Goal: Task Accomplishment & Management: Manage account settings

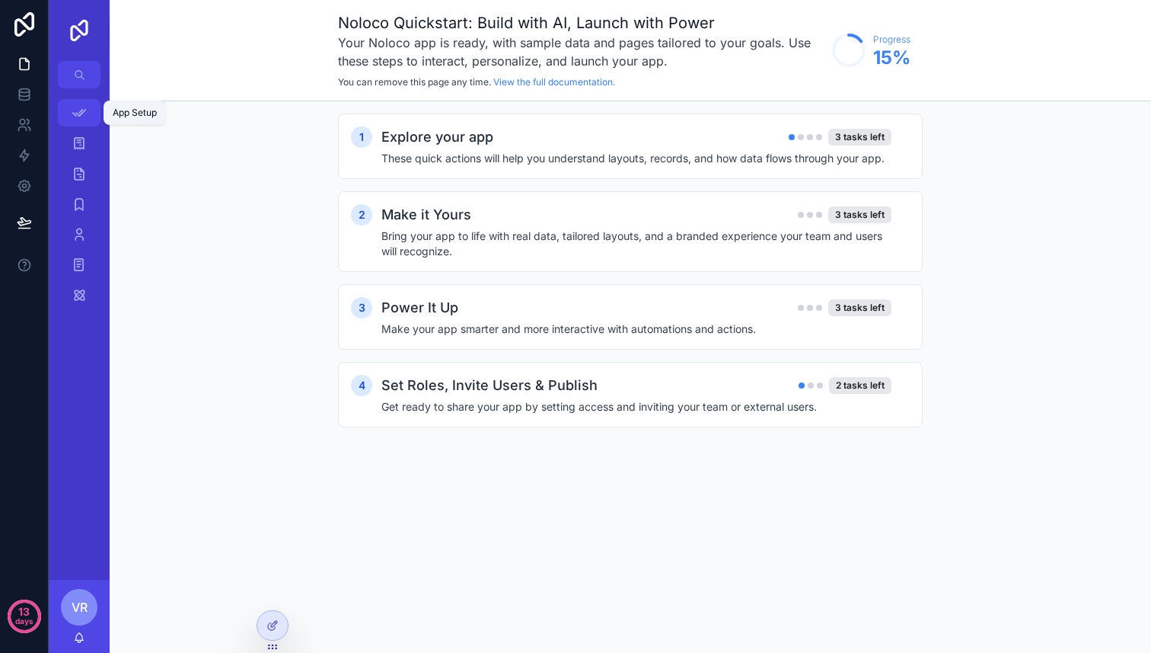
click at [85, 120] on icon "scrollable content" at bounding box center [79, 112] width 15 height 15
click at [83, 141] on icon "scrollable content" at bounding box center [79, 143] width 15 height 15
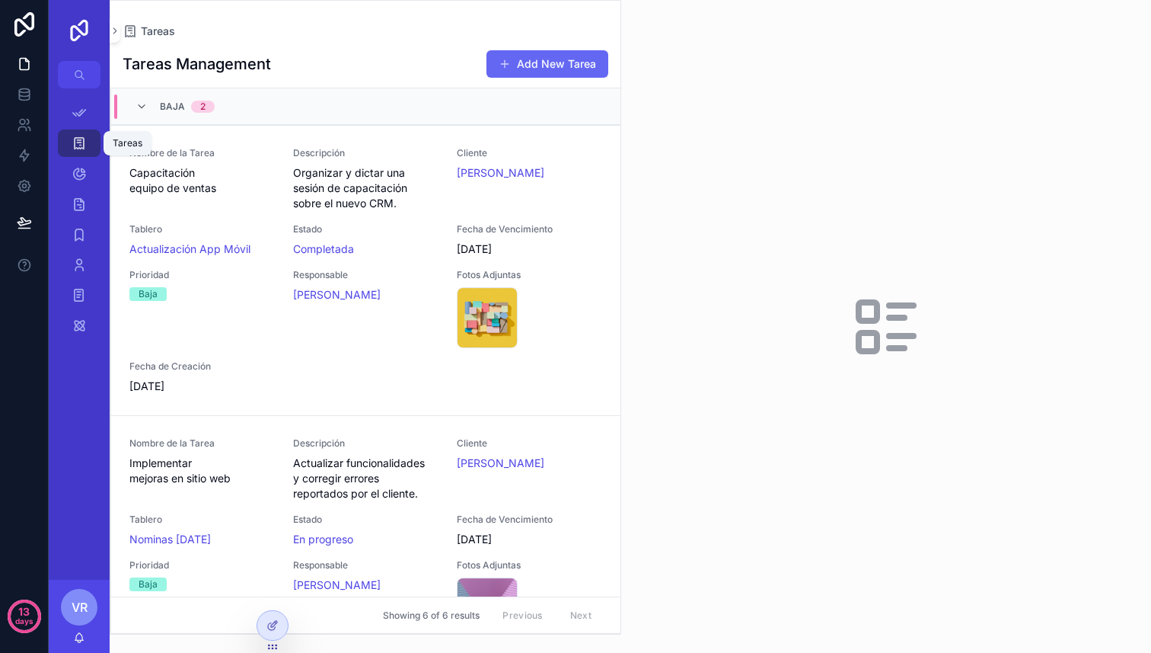
click at [79, 147] on icon "scrollable content" at bounding box center [79, 143] width 15 height 15
click at [77, 167] on icon "scrollable content" at bounding box center [79, 173] width 15 height 15
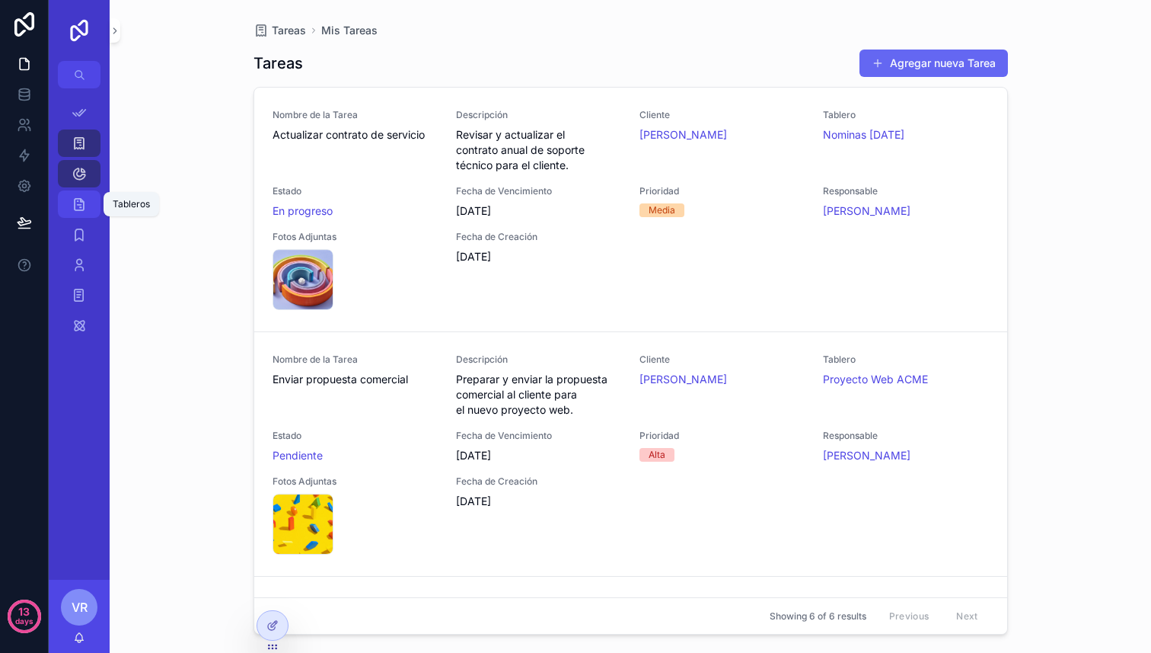
click at [81, 196] on icon "scrollable content" at bounding box center [79, 203] width 15 height 15
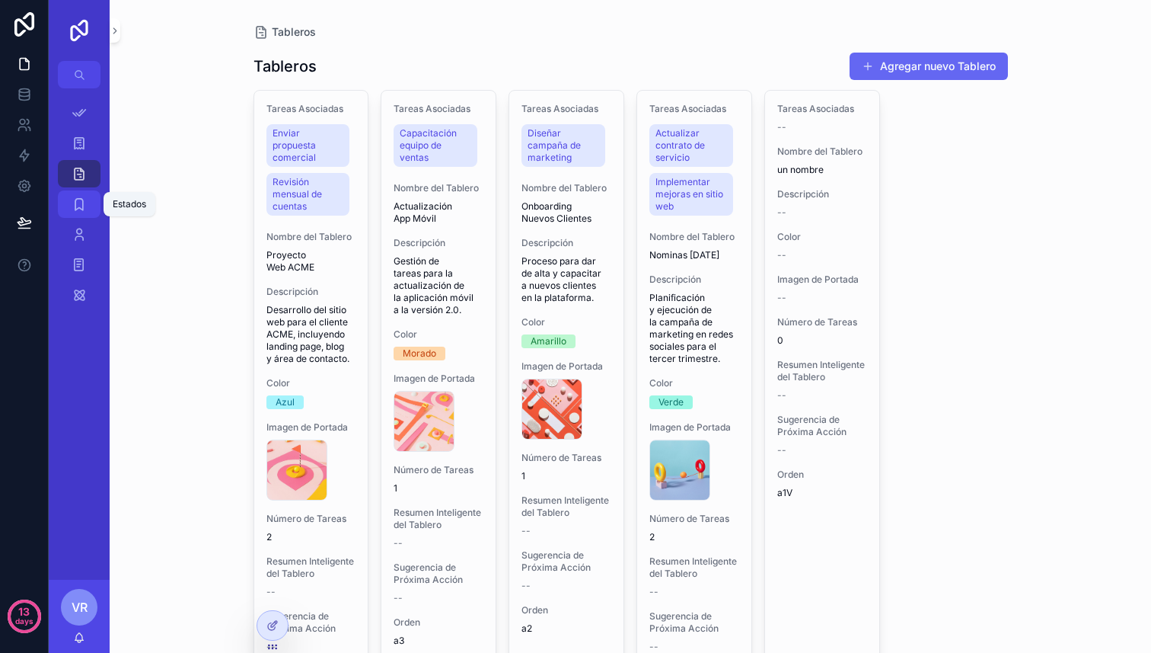
click at [85, 208] on icon "scrollable content" at bounding box center [79, 203] width 15 height 15
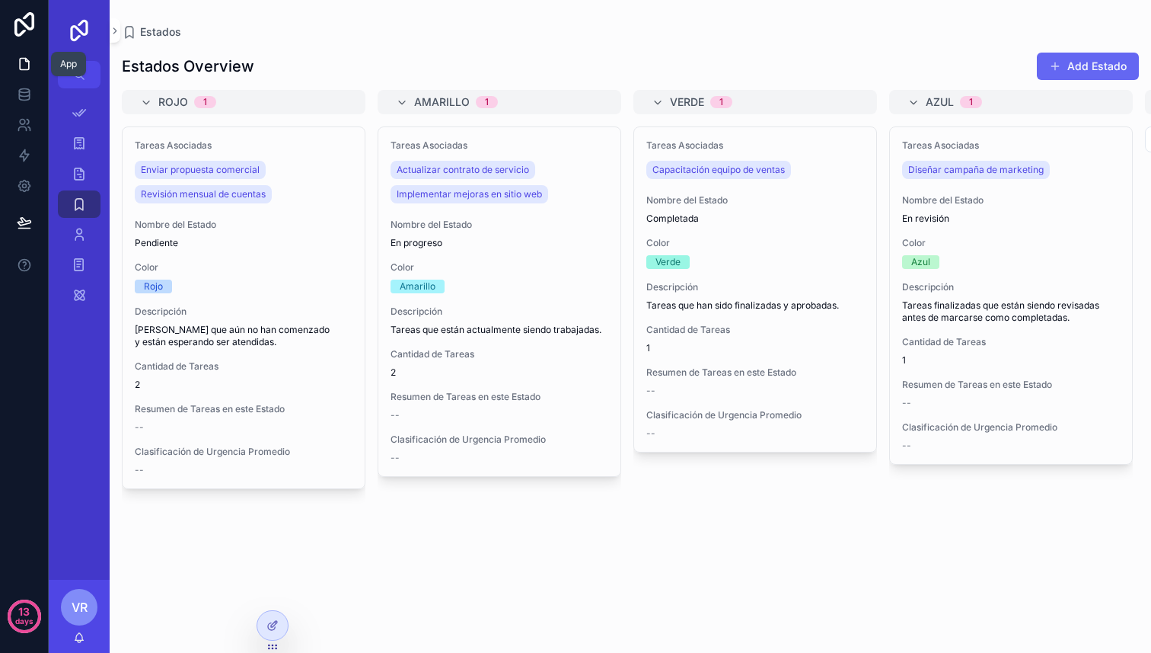
click at [22, 64] on icon at bounding box center [24, 63] width 15 height 15
click at [24, 71] on link at bounding box center [24, 64] width 48 height 30
click at [123, 546] on div "Tareas Asociadas Enviar propuesta comercial Revisión mensual de cuentas Nombre …" at bounding box center [244, 380] width 244 height 508
click at [116, 29] on icon "scrollable content" at bounding box center [115, 30] width 11 height 11
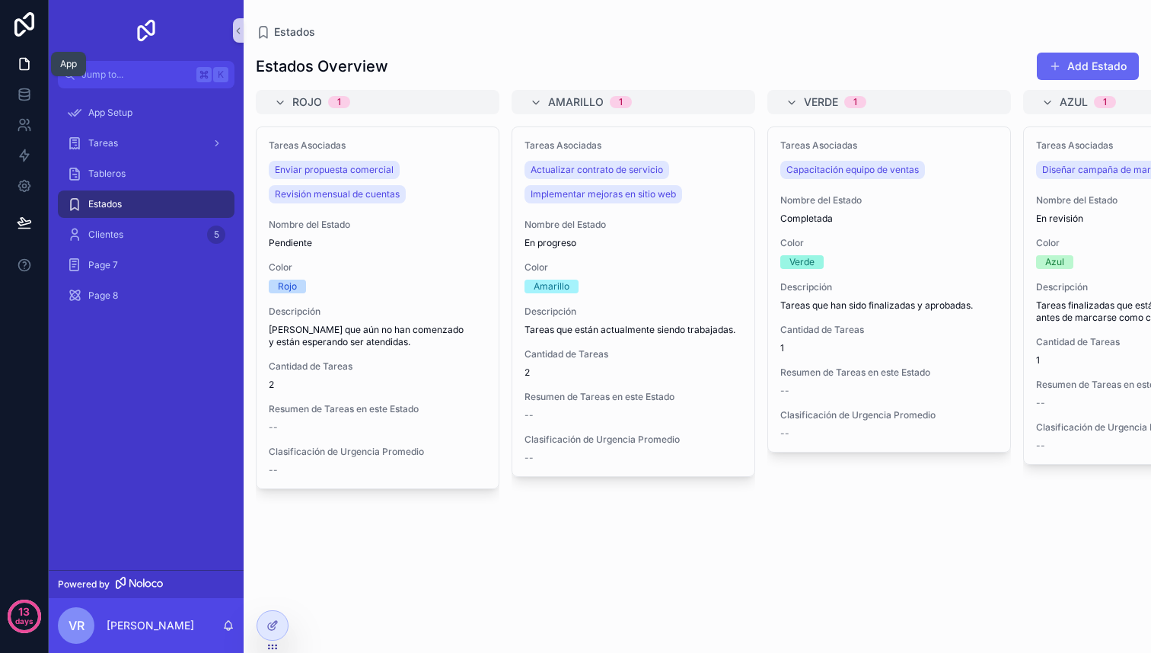
click at [21, 69] on icon at bounding box center [24, 64] width 9 height 11
click at [25, 65] on icon at bounding box center [24, 63] width 15 height 15
click at [25, 92] on icon at bounding box center [24, 91] width 10 height 4
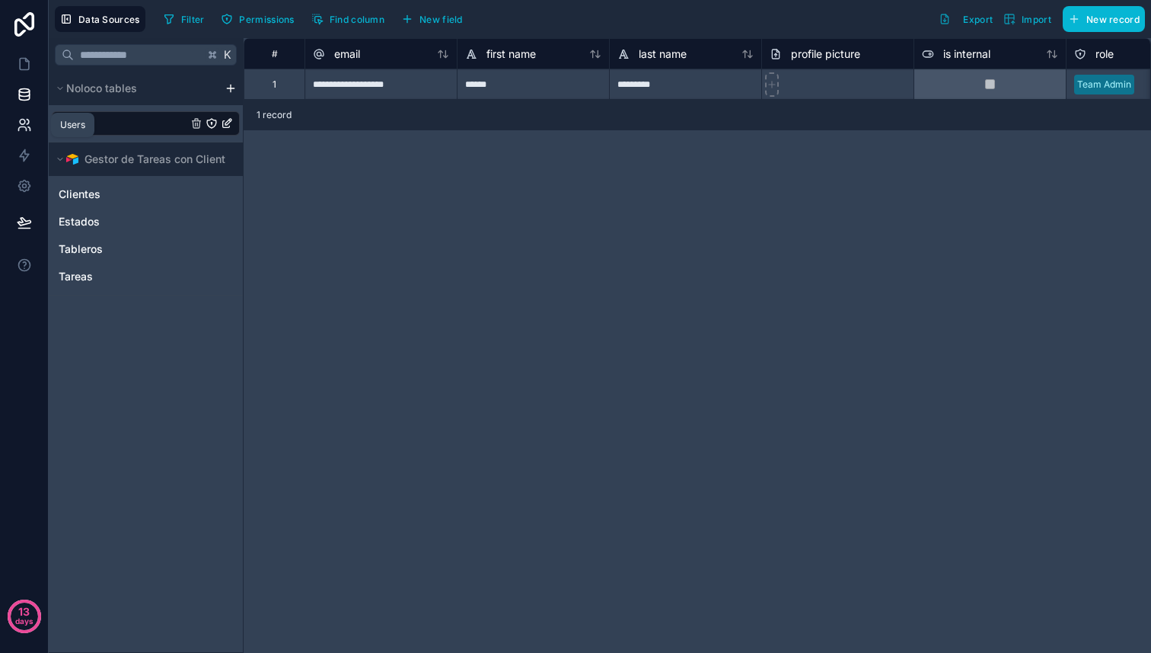
click at [24, 117] on icon at bounding box center [24, 124] width 15 height 15
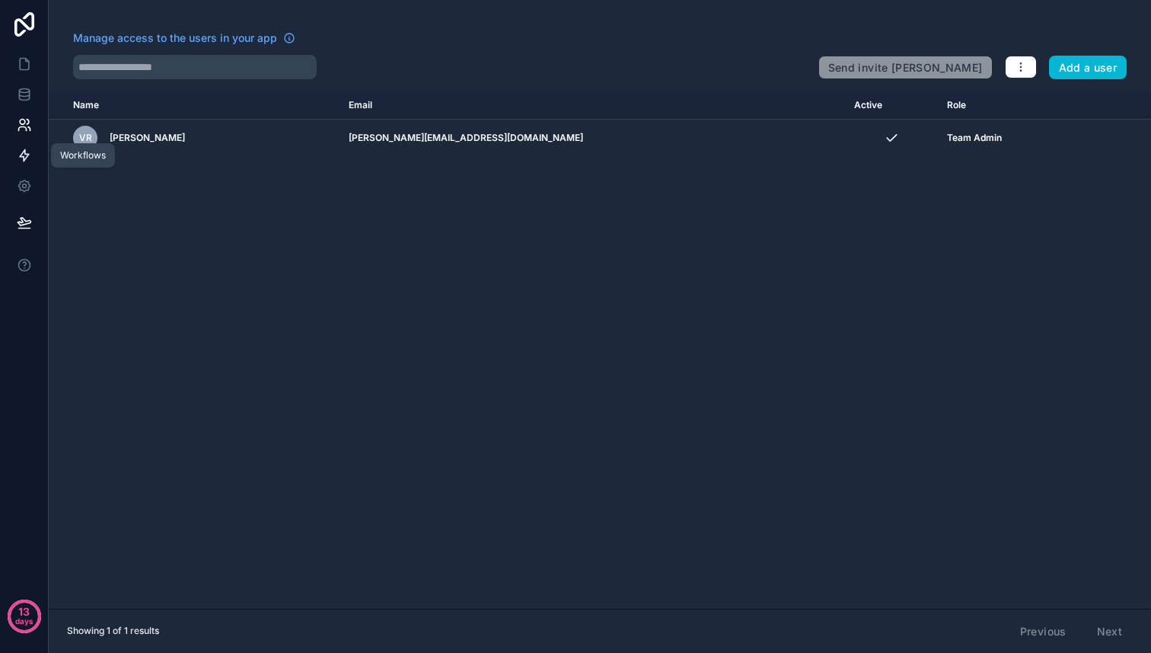
click at [24, 148] on icon at bounding box center [24, 155] width 15 height 15
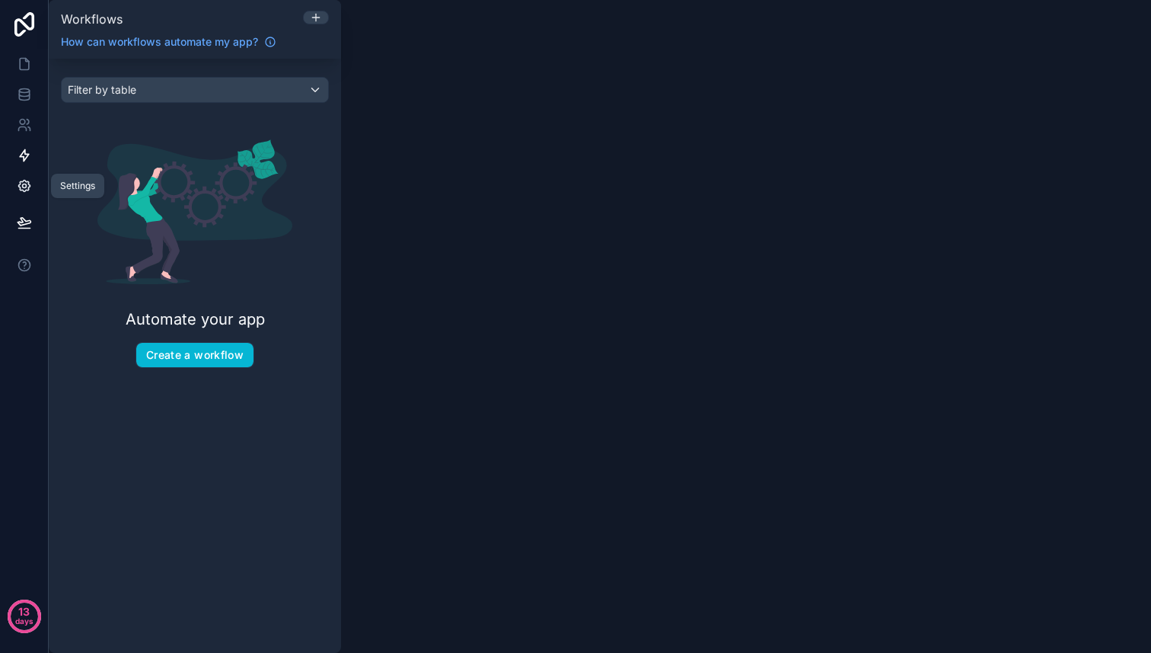
click at [27, 187] on icon at bounding box center [24, 185] width 15 height 15
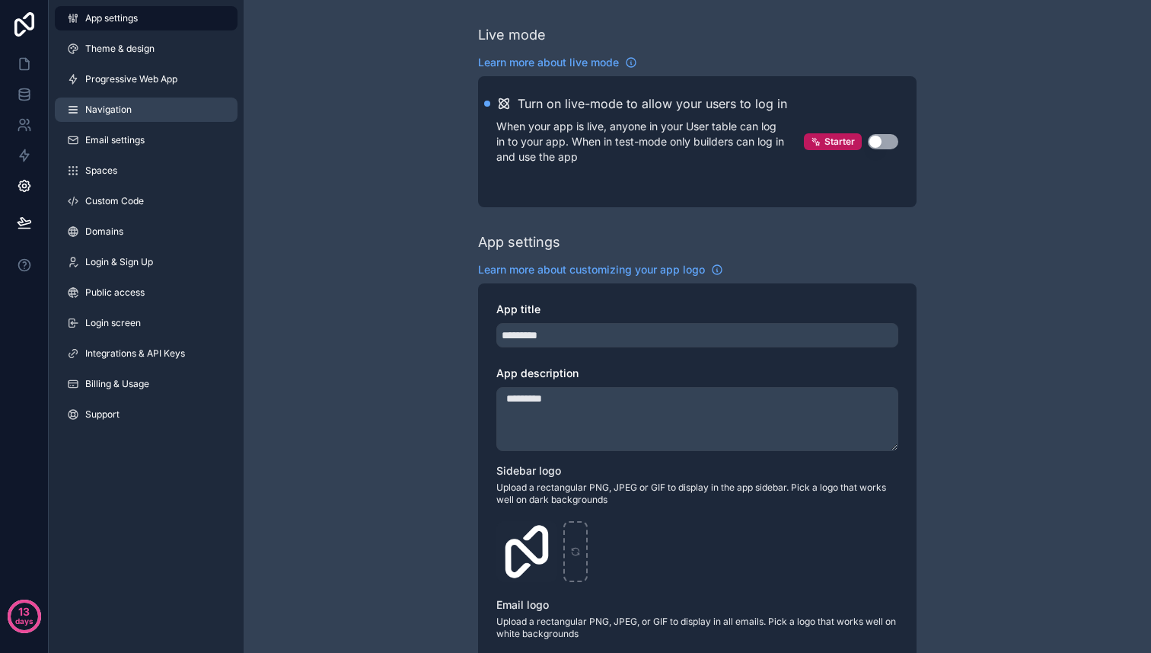
click at [101, 103] on link "Navigation" at bounding box center [146, 109] width 183 height 24
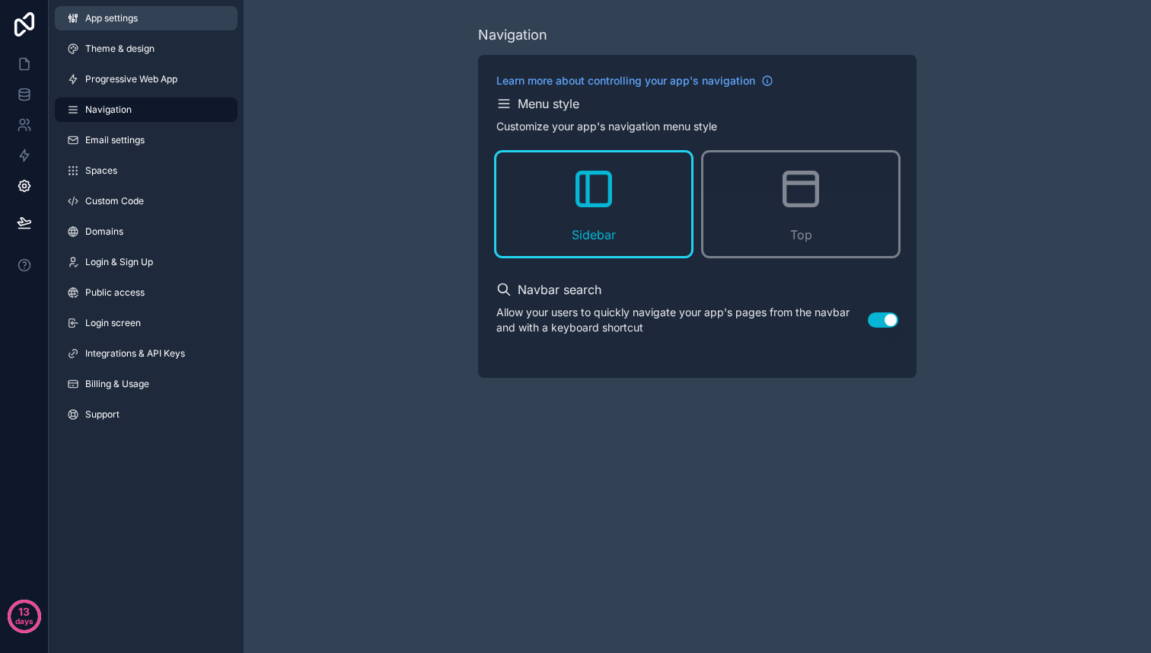
click at [132, 23] on span "App settings" at bounding box center [111, 18] width 53 height 12
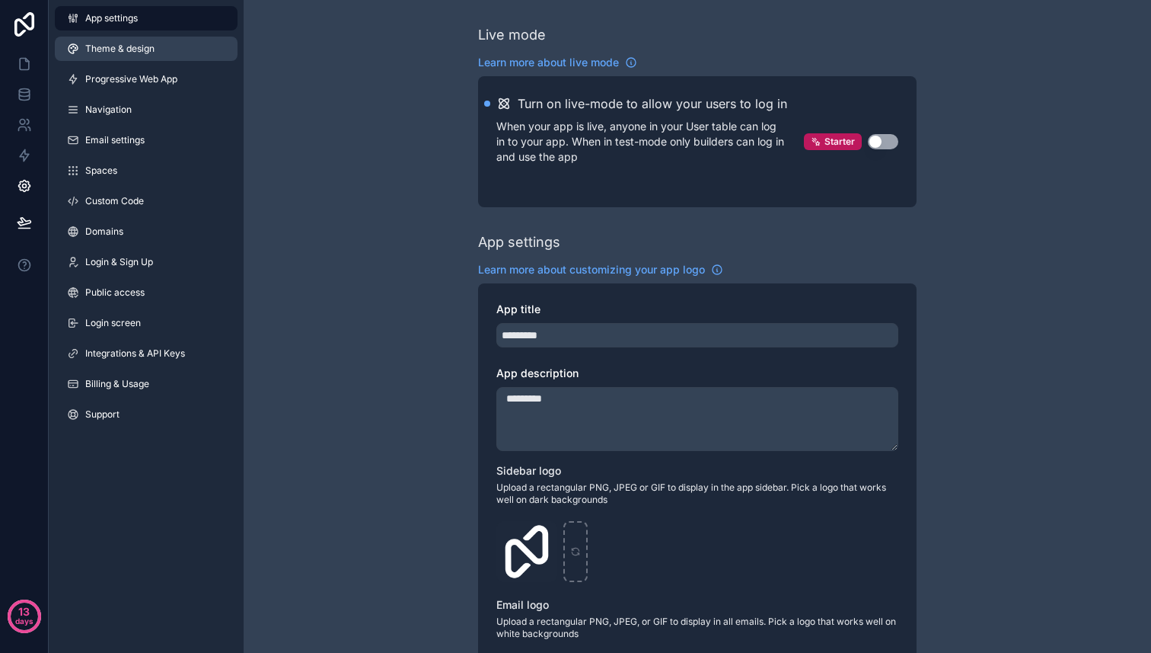
click at [124, 52] on span "Theme & design" at bounding box center [119, 49] width 69 height 12
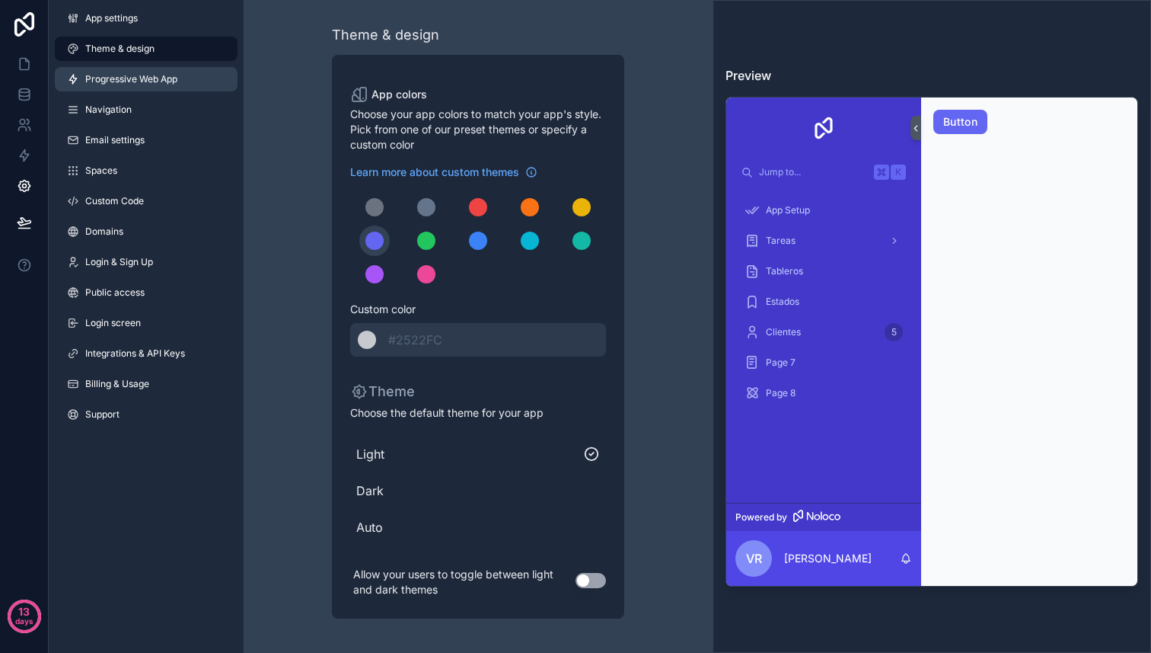
click at [122, 78] on span "Progressive Web App" at bounding box center [131, 79] width 92 height 12
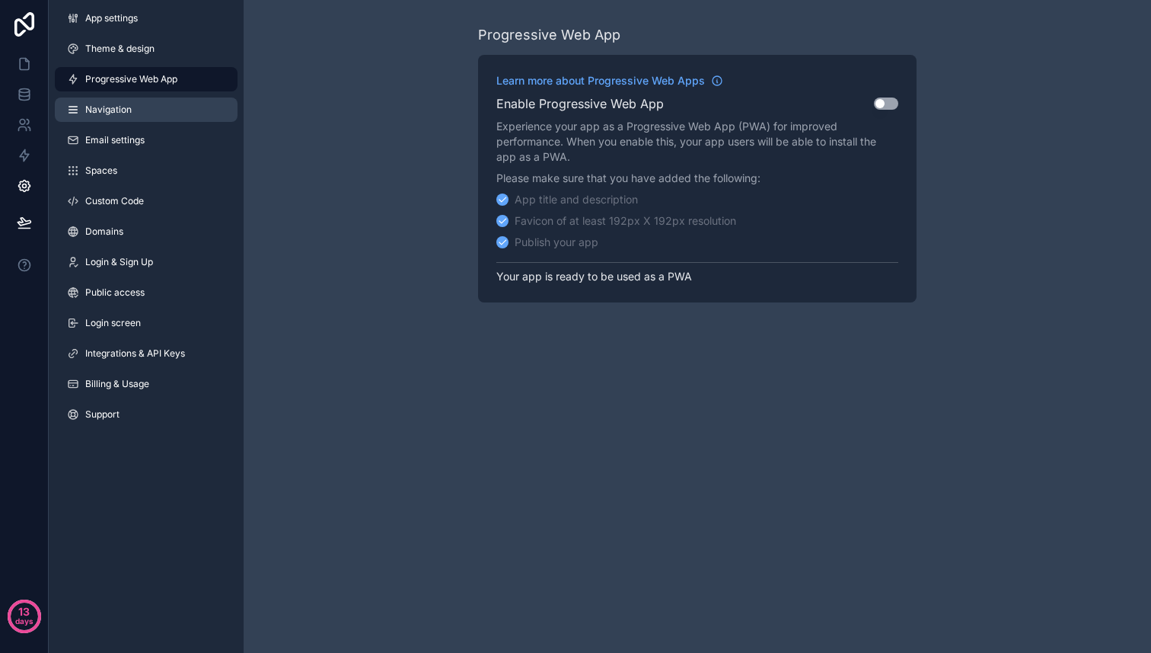
click at [116, 116] on link "Navigation" at bounding box center [146, 109] width 183 height 24
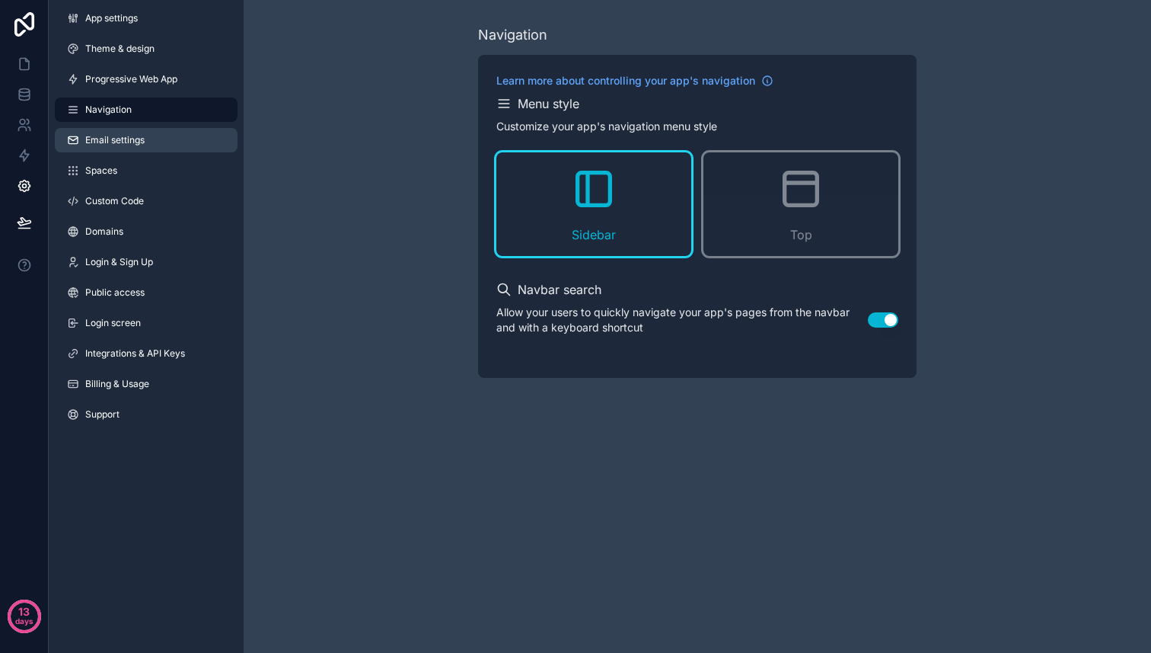
click at [114, 152] on link "Email settings" at bounding box center [146, 140] width 183 height 24
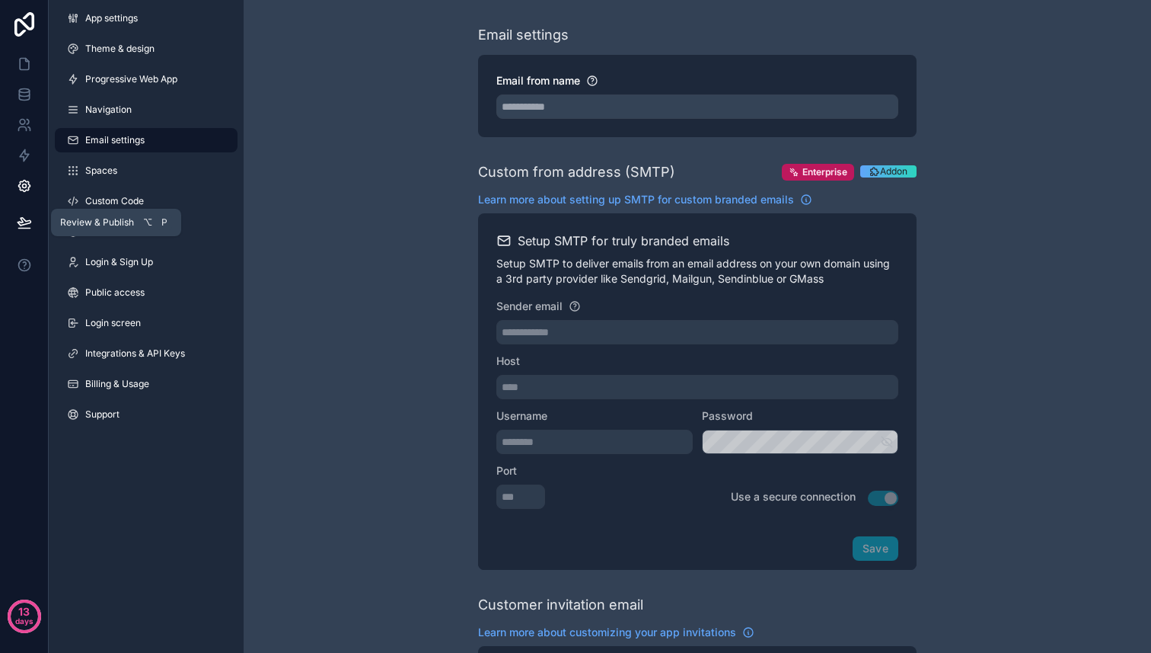
click at [26, 222] on icon at bounding box center [24, 222] width 15 height 15
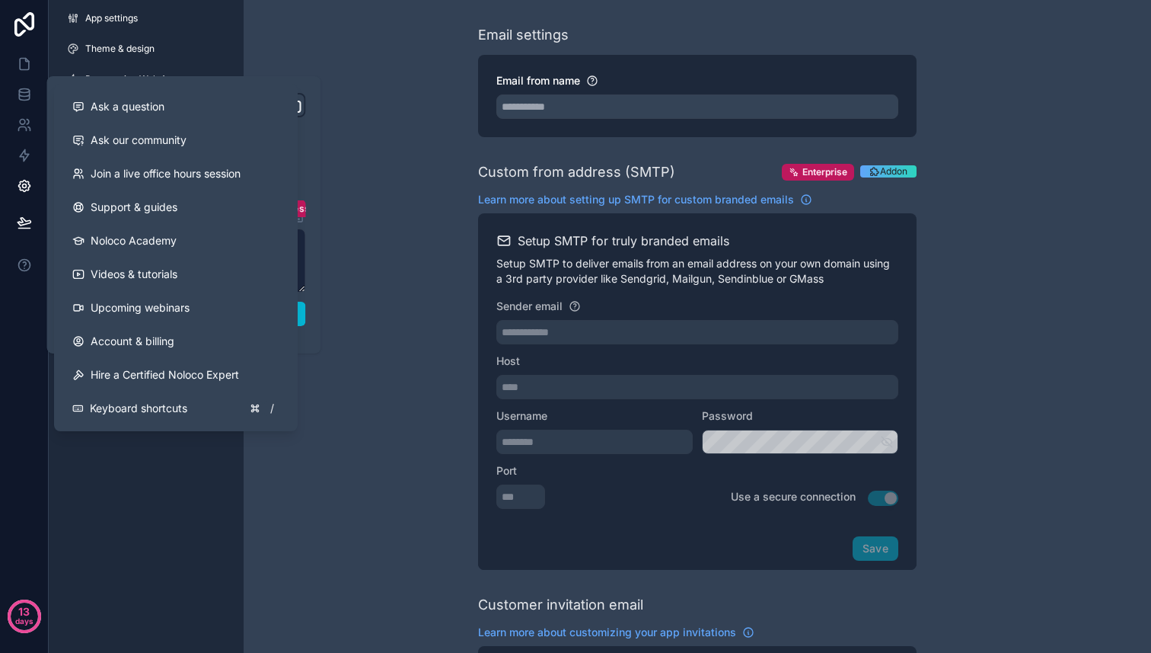
click at [19, 327] on div "13 days" at bounding box center [24, 326] width 49 height 653
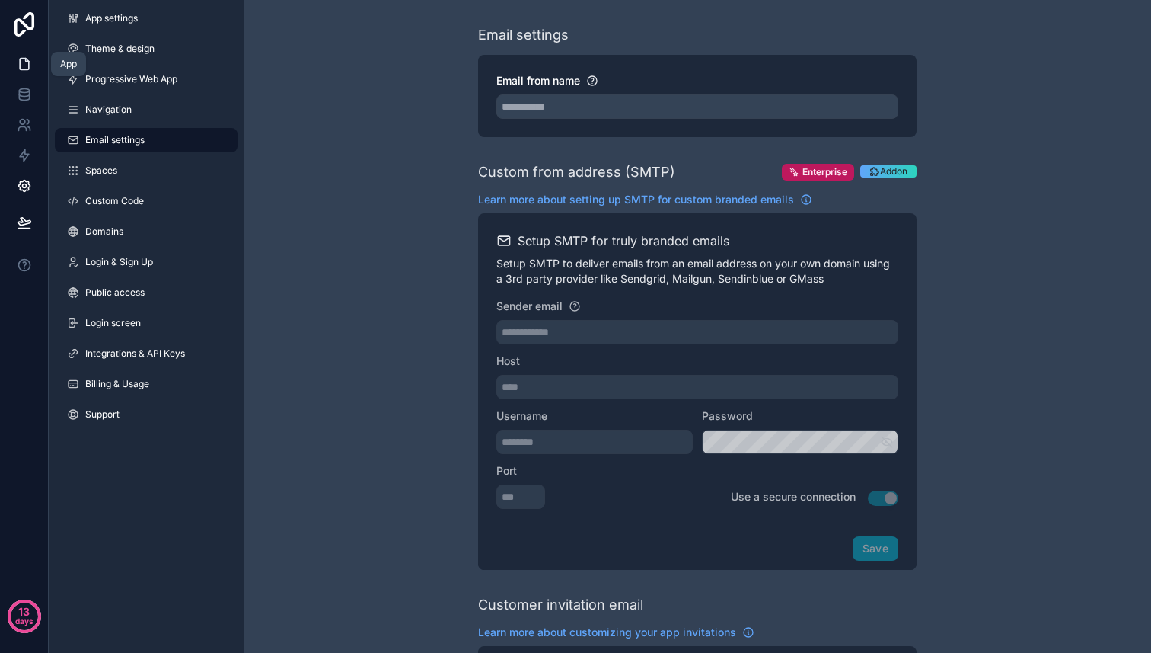
click at [18, 59] on icon at bounding box center [24, 63] width 15 height 15
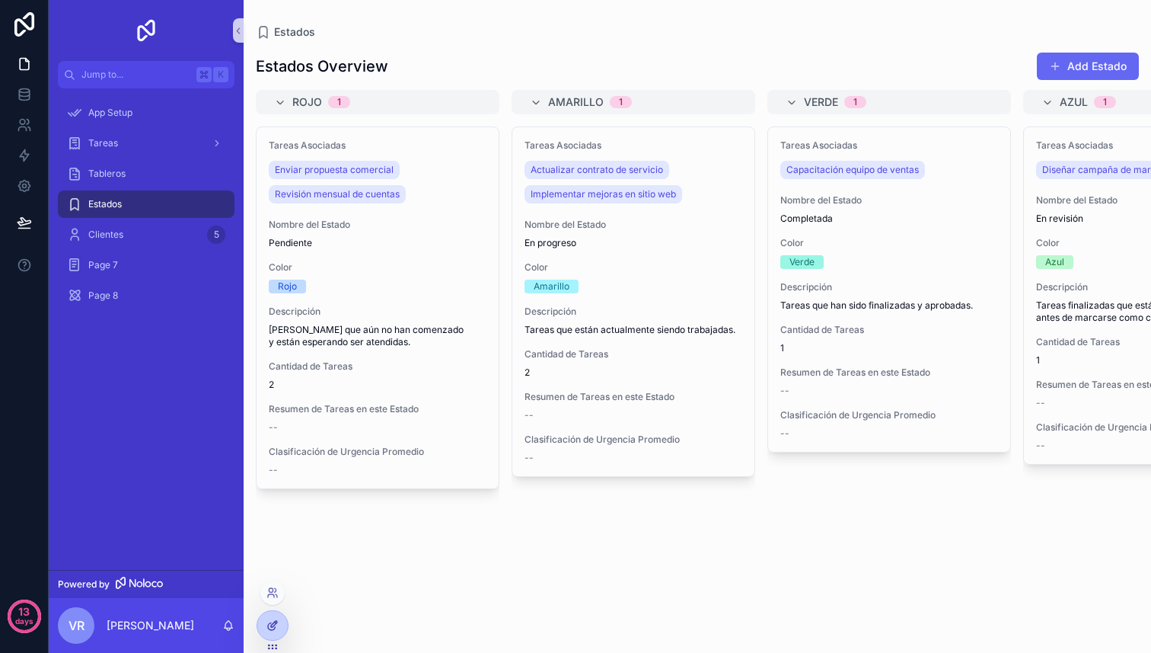
click at [283, 622] on div at bounding box center [272, 625] width 30 height 29
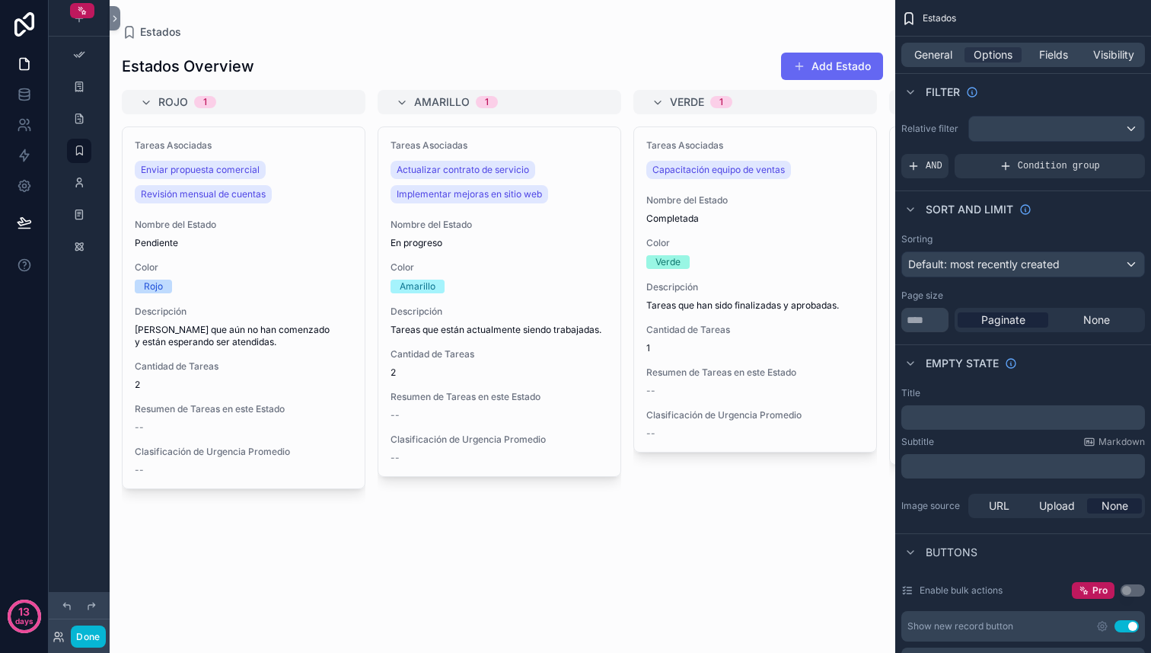
click at [538, 449] on div "scrollable content" at bounding box center [503, 326] width 786 height 653
click at [530, 503] on div "Tareas Asociadas Actualizar contrato de servicio Implementar mejoras en sitio w…" at bounding box center [500, 380] width 244 height 508
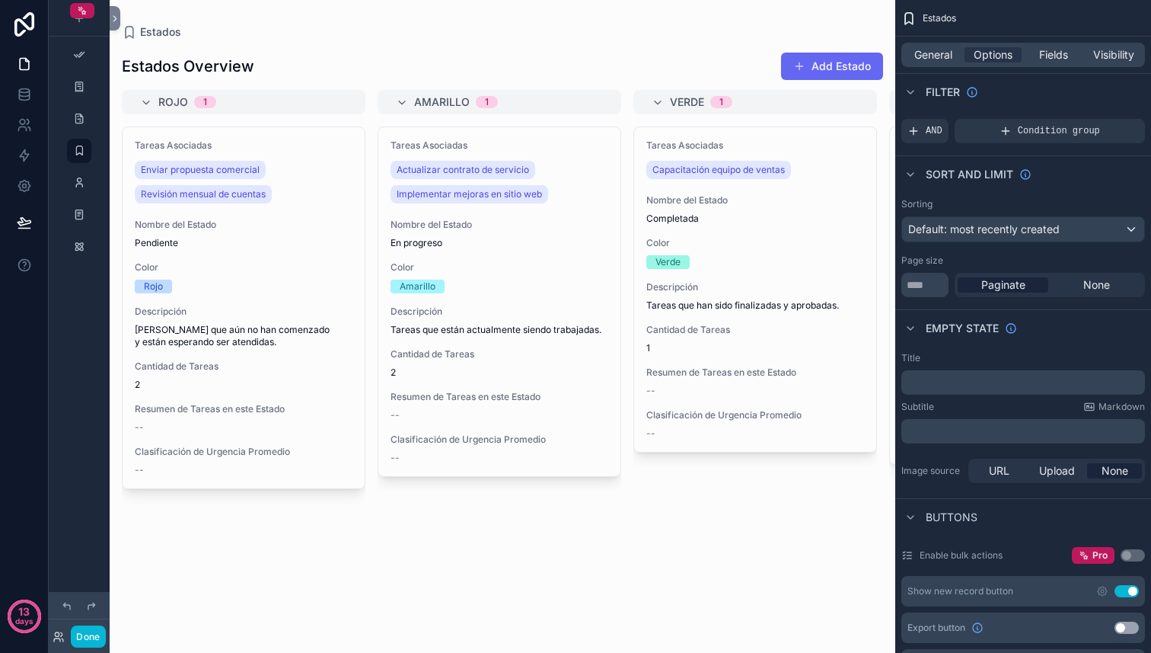
scroll to position [37, 0]
click at [930, 59] on span "General" at bounding box center [933, 54] width 38 height 15
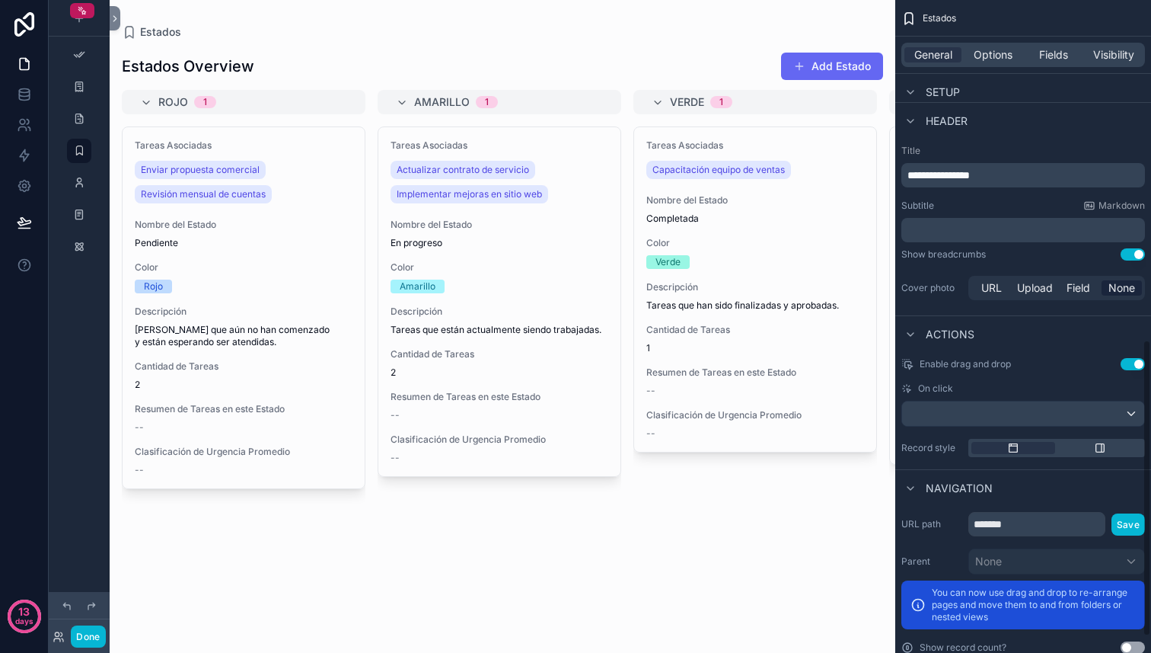
scroll to position [782, 0]
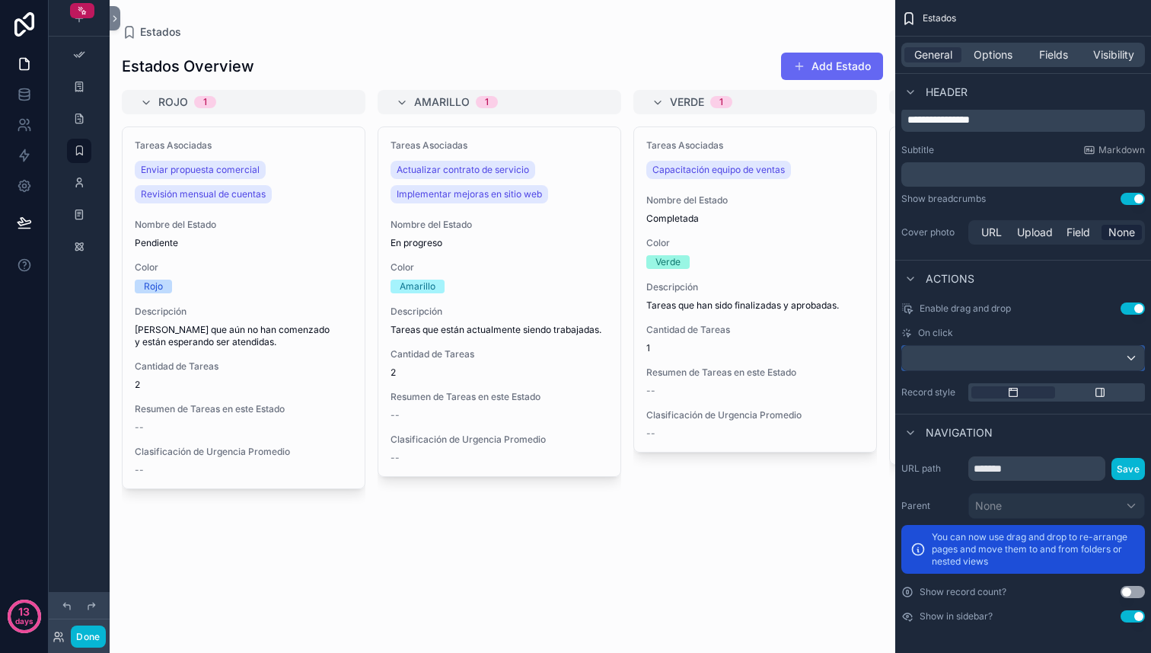
click at [973, 362] on div "scrollable content" at bounding box center [1023, 358] width 242 height 24
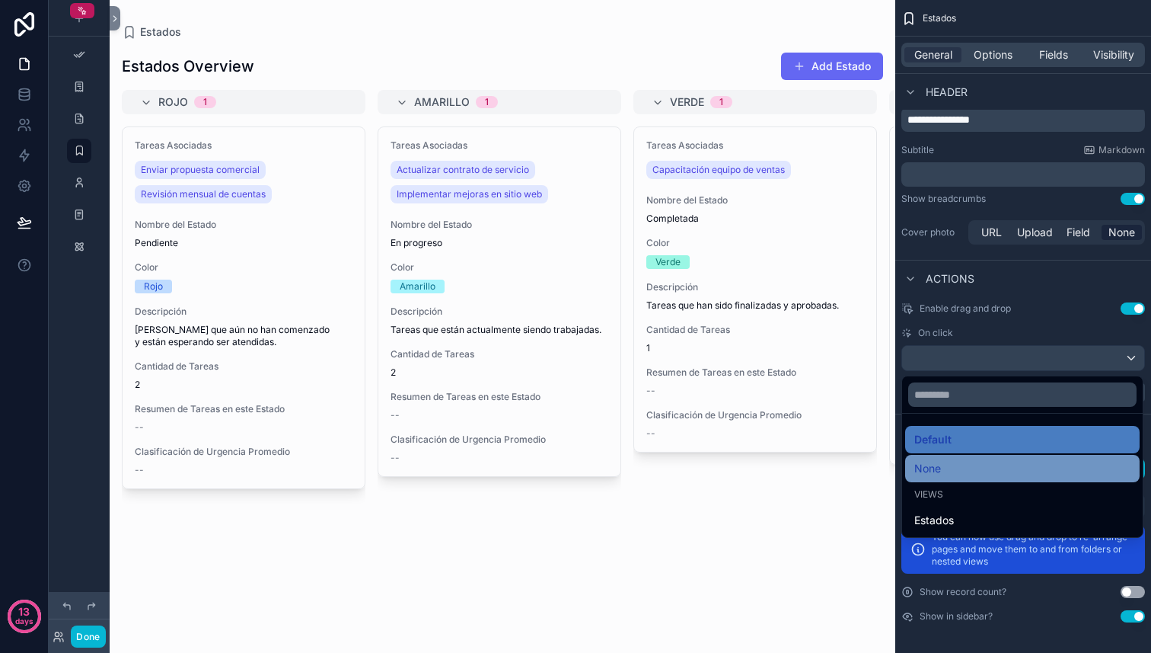
click at [942, 475] on div "None" at bounding box center [1022, 468] width 216 height 18
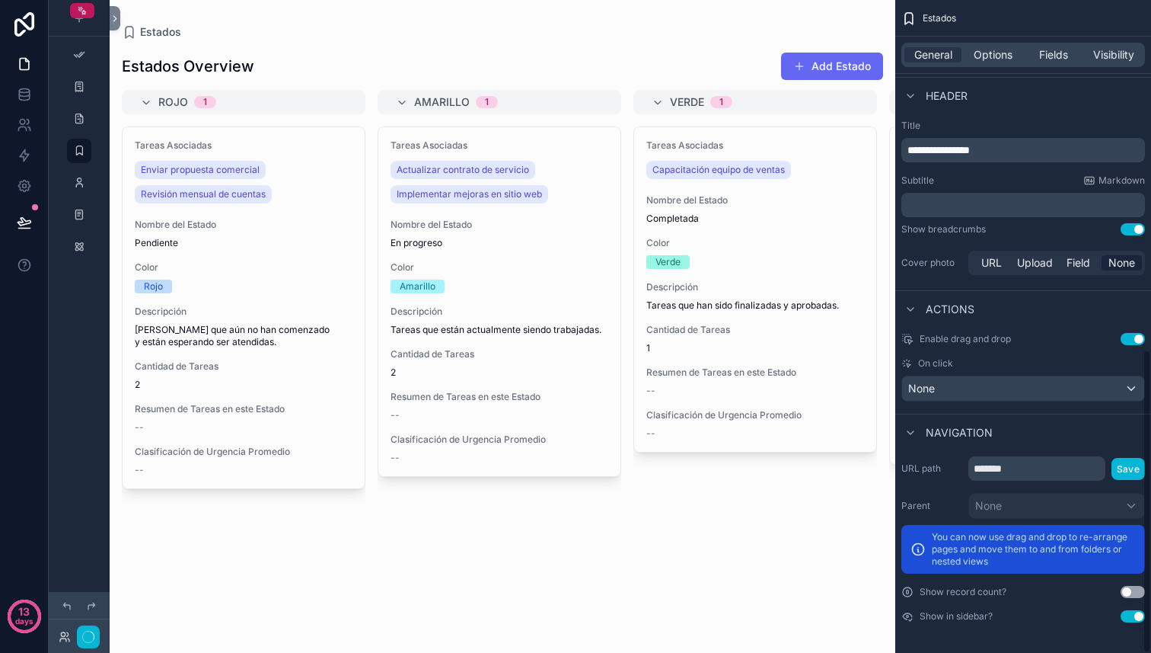
scroll to position [751, 0]
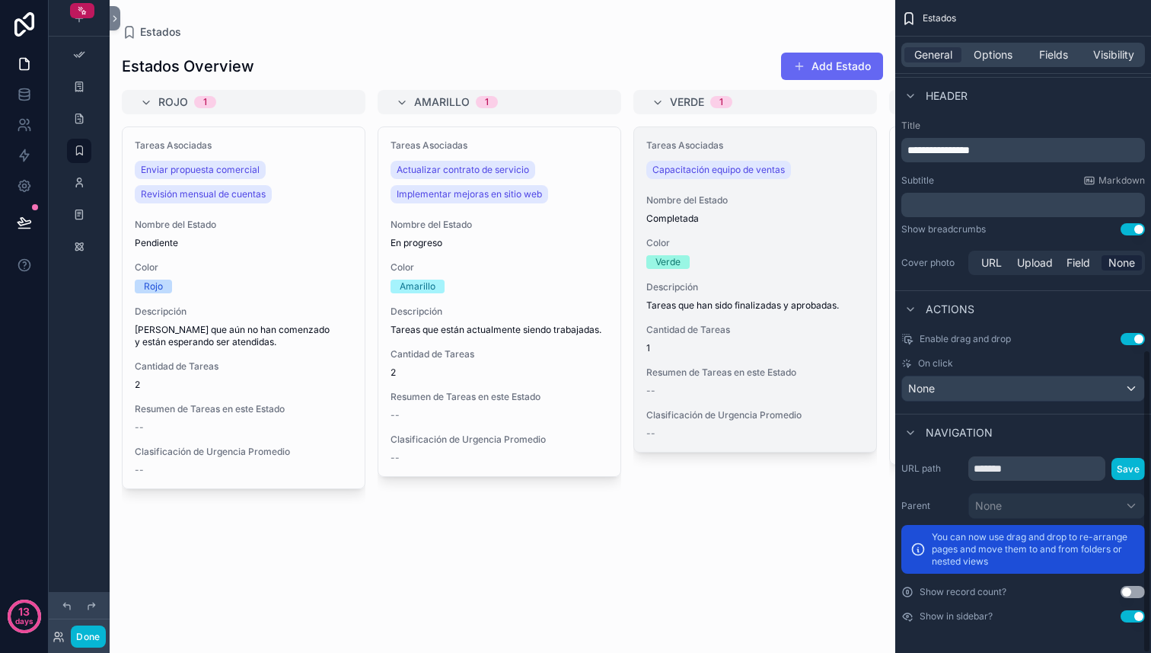
click at [766, 338] on div "Cantidad de Tareas 1" at bounding box center [755, 339] width 218 height 30
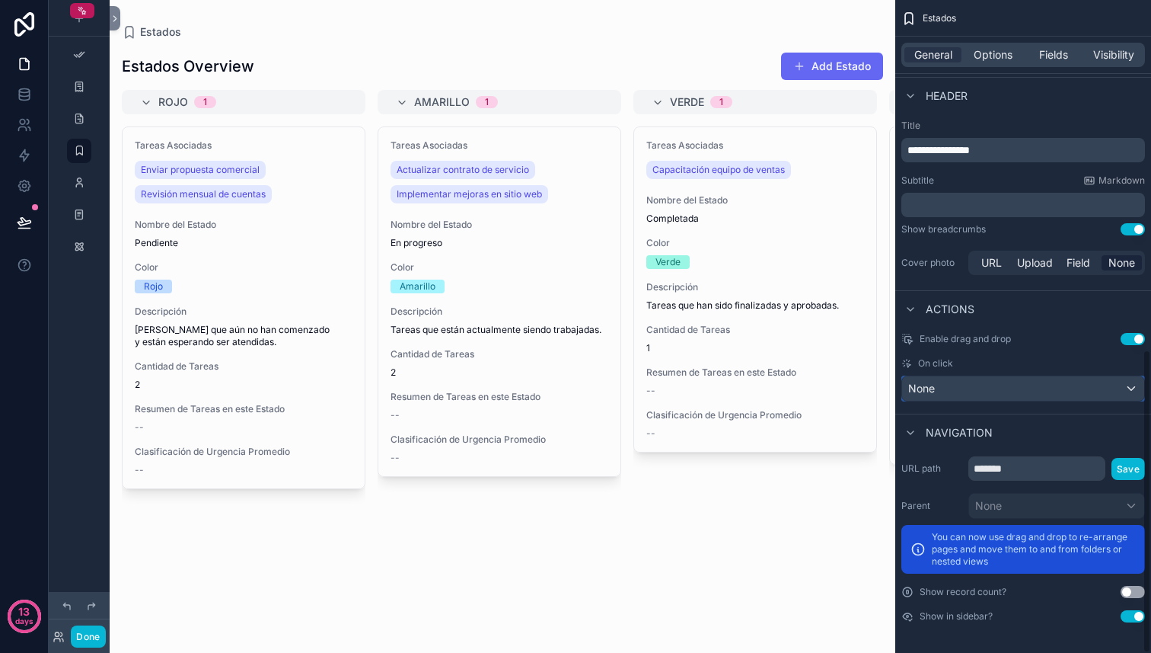
click at [919, 390] on span "None" at bounding box center [921, 388] width 27 height 15
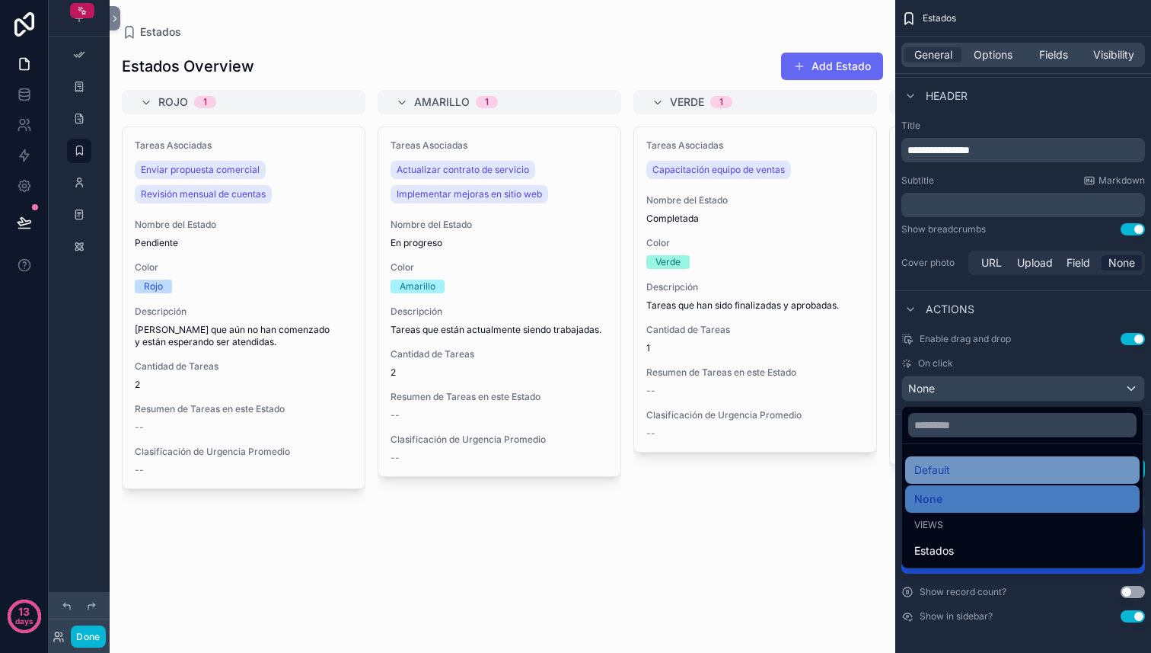
click at [937, 471] on span "Default" at bounding box center [932, 470] width 36 height 18
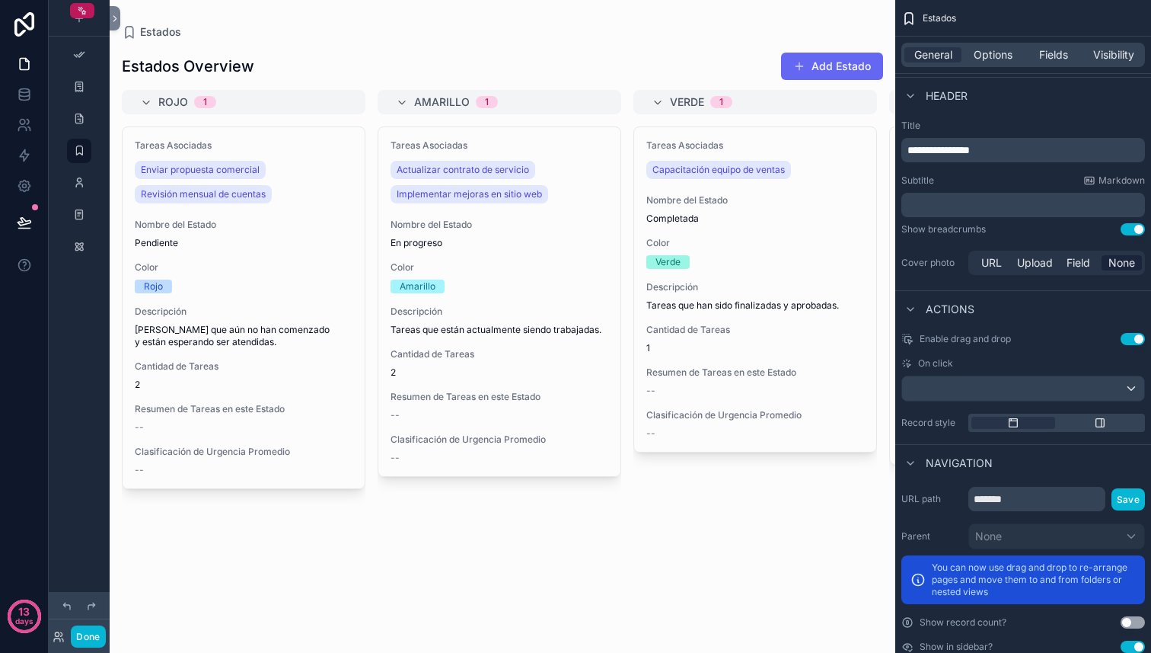
click at [725, 475] on div "Tareas Asociadas Capacitación equipo de ventas Nombre del Estado Completada Col…" at bounding box center [755, 380] width 244 height 508
click at [823, 63] on button "Add Estado" at bounding box center [832, 66] width 102 height 27
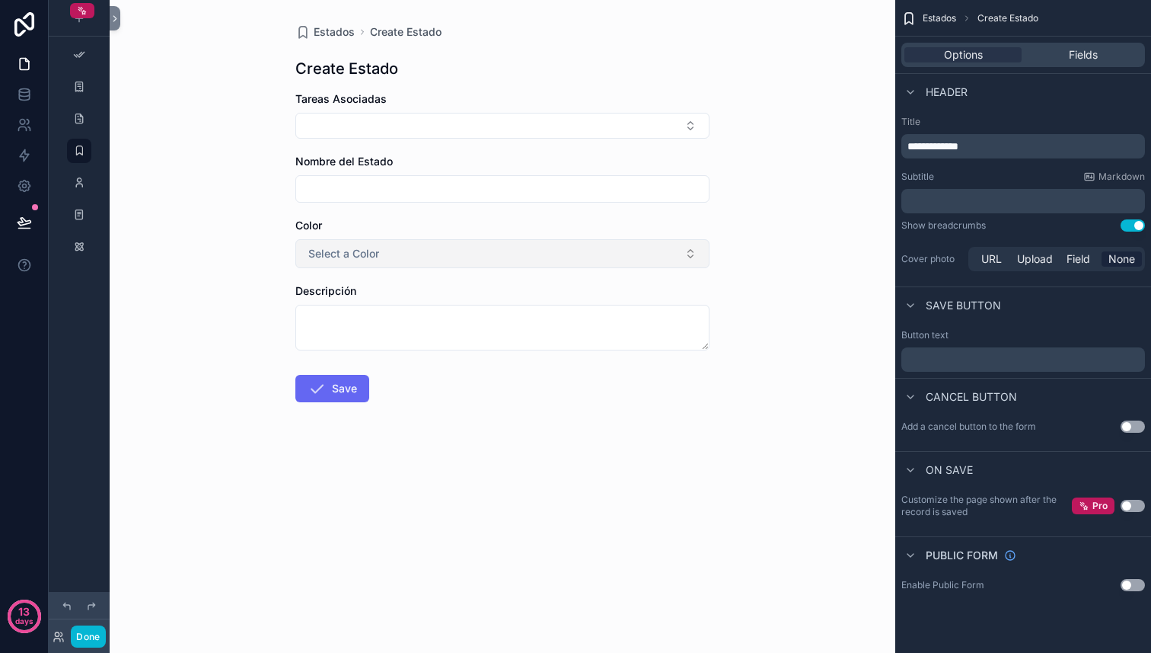
click at [516, 257] on button "Select a Color" at bounding box center [502, 253] width 414 height 29
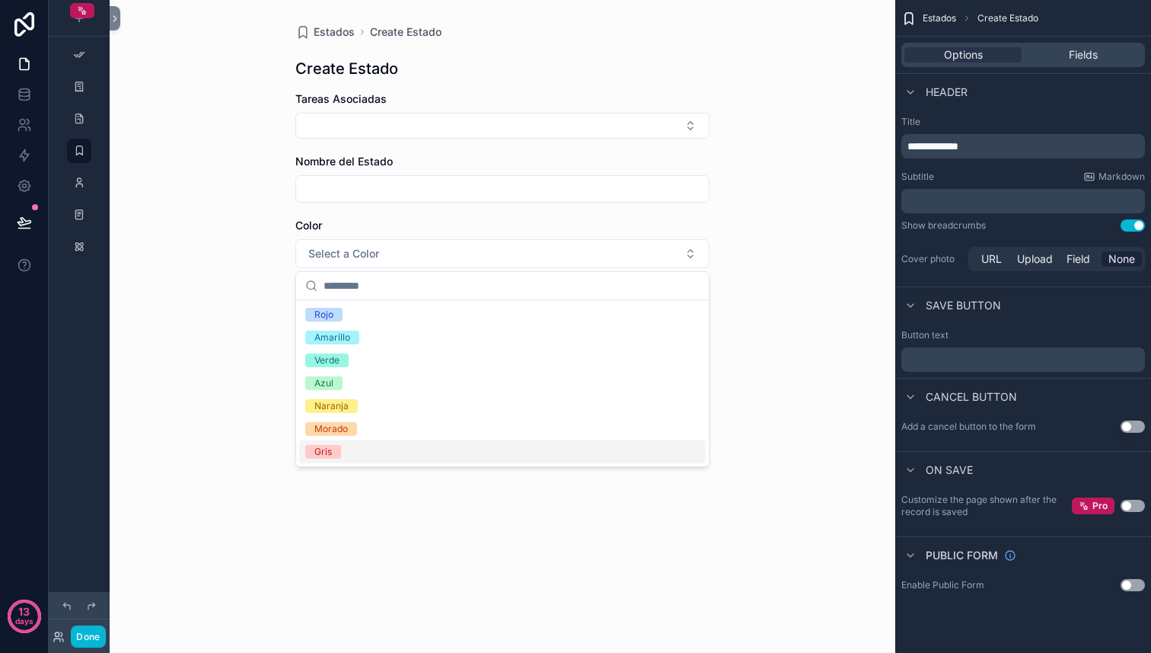
click at [572, 551] on div "Estados Create Estado Create Estado Tareas Asociadas Nombre del Estado Color Se…" at bounding box center [503, 326] width 786 height 653
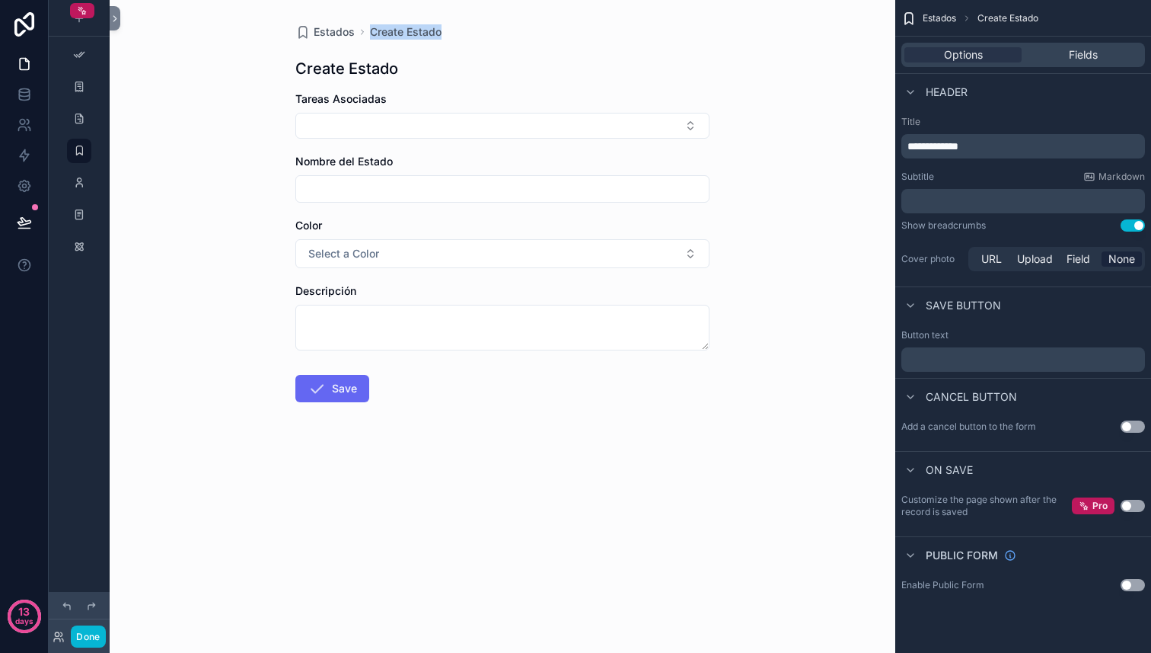
click at [883, 24] on div "Estados Create Estado Create Estado Tareas Asociadas Nombre del Estado Color Se…" at bounding box center [503, 326] width 786 height 653
click at [865, 15] on div "Estados Create Estado Create Estado Tareas Asociadas Nombre del Estado Color Se…" at bounding box center [503, 326] width 786 height 653
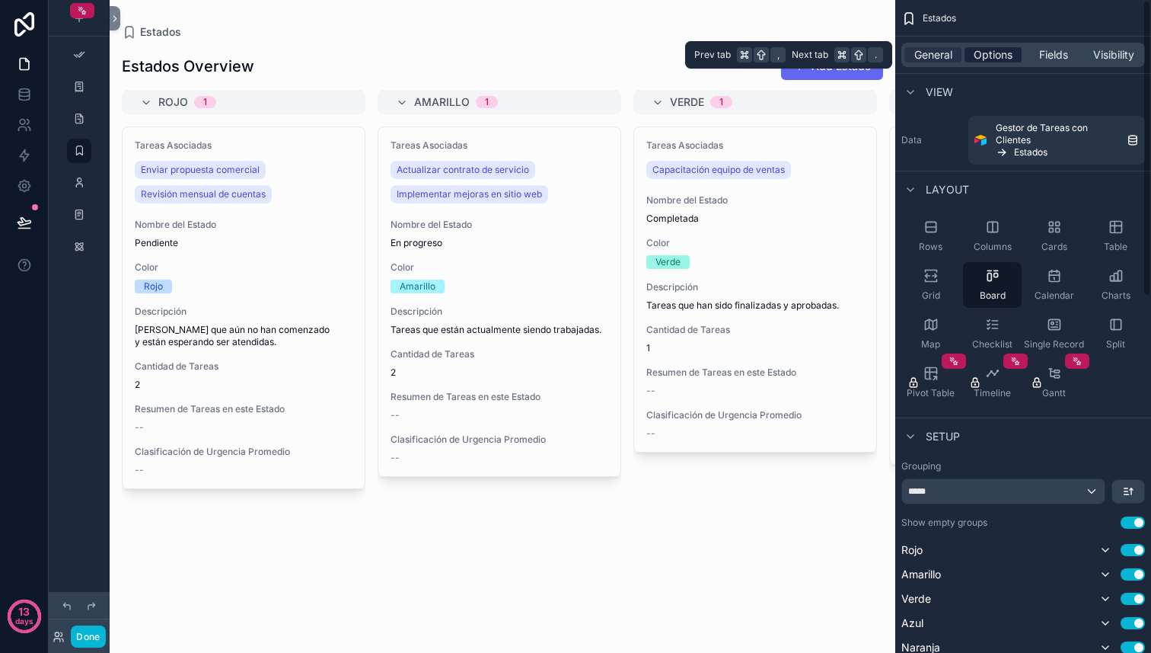
click at [988, 53] on span "Options" at bounding box center [993, 54] width 39 height 15
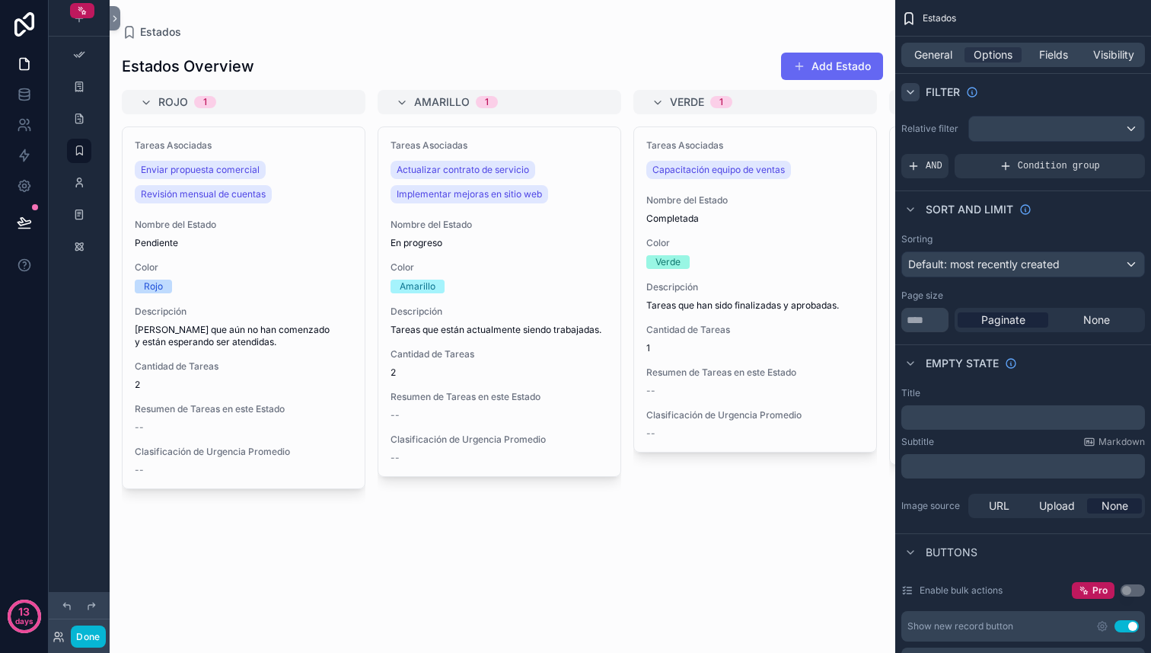
click at [909, 90] on icon "scrollable content" at bounding box center [911, 92] width 12 height 12
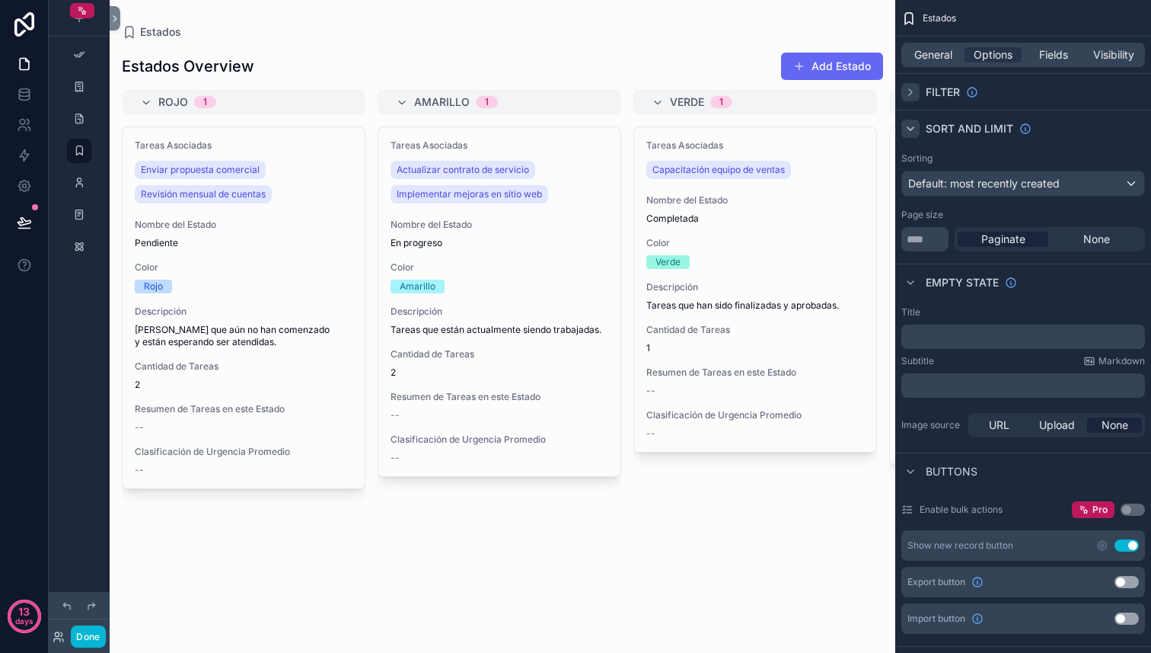
click at [911, 127] on icon "scrollable content" at bounding box center [911, 128] width 6 height 3
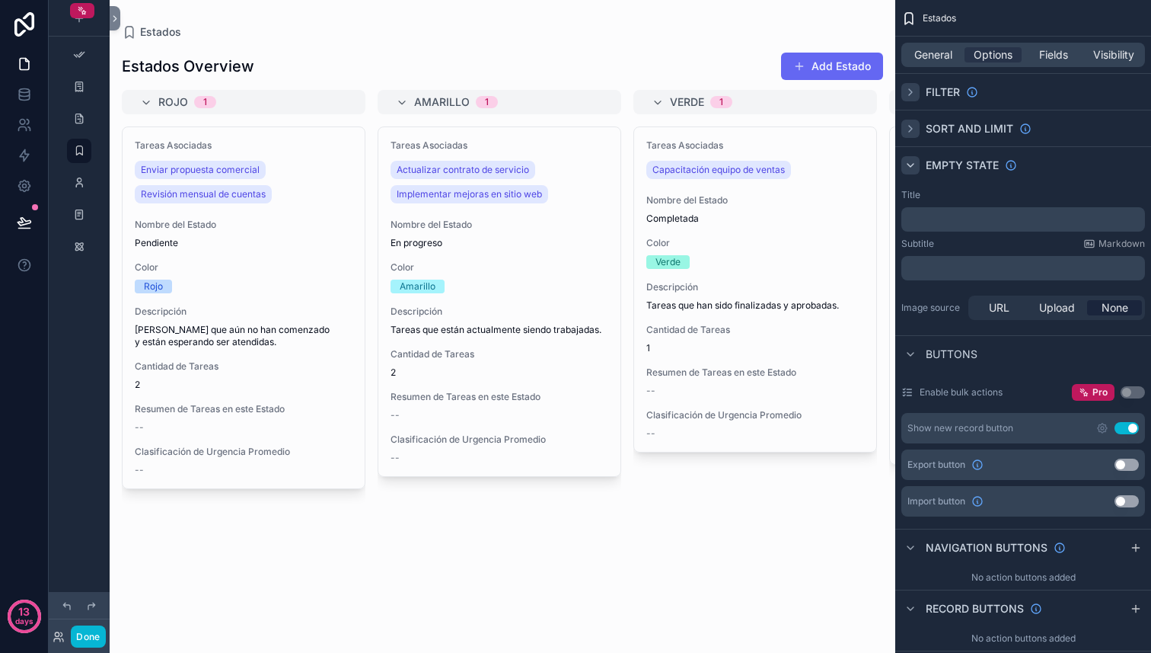
click at [912, 170] on icon "scrollable content" at bounding box center [911, 165] width 12 height 12
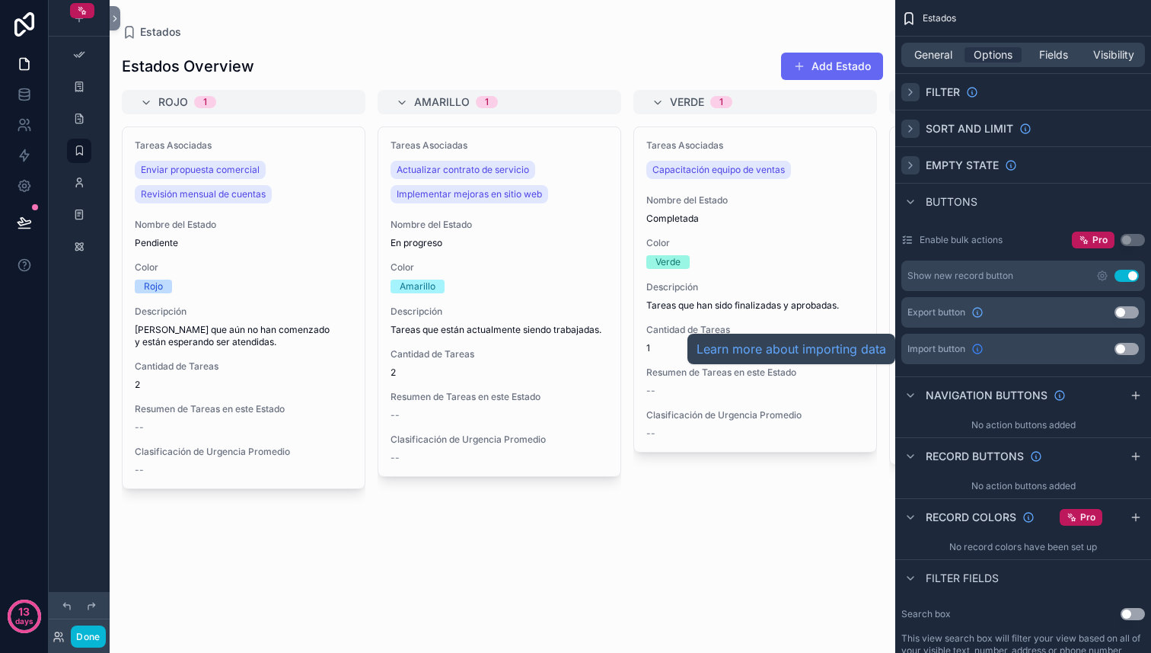
click at [976, 352] on icon "scrollable content" at bounding box center [977, 348] width 9 height 9
click at [1134, 456] on icon "scrollable content" at bounding box center [1136, 456] width 12 height 12
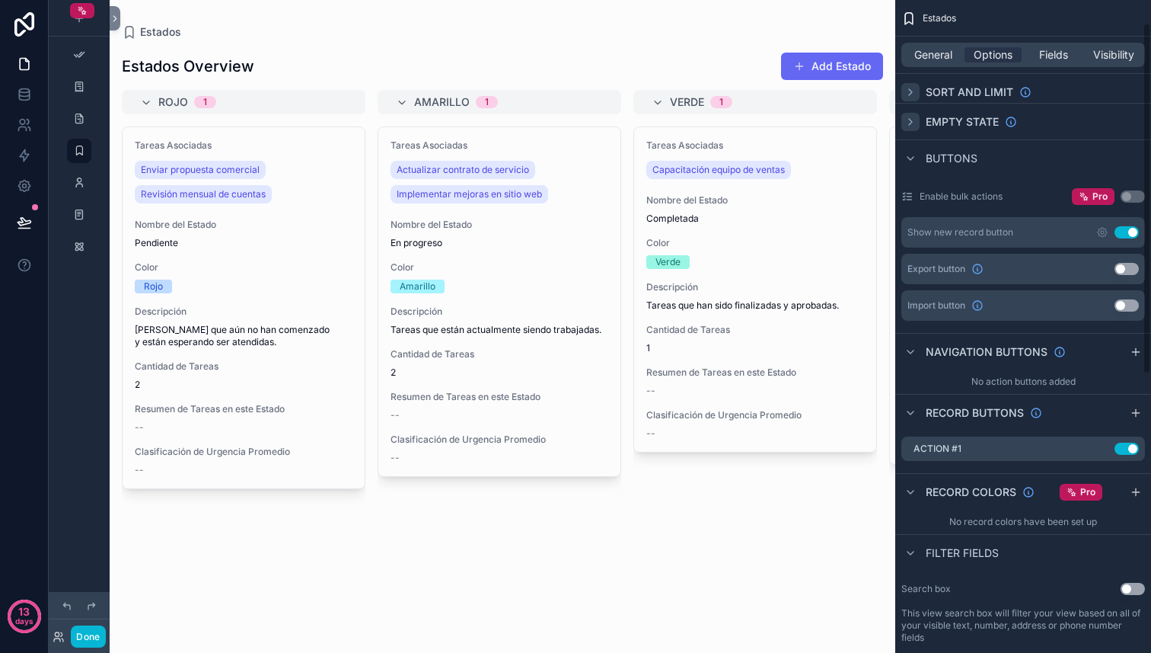
scroll to position [44, 0]
click at [1132, 586] on button "Use setting" at bounding box center [1133, 588] width 24 height 12
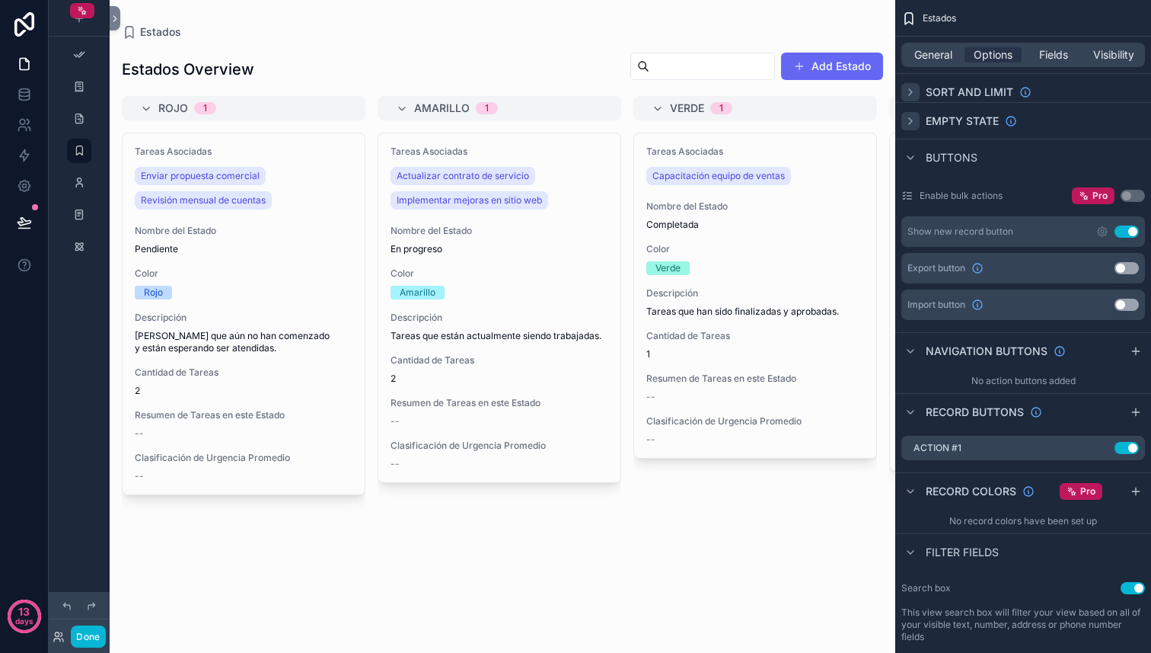
click at [1132, 586] on button "Use setting" at bounding box center [1133, 588] width 24 height 12
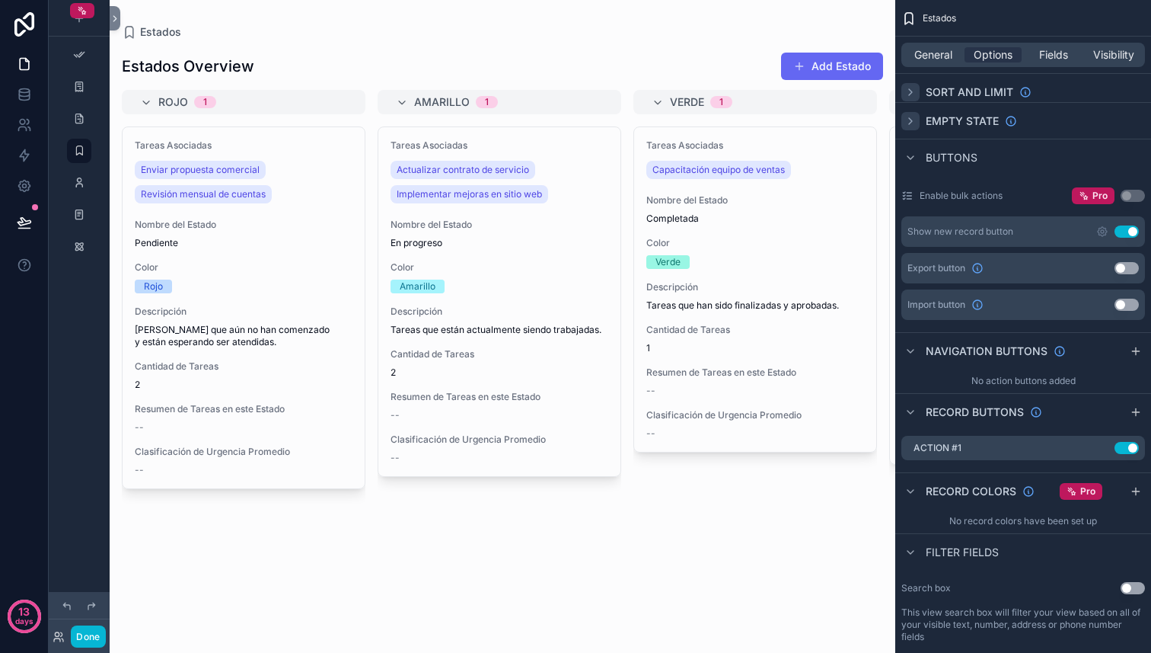
click at [1133, 586] on button "Use setting" at bounding box center [1133, 588] width 24 height 12
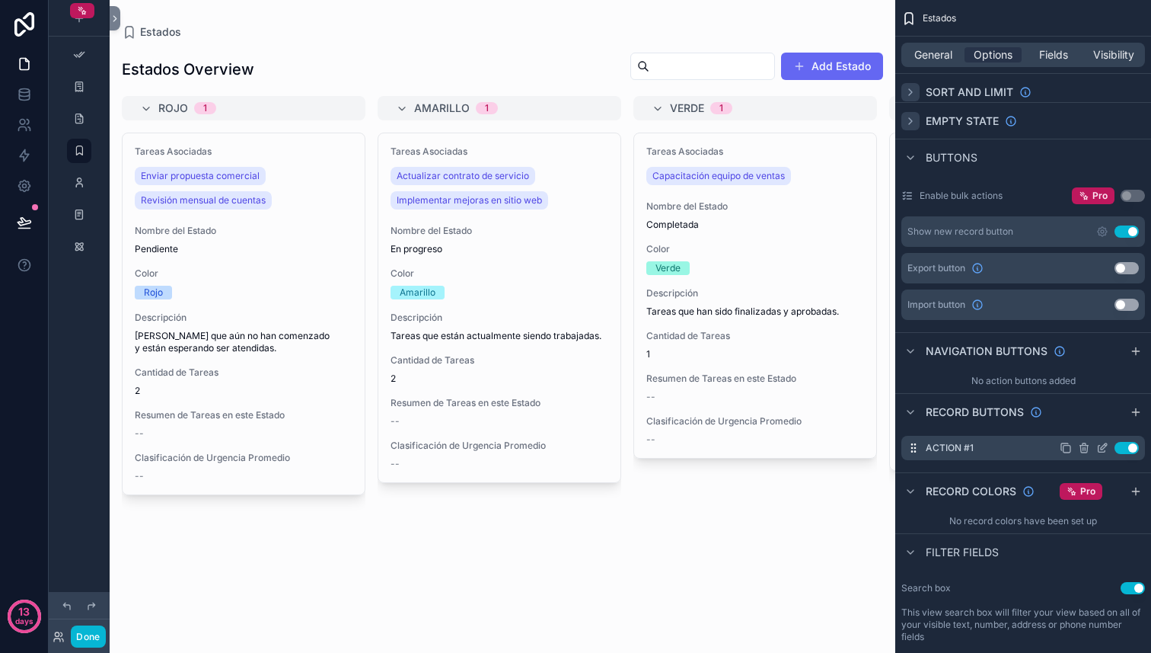
click at [1101, 448] on icon "scrollable content" at bounding box center [1104, 446] width 6 height 6
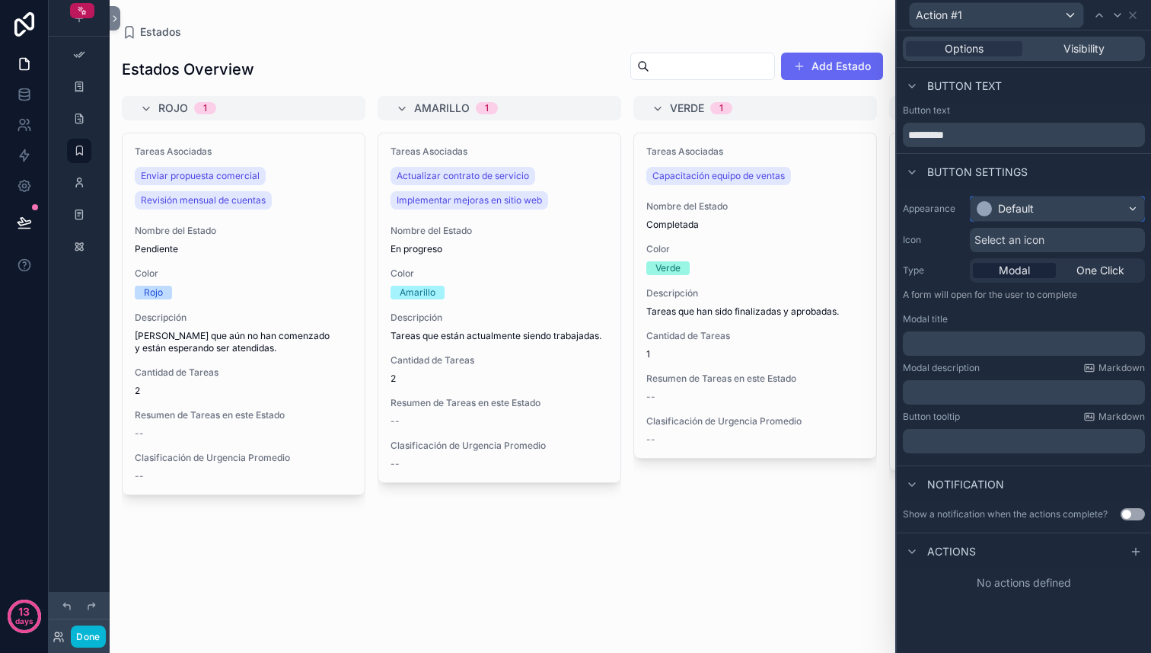
click at [1029, 213] on div "Default" at bounding box center [1016, 208] width 36 height 15
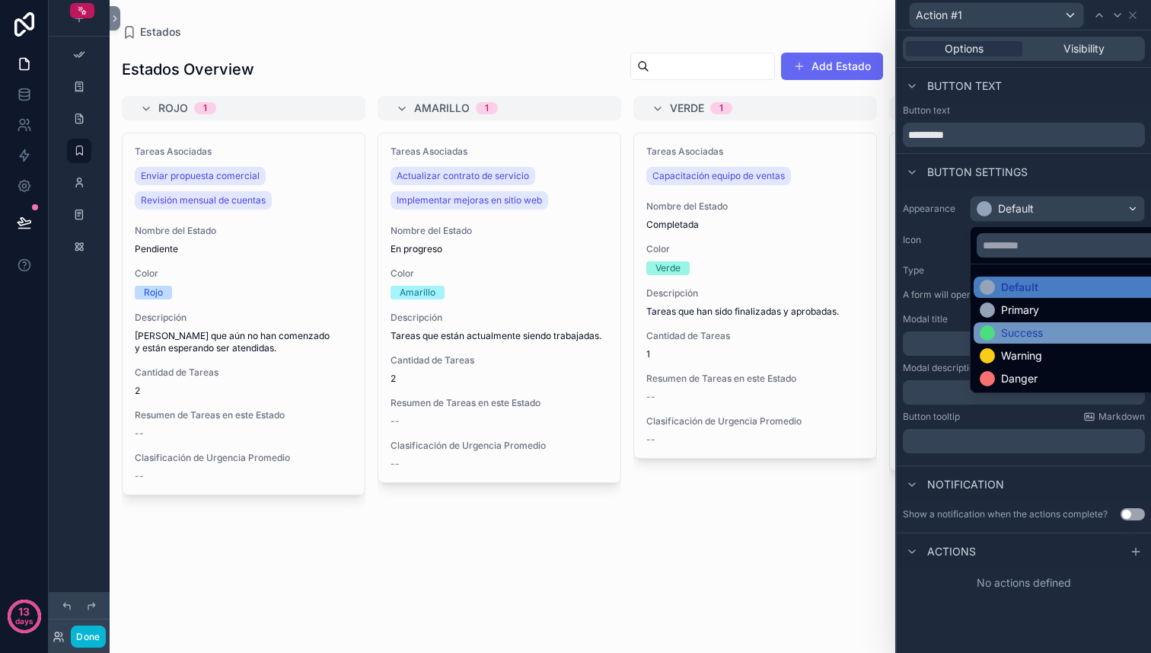
click at [1022, 328] on div "Success" at bounding box center [1022, 332] width 42 height 15
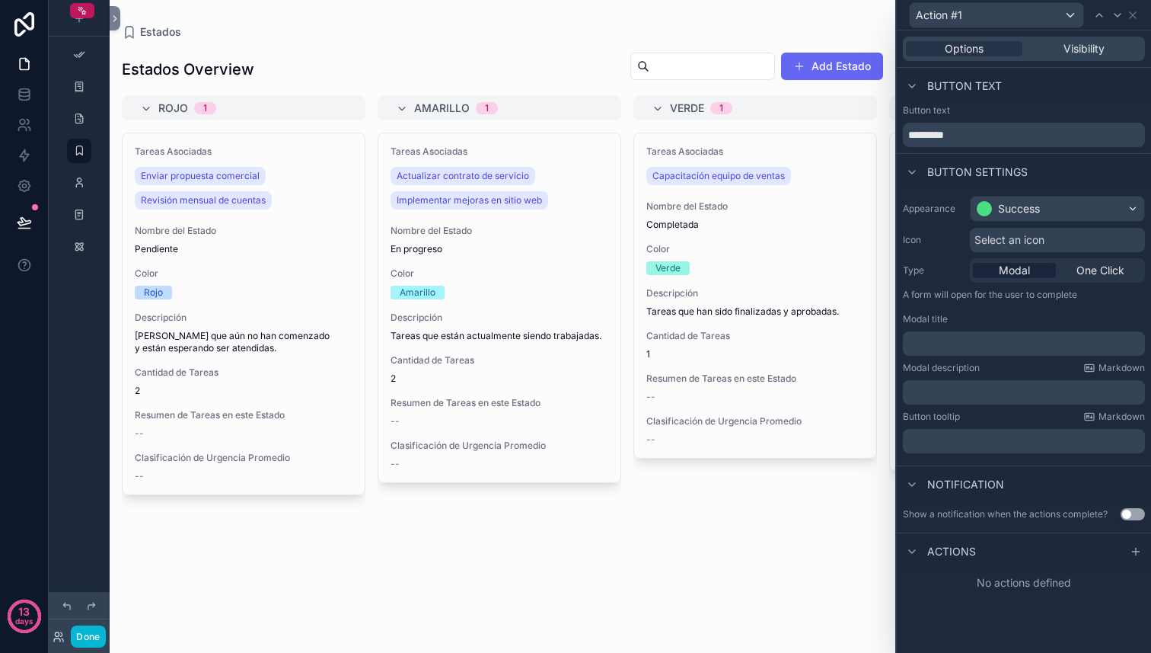
click at [1086, 279] on div "Modal One Click" at bounding box center [1057, 270] width 175 height 24
click at [1090, 271] on span "One Click" at bounding box center [1101, 270] width 48 height 15
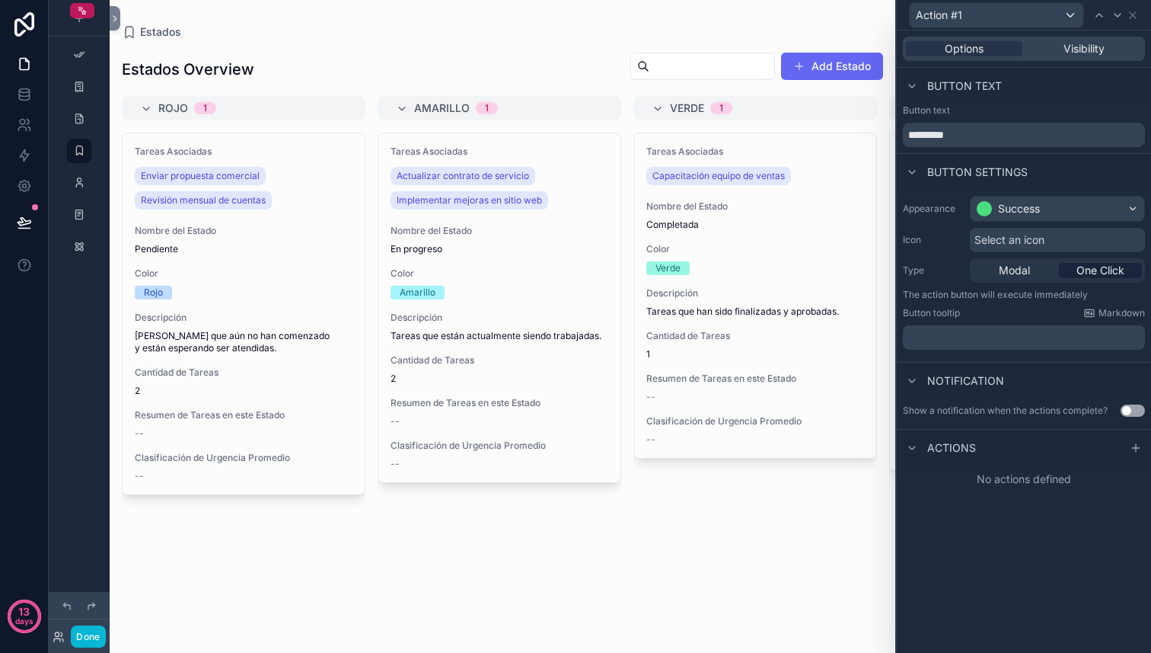
click at [981, 336] on p "﻿" at bounding box center [1025, 337] width 233 height 15
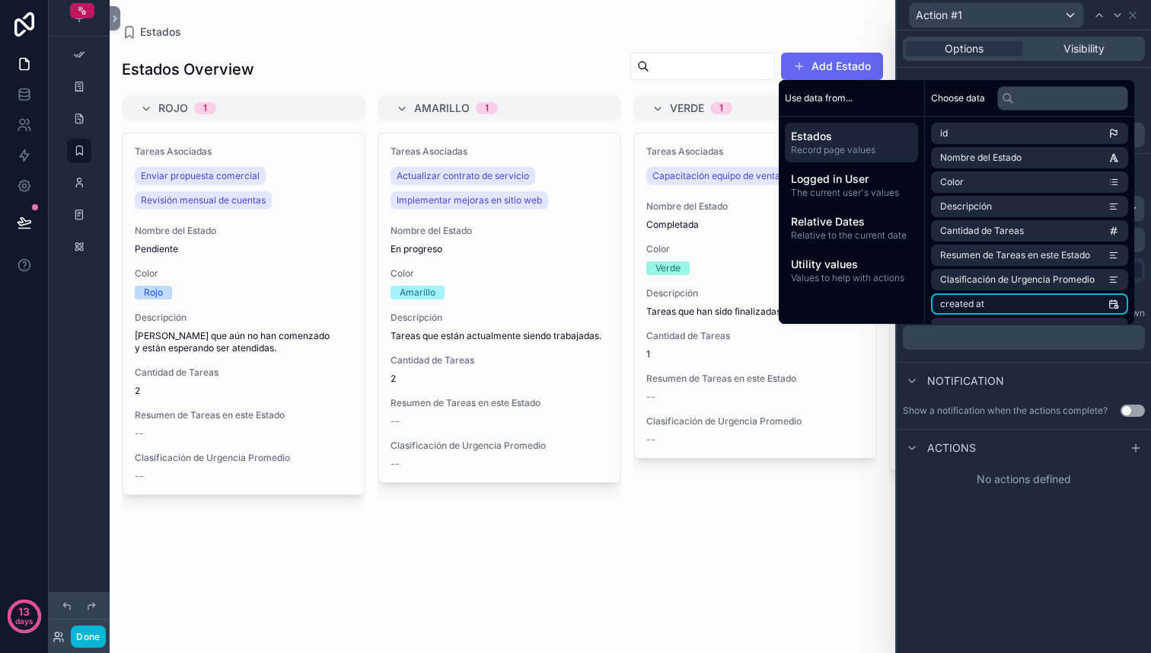
click at [983, 304] on li "created at" at bounding box center [1029, 303] width 197 height 21
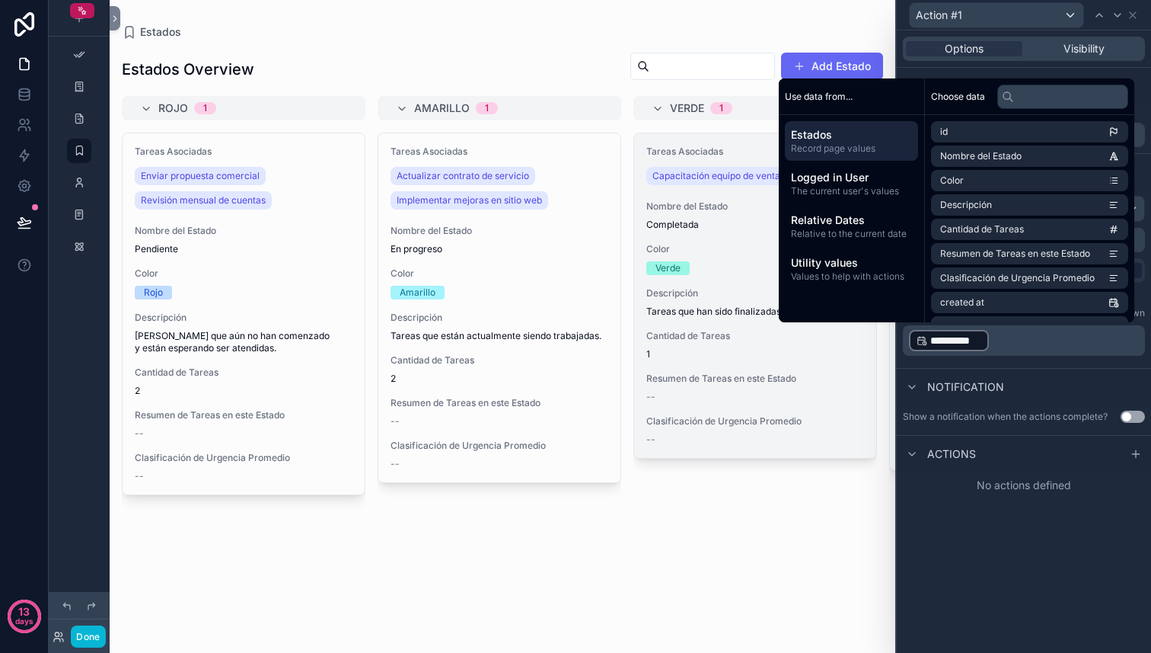
click at [812, 441] on div "--" at bounding box center [755, 439] width 218 height 12
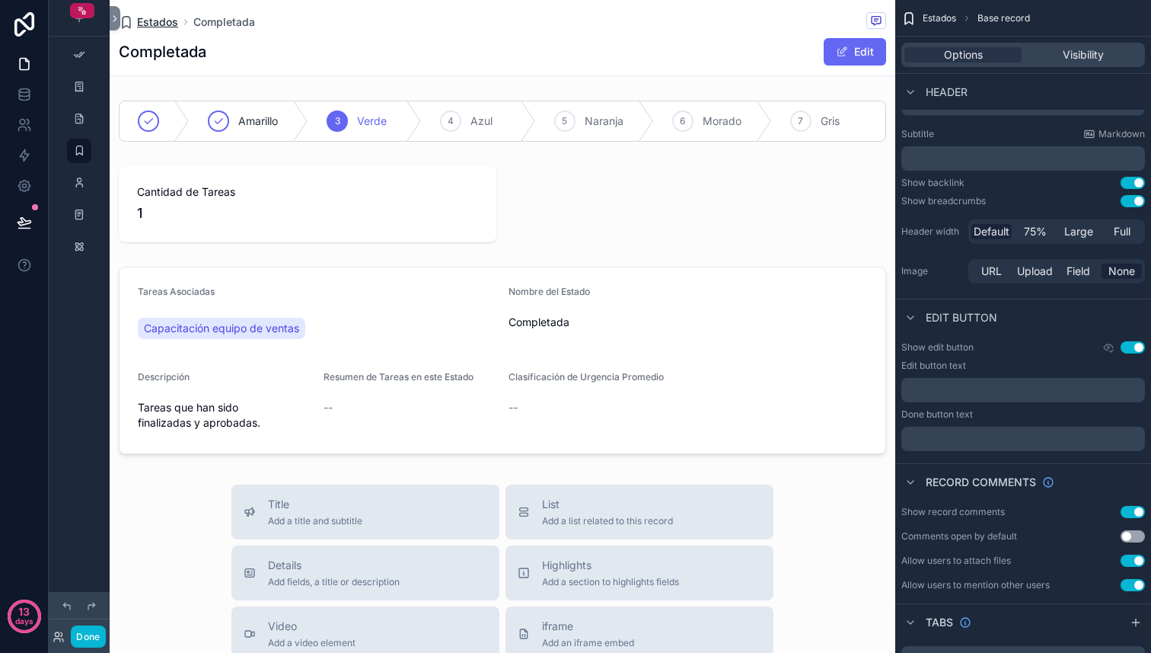
click at [168, 21] on span "Estados" at bounding box center [157, 21] width 41 height 15
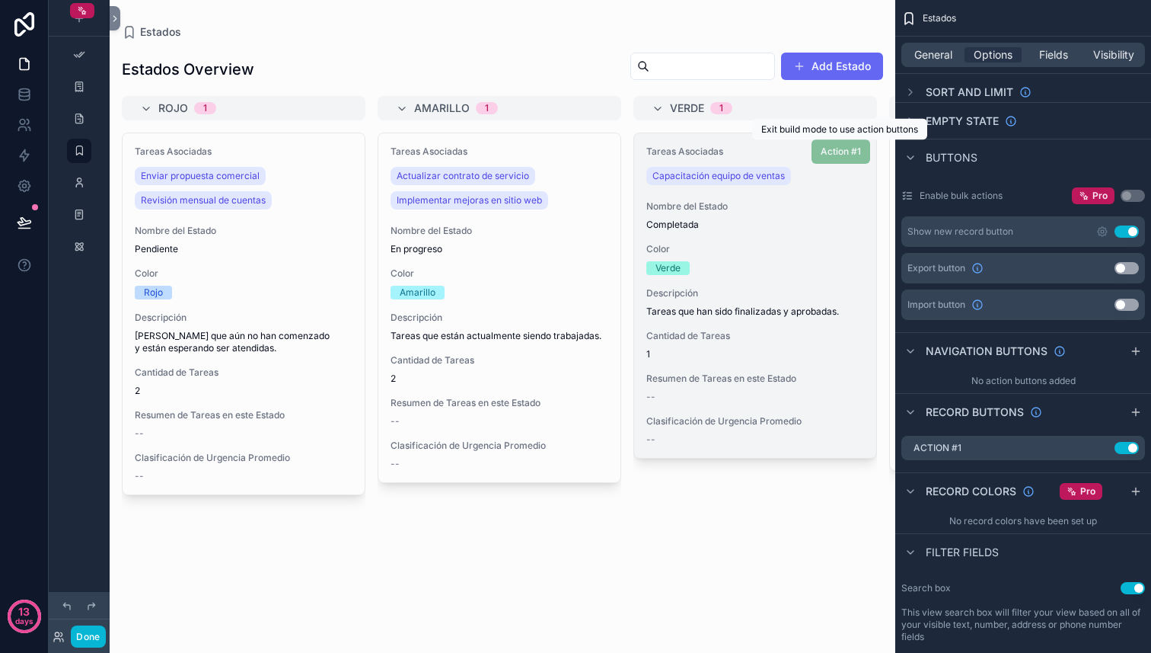
click at [843, 153] on span "Action #1" at bounding box center [841, 149] width 59 height 15
click at [847, 154] on span "Action #1" at bounding box center [841, 149] width 59 height 15
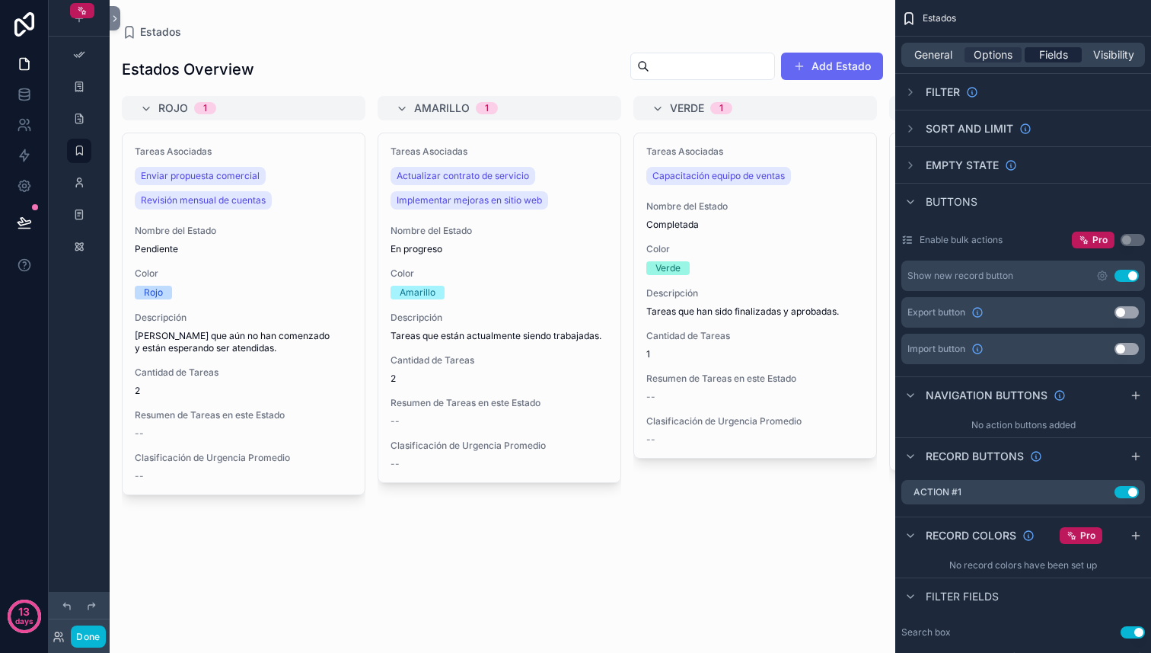
click at [1060, 49] on span "Fields" at bounding box center [1053, 54] width 29 height 15
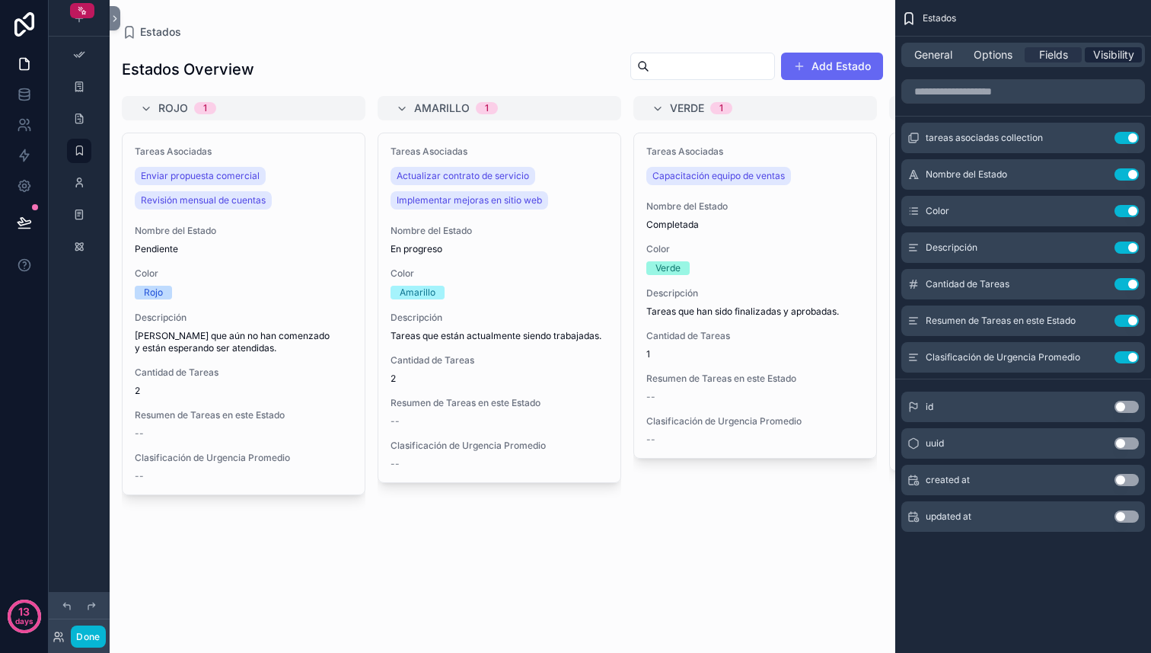
click at [1109, 56] on span "Visibility" at bounding box center [1113, 54] width 41 height 15
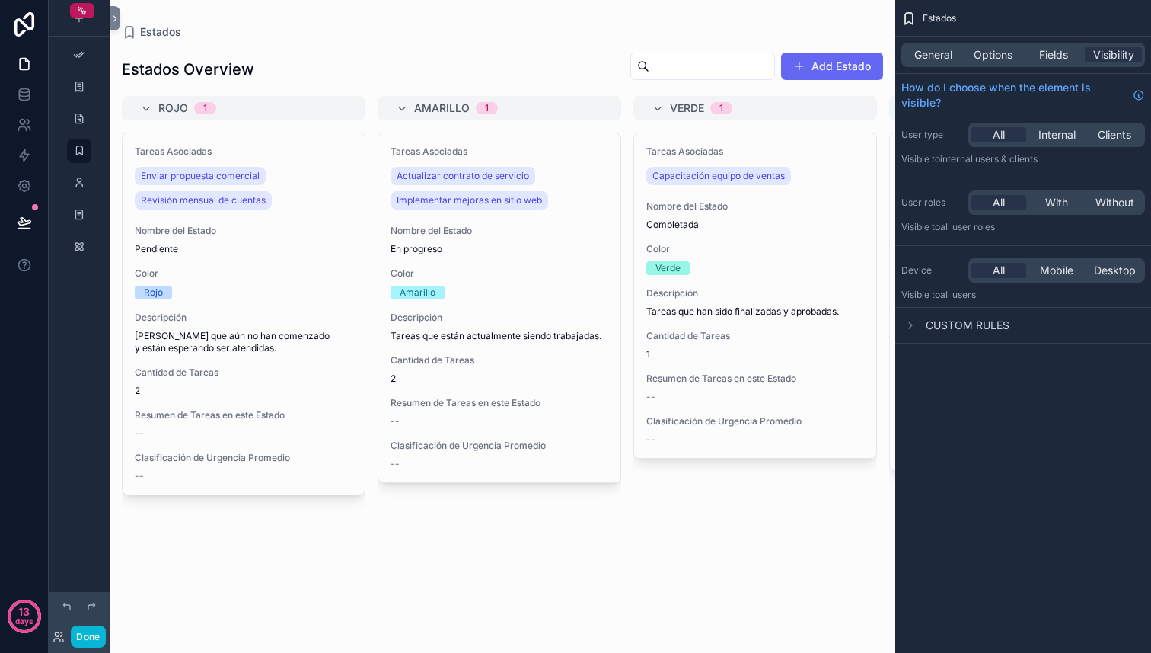
click at [943, 320] on span "Custom rules" at bounding box center [968, 325] width 84 height 15
click at [916, 327] on icon "scrollable content" at bounding box center [911, 325] width 12 height 12
click at [1055, 56] on span "Fields" at bounding box center [1053, 54] width 29 height 15
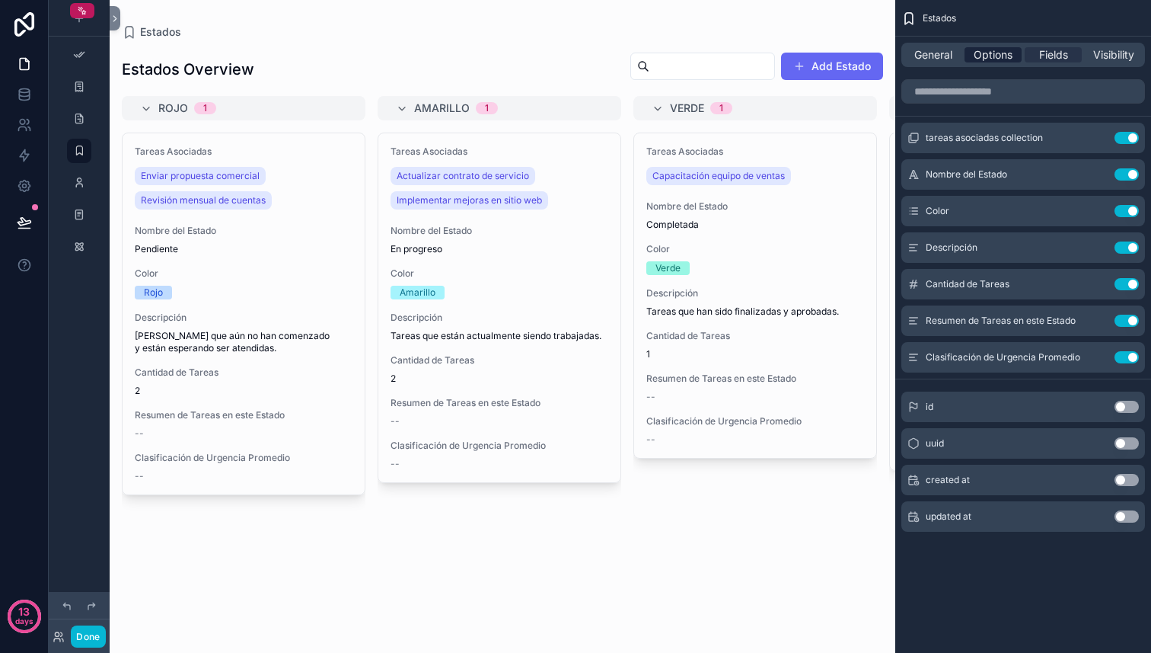
click at [1009, 58] on span "Options" at bounding box center [993, 54] width 39 height 15
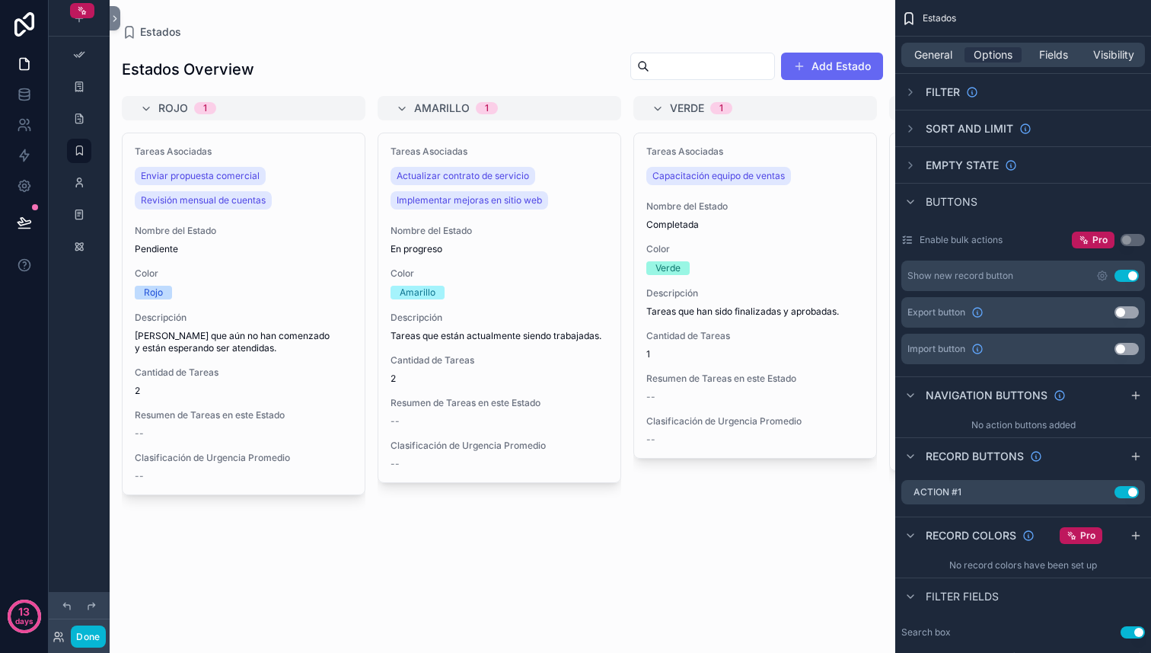
click at [755, 478] on div "Tareas Asociadas Capacitación equipo de ventas Nombre del Estado Completada Col…" at bounding box center [755, 383] width 244 height 502
click at [749, 478] on div "Tareas Asociadas Capacitación equipo de ventas Nombre del Estado Completada Col…" at bounding box center [755, 383] width 244 height 502
click at [672, 493] on div "Tareas Asociadas Capacitación equipo de ventas Nombre del Estado Completada Col…" at bounding box center [755, 383] width 244 height 502
click at [918, 92] on div "scrollable content" at bounding box center [910, 92] width 18 height 18
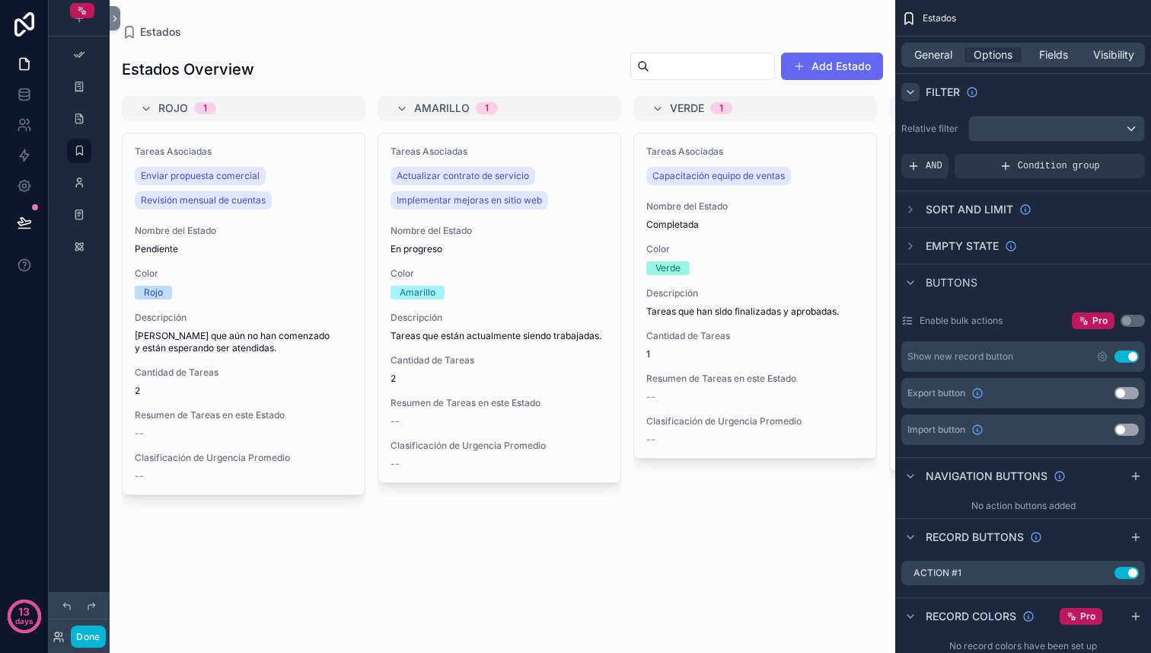
click at [918, 92] on div "scrollable content" at bounding box center [910, 92] width 18 height 18
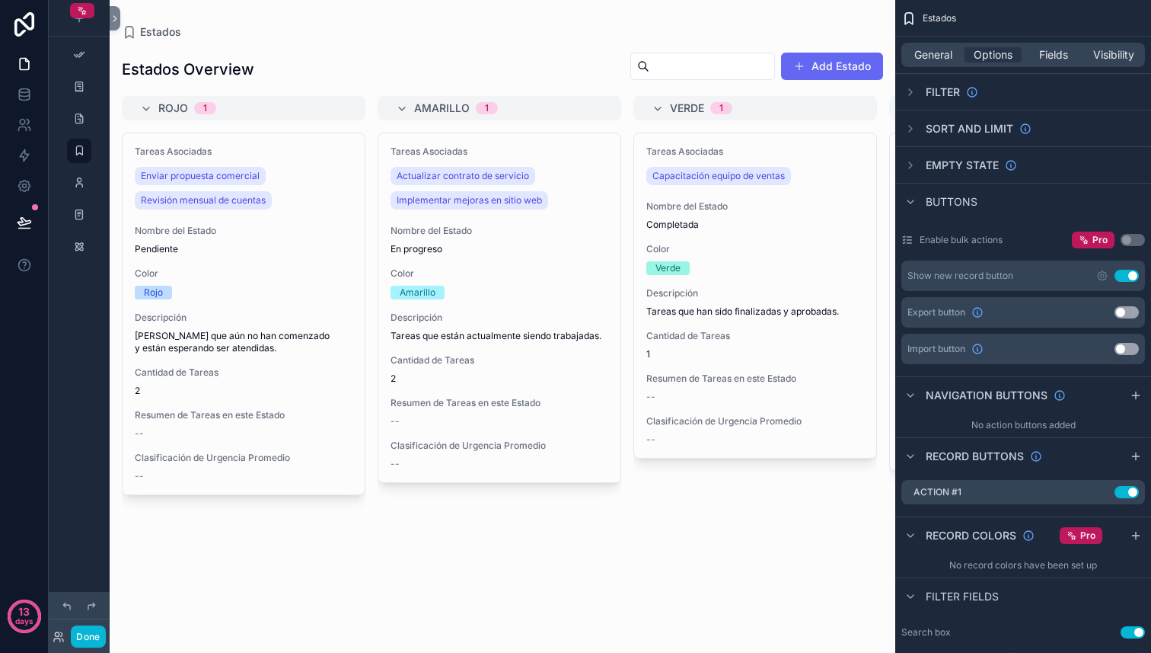
click at [1131, 276] on button "Use setting" at bounding box center [1127, 276] width 24 height 12
click at [1002, 61] on span "Options" at bounding box center [993, 54] width 39 height 15
click at [911, 396] on icon "scrollable content" at bounding box center [911, 395] width 12 height 12
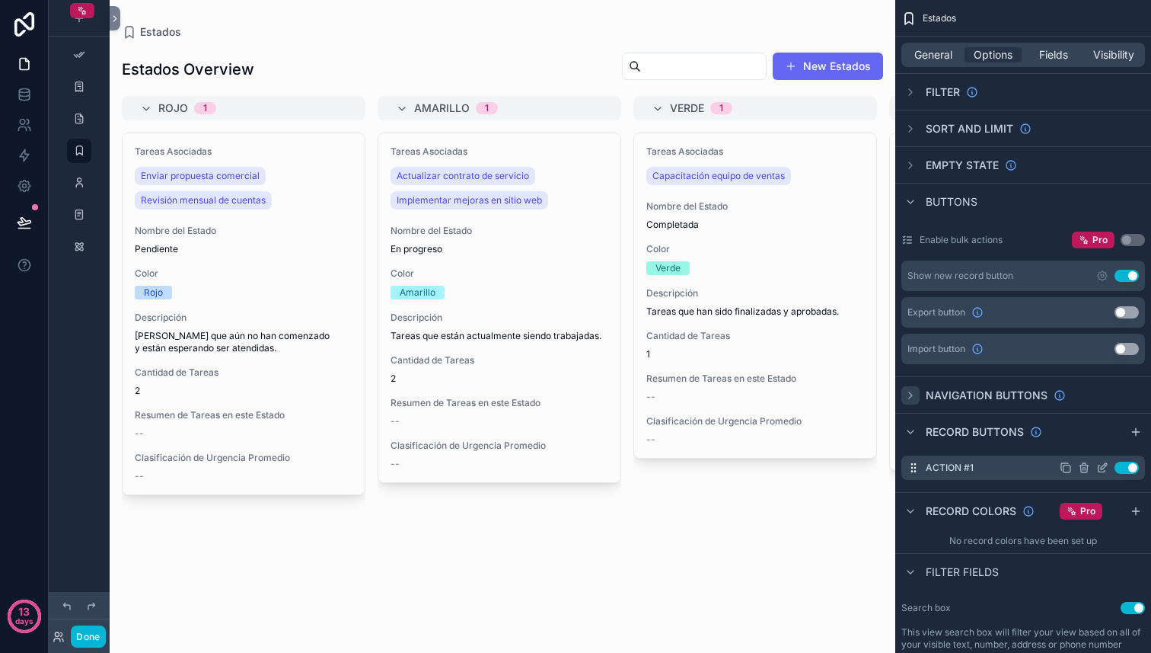
click at [1102, 469] on icon "scrollable content" at bounding box center [1104, 466] width 6 height 6
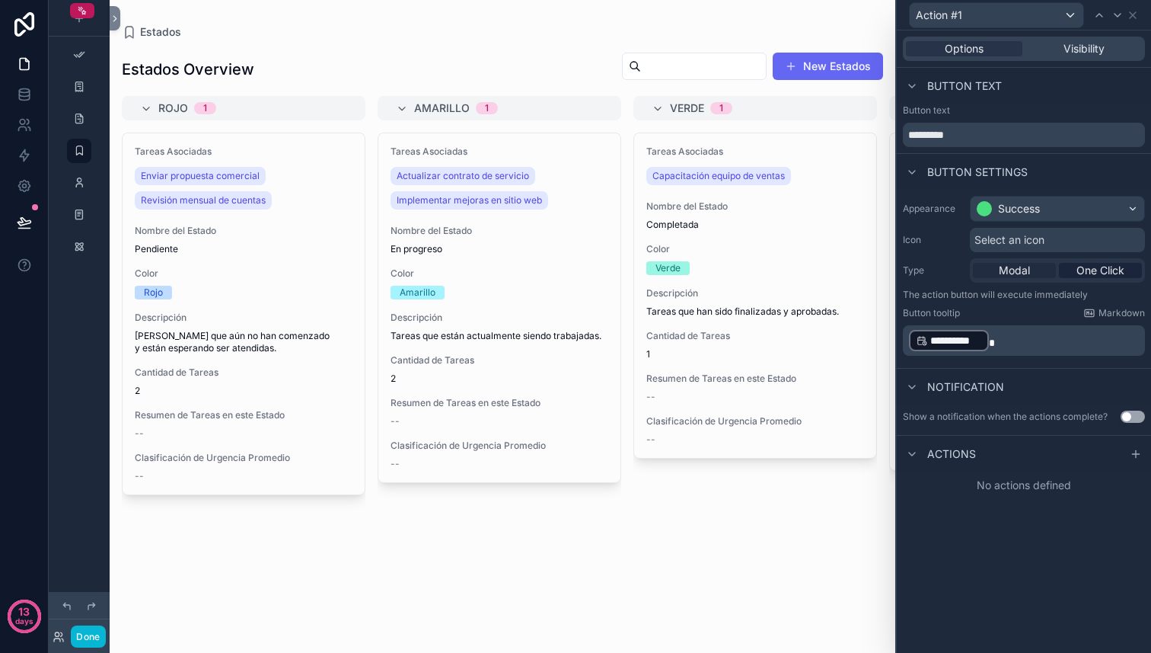
click at [1026, 272] on span "Modal" at bounding box center [1014, 270] width 31 height 15
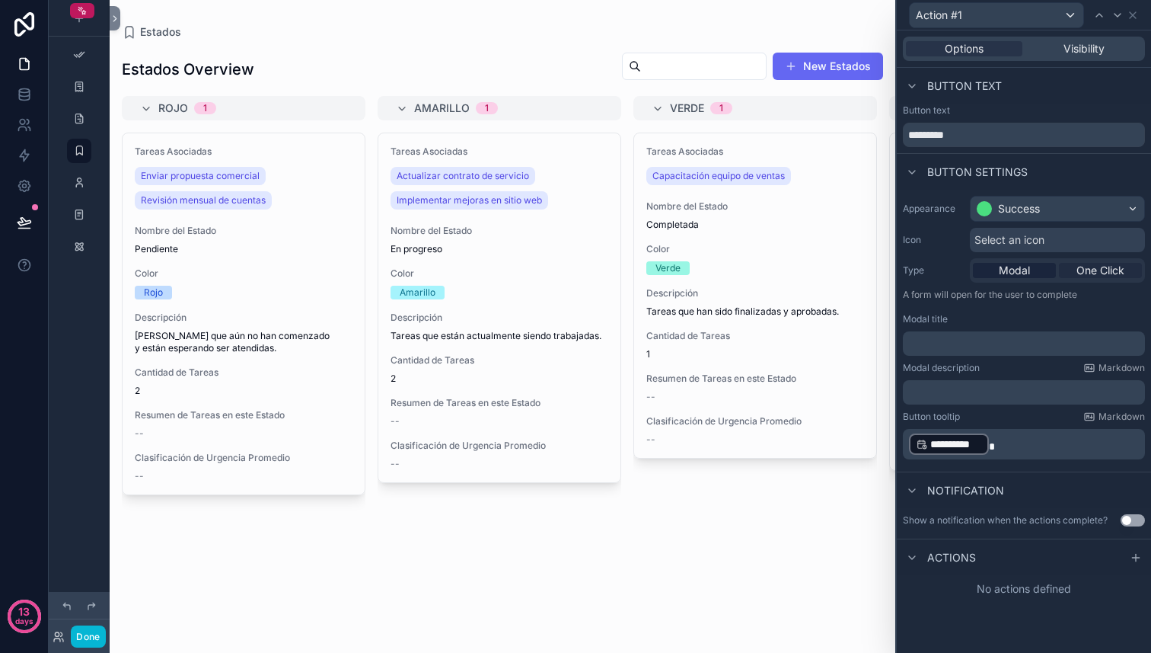
click at [1090, 275] on span "One Click" at bounding box center [1101, 270] width 48 height 15
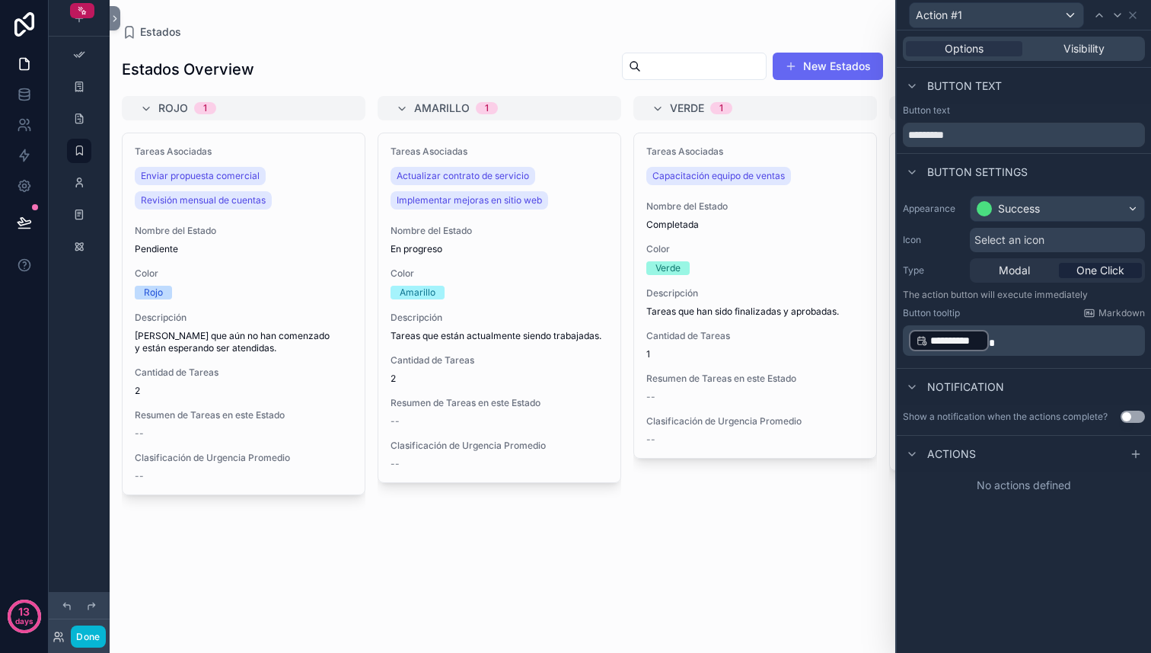
click at [1055, 341] on p "**********" at bounding box center [1025, 340] width 233 height 24
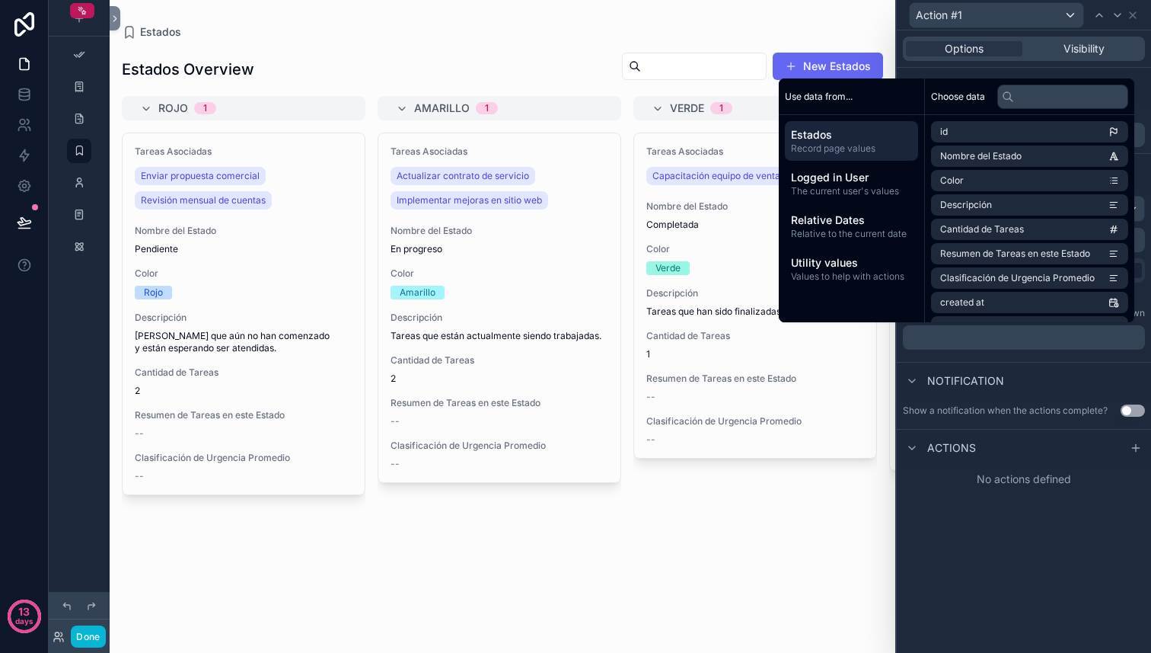
click at [1031, 531] on div "Options Visibility Button text Button text ********* Button settings Appearance…" at bounding box center [1024, 341] width 254 height 622
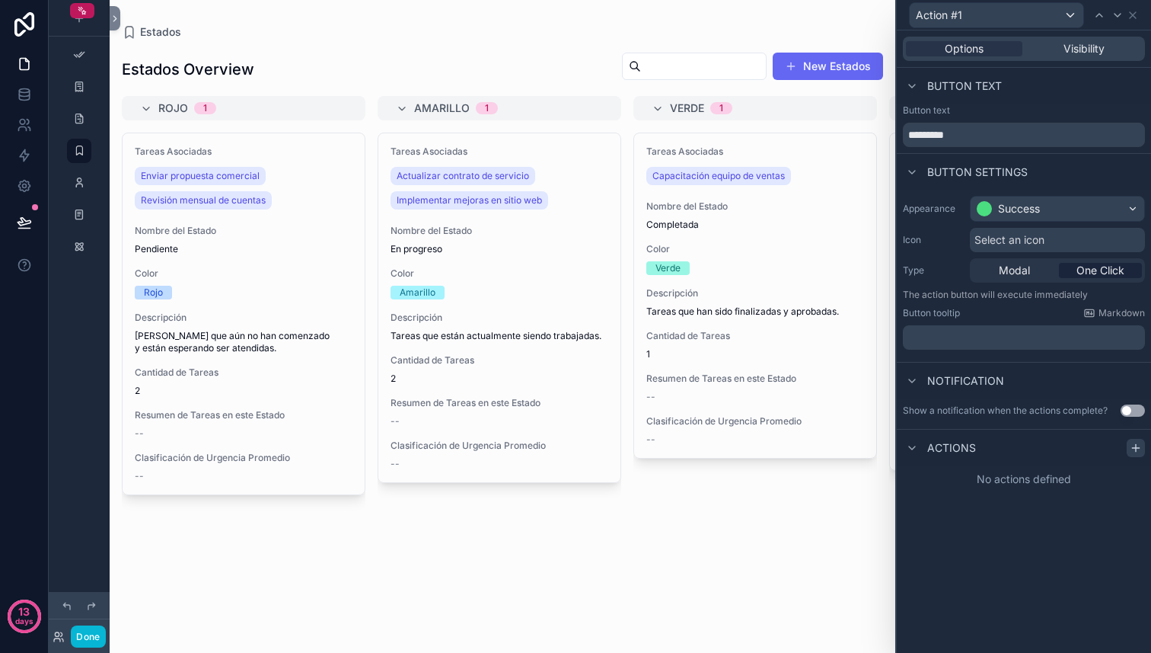
click at [1127, 445] on div at bounding box center [1136, 448] width 18 height 18
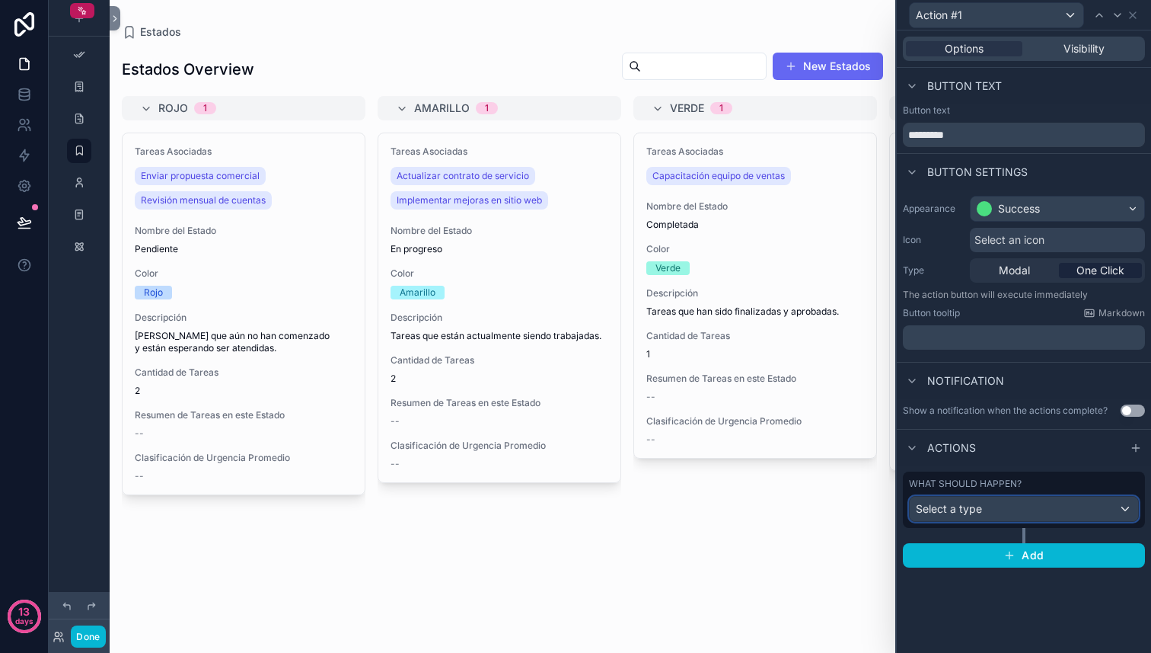
click at [982, 511] on div "Select a type" at bounding box center [1024, 508] width 228 height 24
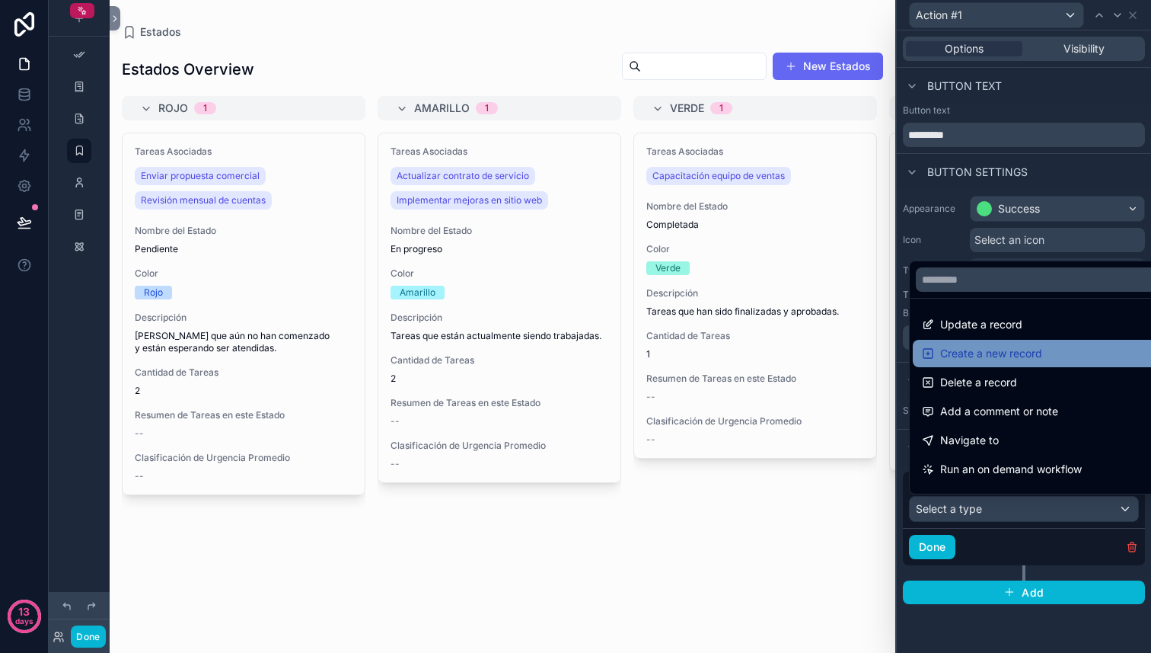
click at [993, 349] on span "Create a new record" at bounding box center [991, 353] width 102 height 18
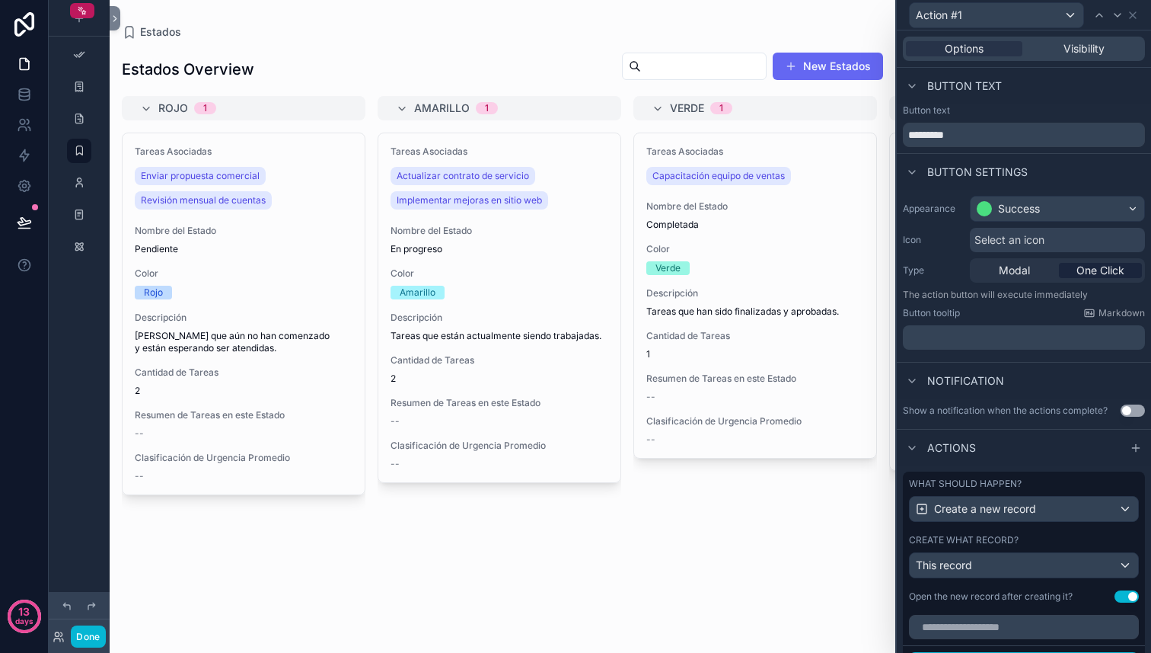
click at [1000, 335] on p "﻿" at bounding box center [1025, 337] width 233 height 15
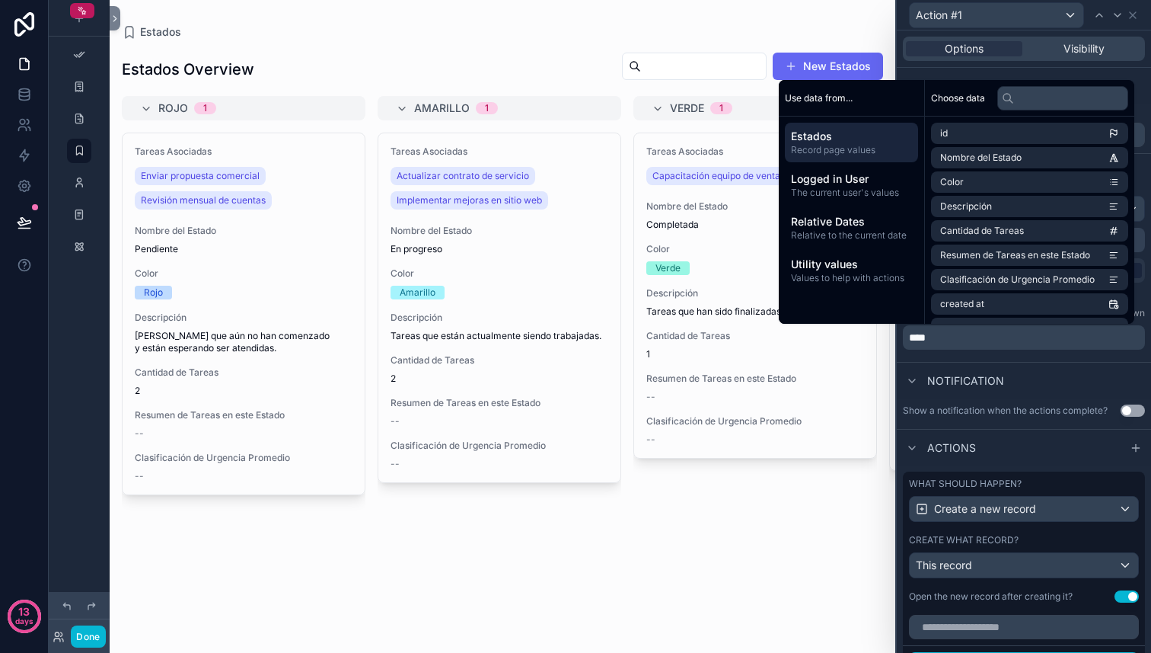
click at [880, 540] on div "Rojo 1 Tareas Asociadas Enviar propuesta comercial Revisión mensual de cuentas …" at bounding box center [503, 365] width 786 height 538
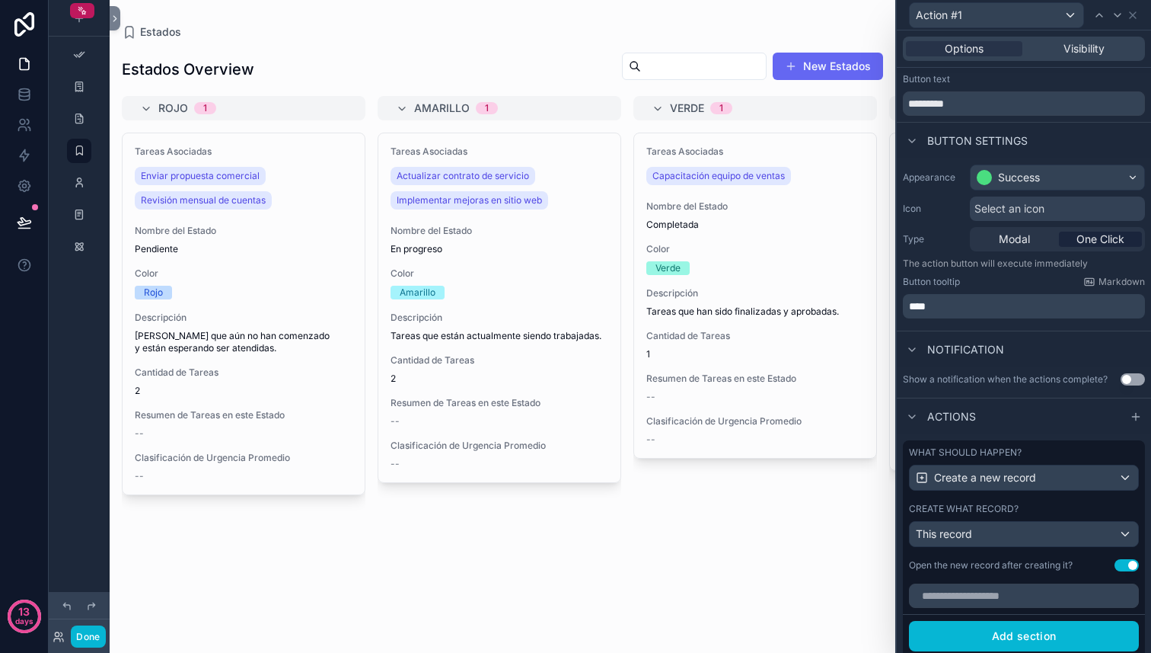
scroll to position [33, 0]
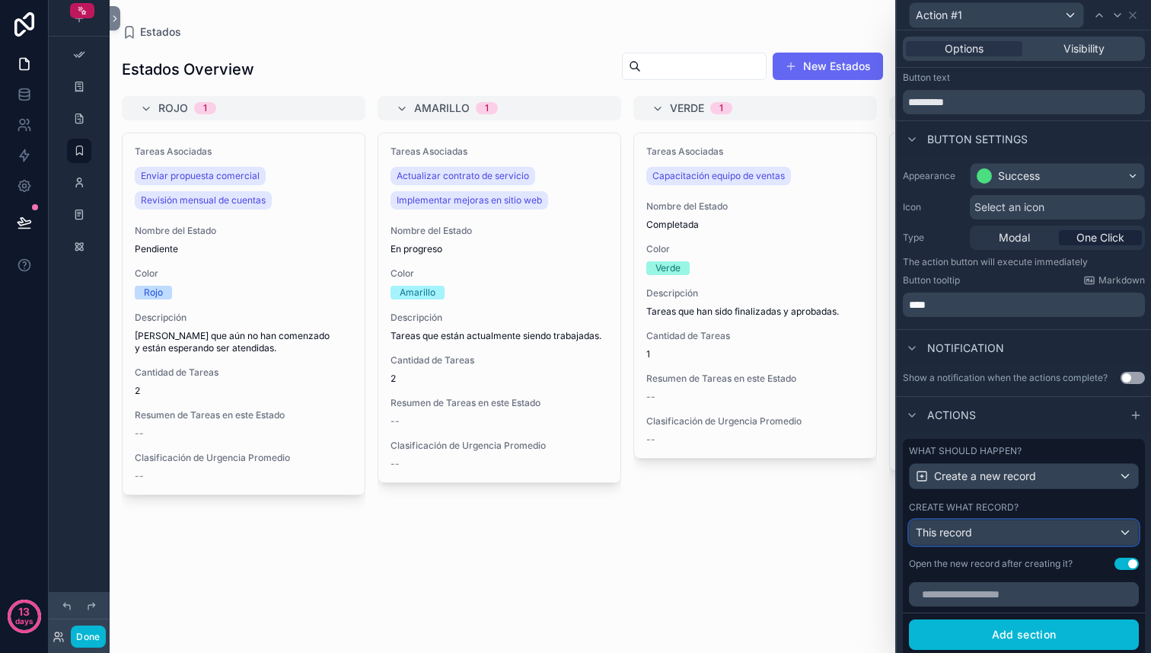
click at [983, 531] on div "This record" at bounding box center [1024, 532] width 228 height 24
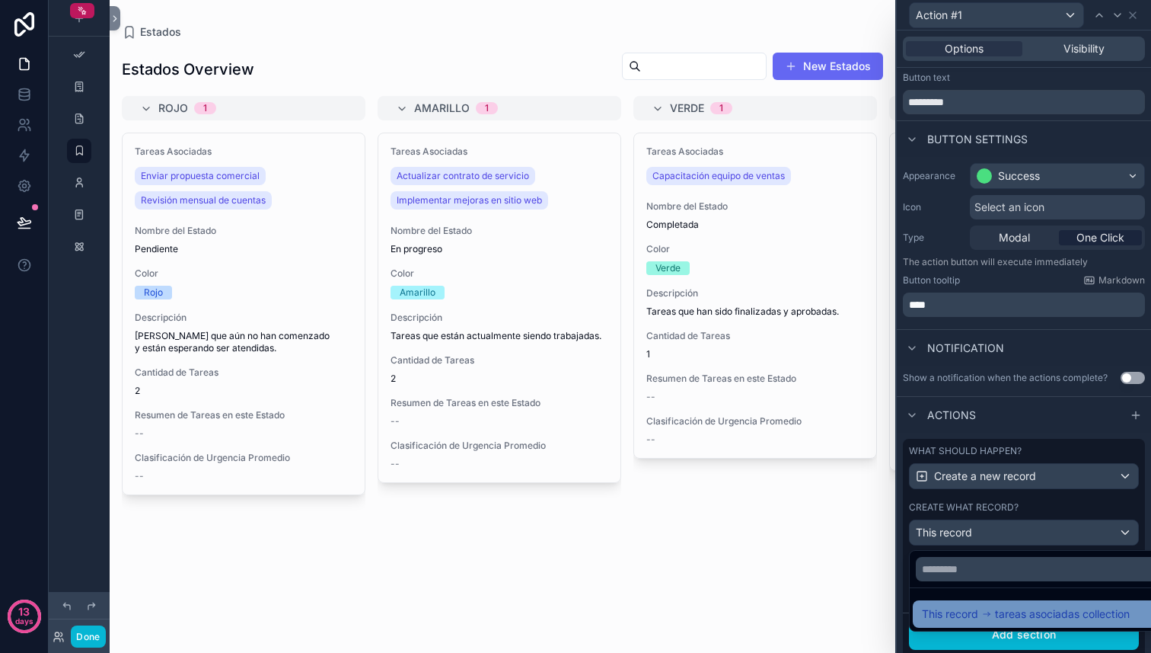
click at [987, 615] on icon at bounding box center [986, 613] width 11 height 11
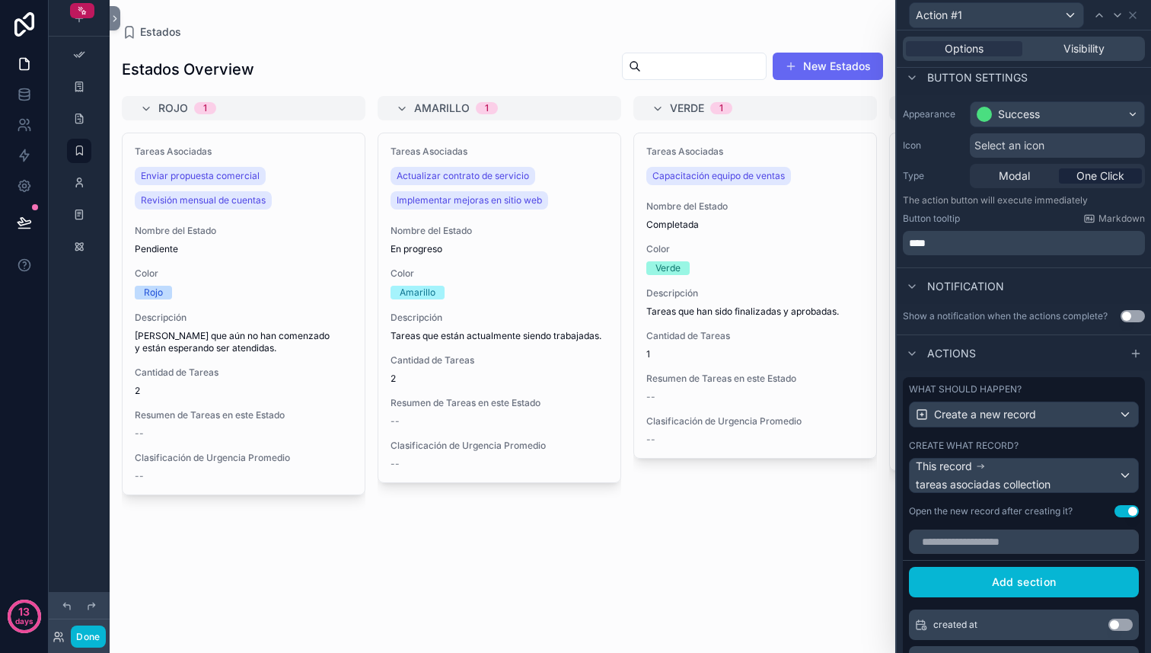
scroll to position [108, 0]
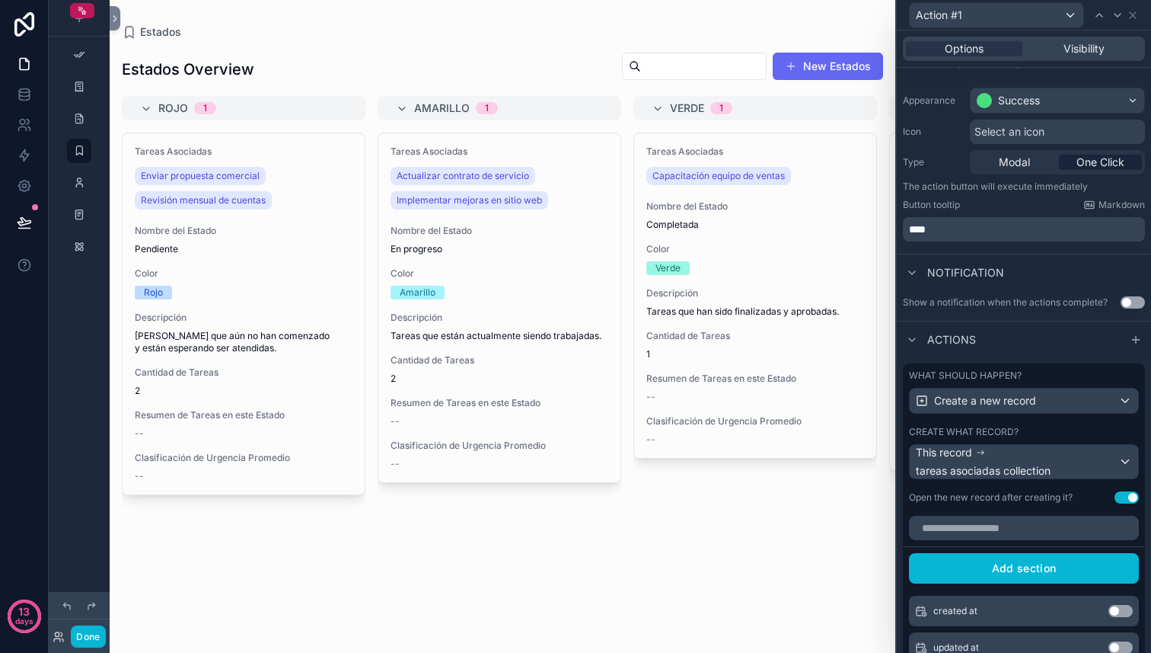
click at [1010, 480] on div "What should happen? Create a new record Create what record? This record tareas …" at bounding box center [1024, 436] width 242 height 146
click at [1010, 467] on span "tareas asociadas collection" at bounding box center [983, 470] width 135 height 15
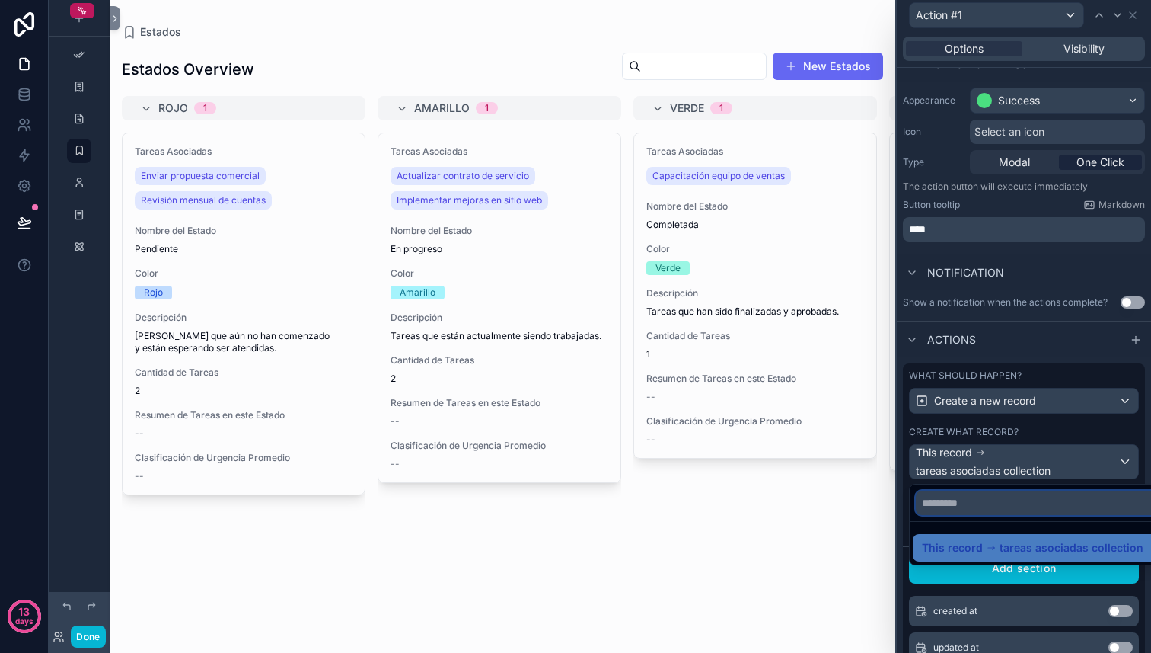
click at [987, 505] on input "text" at bounding box center [1041, 502] width 251 height 24
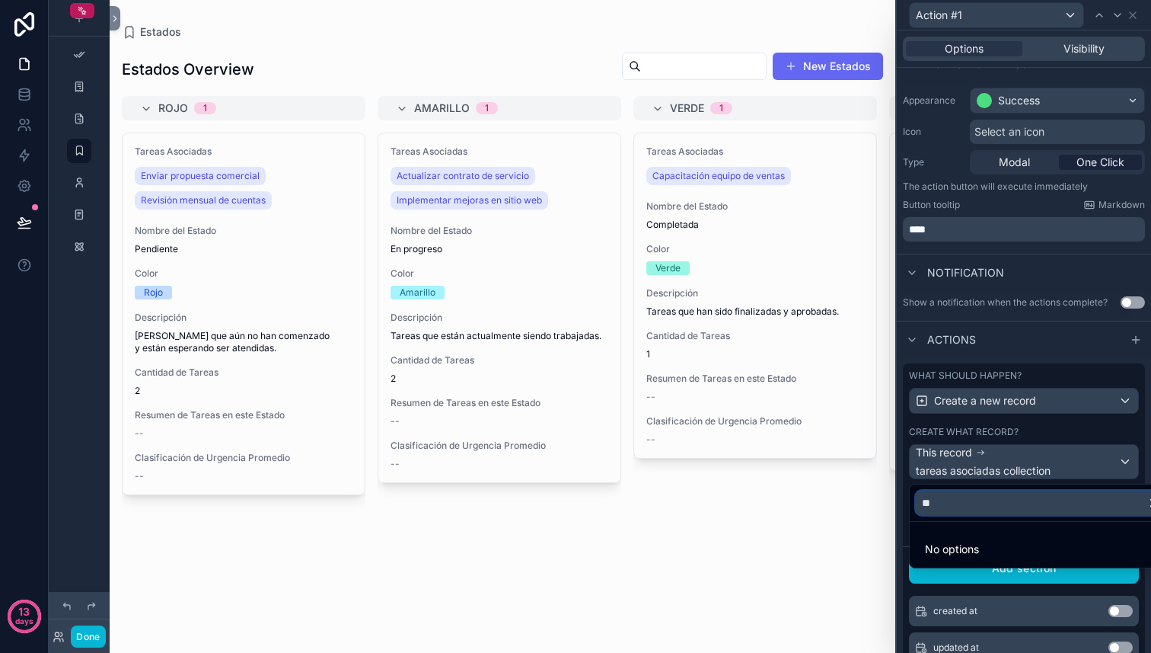
type input "*"
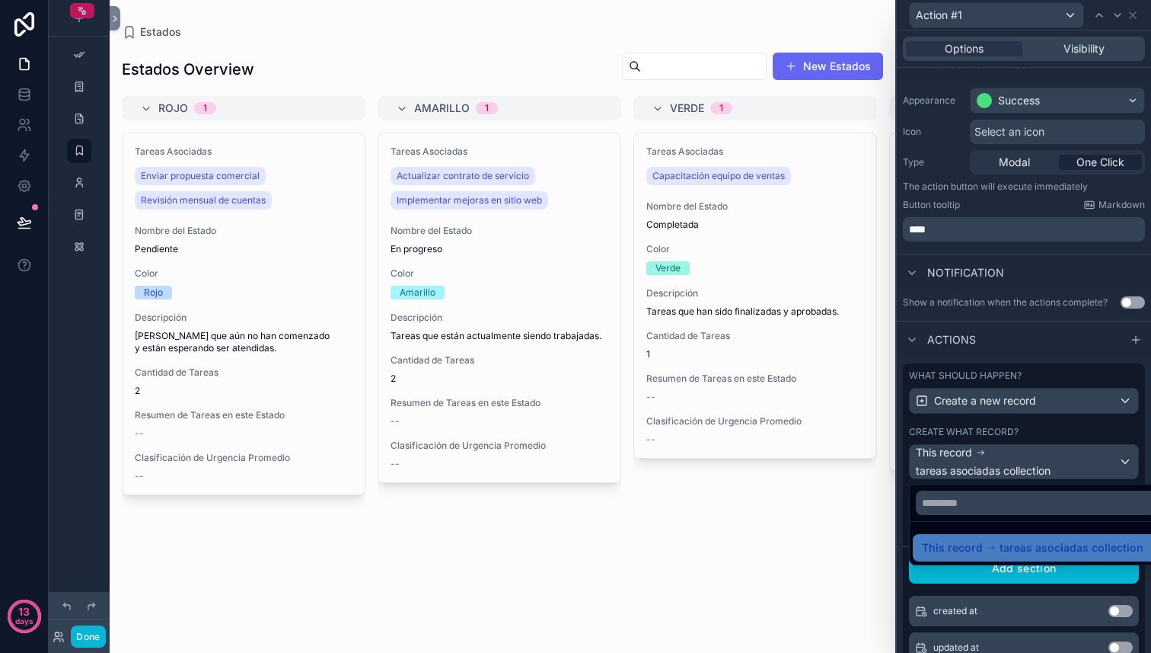
click at [1013, 452] on div at bounding box center [1024, 326] width 254 height 653
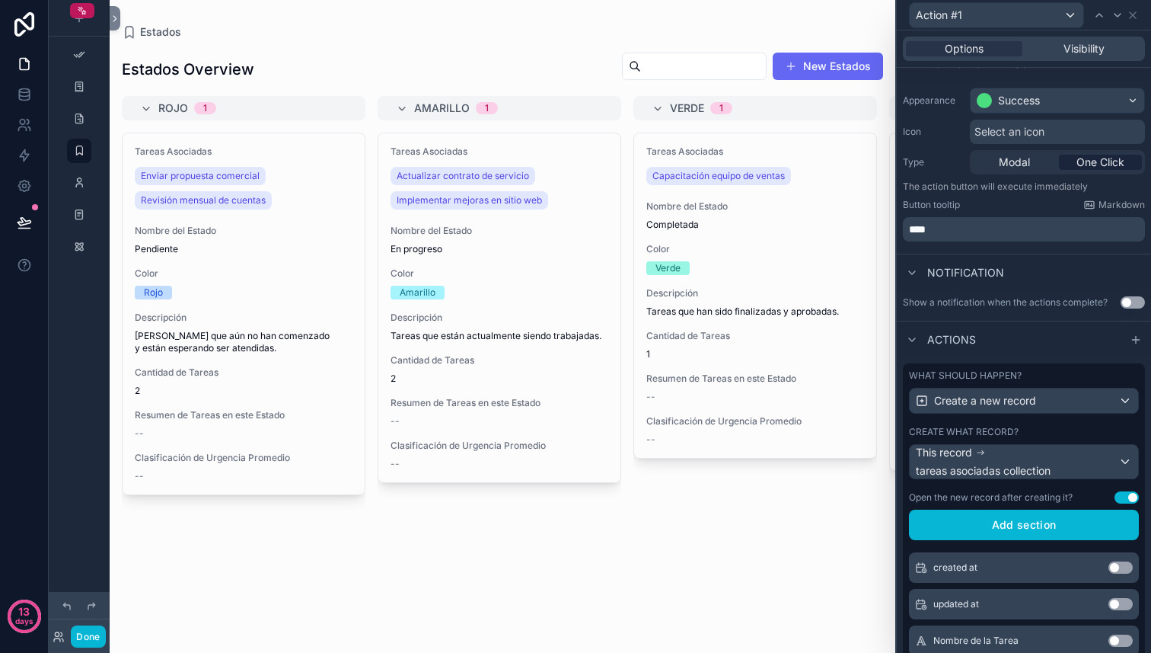
scroll to position [42, 0]
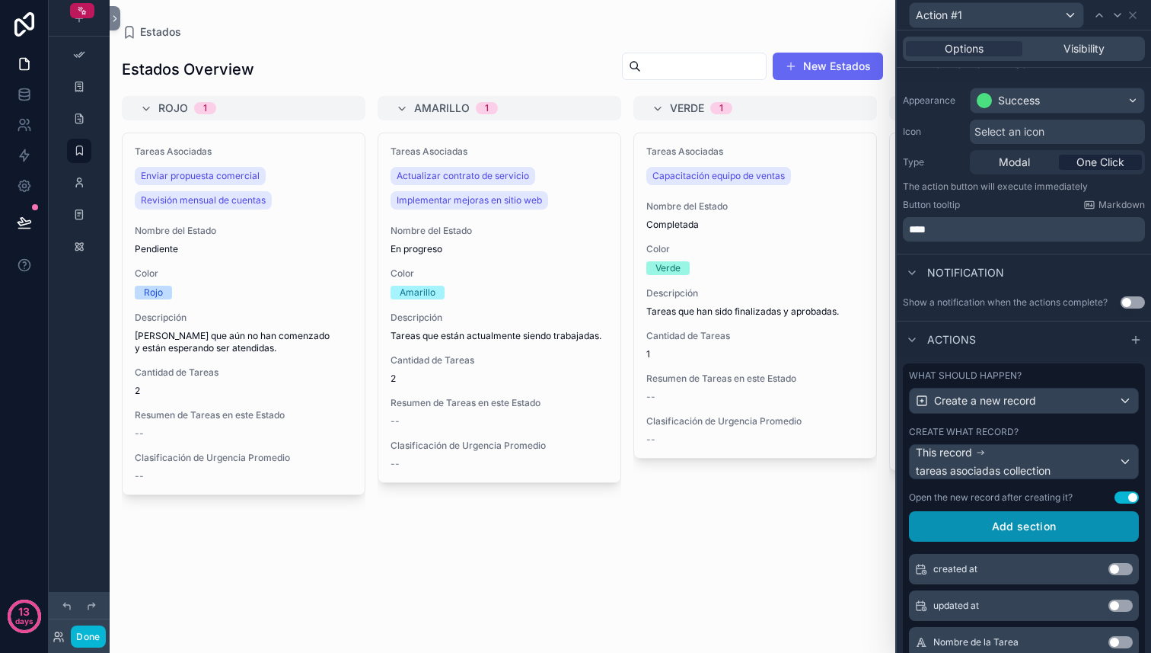
click at [1045, 532] on button "Add section" at bounding box center [1024, 526] width 230 height 30
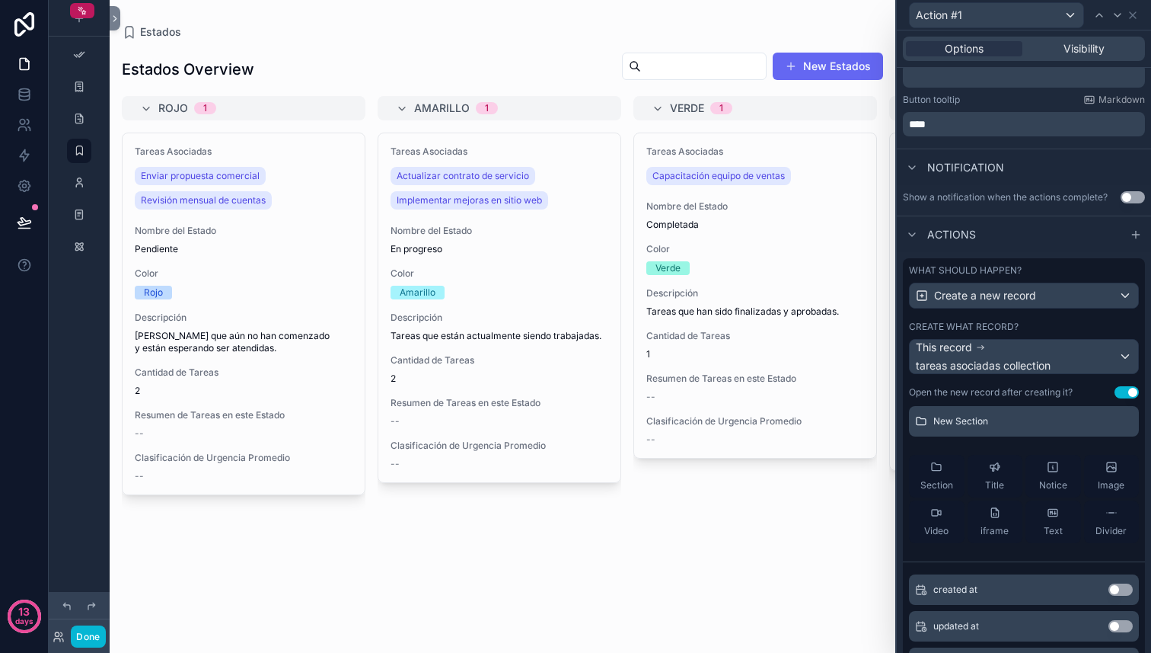
scroll to position [318, 0]
click at [1061, 467] on div "Notice" at bounding box center [1053, 475] width 28 height 30
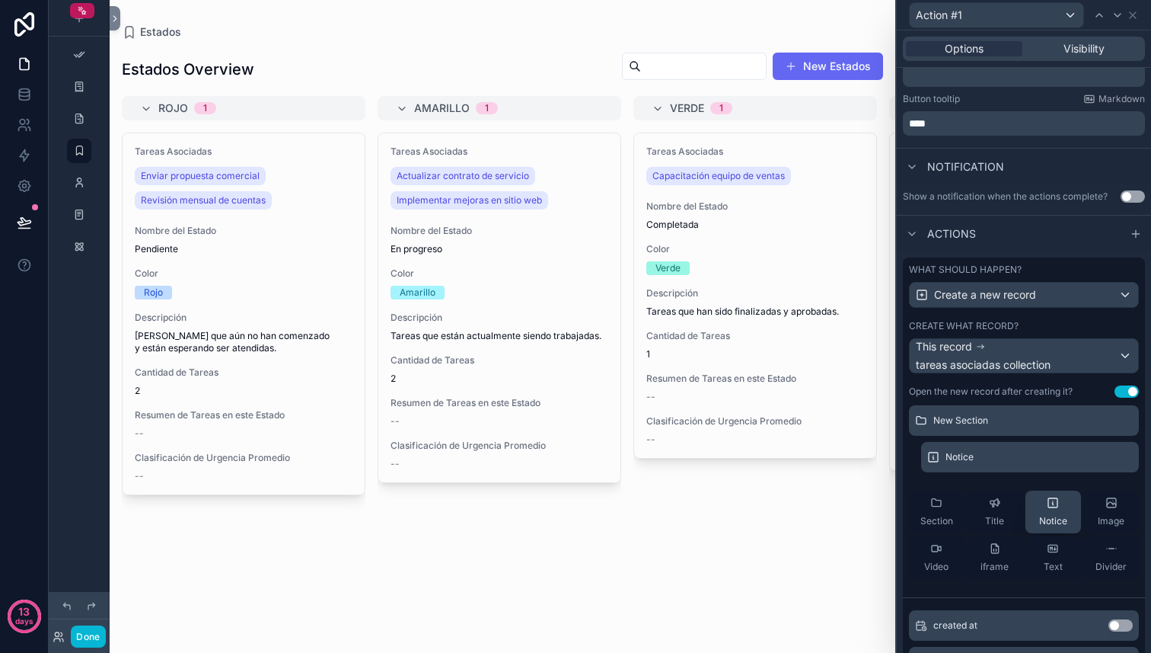
click at [1061, 467] on div "Notice" at bounding box center [1030, 457] width 218 height 30
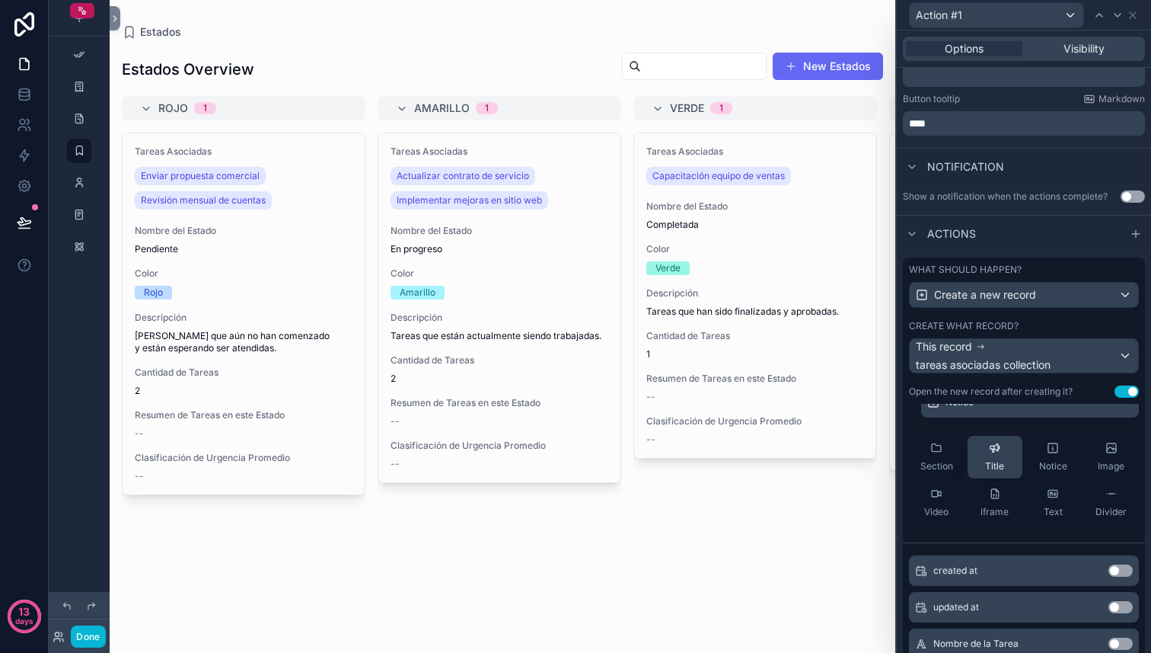
scroll to position [147, 0]
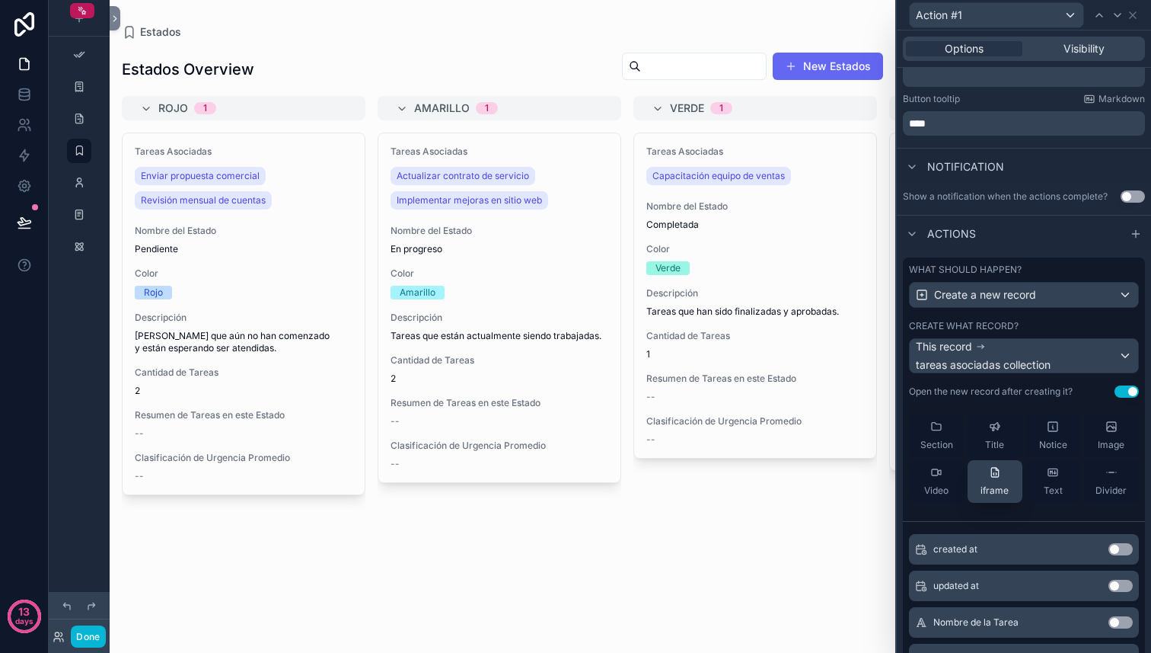
click at [1001, 436] on div "Title" at bounding box center [994, 435] width 19 height 30
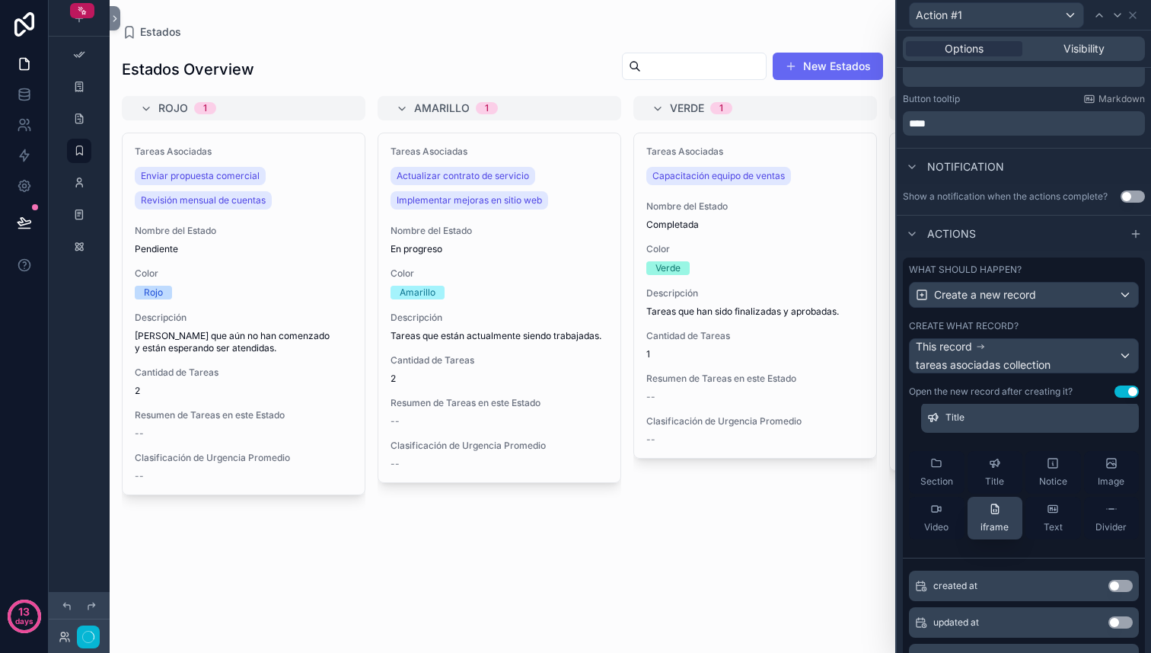
scroll to position [155, 0]
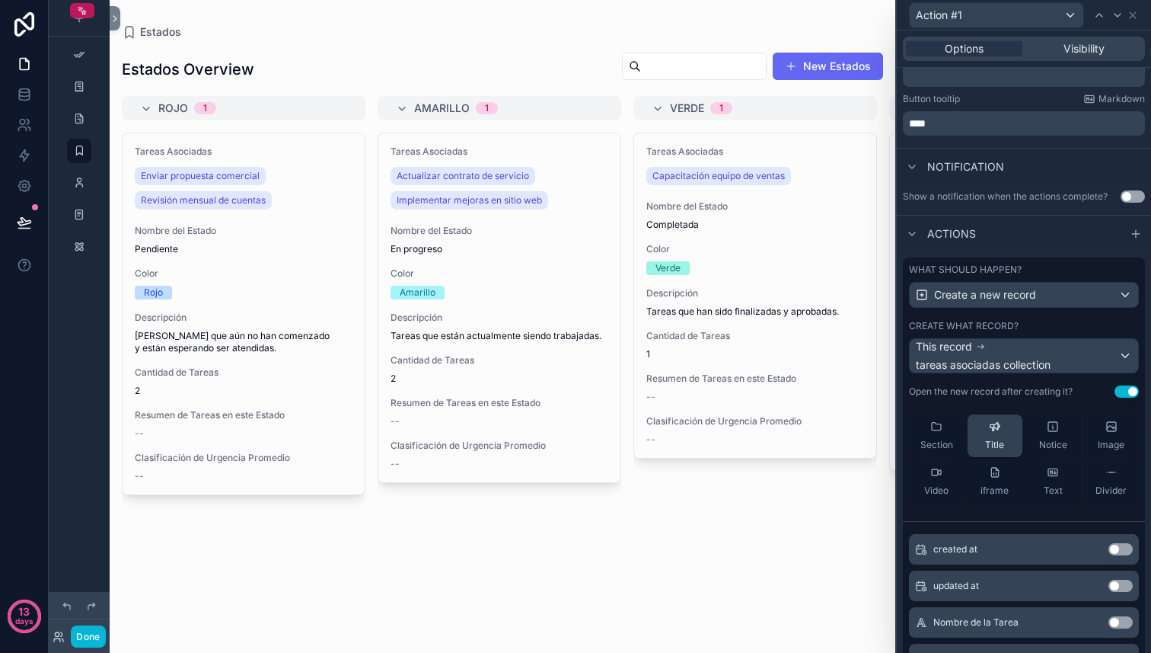
click at [992, 434] on div "Title" at bounding box center [994, 435] width 19 height 30
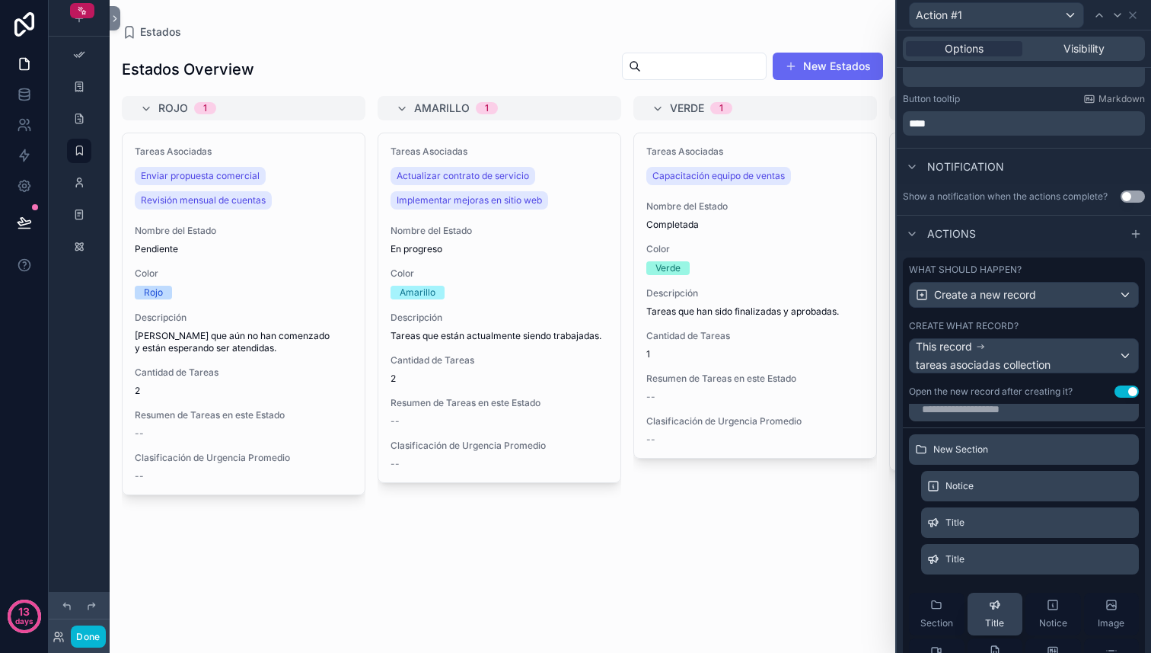
scroll to position [0, 0]
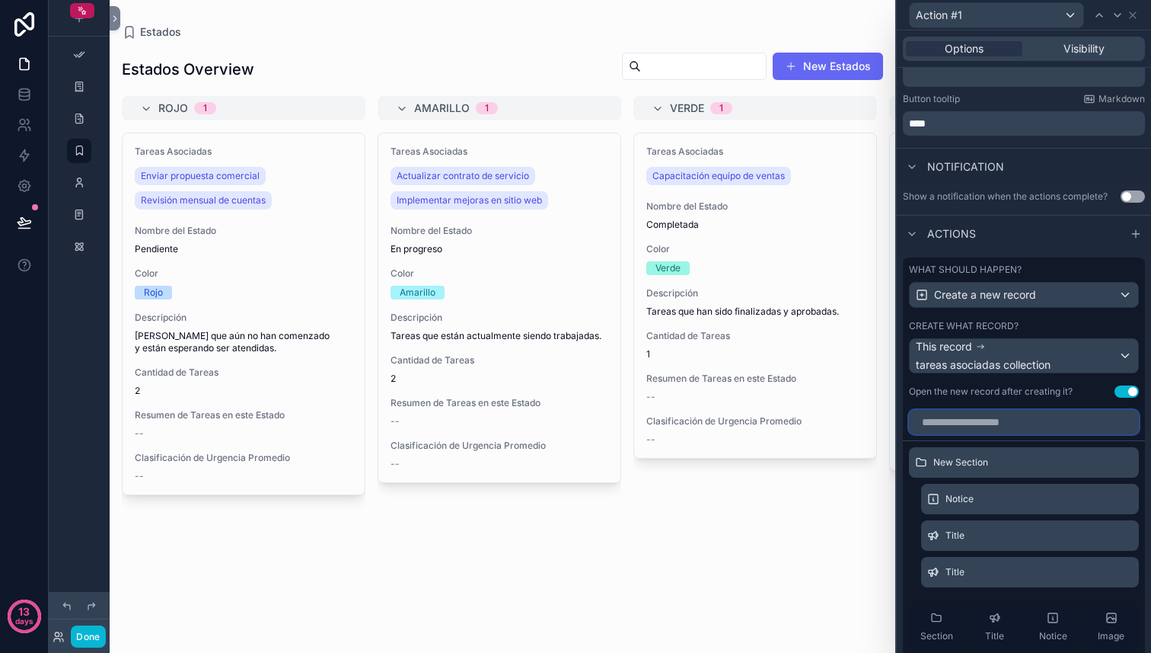
click at [990, 423] on input "text" at bounding box center [1024, 422] width 230 height 24
click at [1120, 463] on icon at bounding box center [1120, 462] width 0 height 3
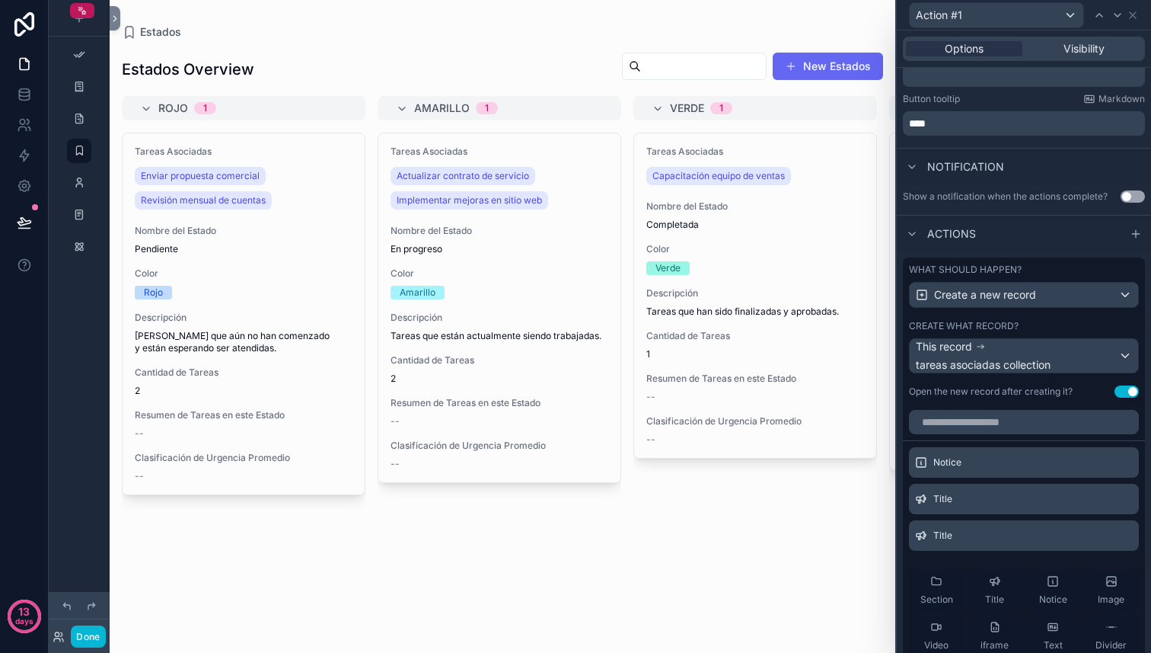
click at [793, 563] on div "Tareas Asociadas Capacitación equipo de ventas Nombre del Estado Completada Col…" at bounding box center [755, 383] width 244 height 502
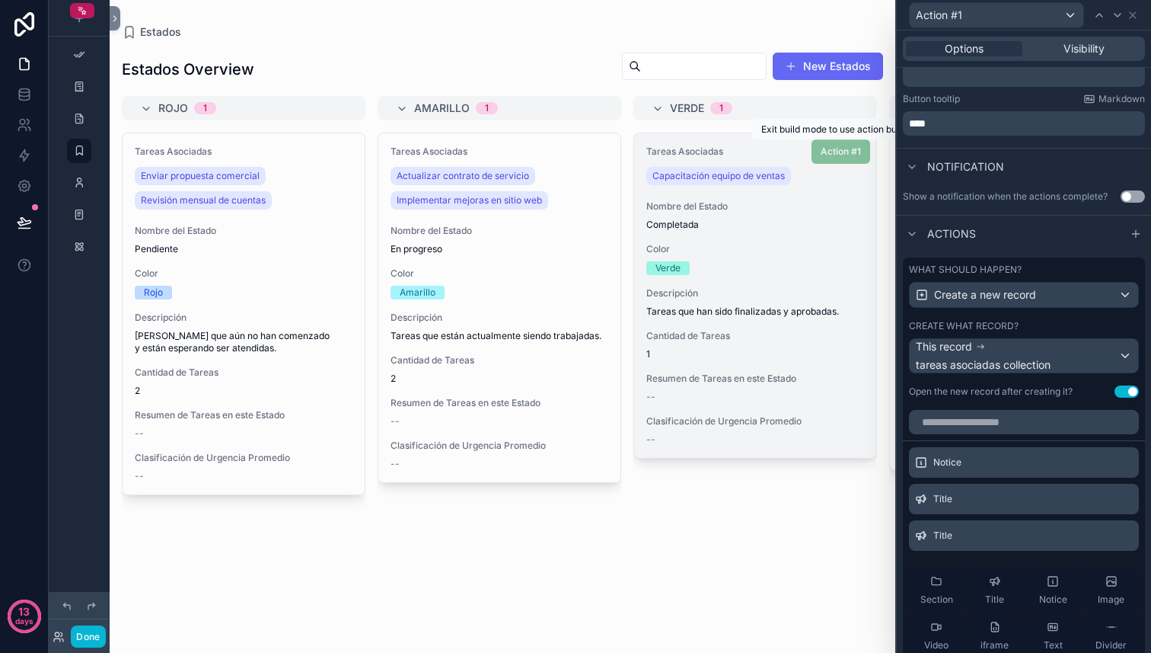
click at [844, 148] on span "Action #1" at bounding box center [841, 149] width 59 height 15
click at [838, 148] on span "Action #1" at bounding box center [841, 149] width 59 height 15
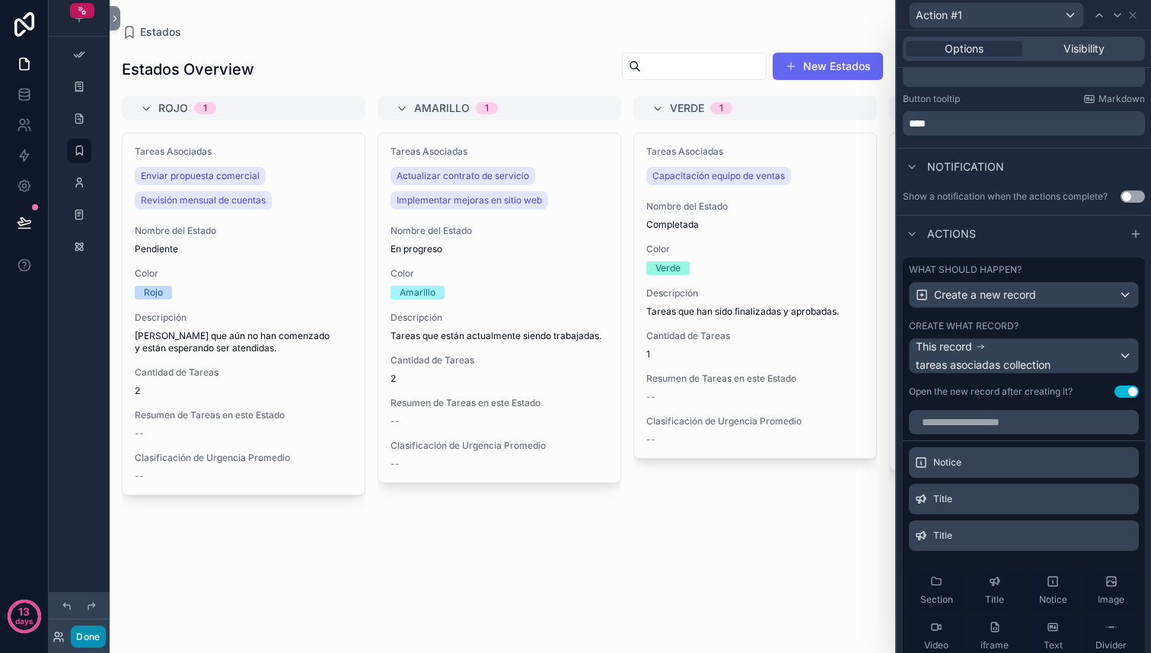
click at [86, 640] on button "Done" at bounding box center [88, 636] width 34 height 22
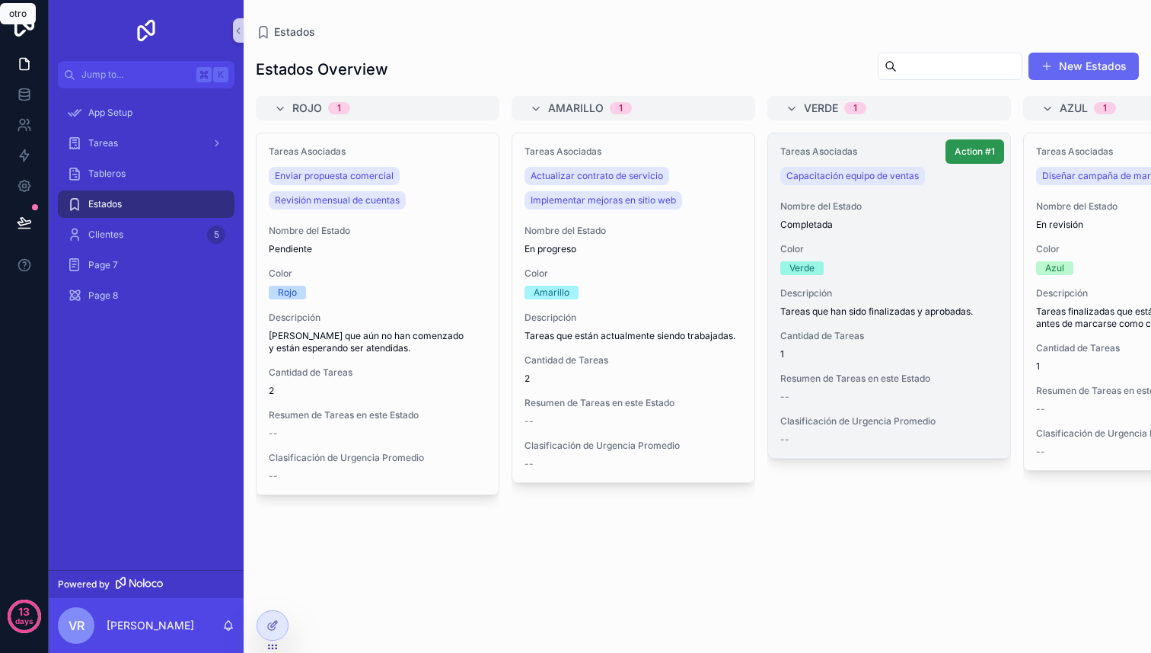
click at [971, 145] on span "Action #1" at bounding box center [975, 151] width 40 height 12
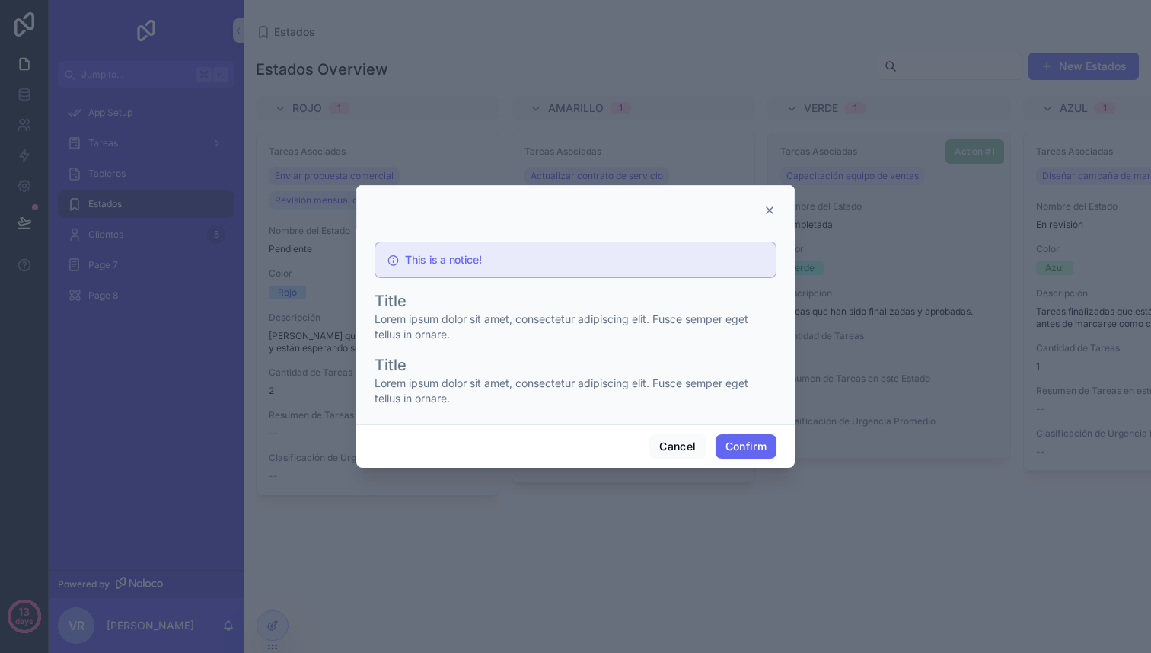
click at [659, 324] on span "Lorem ipsum dolor sit amet, consectetur adipiscing elit. Fusce semper eget tell…" at bounding box center [576, 326] width 402 height 30
click at [677, 432] on div "Cancel Confirm" at bounding box center [575, 445] width 439 height 43
click at [673, 439] on button "Cancel" at bounding box center [677, 446] width 56 height 24
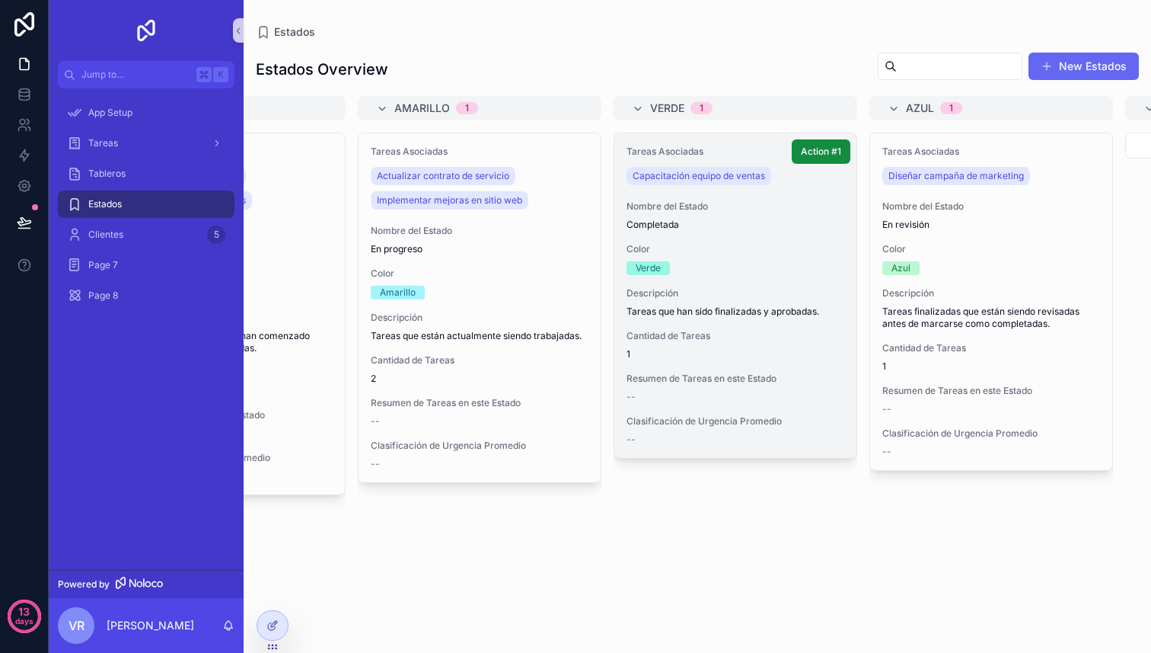
scroll to position [0, 165]
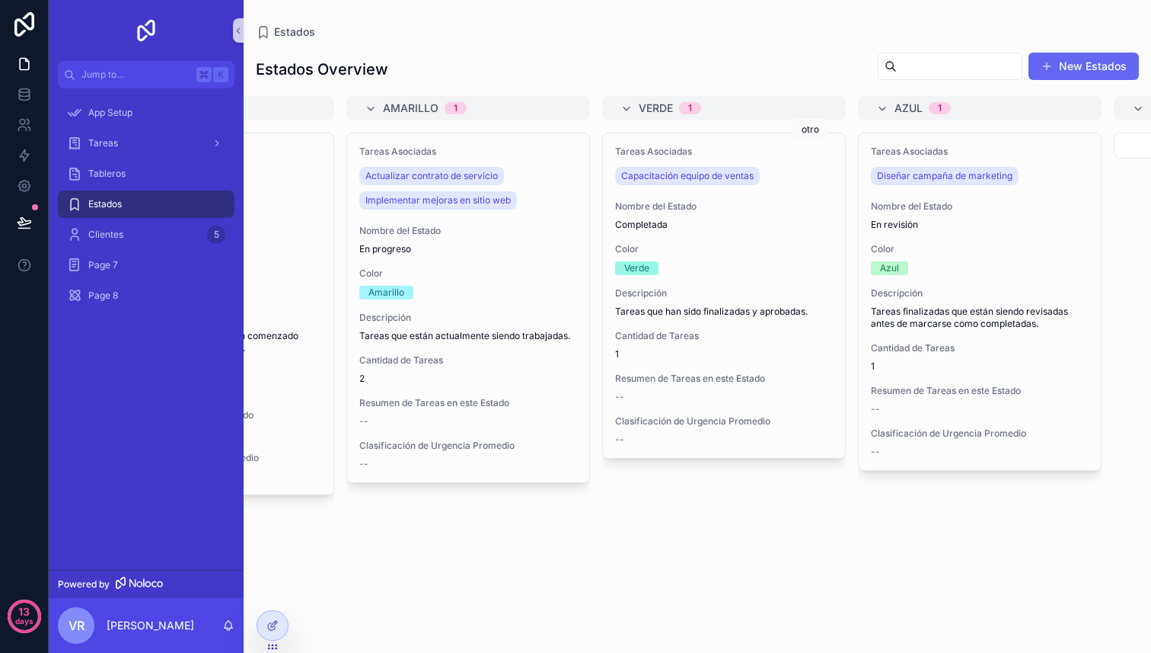
click at [0, 0] on span "Action #1" at bounding box center [0, 0] width 0 height 0
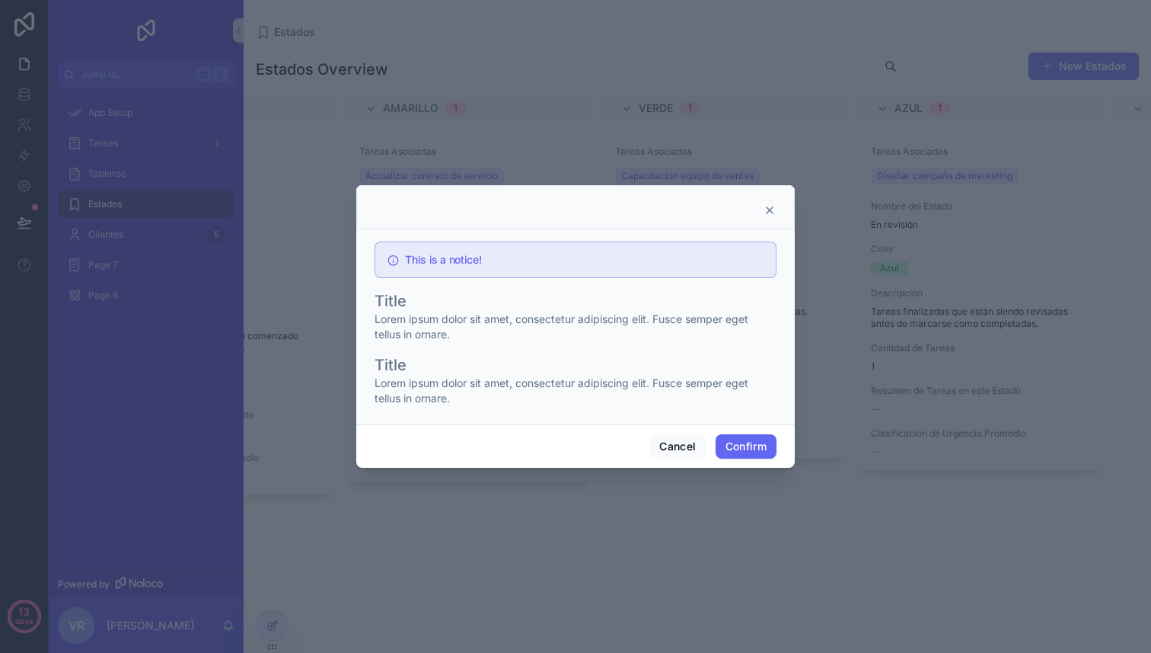
click at [769, 212] on icon at bounding box center [770, 210] width 12 height 12
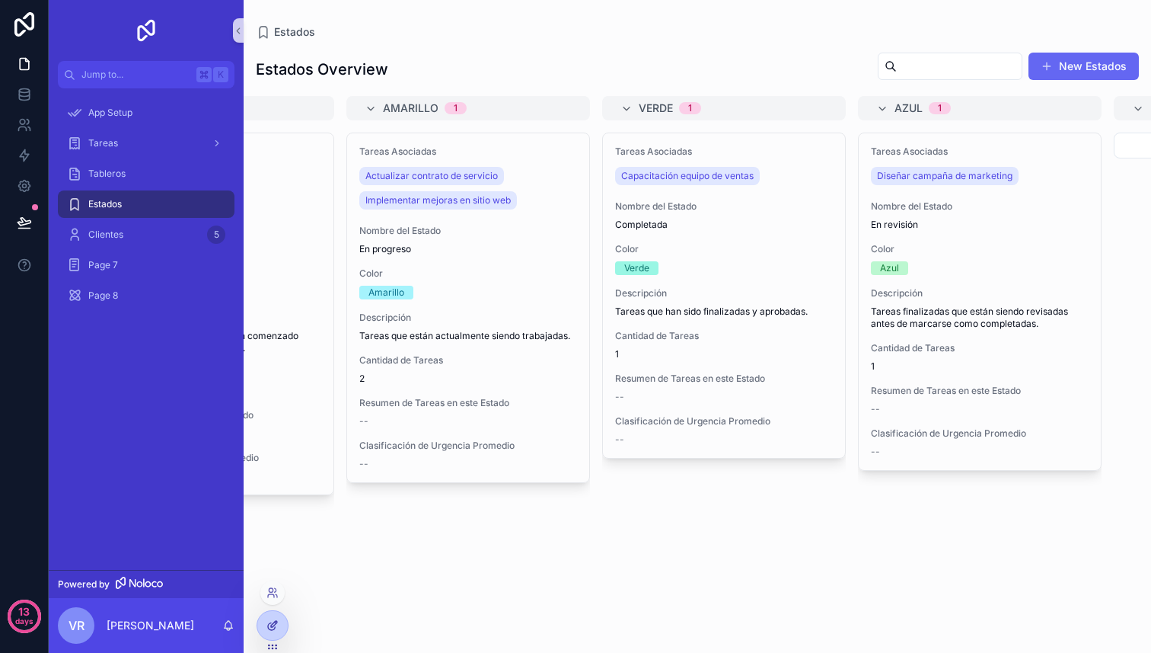
click at [271, 629] on icon at bounding box center [271, 626] width 7 height 7
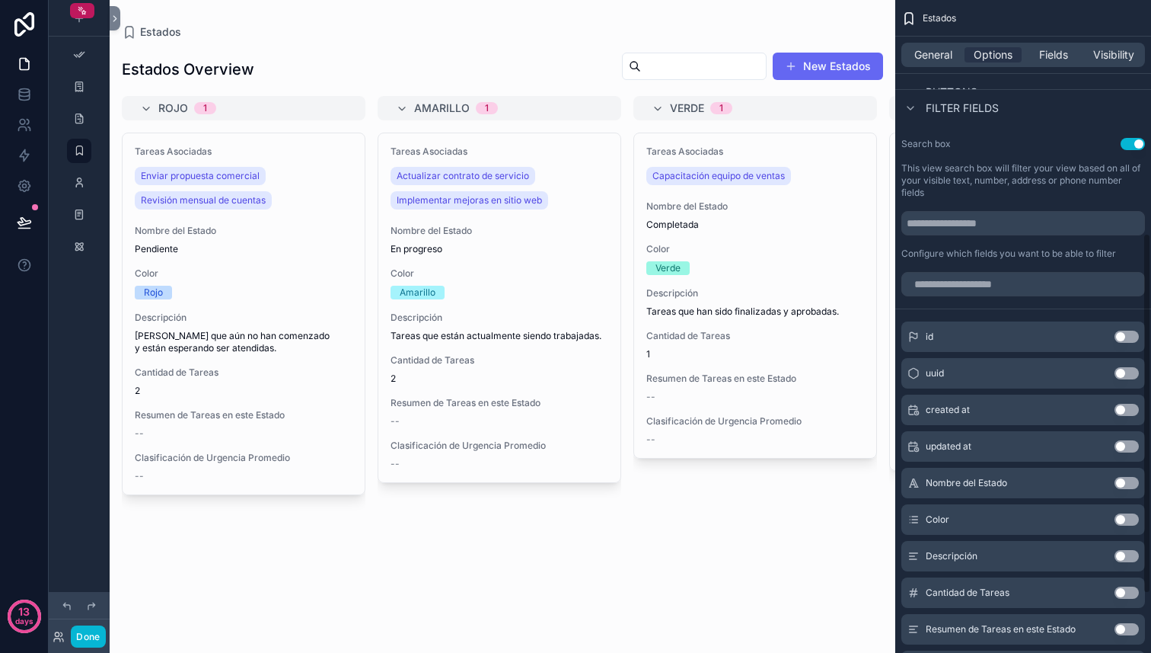
scroll to position [528, 0]
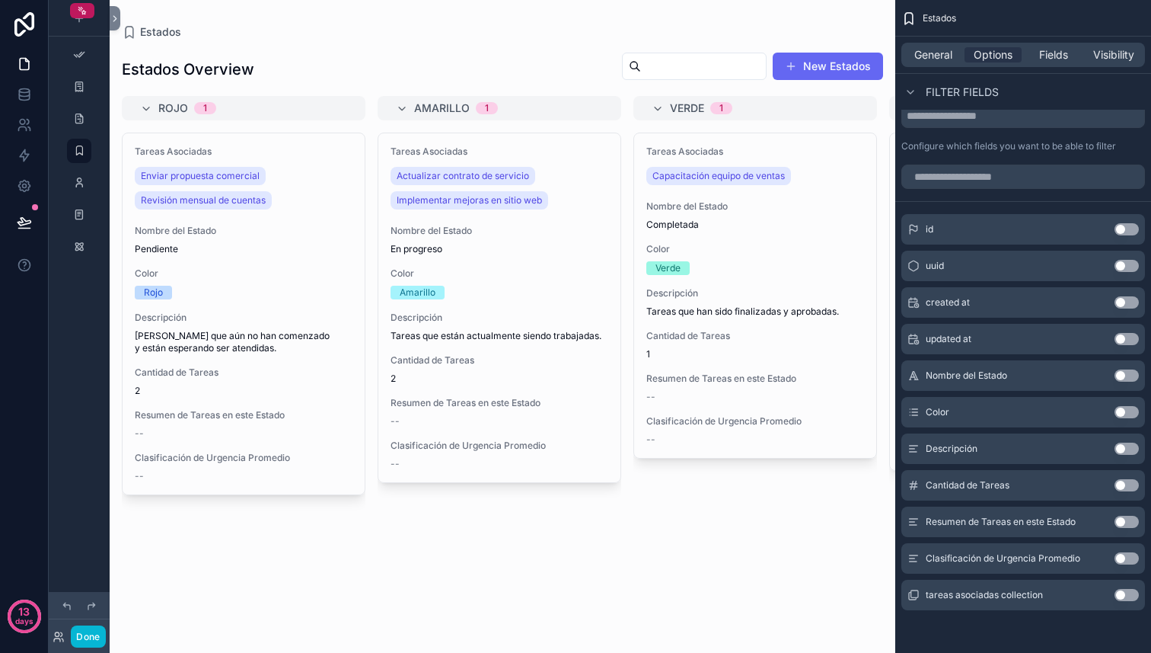
click at [1039, 62] on div "General Options Fields Visibility" at bounding box center [1023, 55] width 244 height 24
click at [1047, 59] on span "Fields" at bounding box center [1053, 54] width 29 height 15
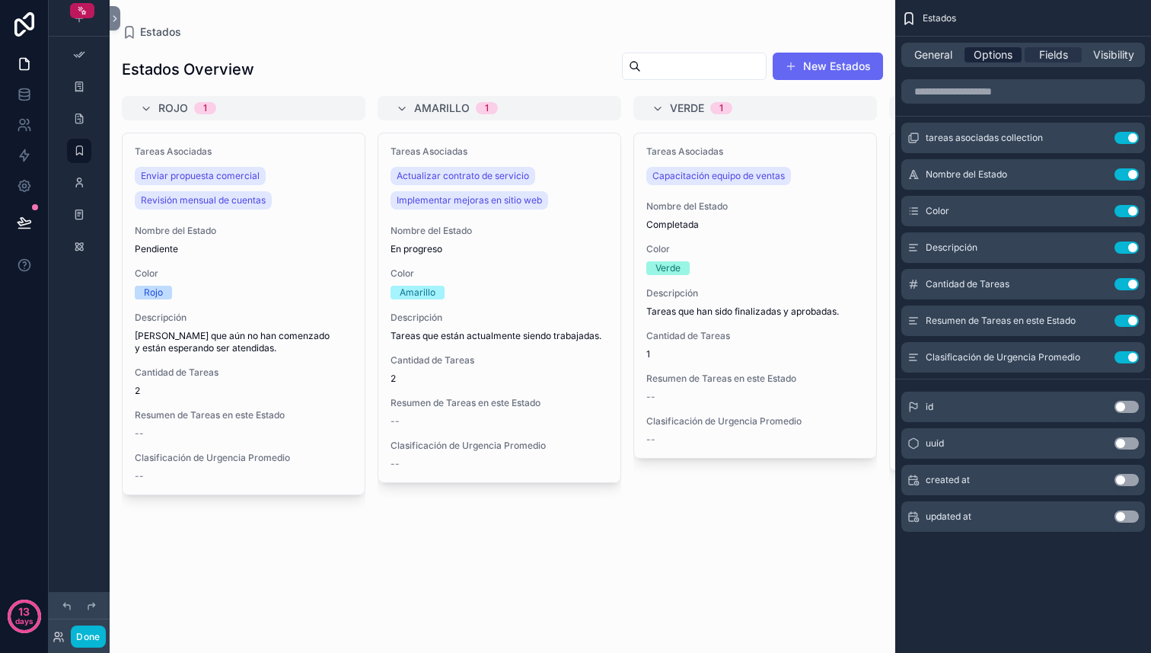
click at [1003, 59] on span "Options" at bounding box center [993, 54] width 39 height 15
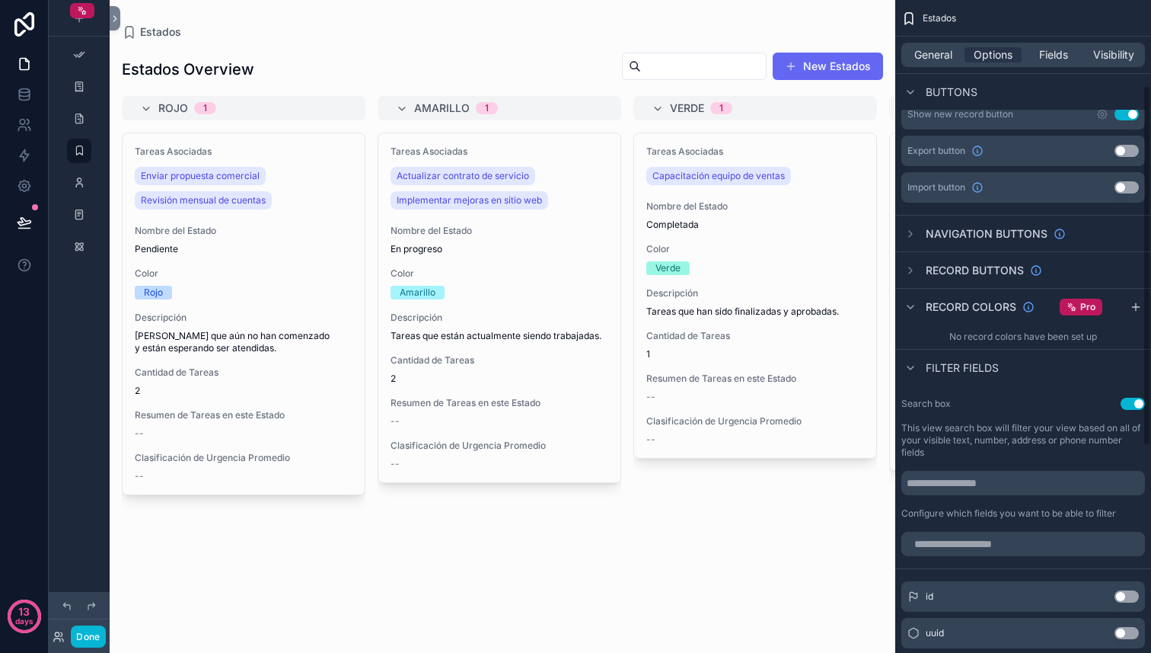
scroll to position [154, 0]
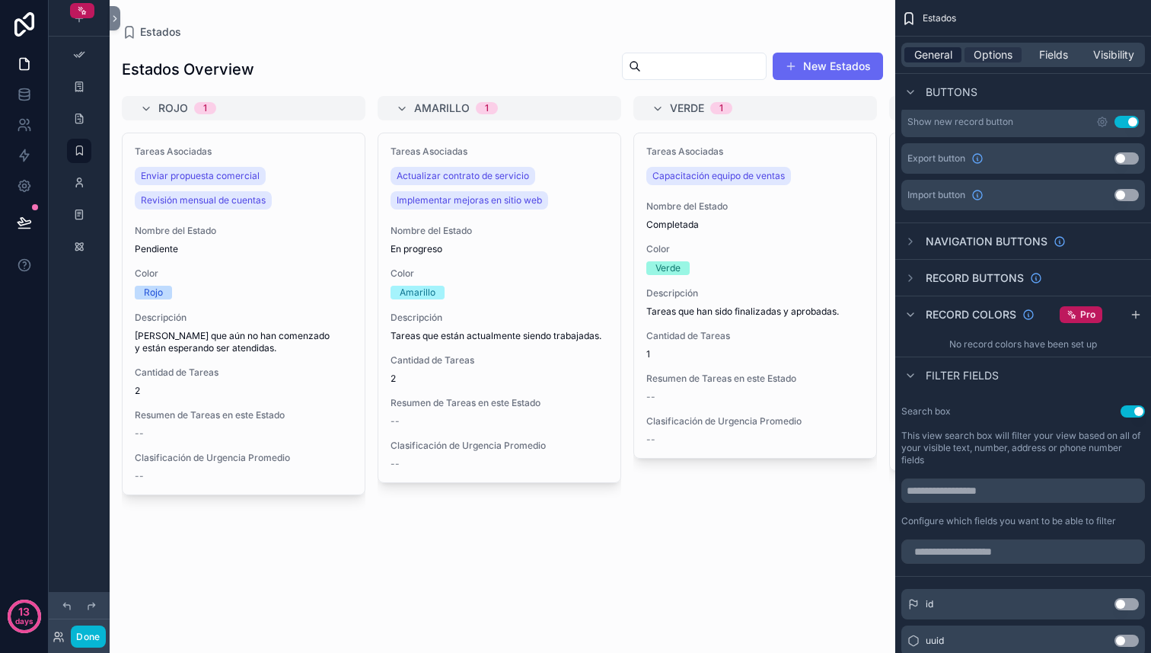
click at [938, 62] on span "General" at bounding box center [933, 54] width 38 height 15
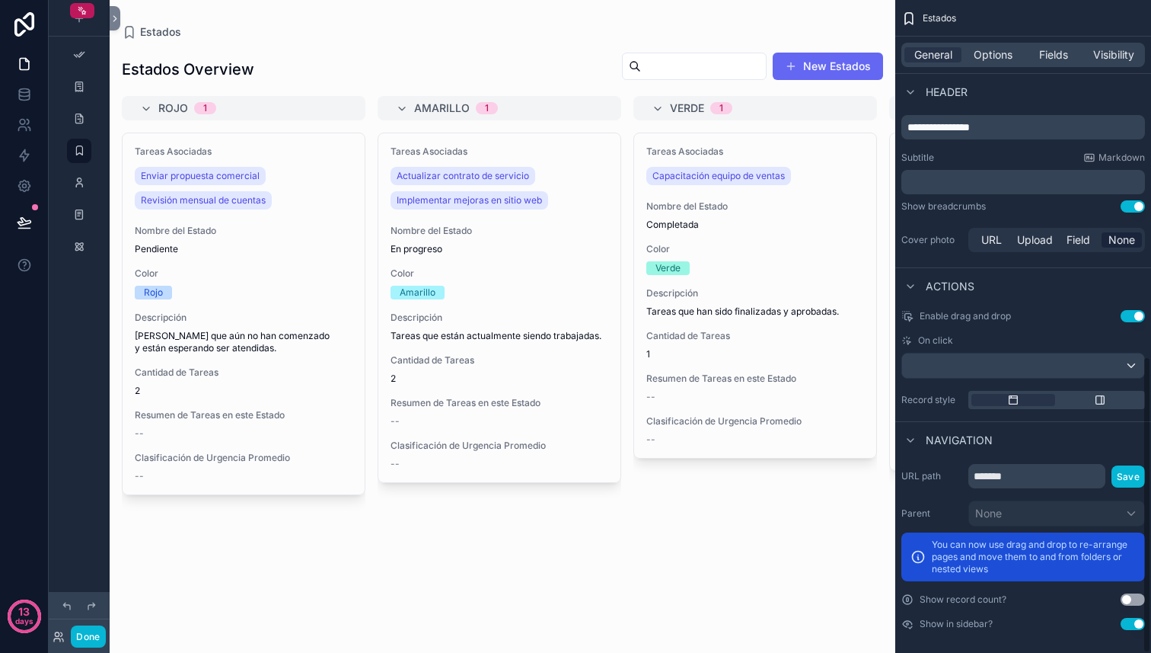
scroll to position [782, 0]
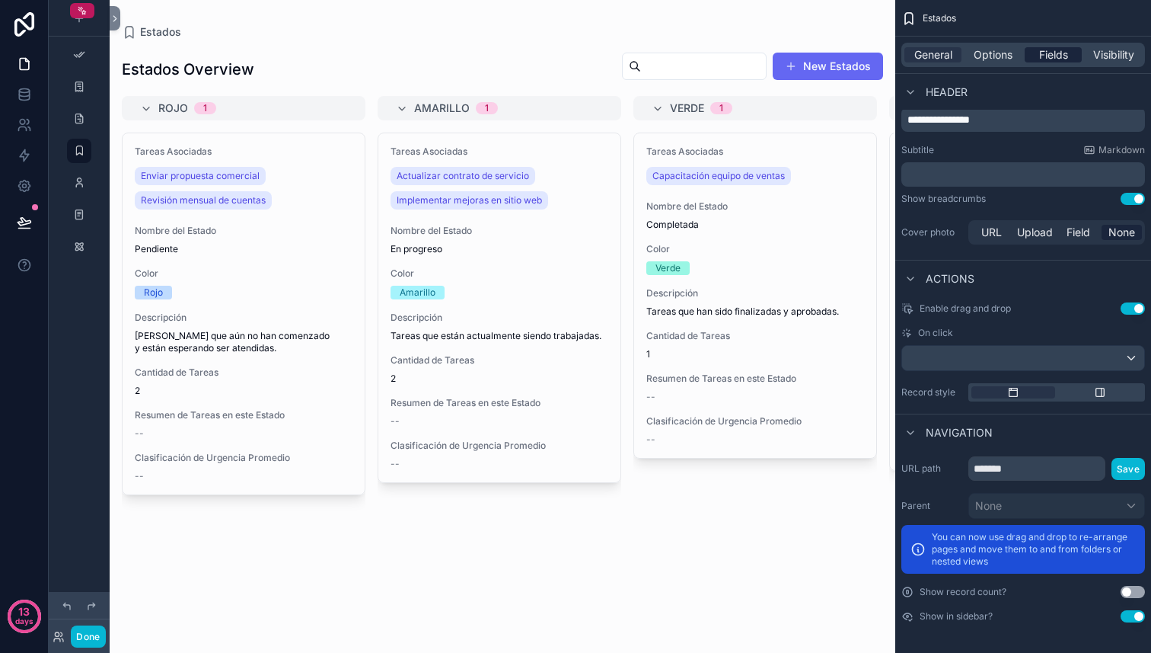
click at [1053, 52] on span "Fields" at bounding box center [1053, 54] width 29 height 15
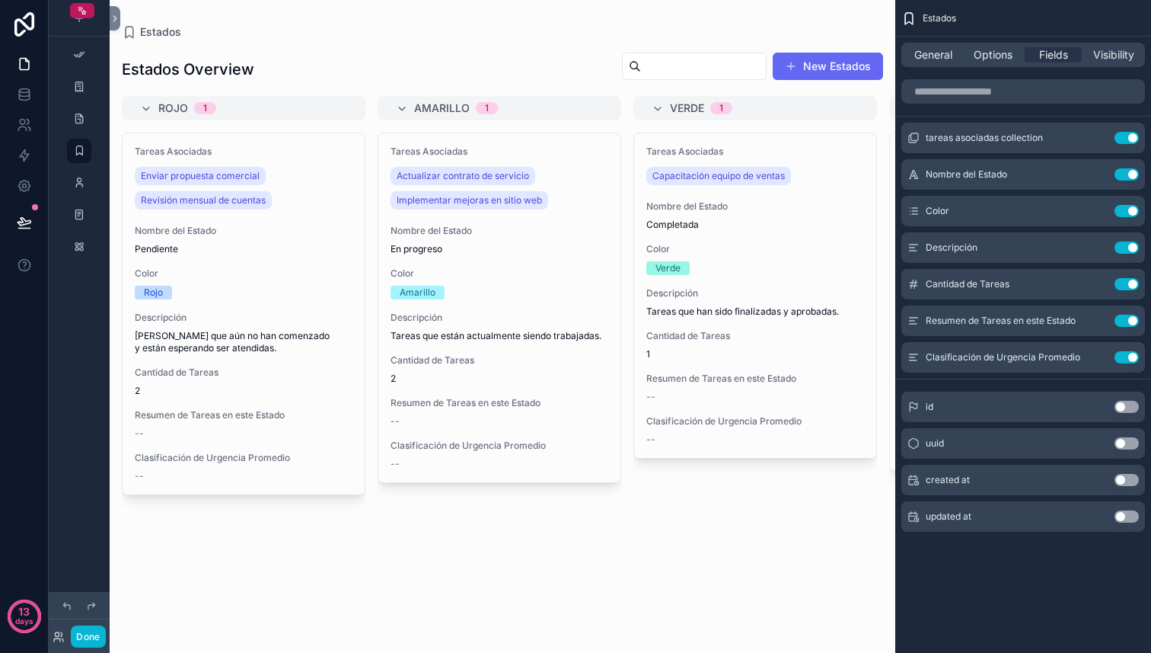
click at [807, 235] on div "scrollable content" at bounding box center [503, 326] width 786 height 653
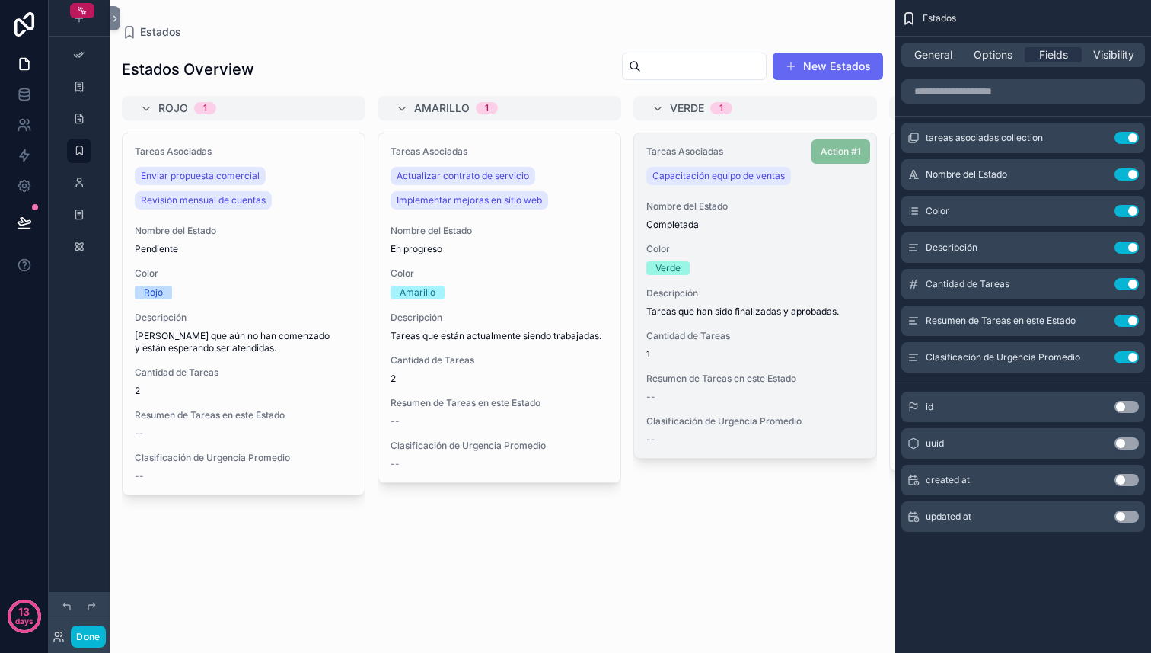
click at [839, 238] on div "Tareas Asociadas Capacitación equipo de ventas Nombre del Estado Completada Col…" at bounding box center [755, 295] width 242 height 324
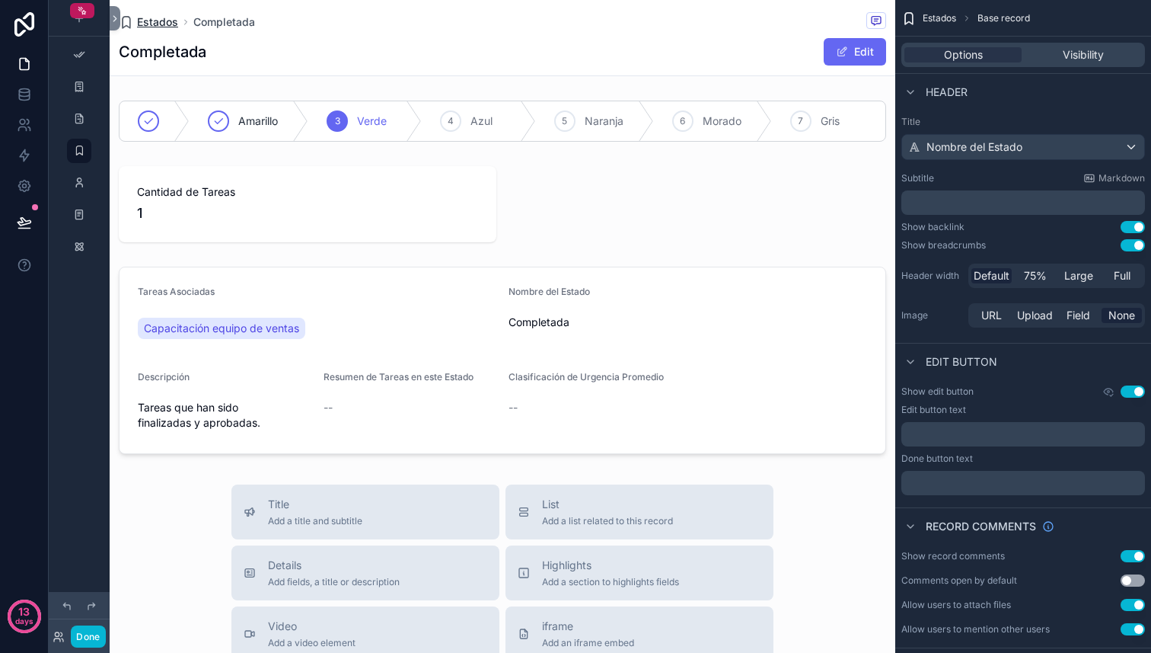
click at [164, 22] on span "Estados" at bounding box center [157, 21] width 41 height 15
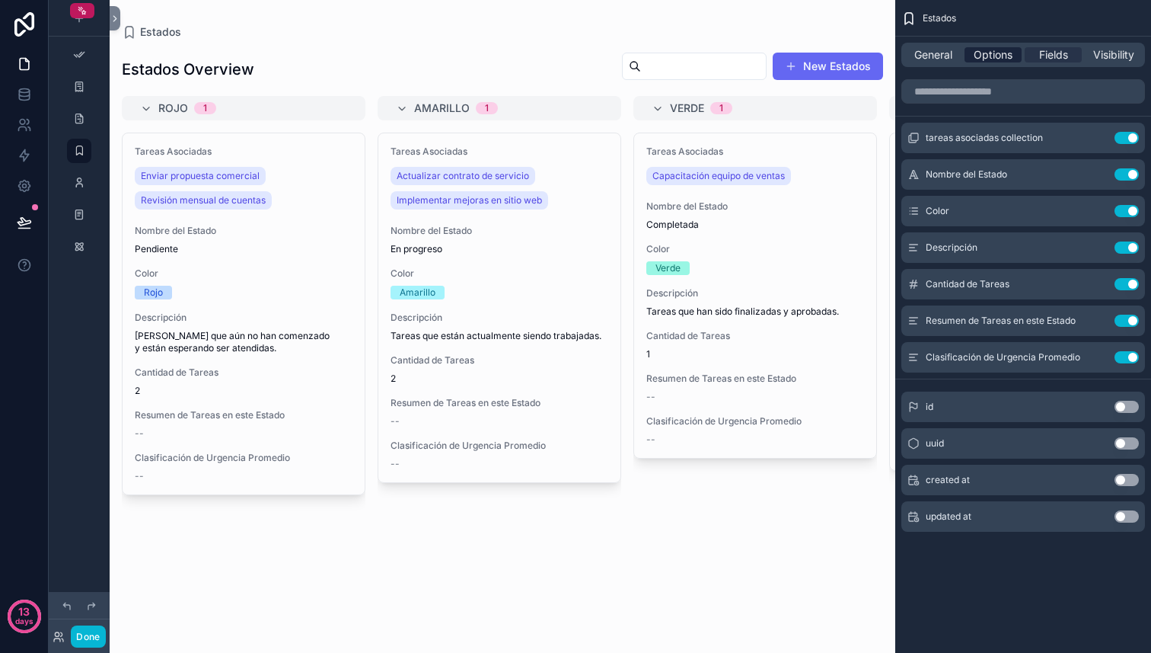
click at [991, 56] on span "Options" at bounding box center [993, 54] width 39 height 15
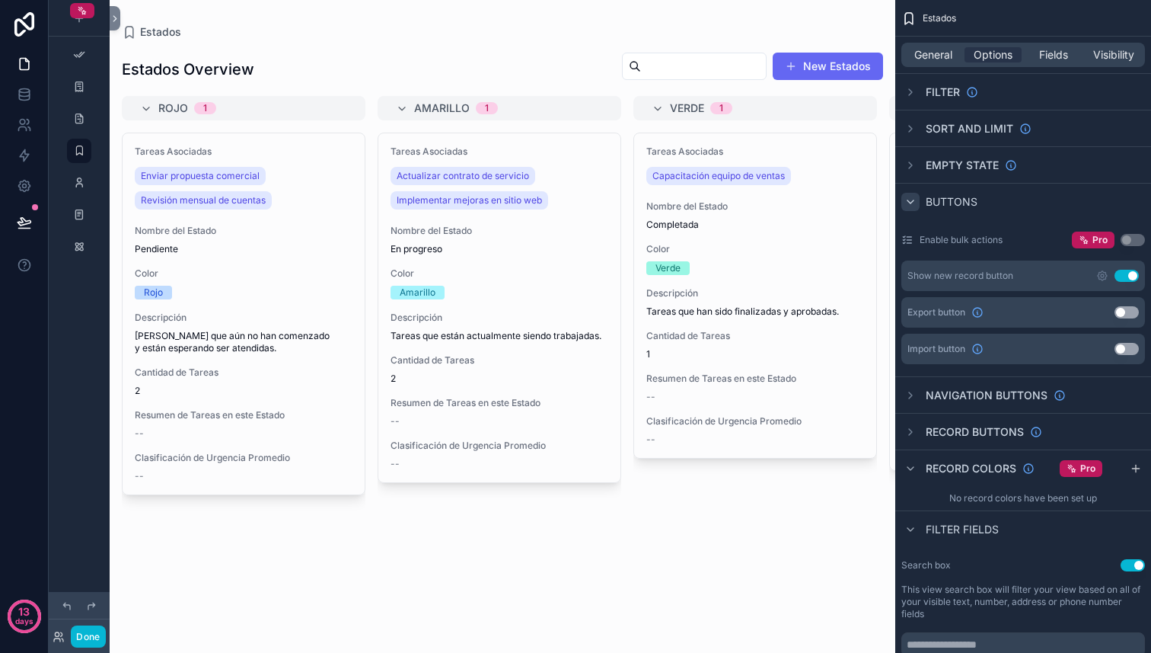
click at [917, 200] on div "scrollable content" at bounding box center [910, 202] width 18 height 18
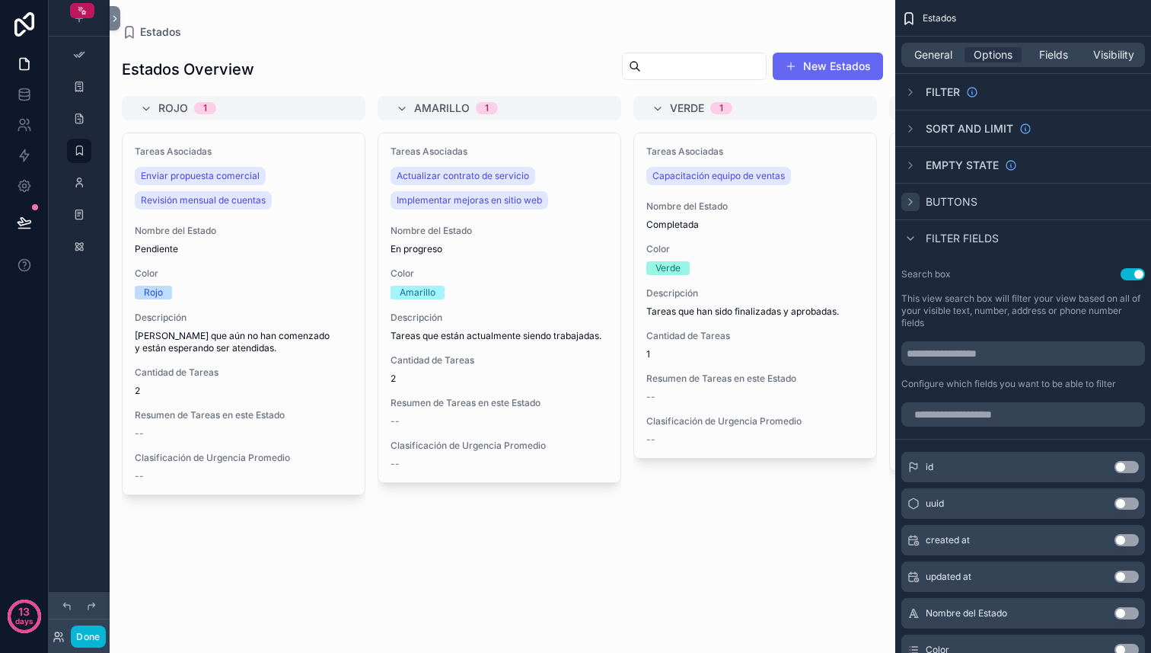
click at [917, 200] on div "scrollable content" at bounding box center [910, 202] width 18 height 18
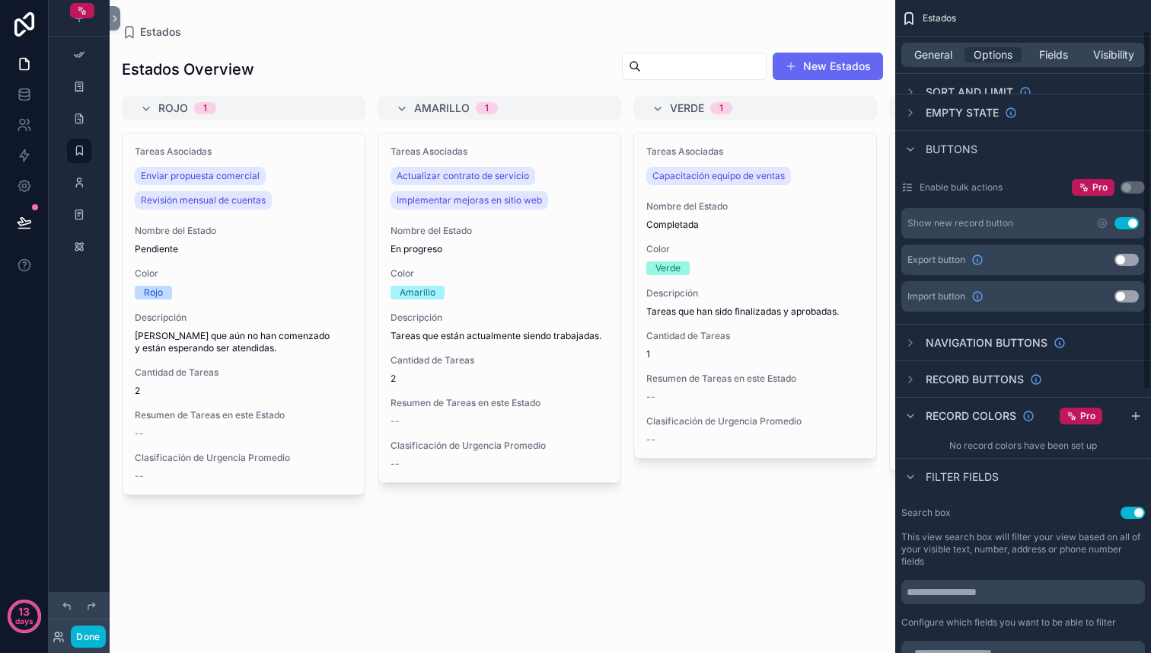
scroll to position [54, 0]
click at [919, 340] on div "scrollable content" at bounding box center [910, 341] width 18 height 18
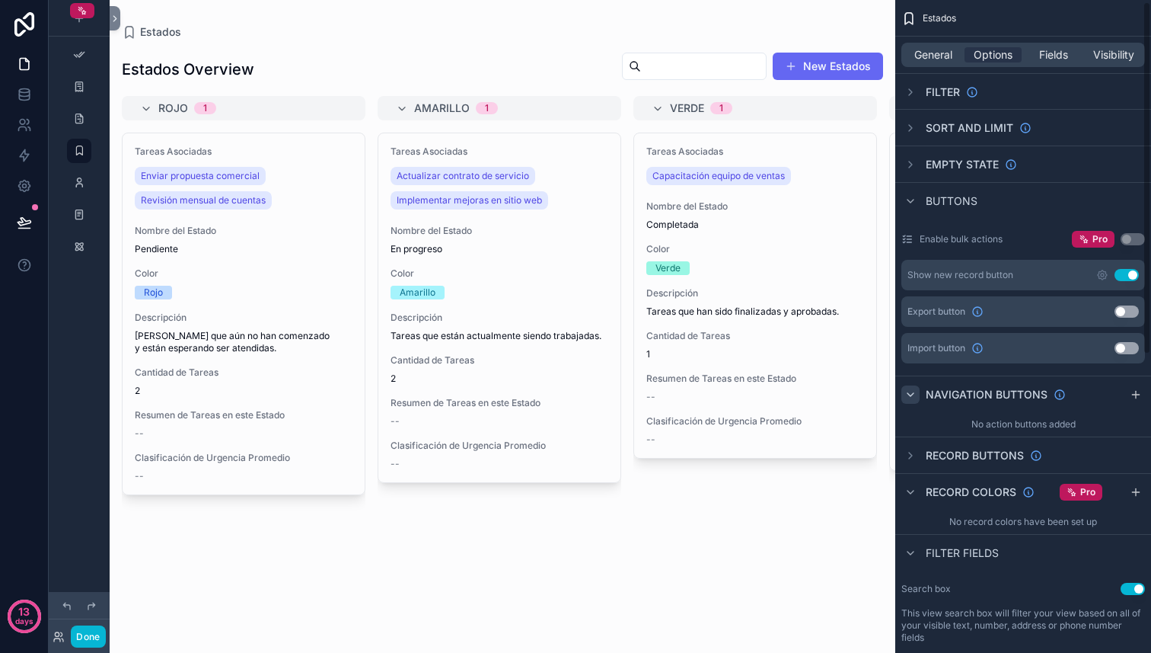
scroll to position [0, 0]
click at [917, 458] on div "scrollable content" at bounding box center [910, 456] width 18 height 18
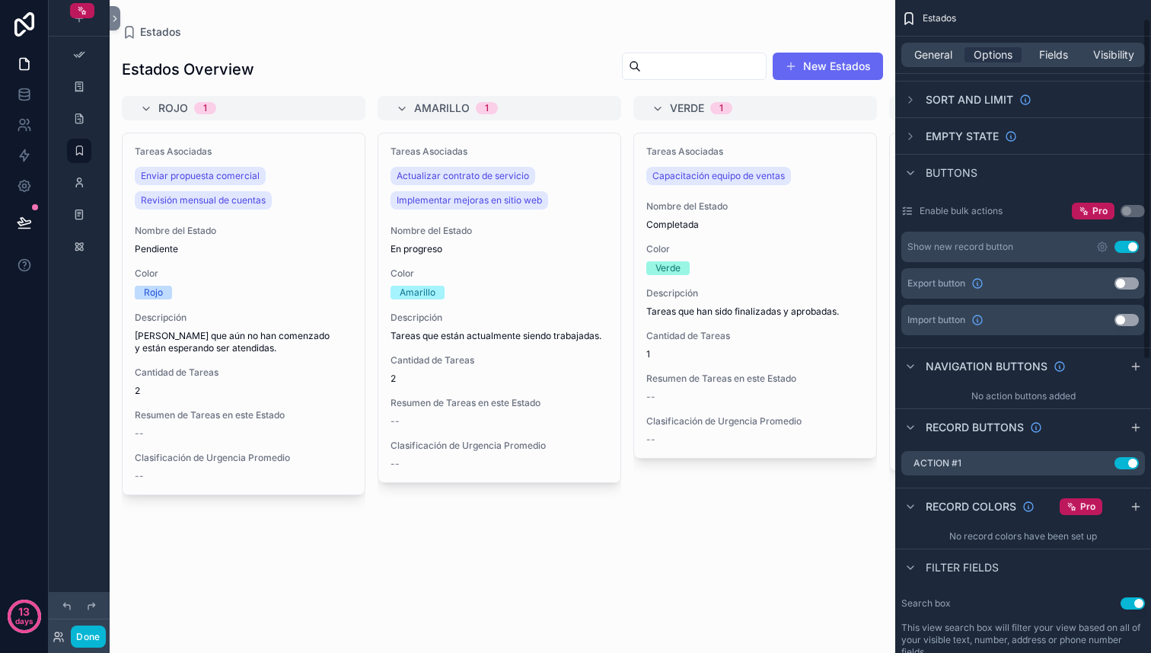
scroll to position [53, 0]
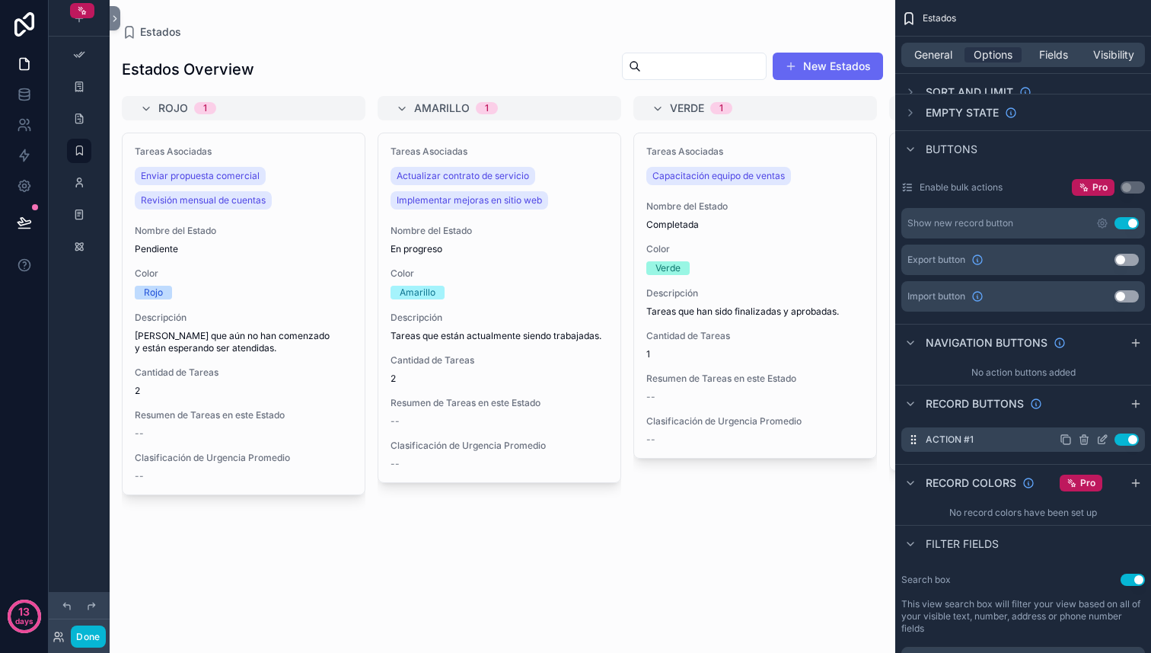
click at [1099, 441] on icon "scrollable content" at bounding box center [1102, 439] width 12 height 12
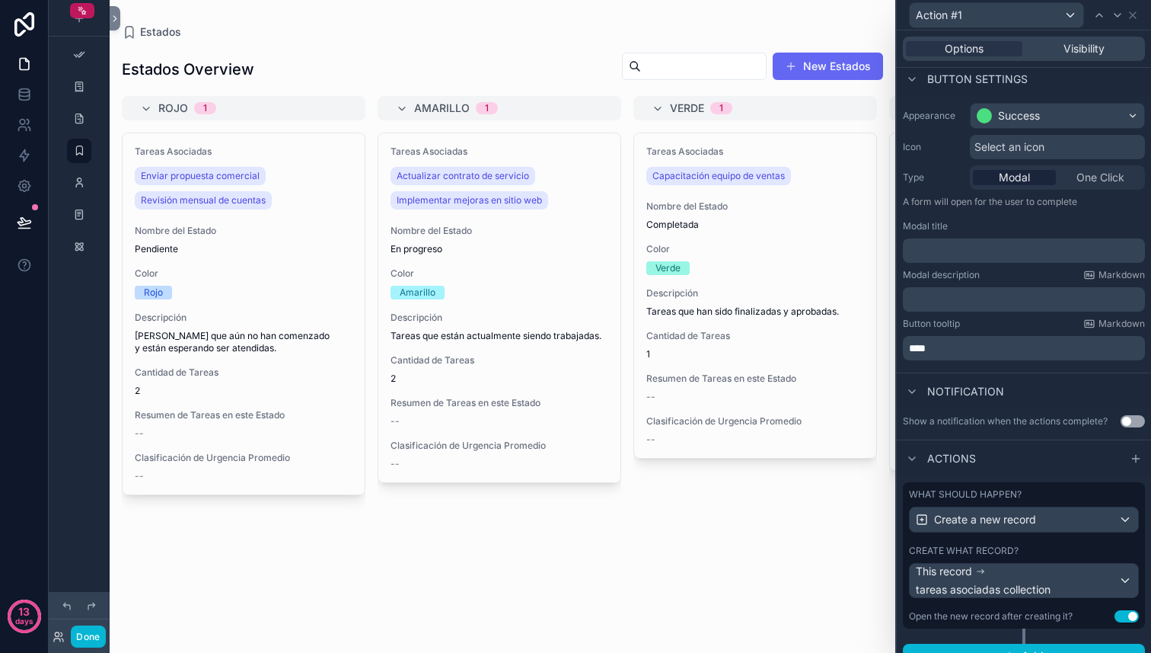
scroll to position [113, 0]
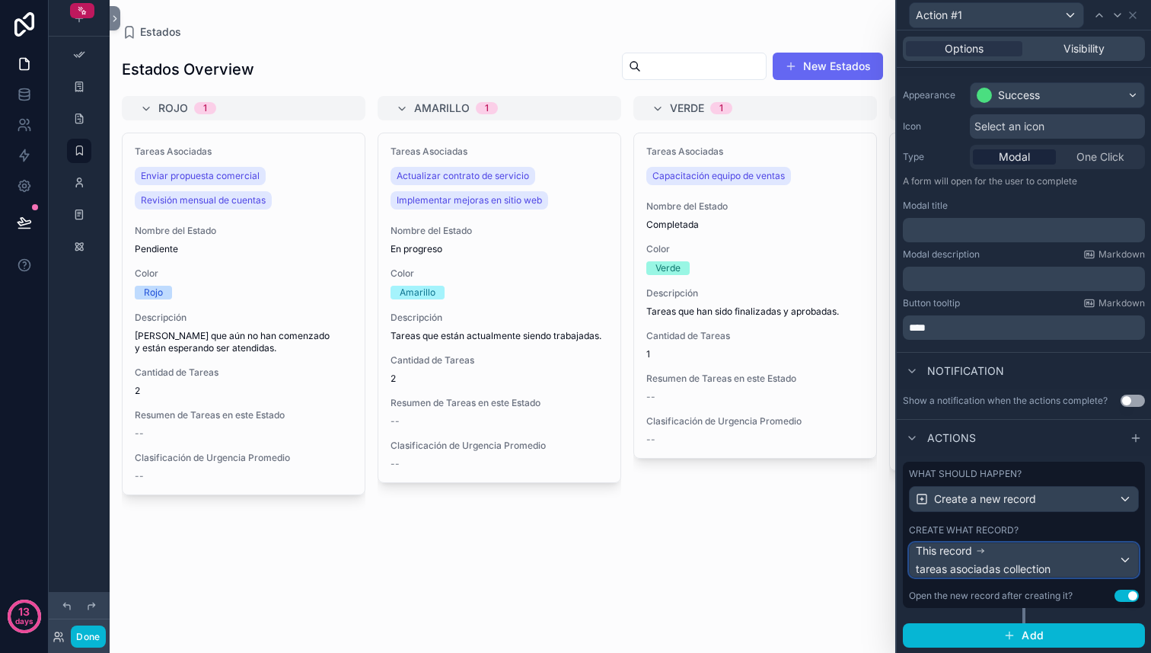
click at [1050, 561] on span "tareas asociadas collection" at bounding box center [983, 568] width 135 height 15
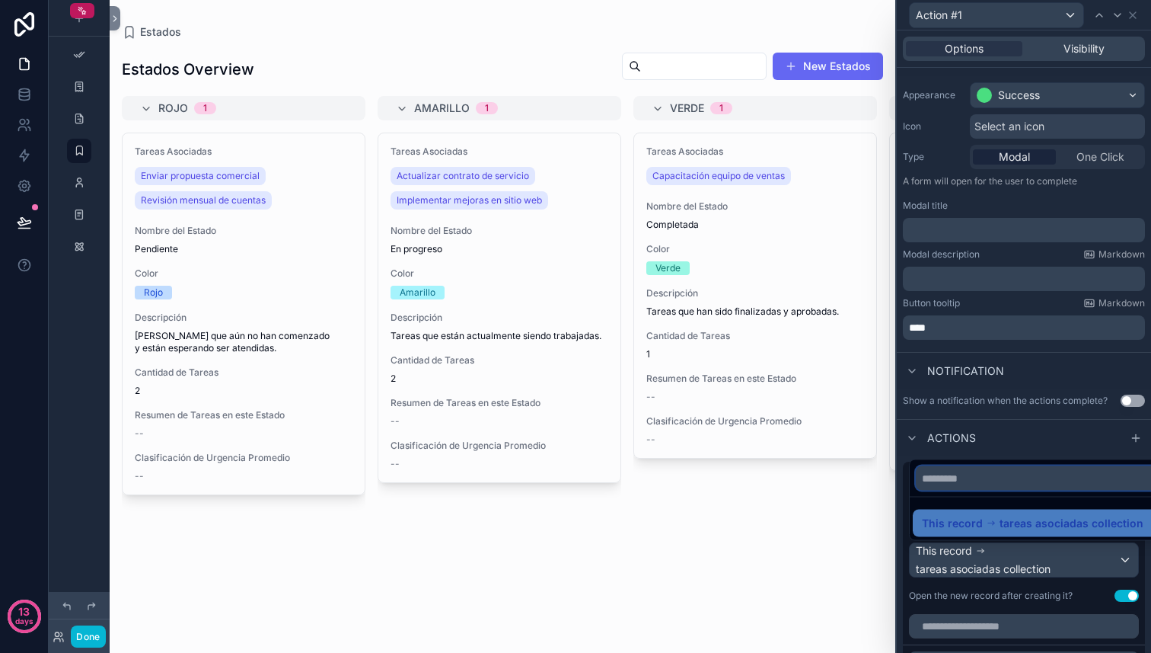
click at [1036, 477] on input "text" at bounding box center [1041, 478] width 251 height 24
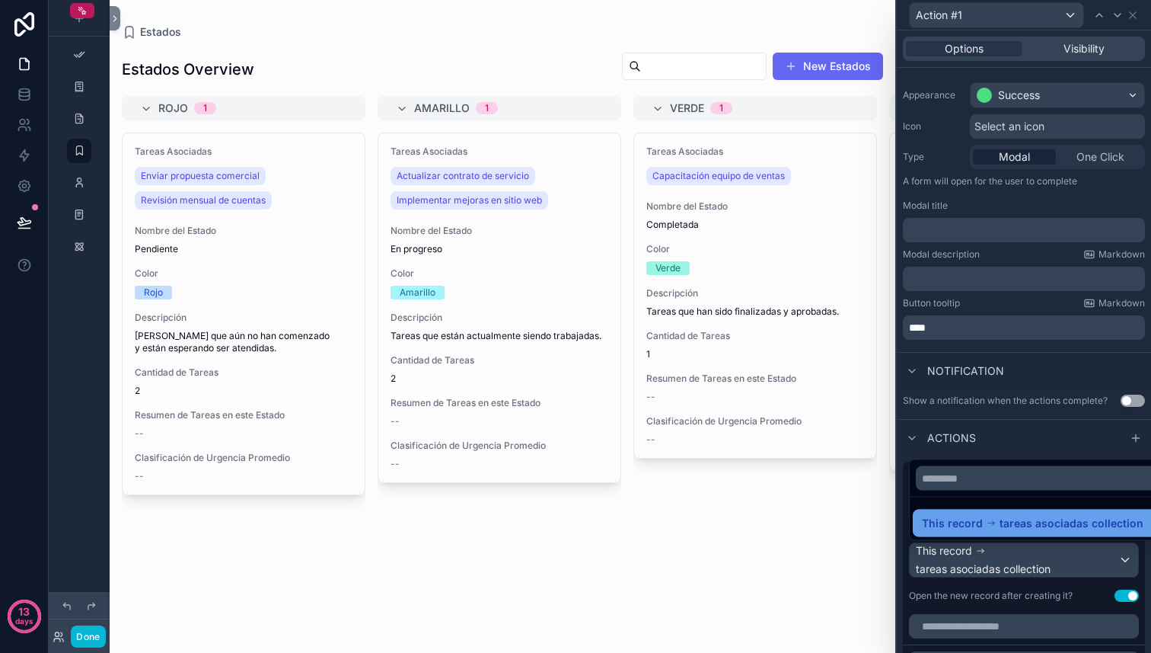
click at [1039, 525] on span "tareas asociadas collection" at bounding box center [1072, 523] width 144 height 18
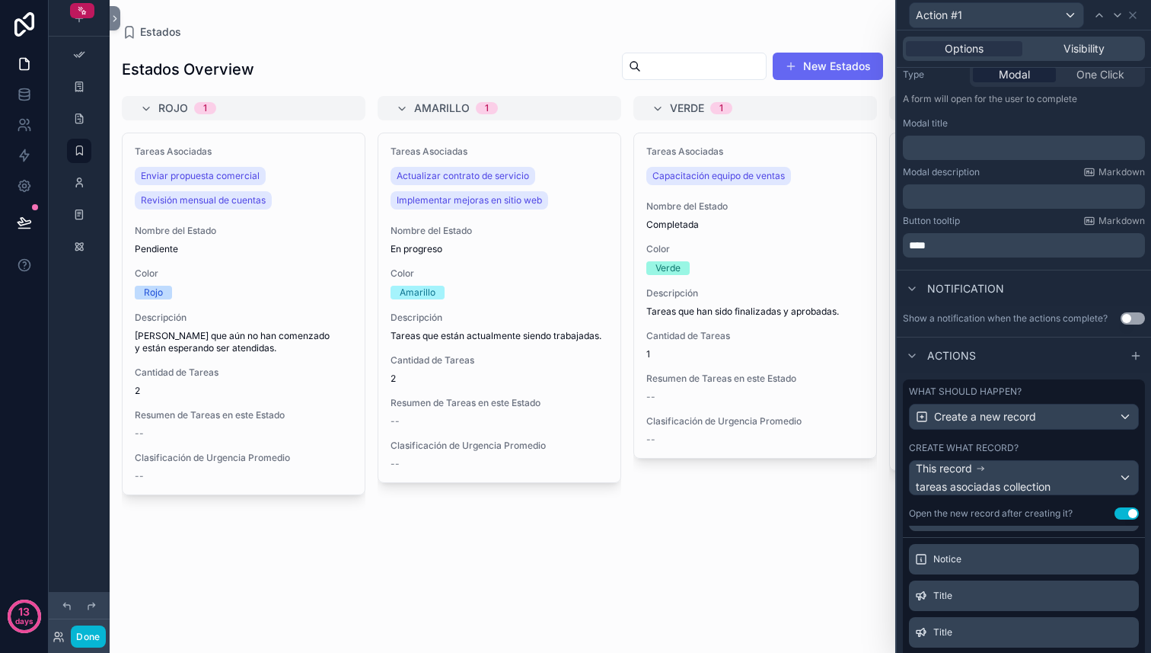
scroll to position [21, 0]
click at [1120, 563] on icon at bounding box center [1120, 563] width 0 height 3
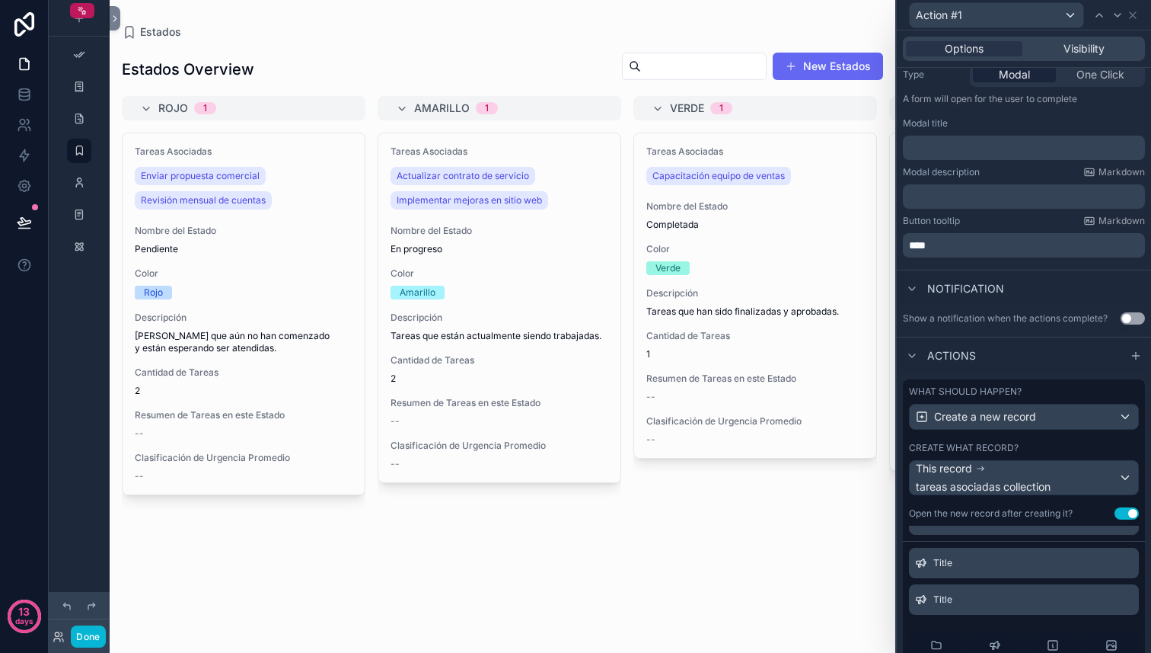
click at [0, 0] on icon at bounding box center [0, 0] width 0 height 0
click at [1120, 584] on div "Title" at bounding box center [1024, 599] width 230 height 30
click at [0, 0] on icon at bounding box center [0, 0] width 0 height 0
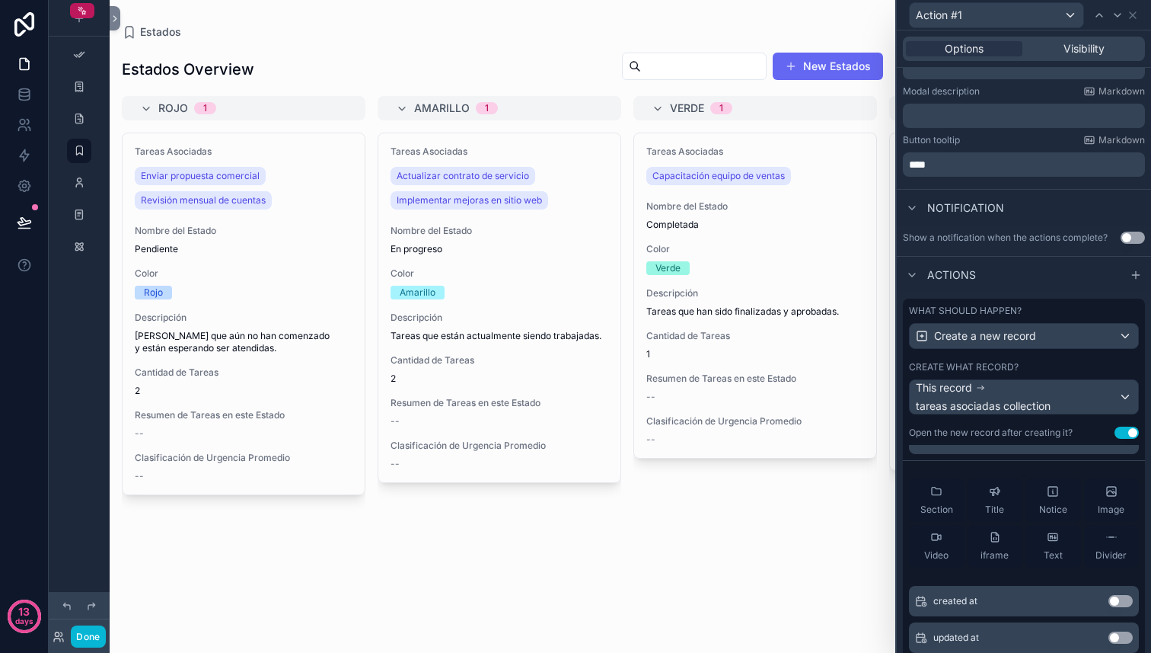
scroll to position [280, 0]
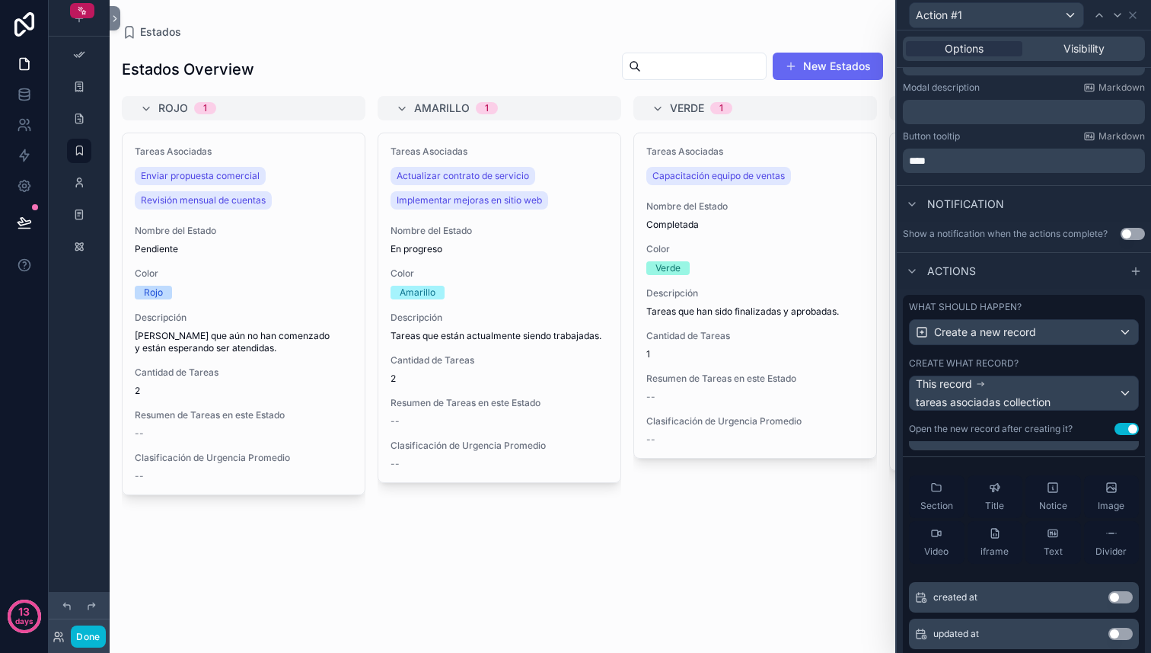
click at [1124, 425] on button "Use setting" at bounding box center [1127, 429] width 24 height 12
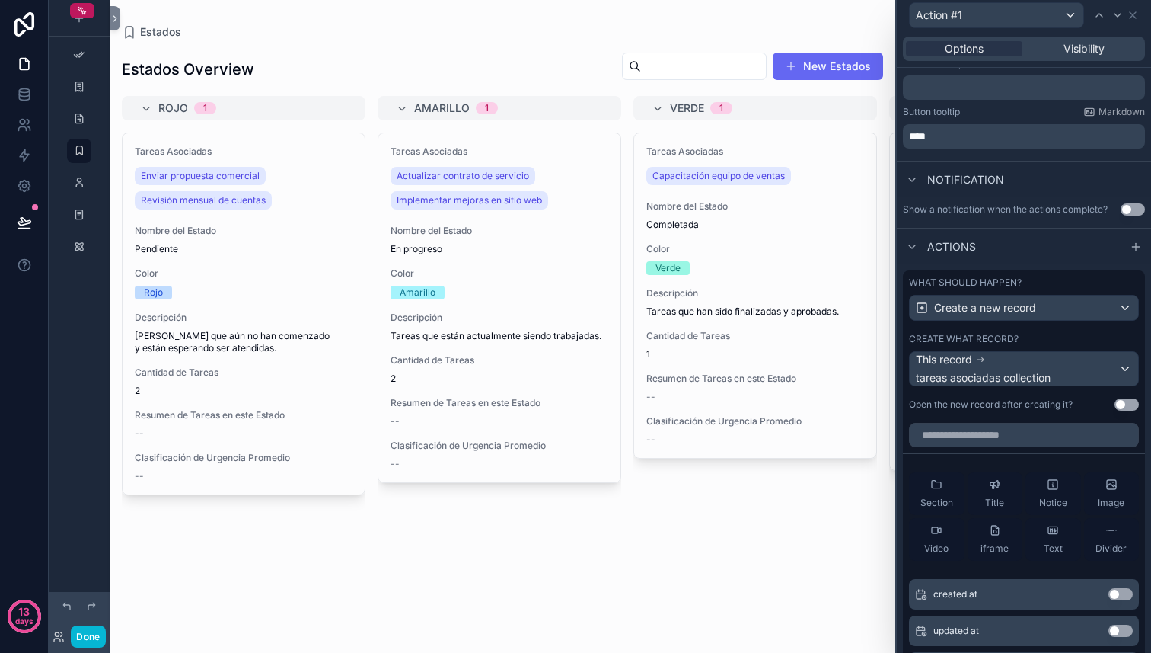
scroll to position [289, 0]
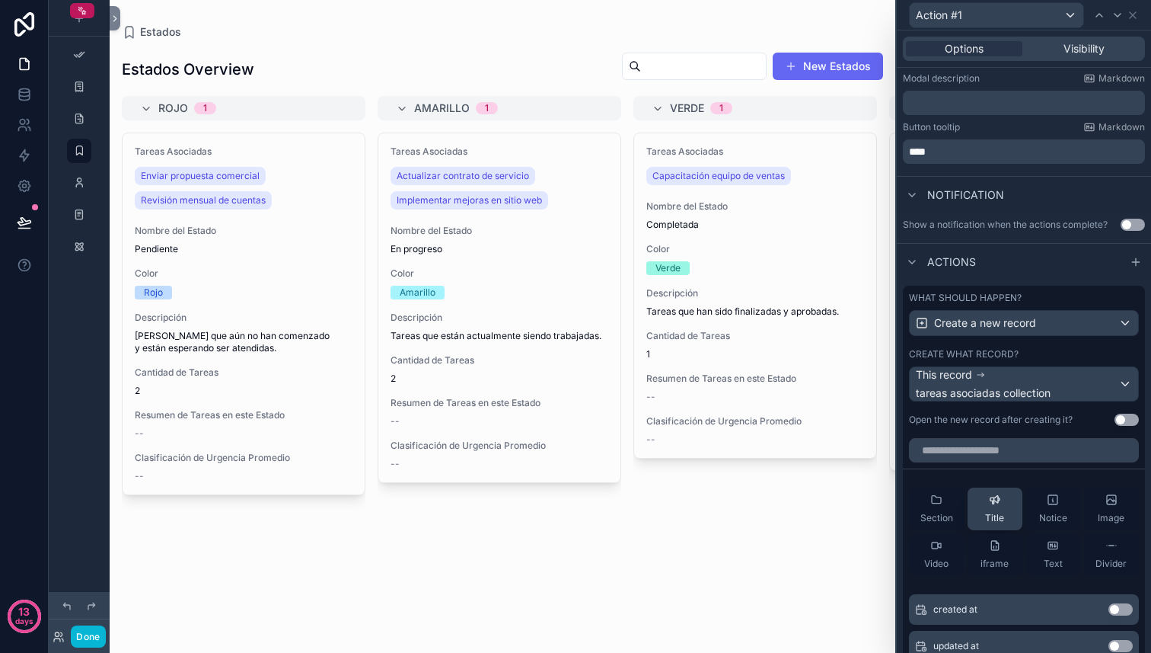
click at [998, 512] on span "Title" at bounding box center [994, 518] width 19 height 12
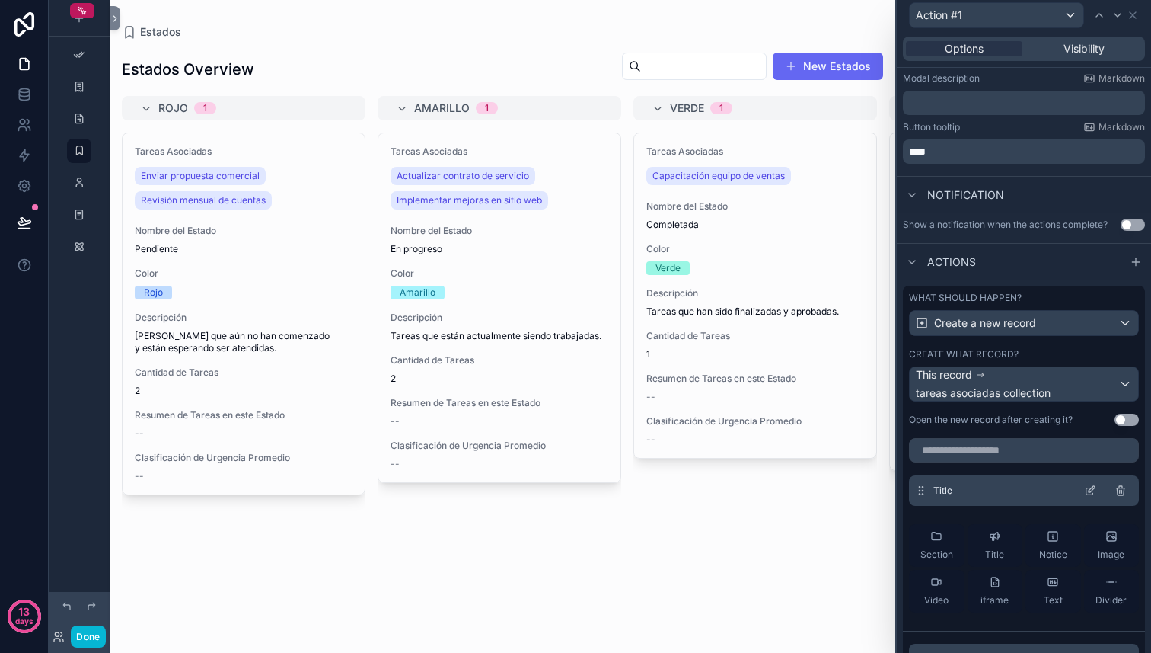
click at [1124, 488] on icon at bounding box center [1120, 491] width 7 height 7
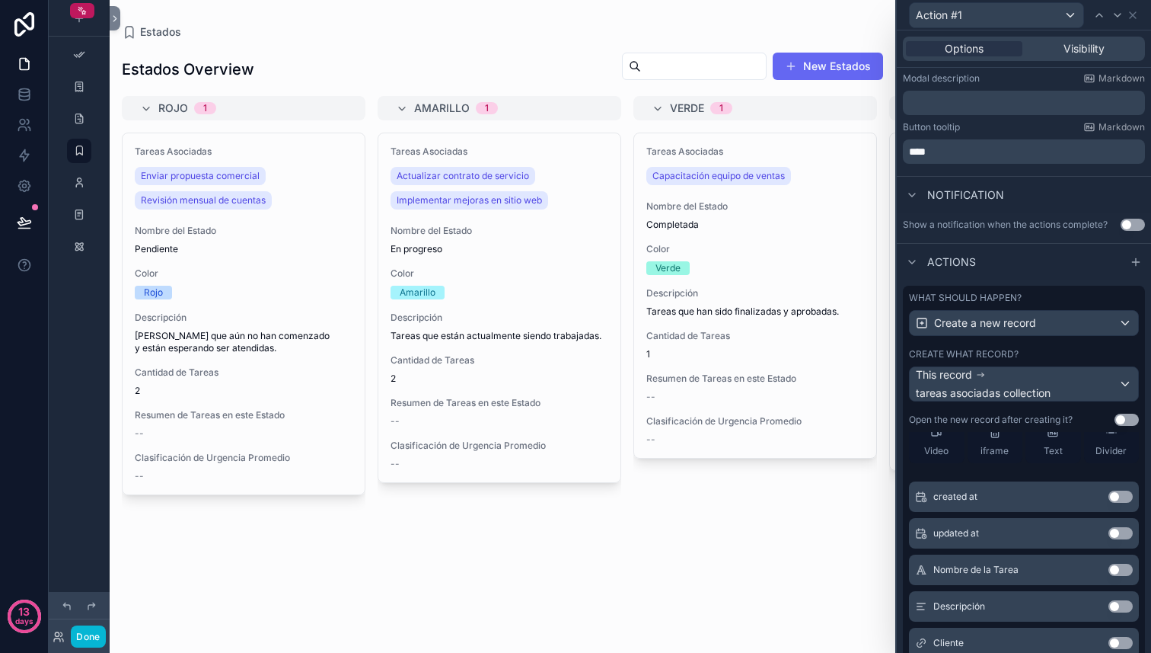
scroll to position [0, 0]
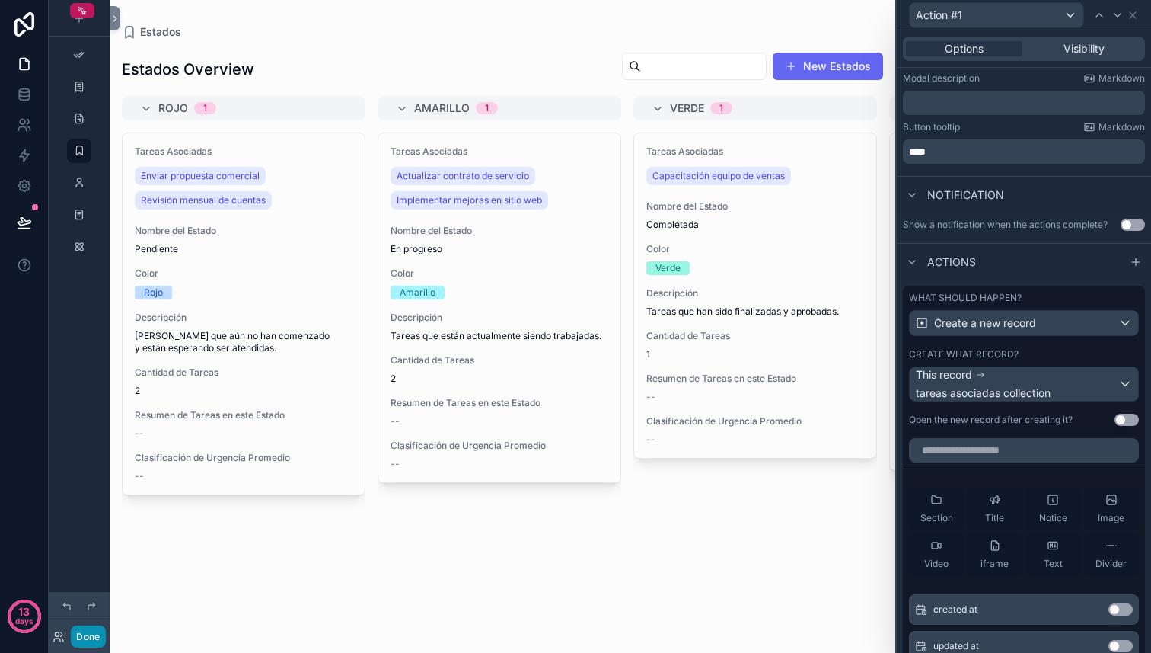
click at [88, 637] on button "Done" at bounding box center [88, 636] width 34 height 22
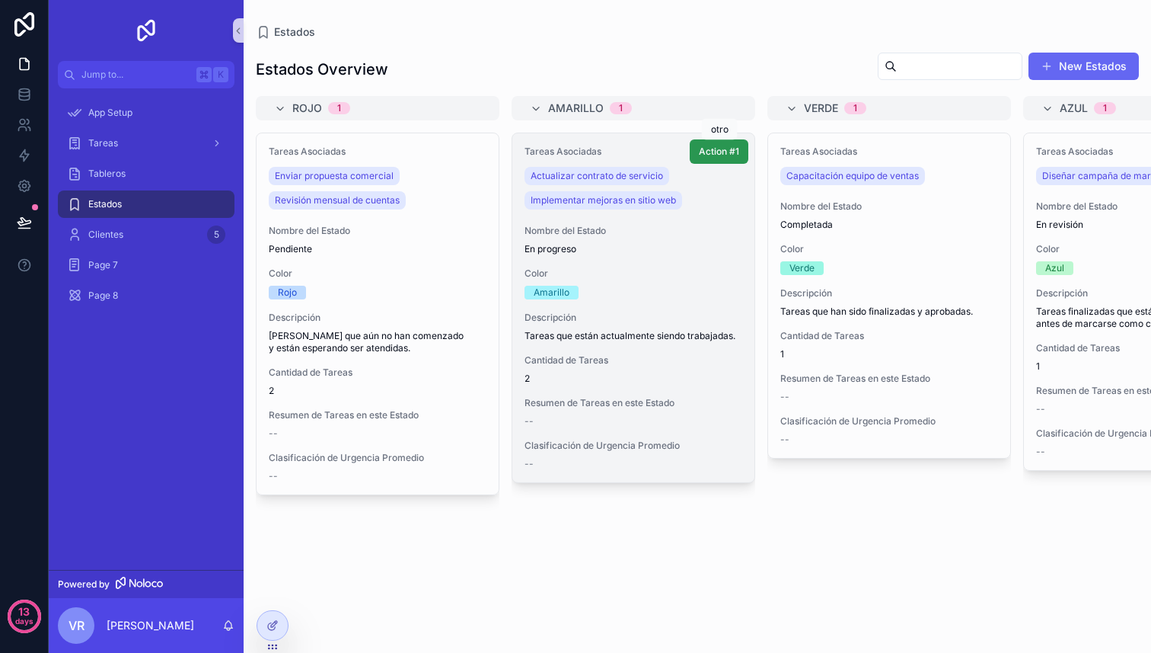
click at [712, 149] on span "Action #1" at bounding box center [719, 151] width 40 height 12
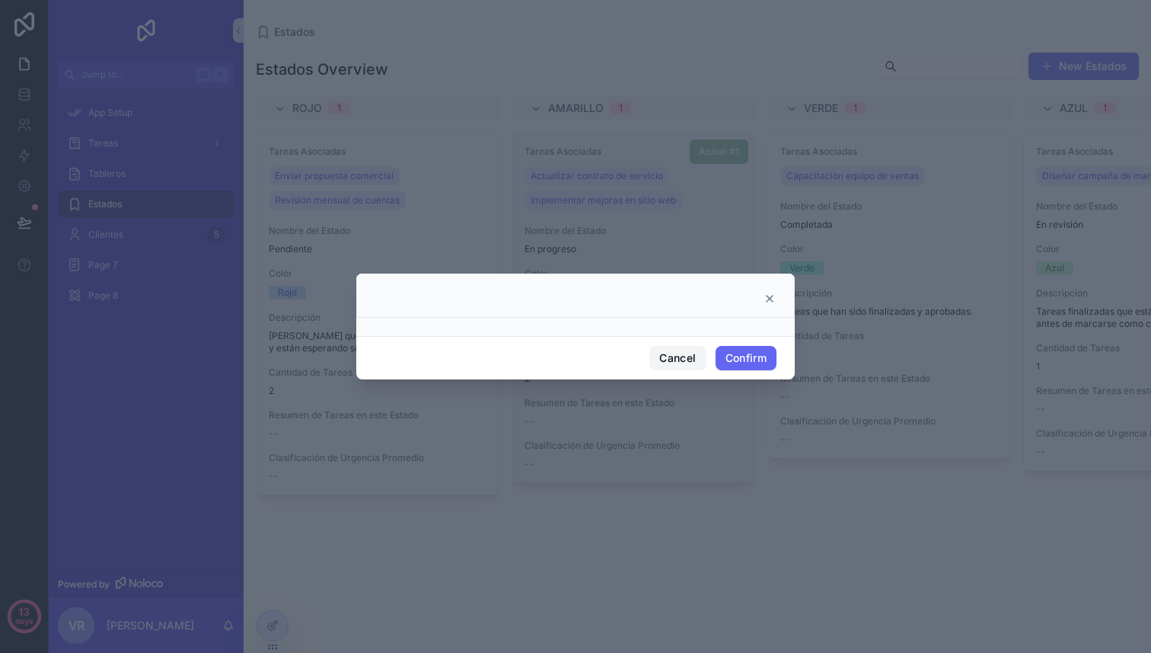
click at [678, 362] on button "Cancel" at bounding box center [677, 358] width 56 height 24
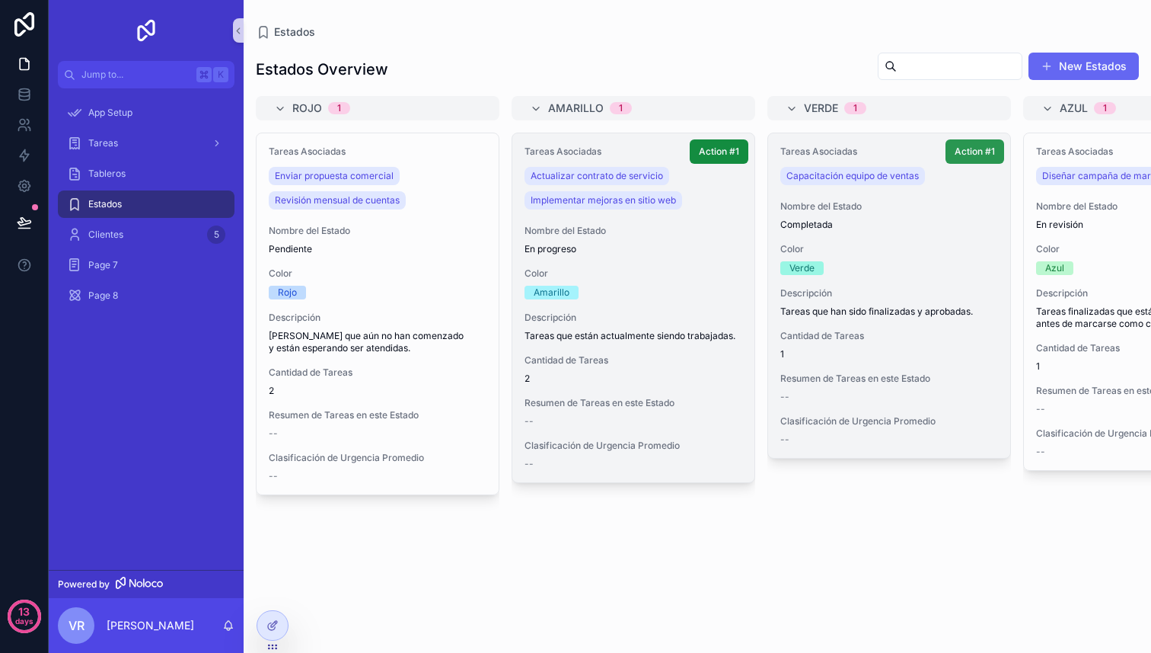
click at [976, 154] on span "Action #1" at bounding box center [975, 151] width 40 height 12
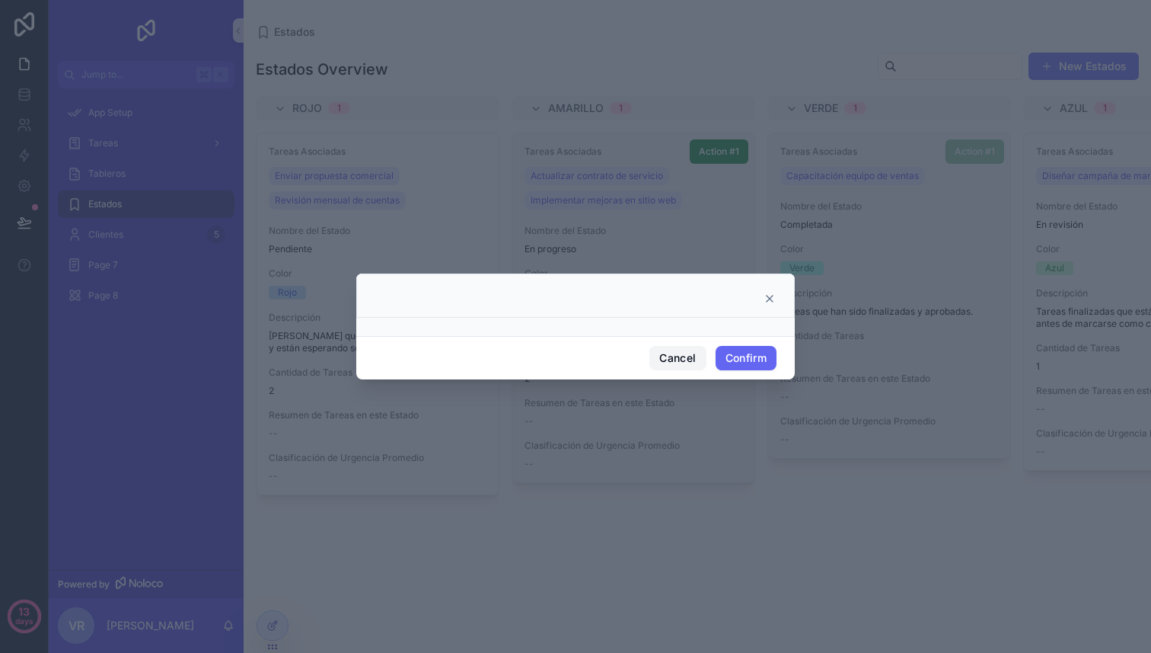
click at [699, 358] on button "Cancel" at bounding box center [677, 358] width 56 height 24
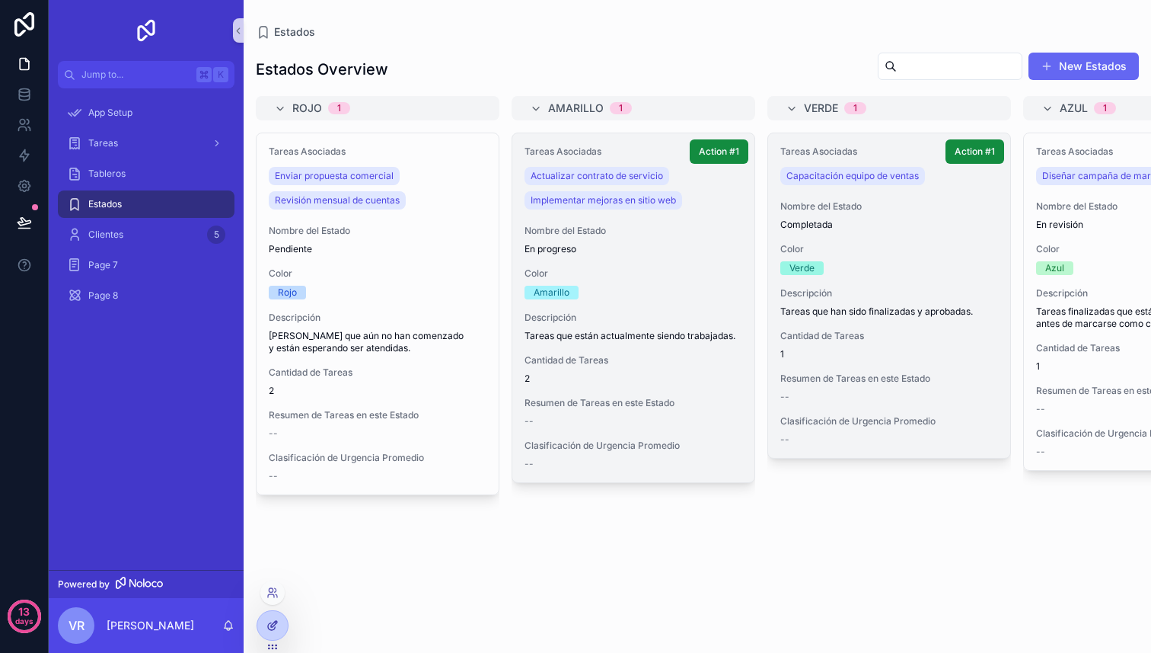
click at [282, 621] on div at bounding box center [272, 625] width 30 height 29
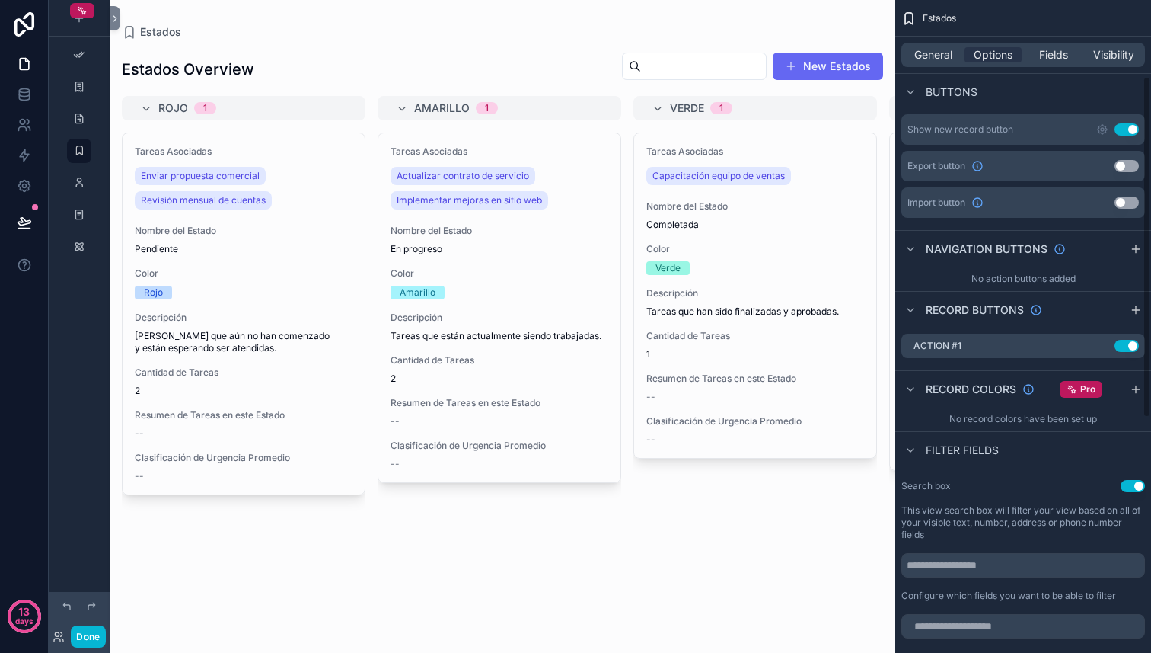
scroll to position [149, 0]
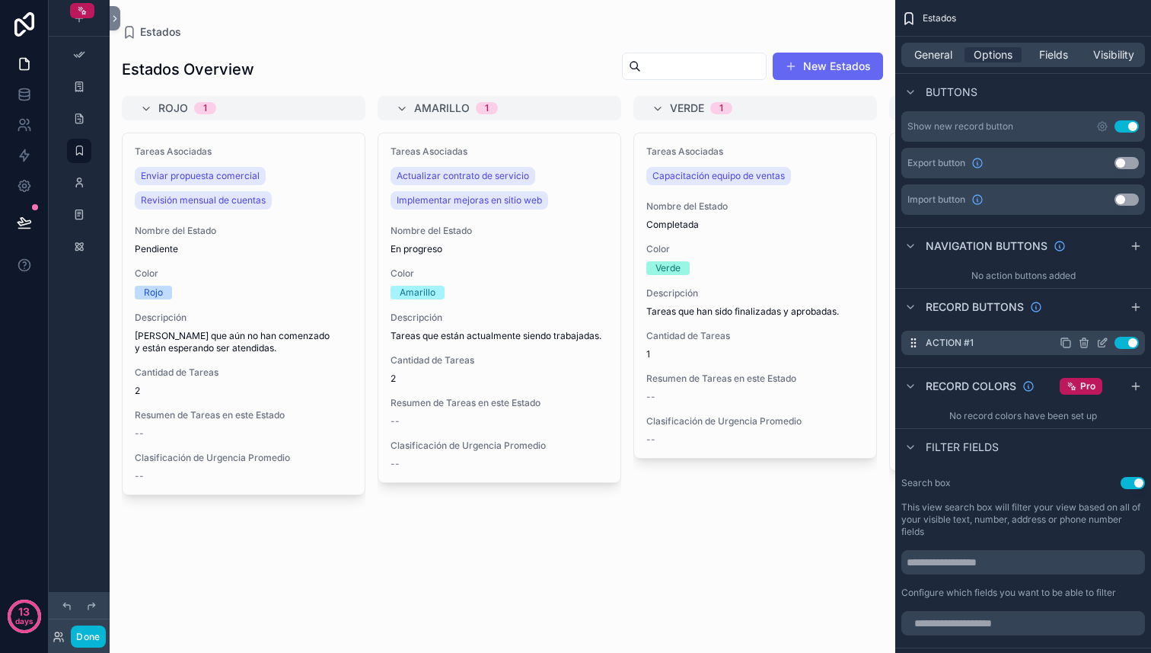
click at [1104, 345] on icon "scrollable content" at bounding box center [1102, 343] width 7 height 7
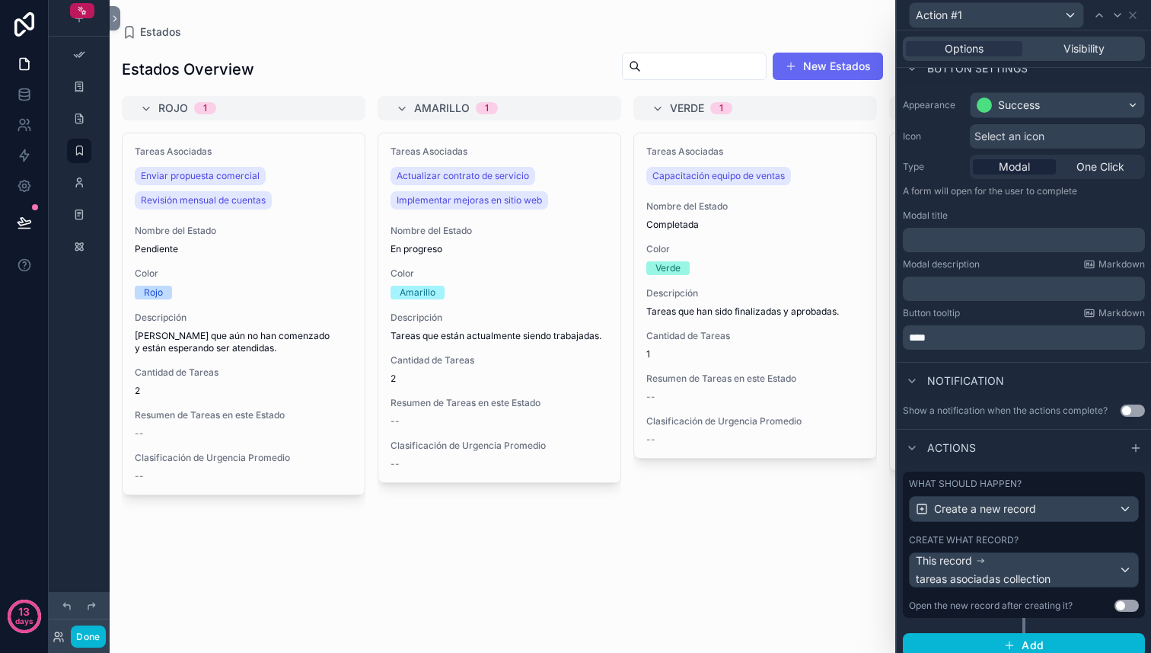
scroll to position [113, 0]
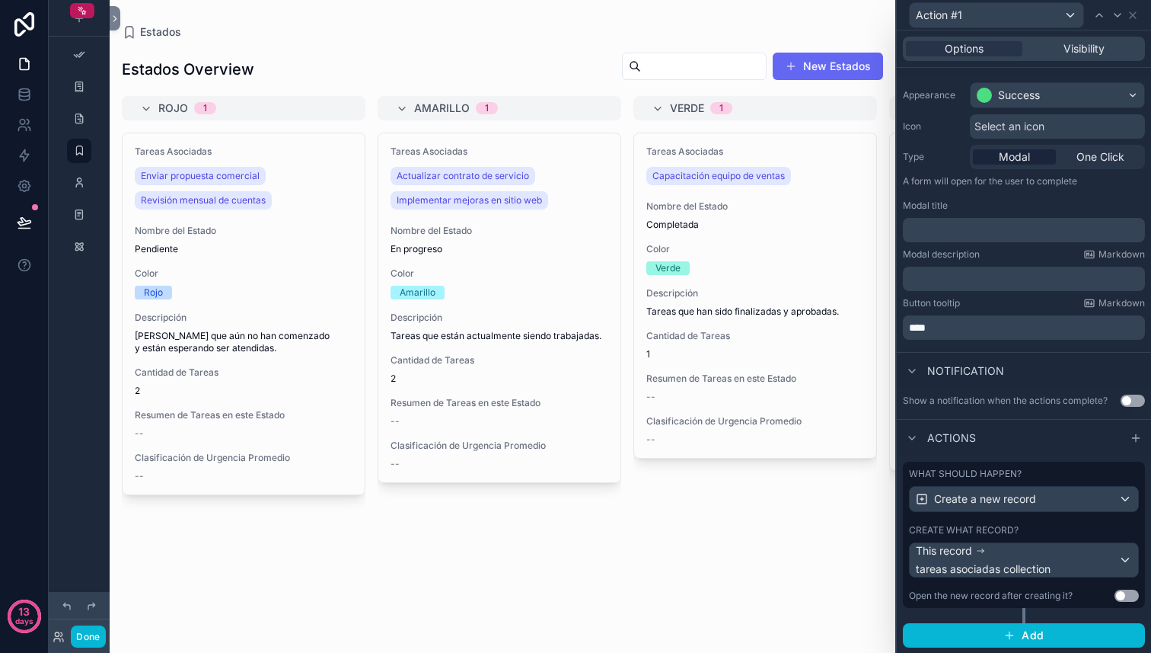
click at [1122, 599] on button "Use setting" at bounding box center [1127, 595] width 24 height 12
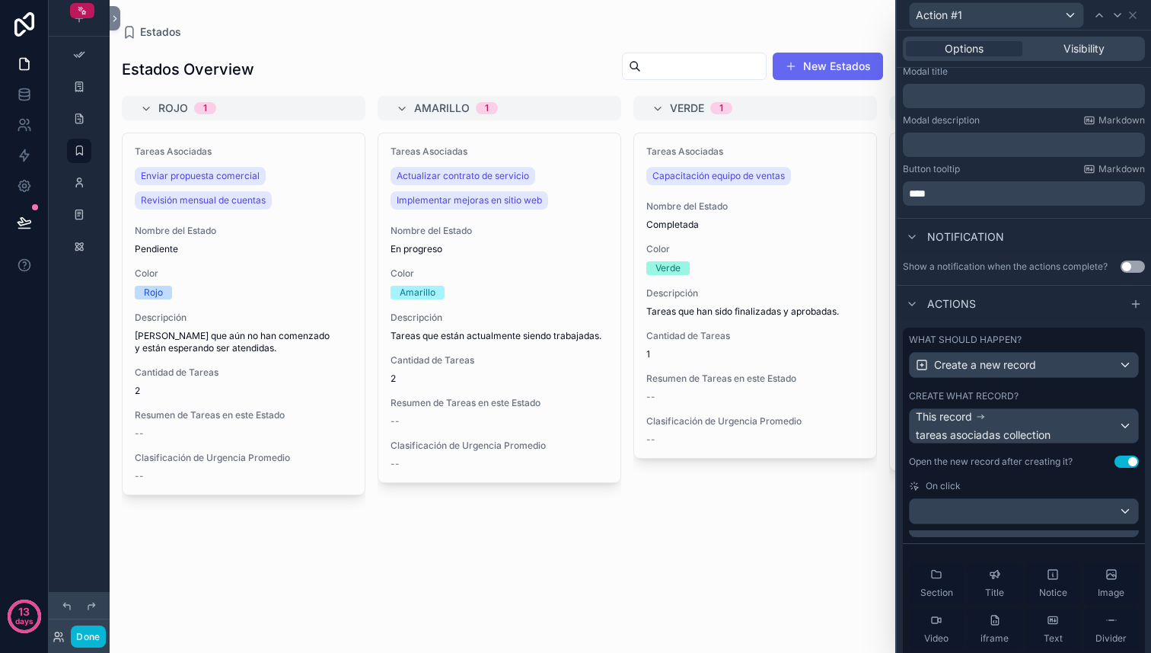
scroll to position [0, 0]
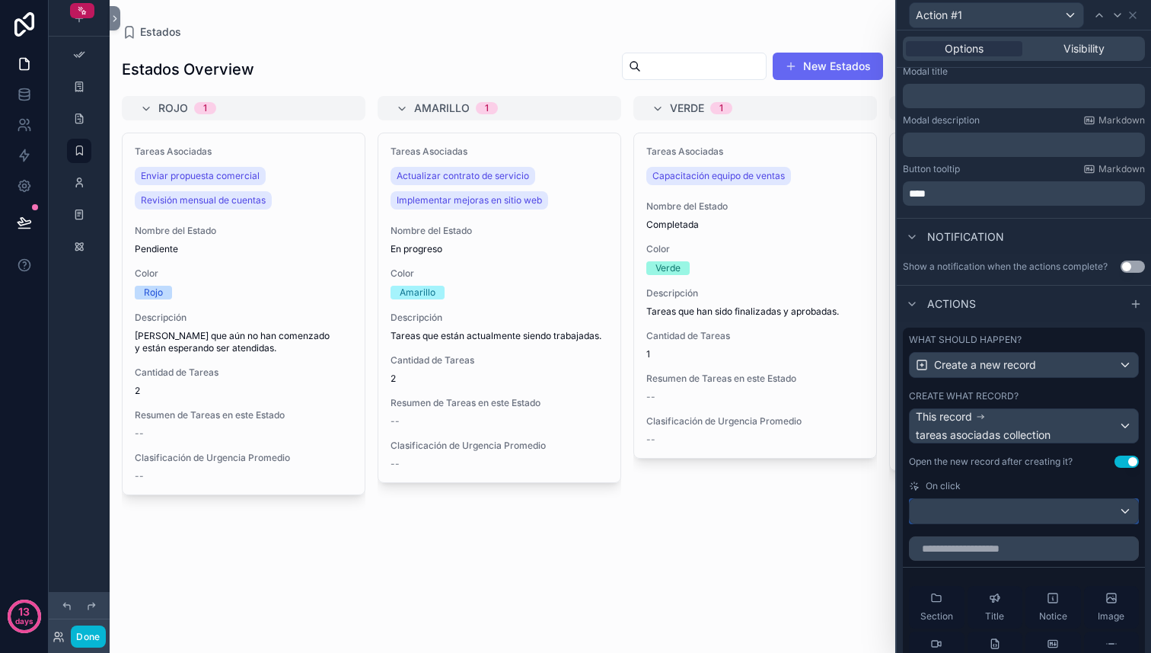
click at [1096, 507] on div at bounding box center [1024, 511] width 228 height 24
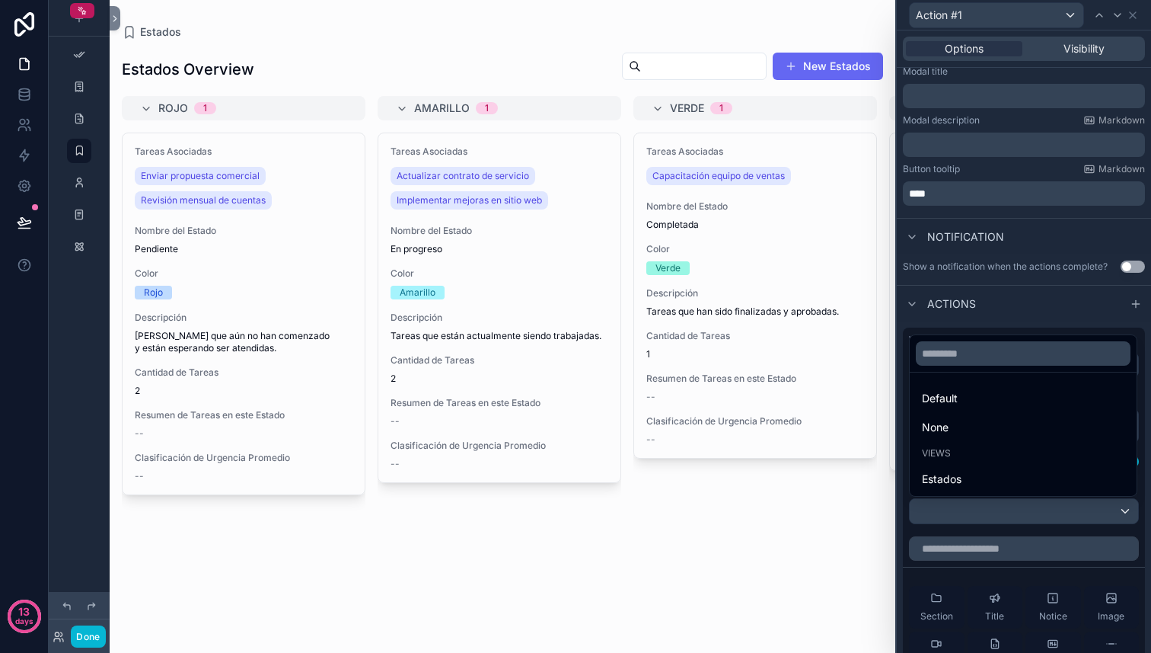
click at [1096, 507] on div at bounding box center [1024, 326] width 254 height 653
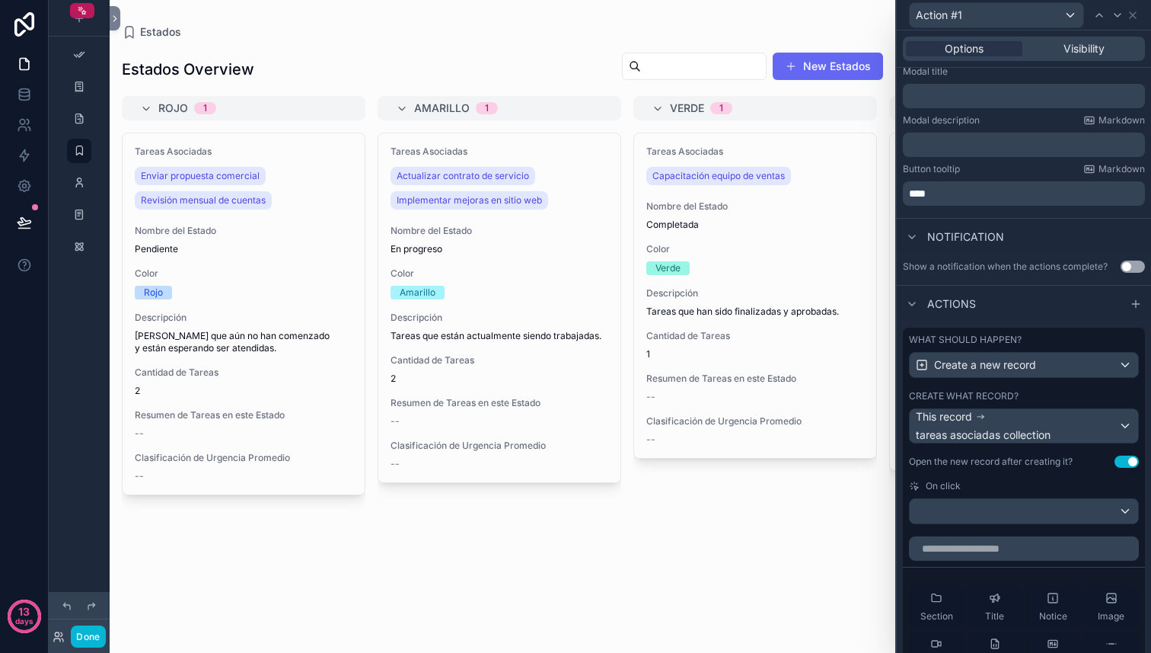
click at [1124, 464] on button "Use setting" at bounding box center [1127, 461] width 24 height 12
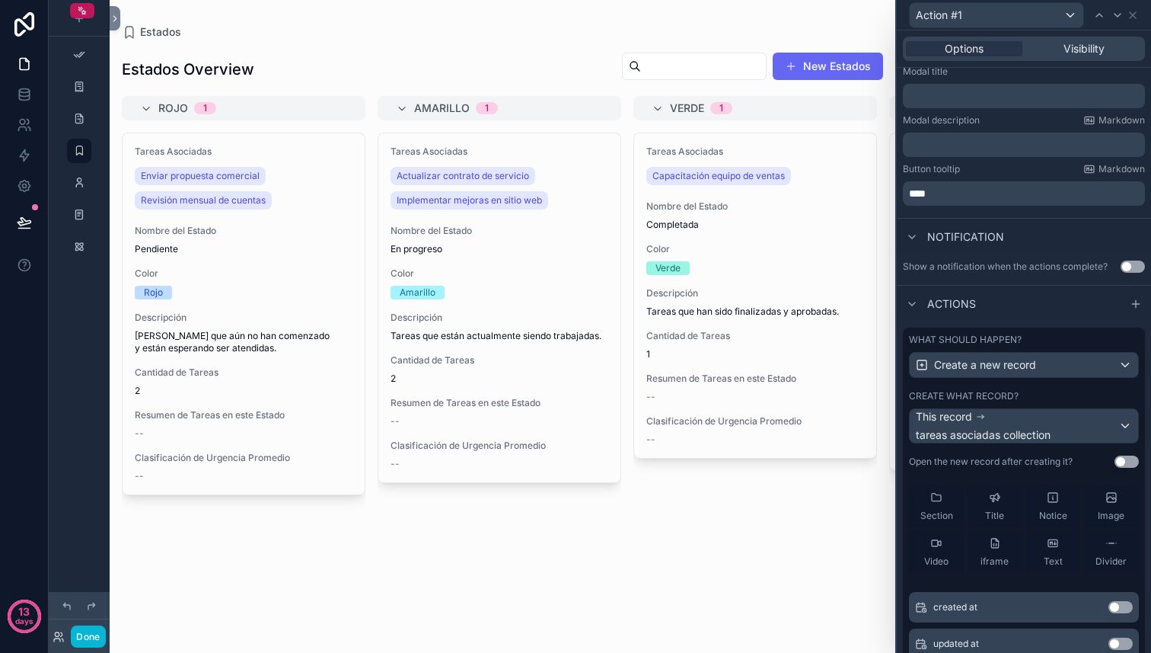
scroll to position [49, 0]
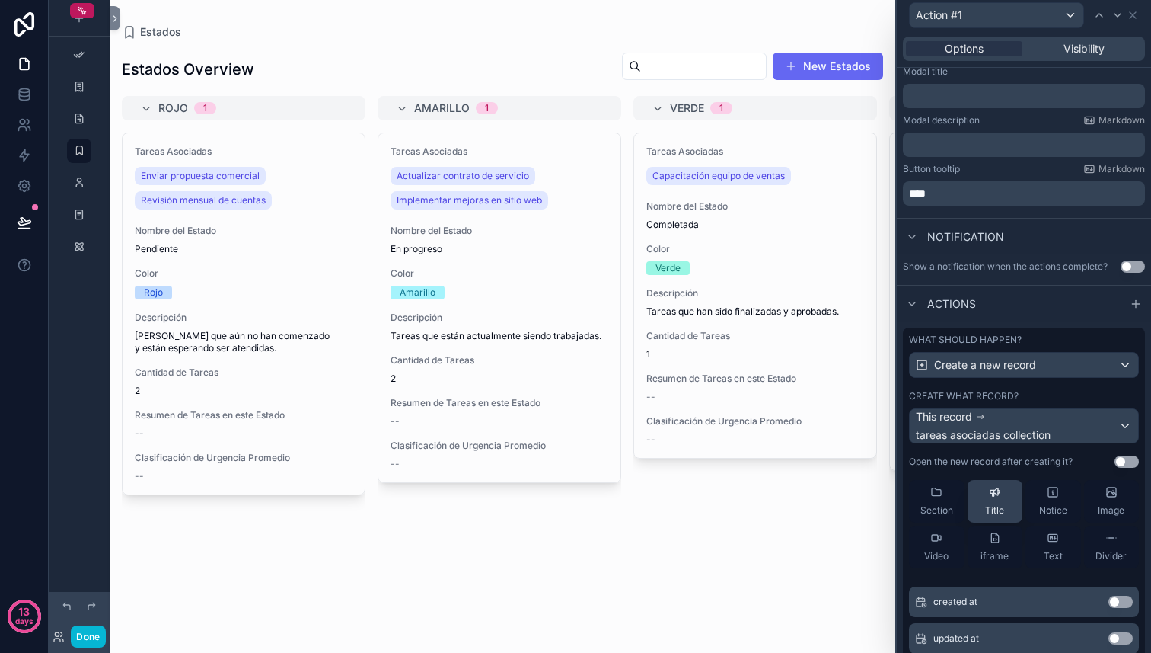
click at [1008, 506] on button "Title" at bounding box center [996, 501] width 56 height 43
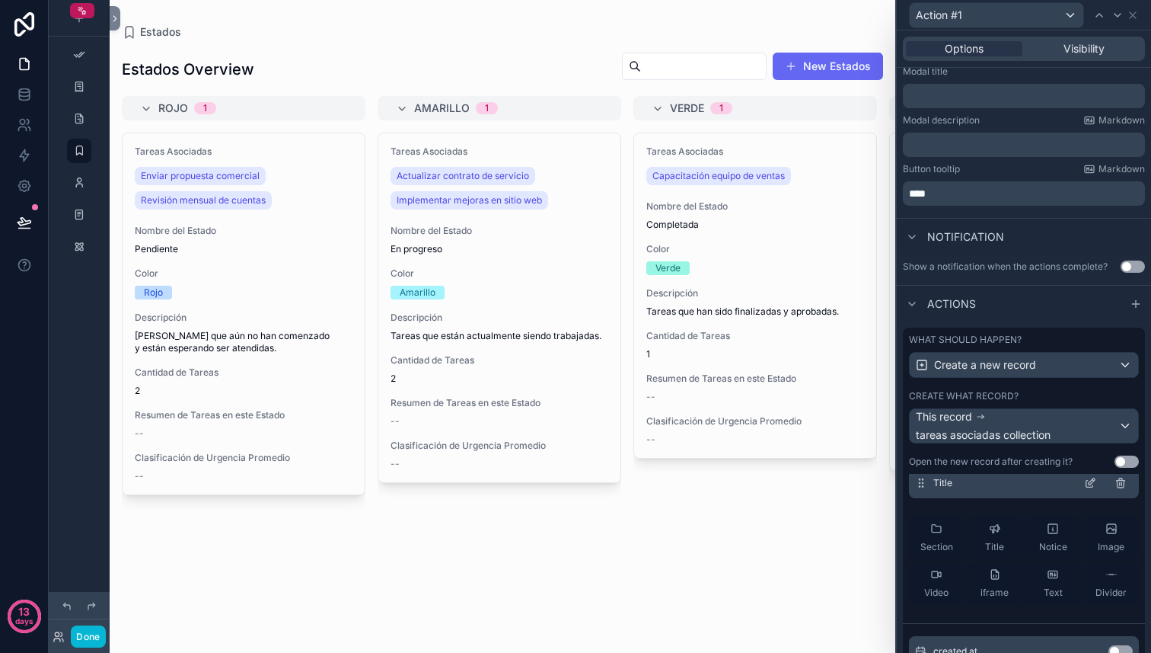
click at [1118, 484] on icon at bounding box center [1120, 483] width 7 height 7
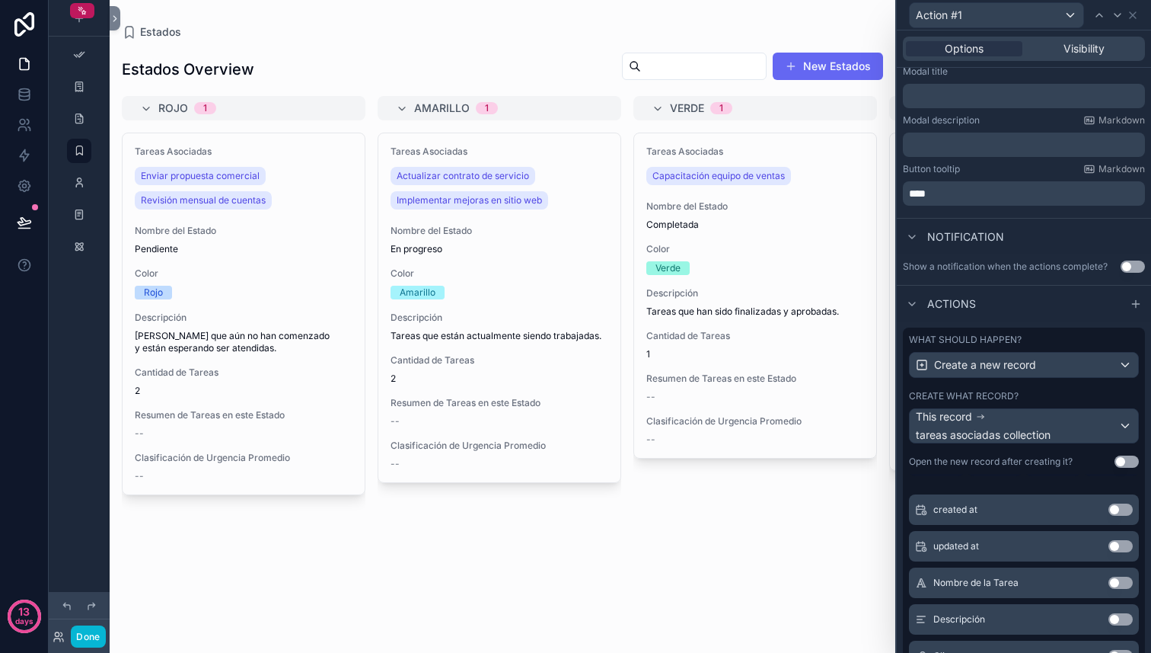
scroll to position [155, 0]
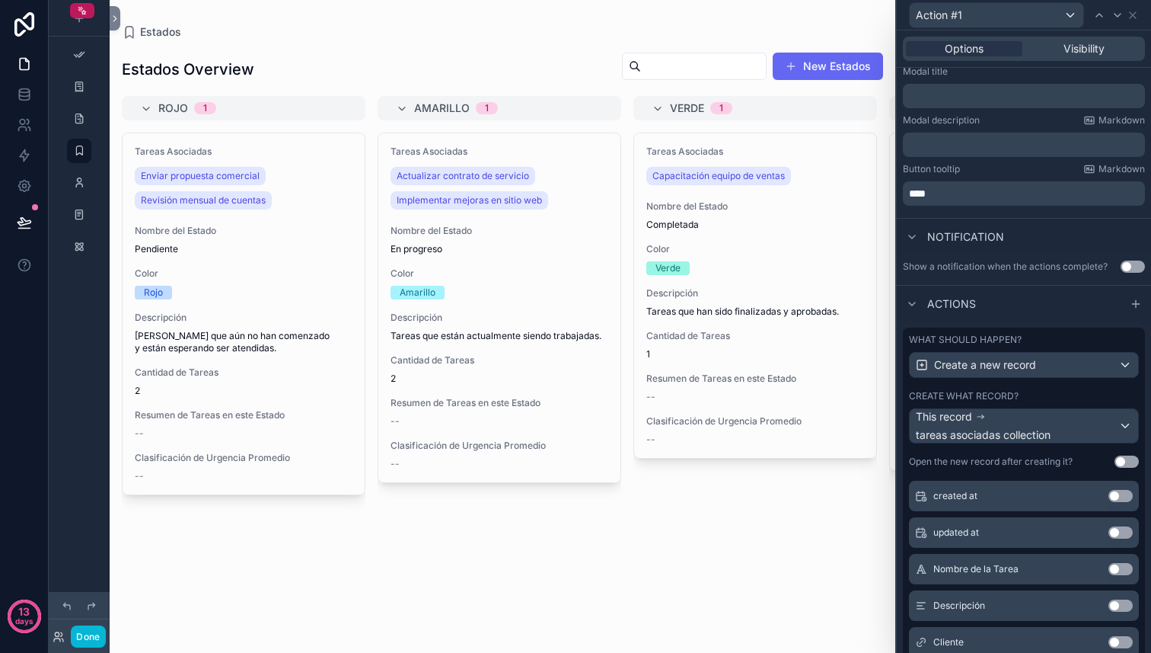
click at [1123, 495] on button "Use setting" at bounding box center [1121, 496] width 24 height 12
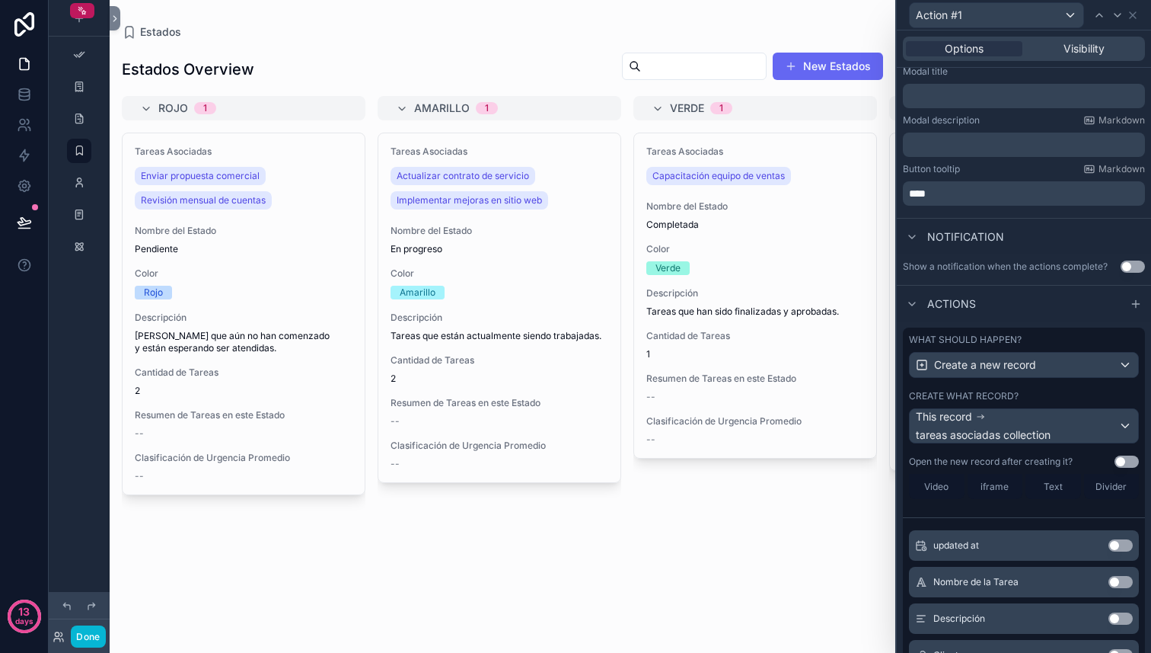
click at [1121, 541] on button "Use setting" at bounding box center [1121, 545] width 24 height 12
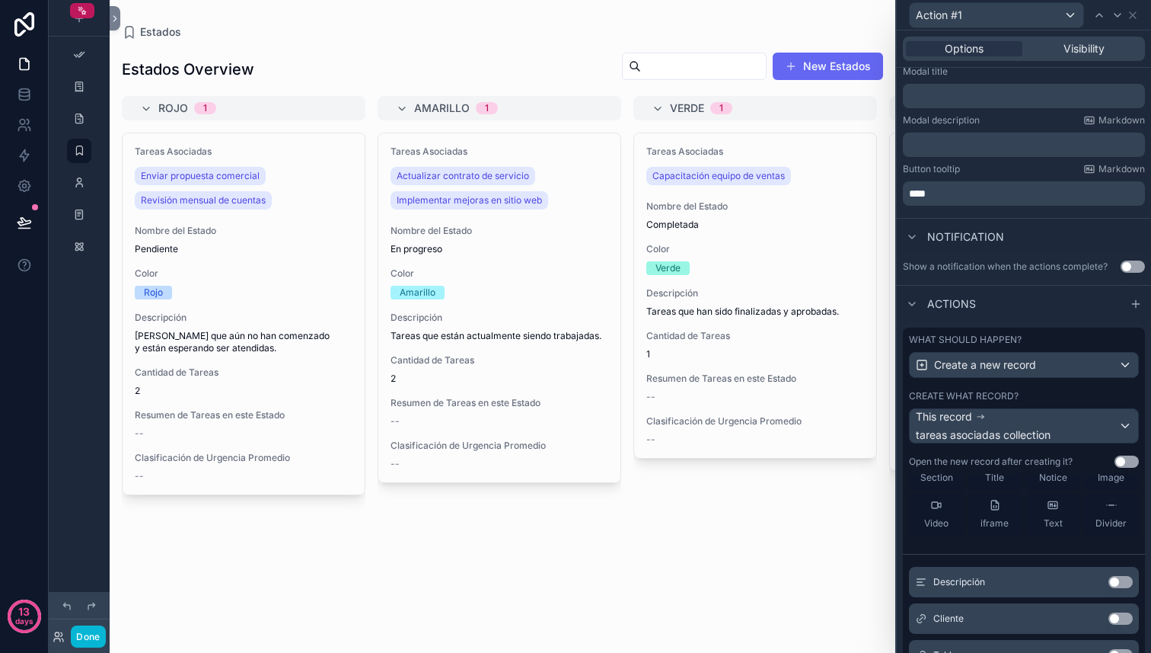
scroll to position [228, 0]
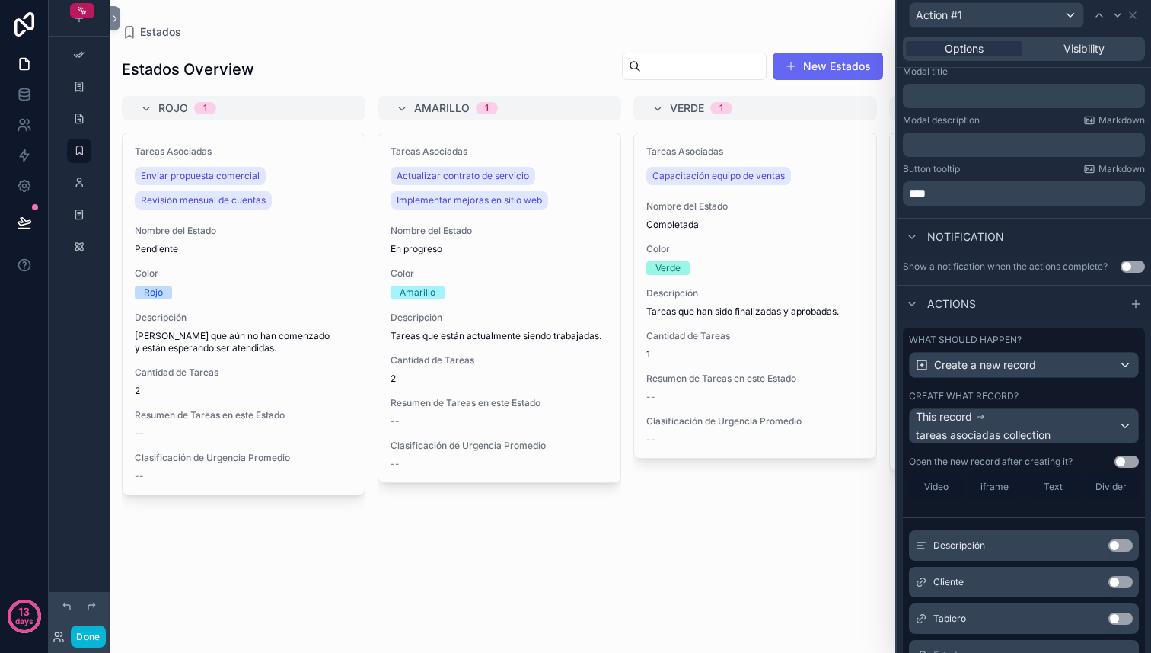
click at [1118, 542] on button "Use setting" at bounding box center [1121, 545] width 24 height 12
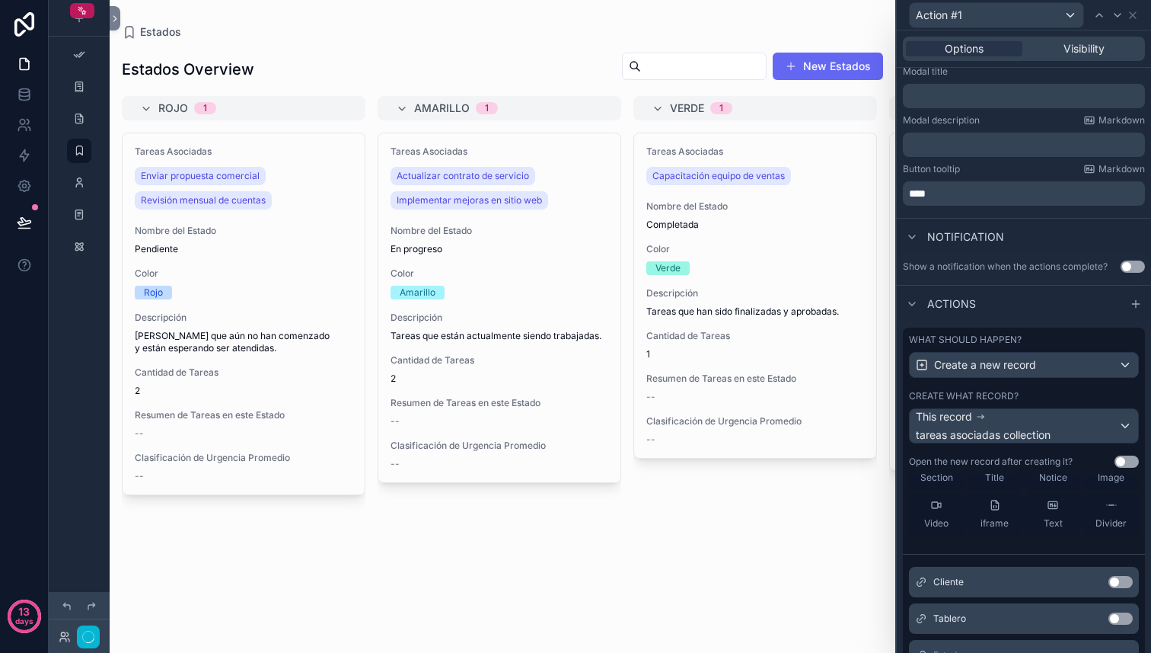
scroll to position [265, 0]
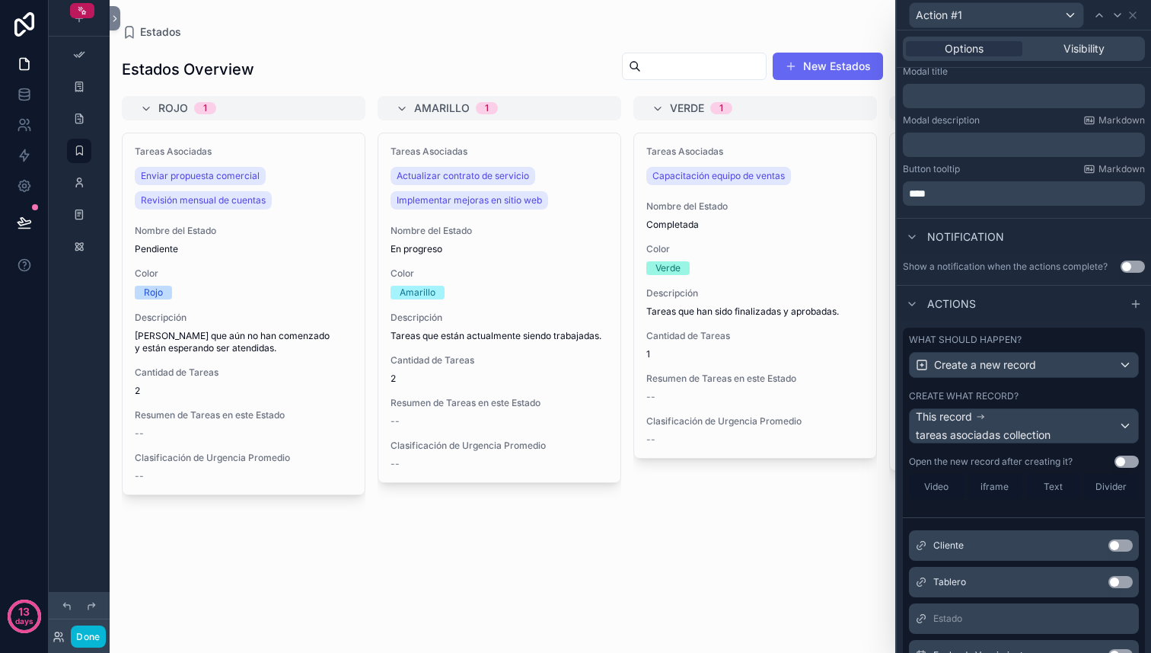
click at [1115, 547] on button "Use setting" at bounding box center [1121, 545] width 24 height 12
click at [1112, 546] on button "Use setting" at bounding box center [1121, 547] width 24 height 12
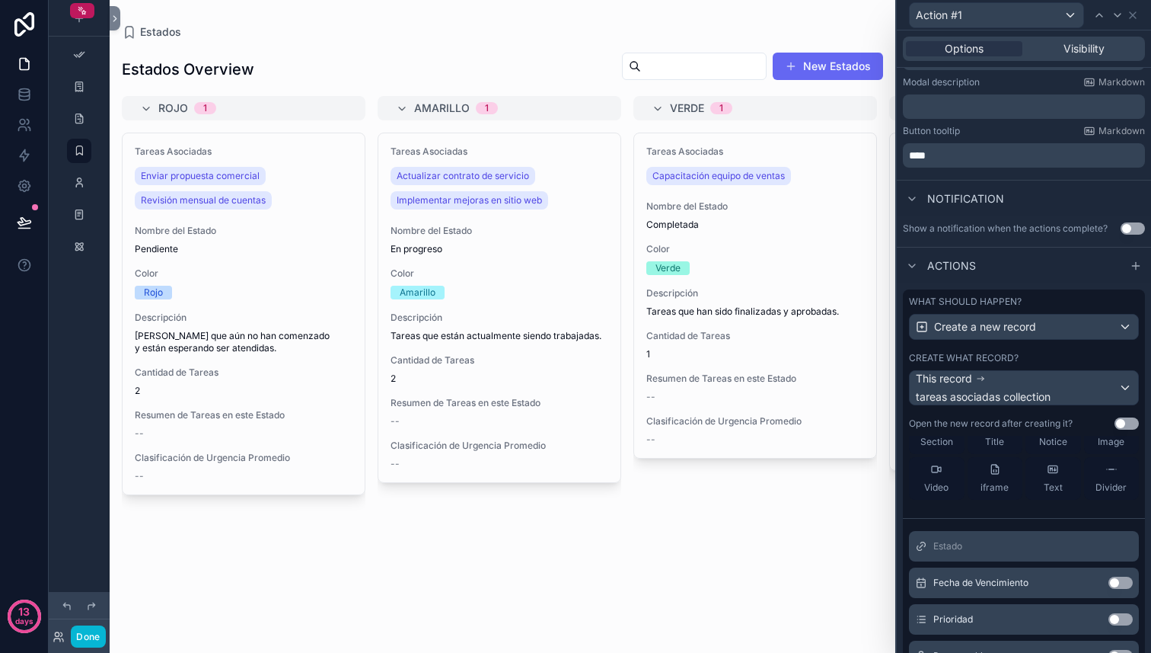
scroll to position [286, 0]
click at [1114, 591] on div "Fecha de Vencimiento Use setting" at bounding box center [1024, 581] width 230 height 30
click at [1117, 586] on button "Use setting" at bounding box center [1121, 582] width 24 height 12
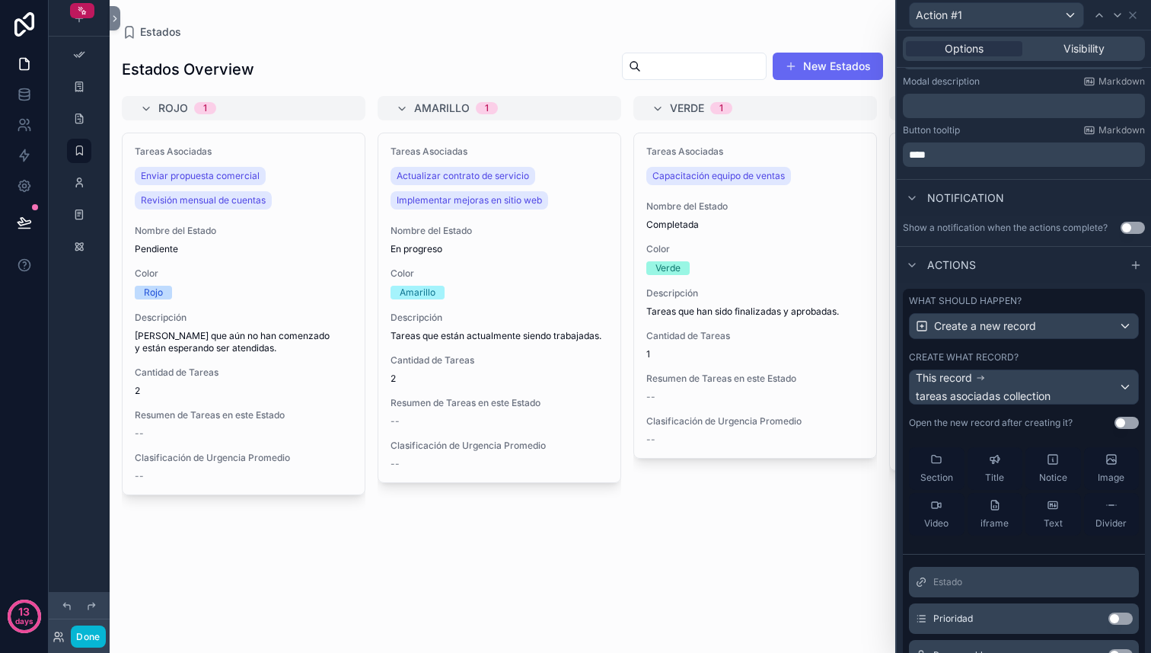
click at [1116, 617] on button "Use setting" at bounding box center [1121, 618] width 24 height 12
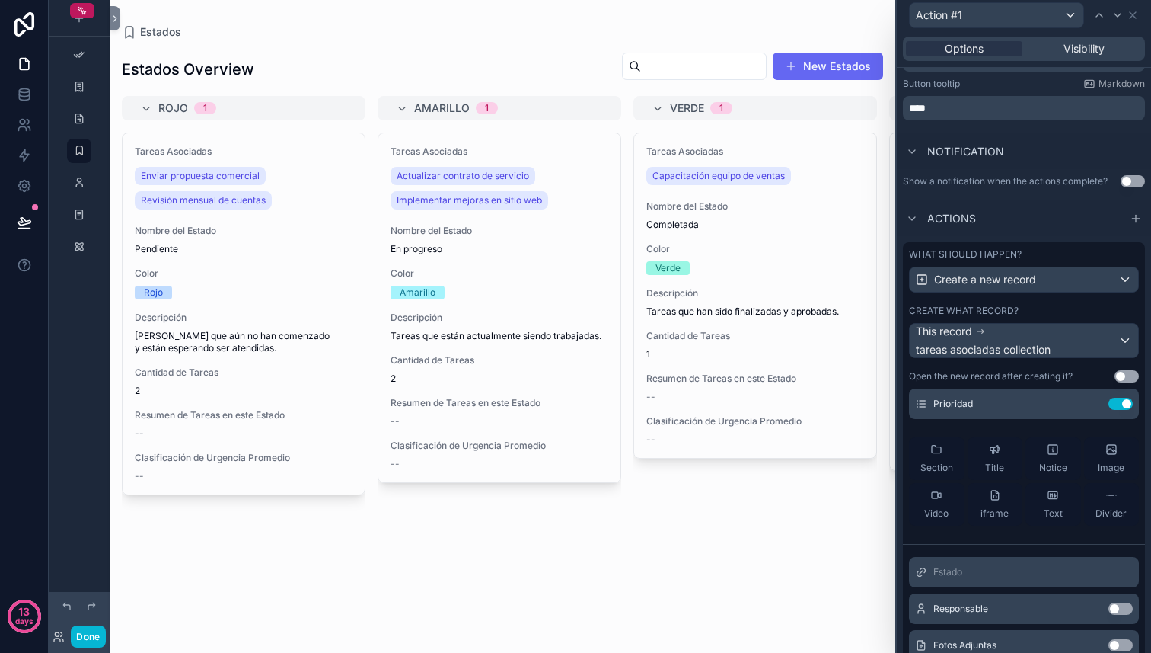
scroll to position [349, 0]
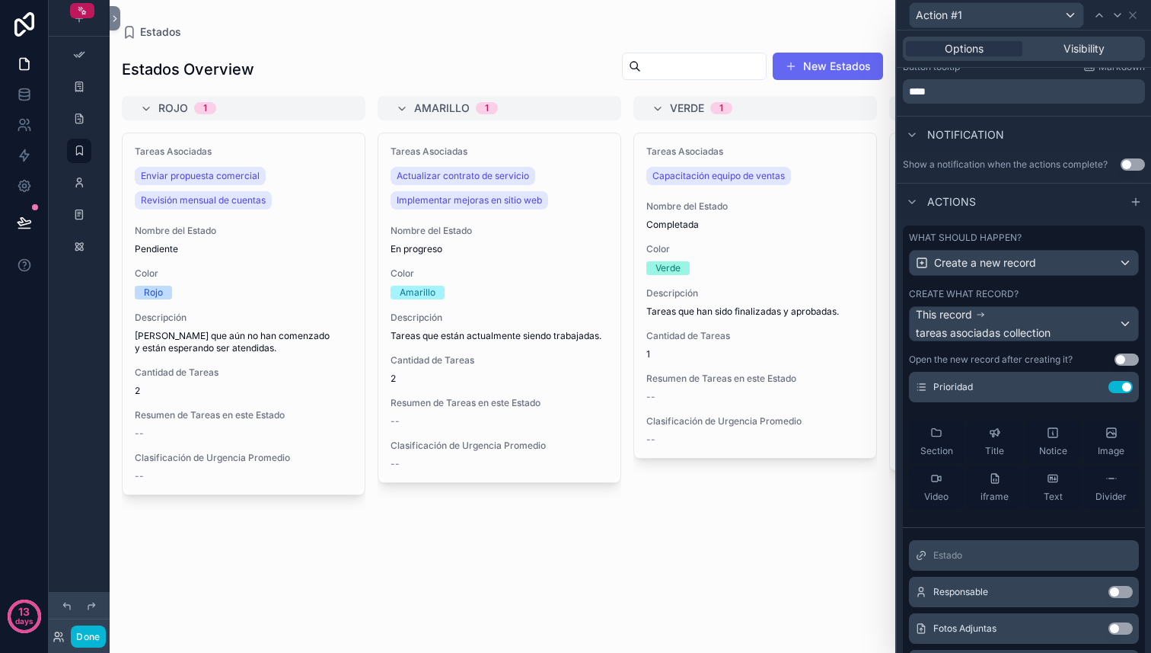
click at [1117, 594] on button "Use setting" at bounding box center [1121, 592] width 24 height 12
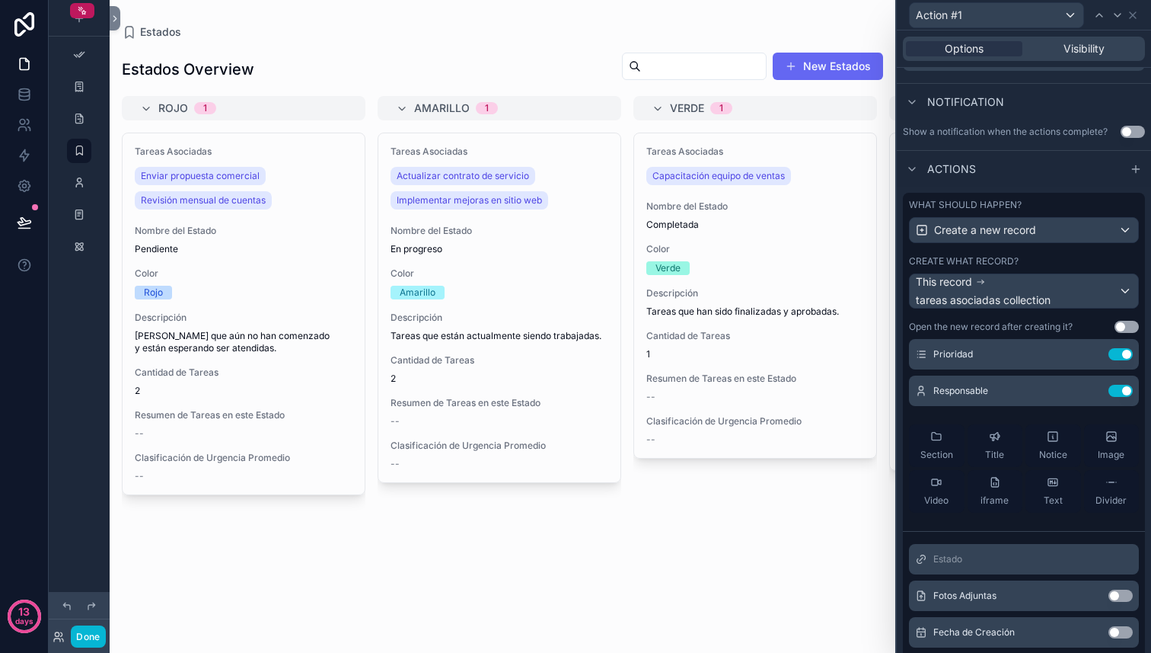
scroll to position [410, 0]
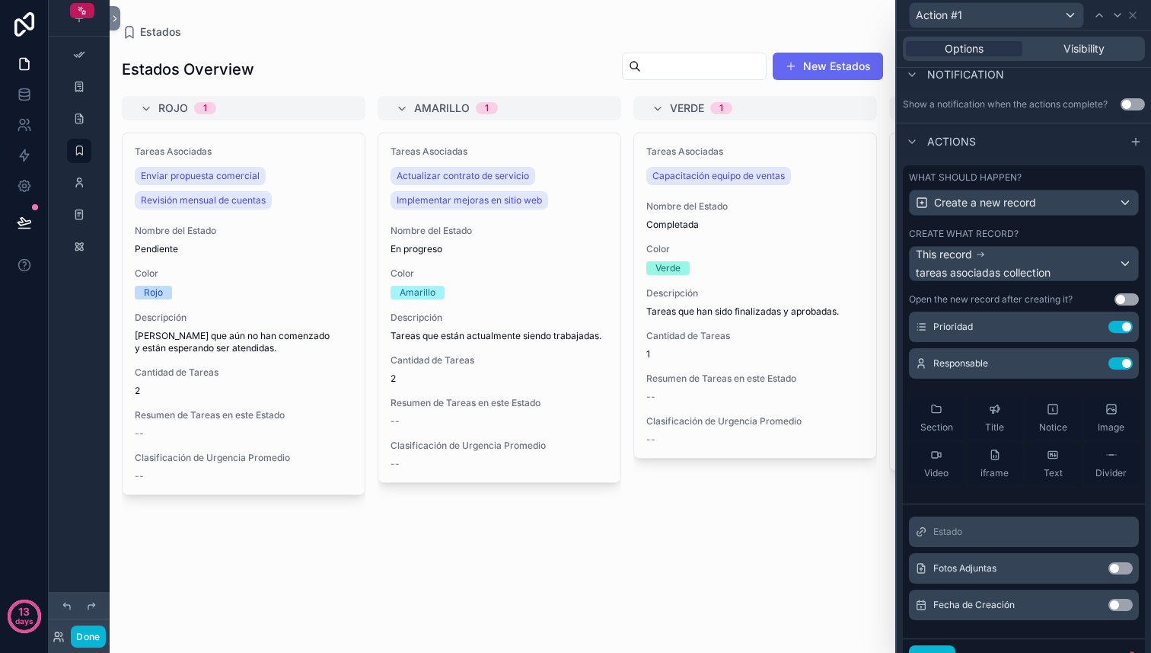
click at [1116, 607] on button "Use setting" at bounding box center [1121, 604] width 24 height 12
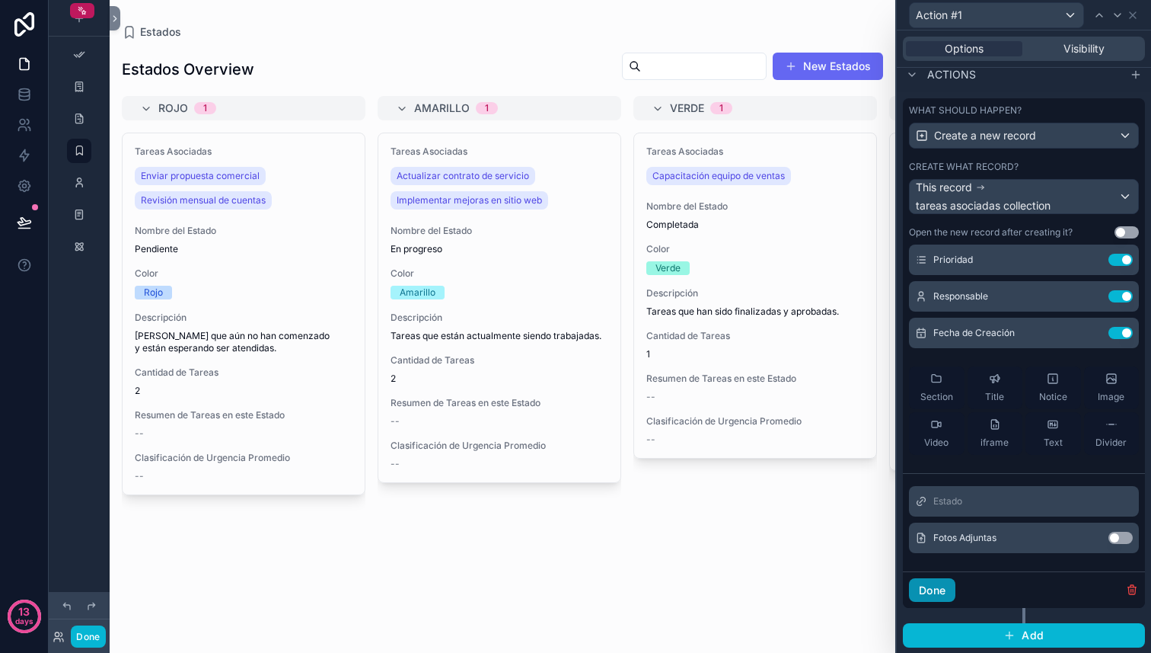
click at [946, 587] on button "Done" at bounding box center [932, 590] width 46 height 24
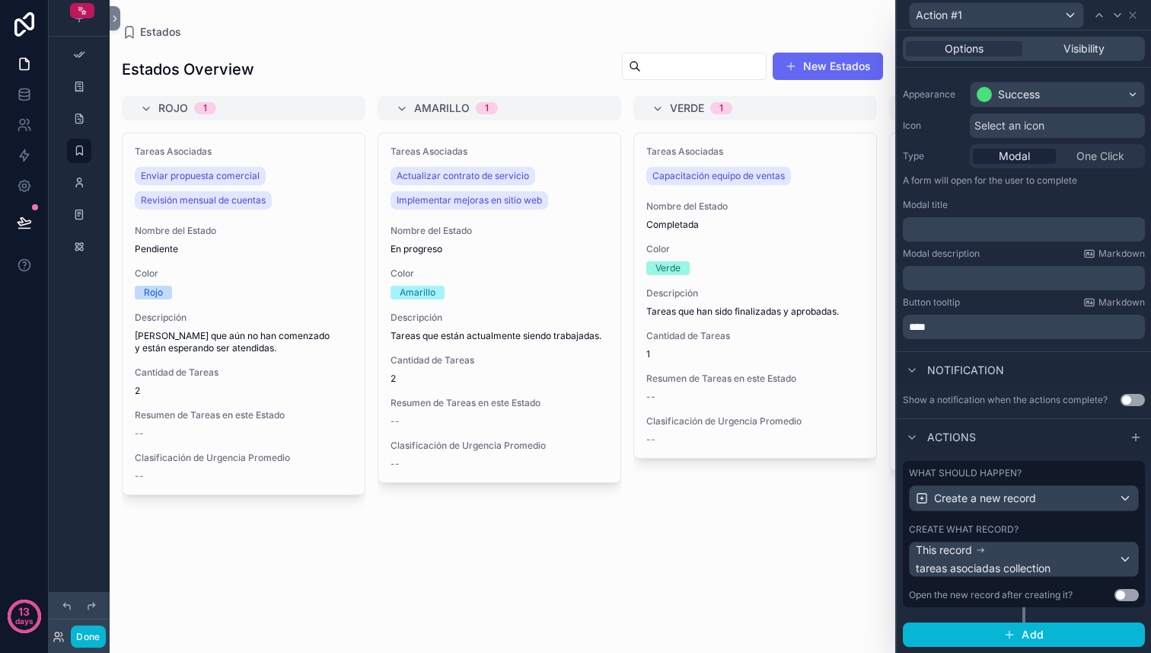
scroll to position [113, 0]
click at [105, 629] on button "Done" at bounding box center [88, 636] width 34 height 22
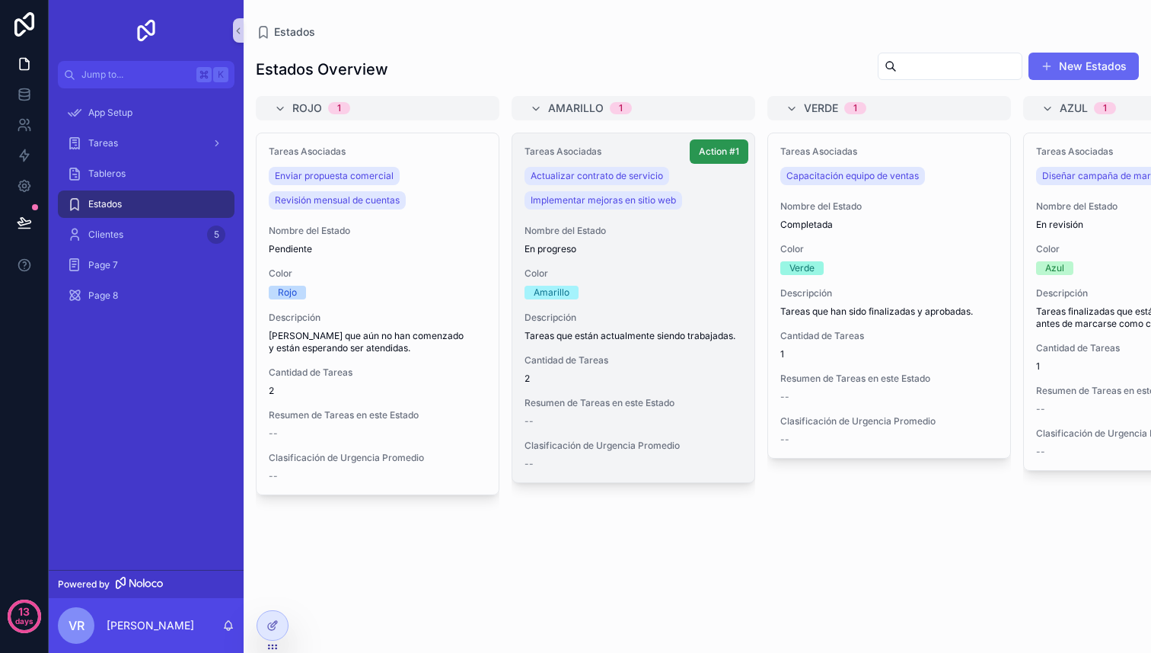
click at [710, 152] on span "Action #1" at bounding box center [719, 151] width 40 height 12
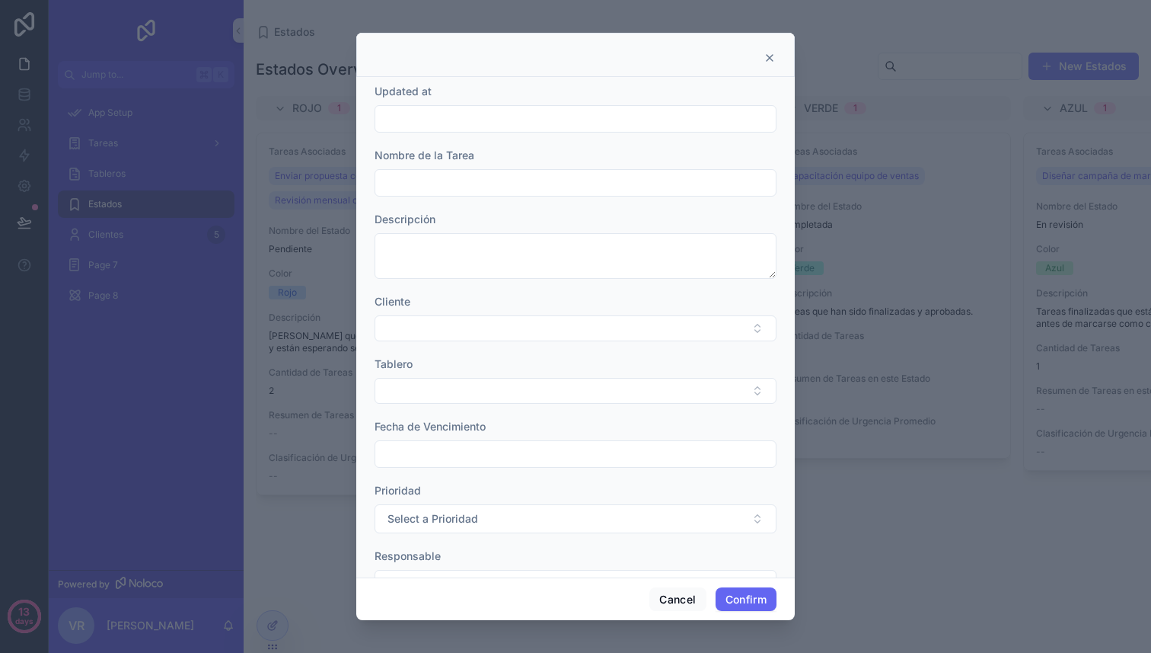
scroll to position [74, 0]
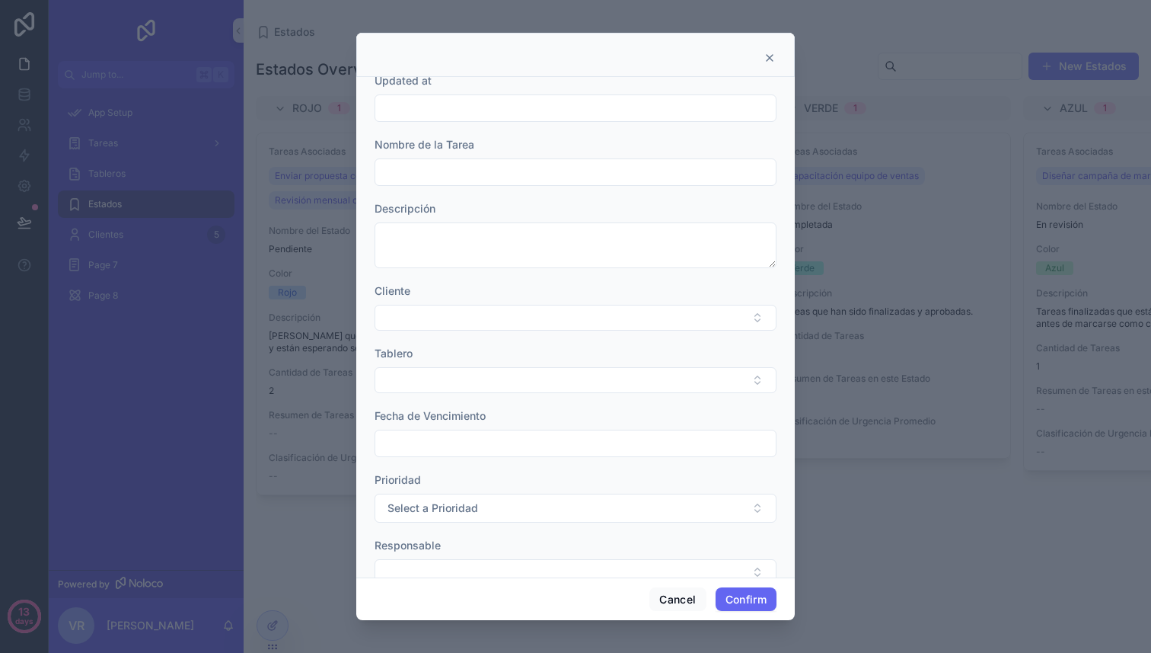
click at [485, 150] on div "Nombre de la Tarea" at bounding box center [576, 144] width 402 height 15
click at [475, 183] on div at bounding box center [576, 171] width 402 height 27
click at [482, 169] on input "text" at bounding box center [575, 171] width 400 height 21
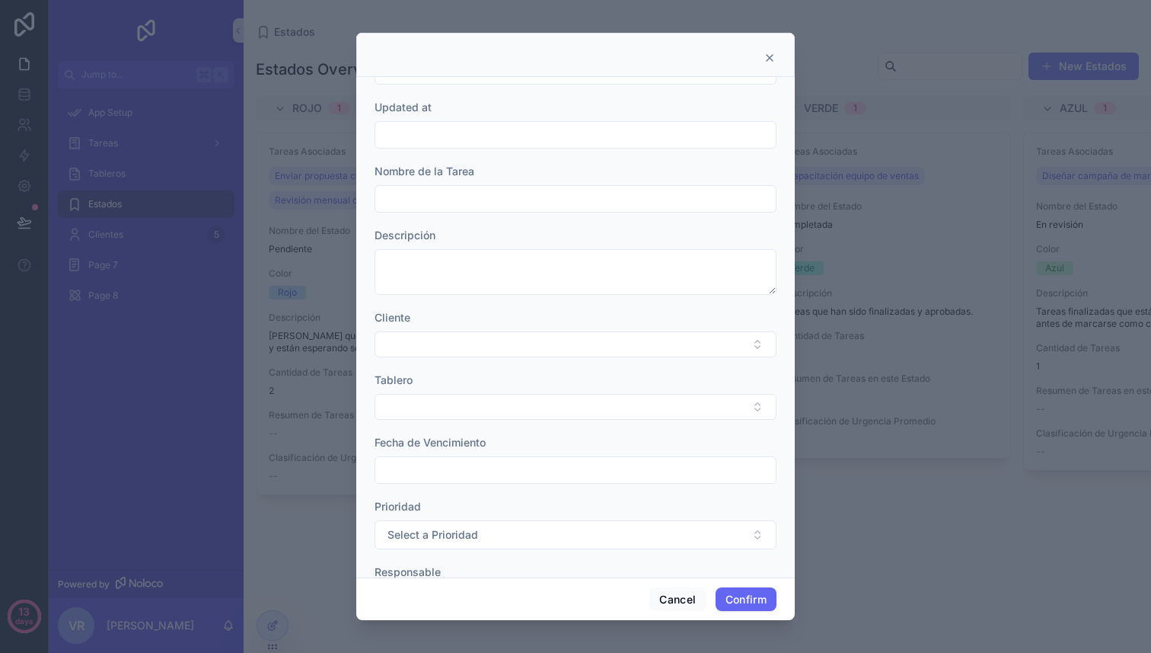
scroll to position [0, 0]
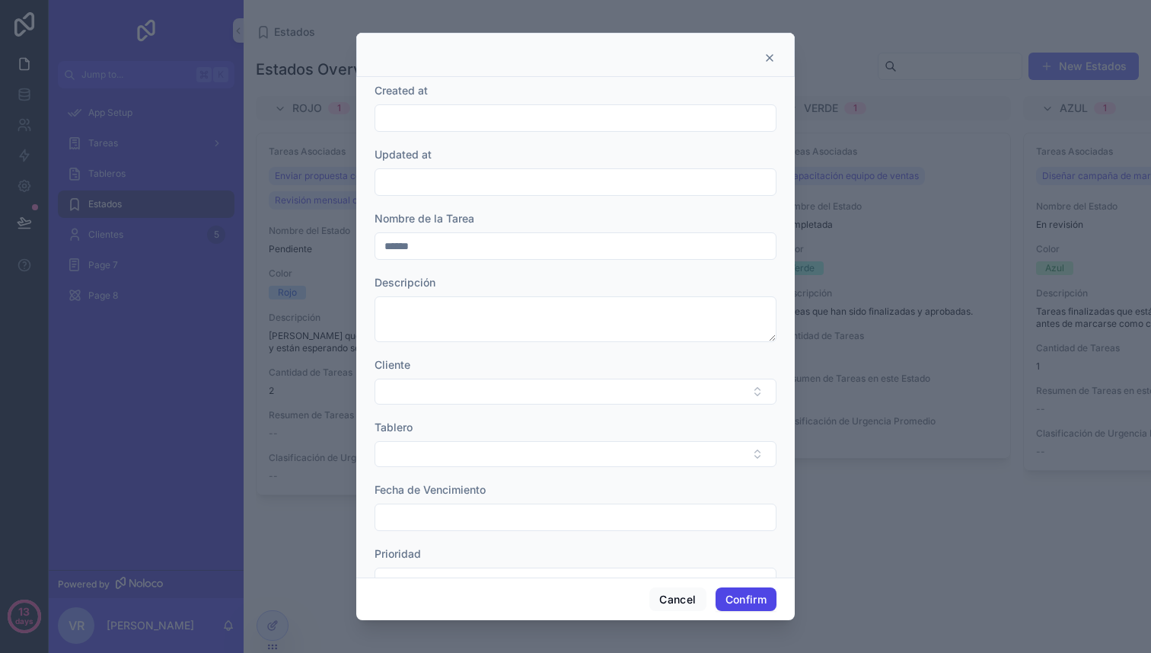
type input "******"
click at [758, 599] on button "Confirm" at bounding box center [746, 599] width 61 height 24
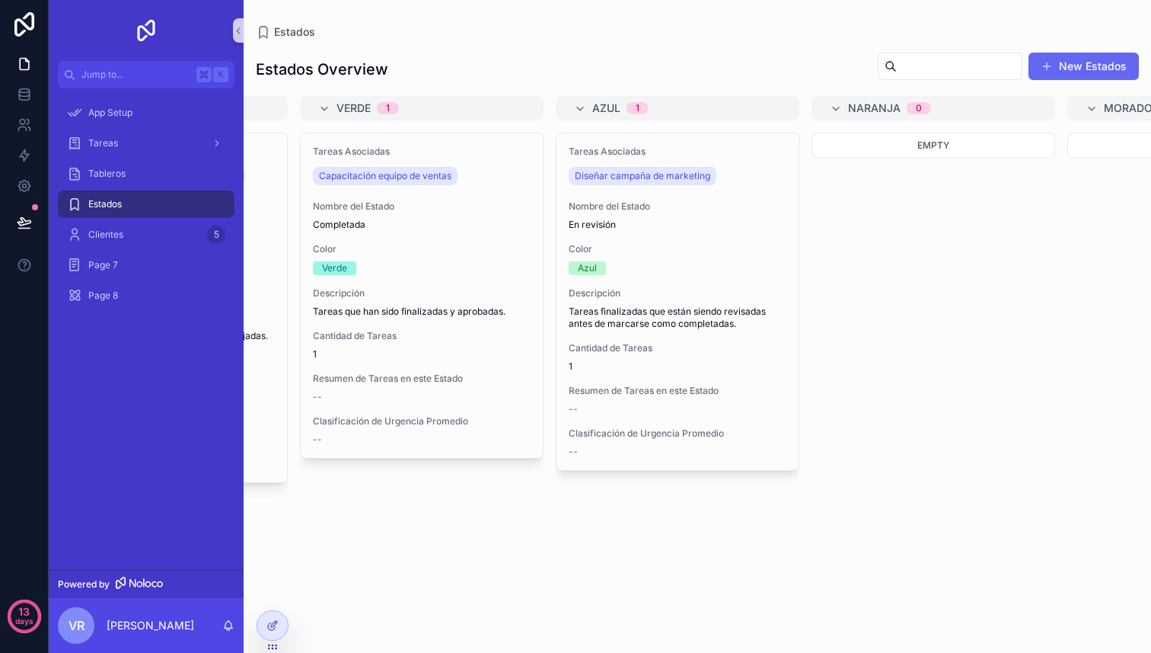
scroll to position [0, 467]
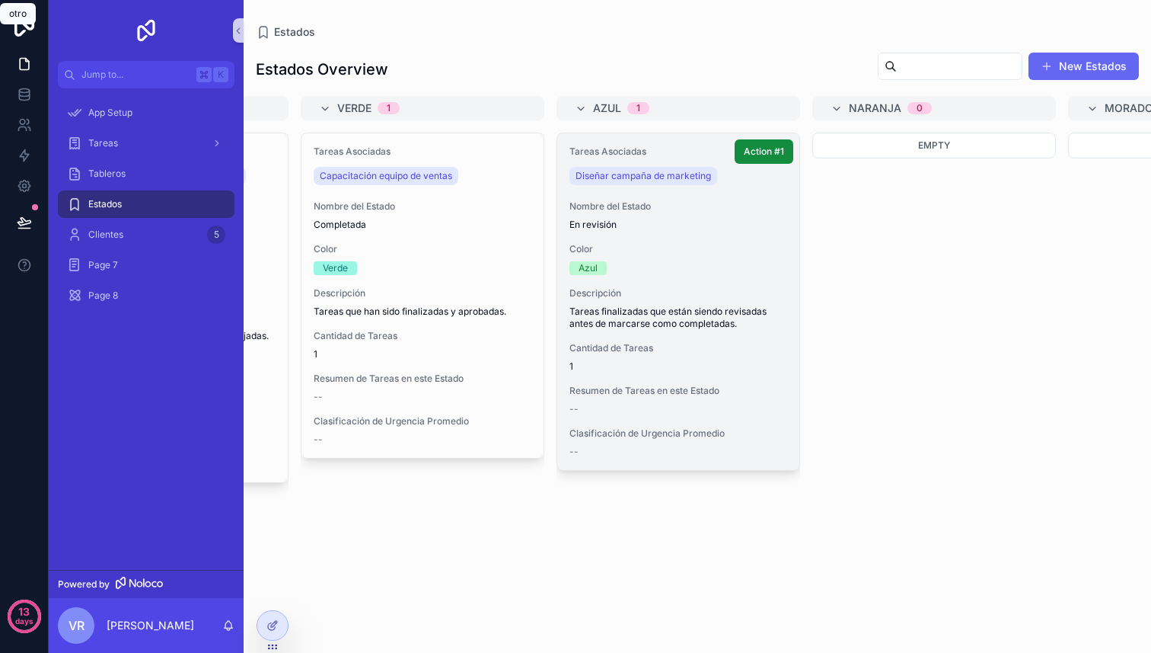
click at [764, 145] on span "Action #1" at bounding box center [764, 151] width 40 height 12
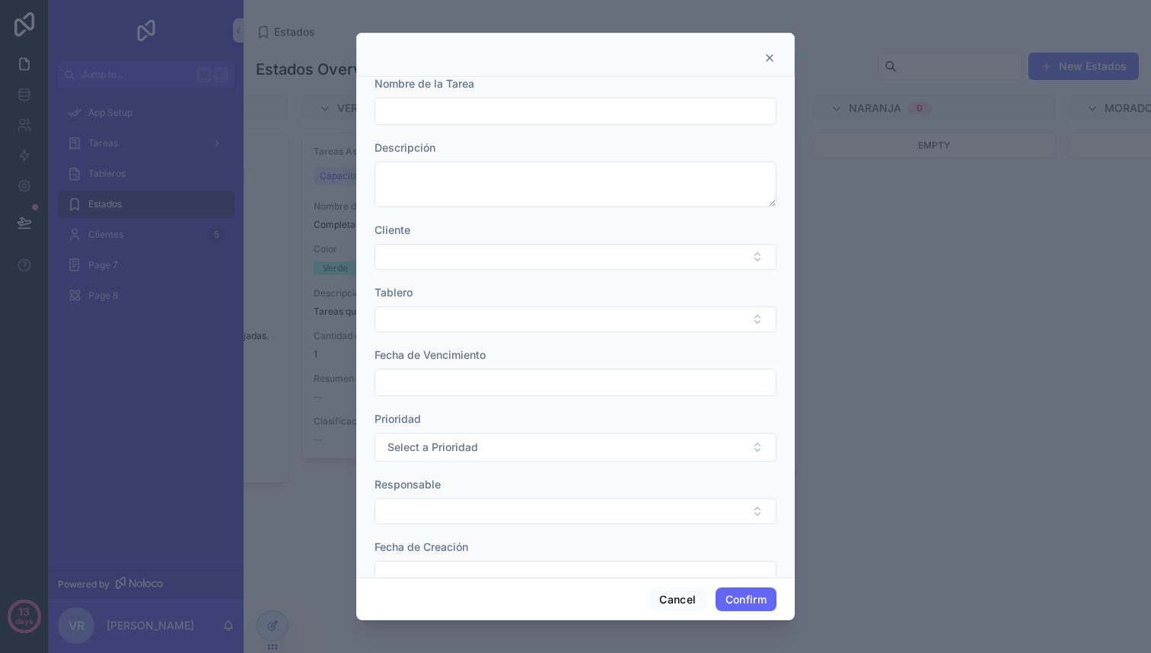
scroll to position [173, 0]
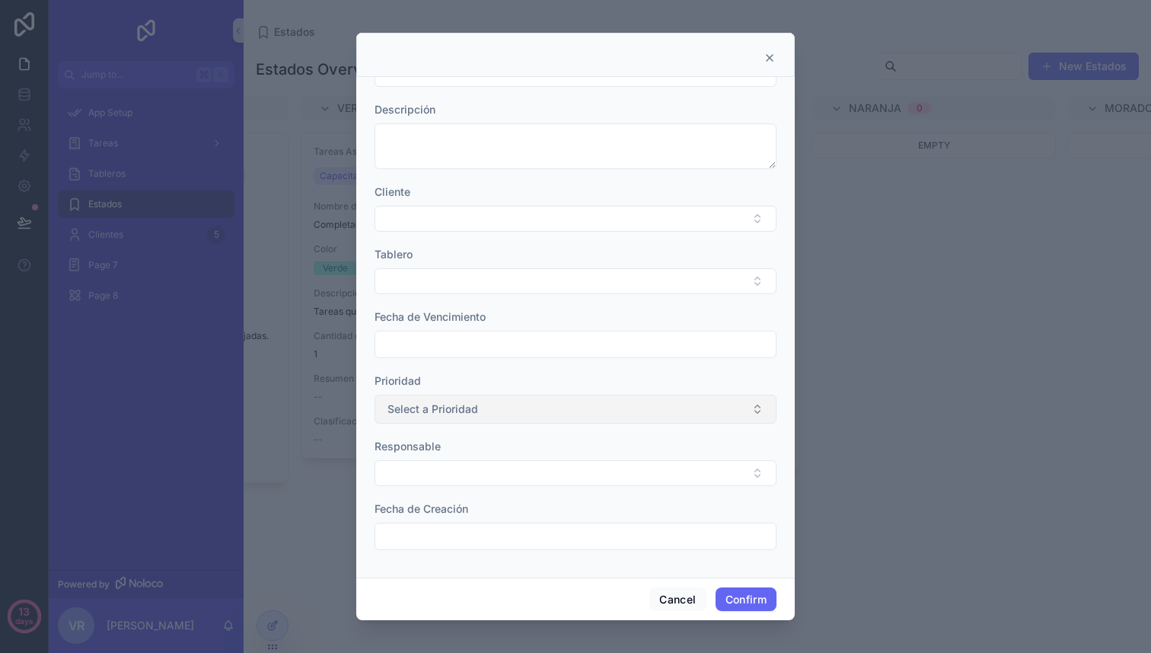
click at [531, 416] on button "Select a Prioridad" at bounding box center [576, 408] width 402 height 29
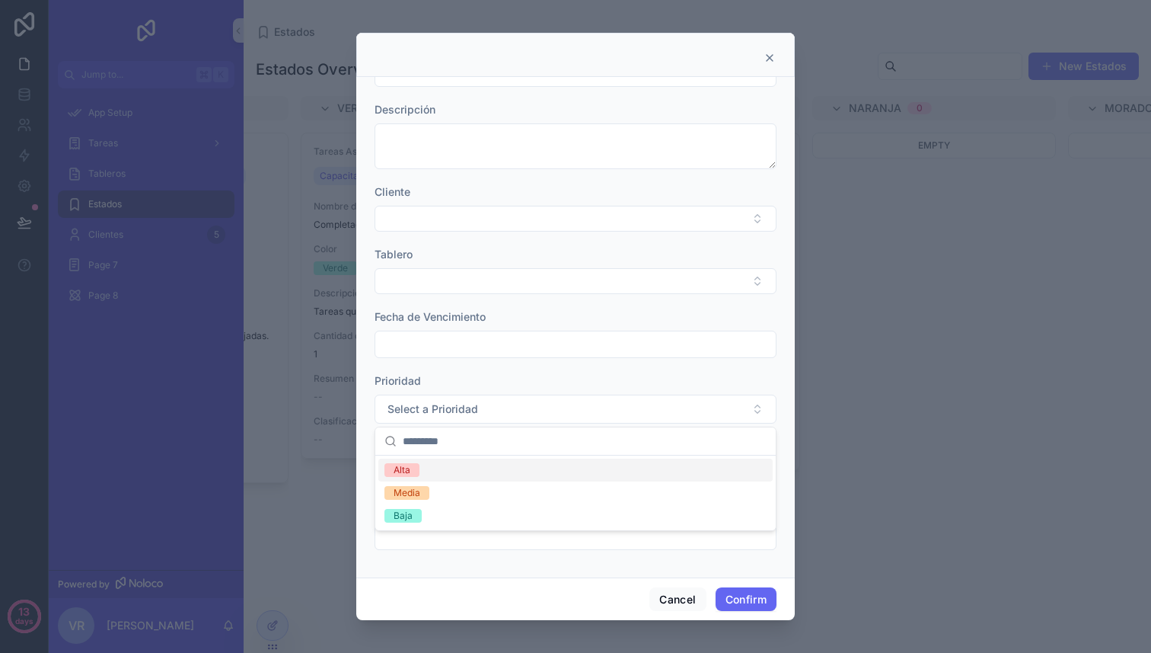
click at [786, 391] on div "Created at Updated at [GEOGRAPHIC_DATA] Descripción Cliente Tablero Fecha de Ve…" at bounding box center [575, 327] width 439 height 500
click at [871, 403] on div at bounding box center [575, 326] width 1151 height 653
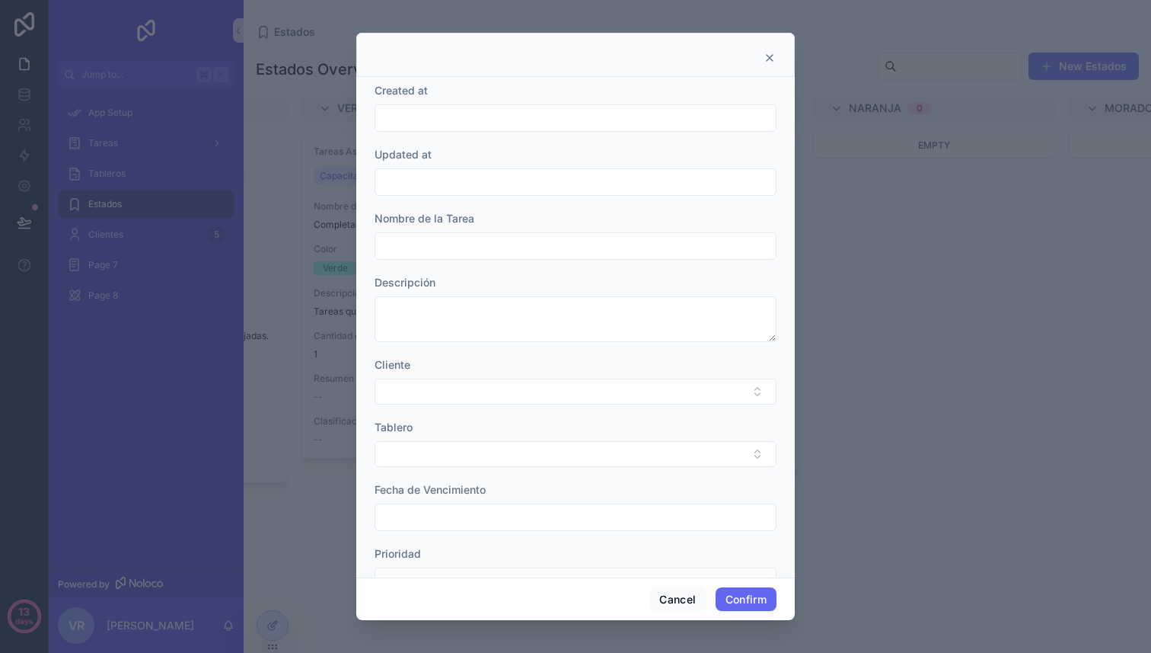
click at [777, 56] on div at bounding box center [575, 55] width 439 height 44
click at [769, 56] on icon at bounding box center [770, 58] width 12 height 12
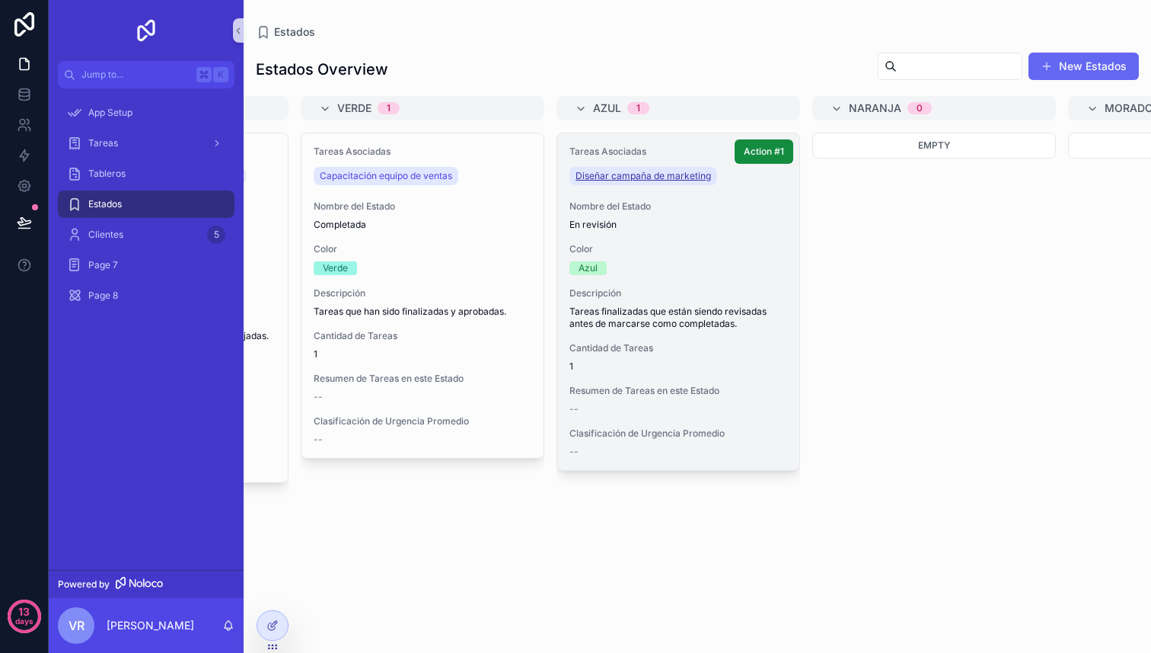
click at [656, 169] on link "Diseñar campaña de marketing" at bounding box center [644, 176] width 148 height 18
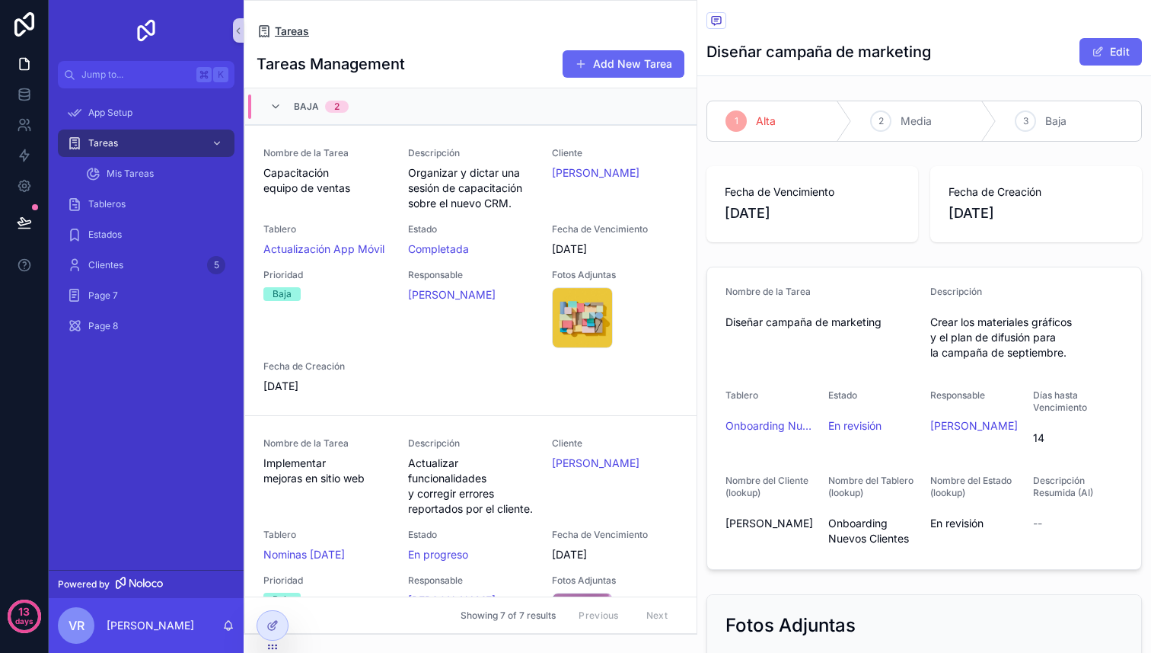
click at [283, 27] on span "Tareas" at bounding box center [292, 31] width 34 height 15
click at [113, 225] on div "Estados" at bounding box center [146, 234] width 158 height 24
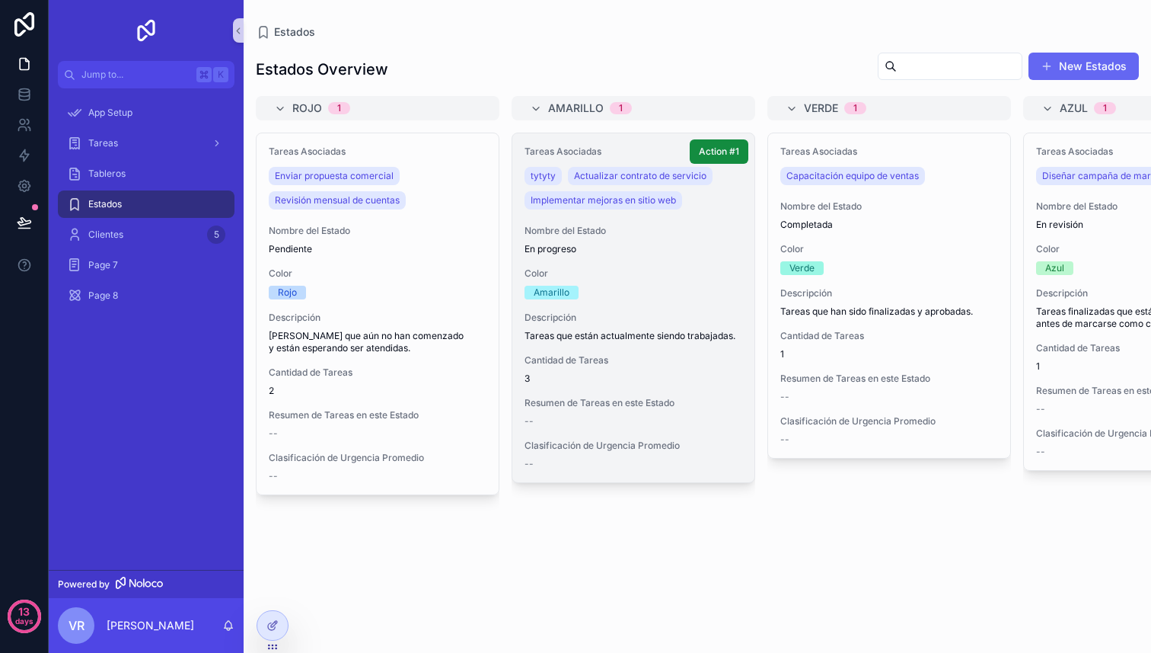
click at [622, 295] on div "Amarillo" at bounding box center [634, 293] width 218 height 14
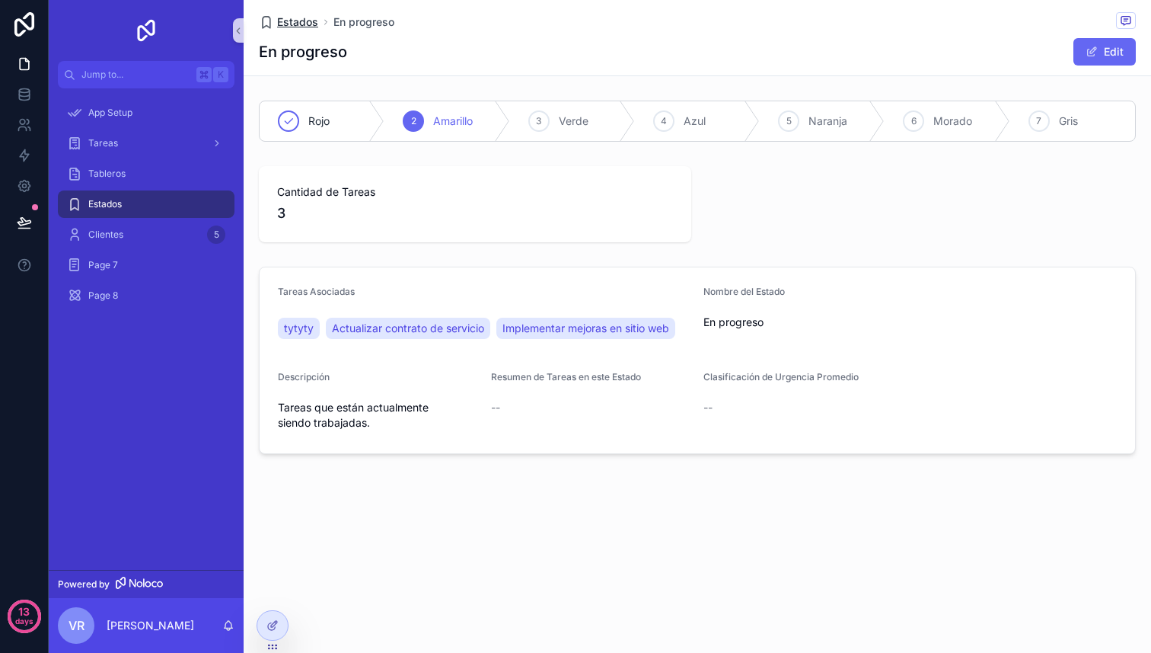
click at [297, 22] on span "Estados" at bounding box center [297, 21] width 41 height 15
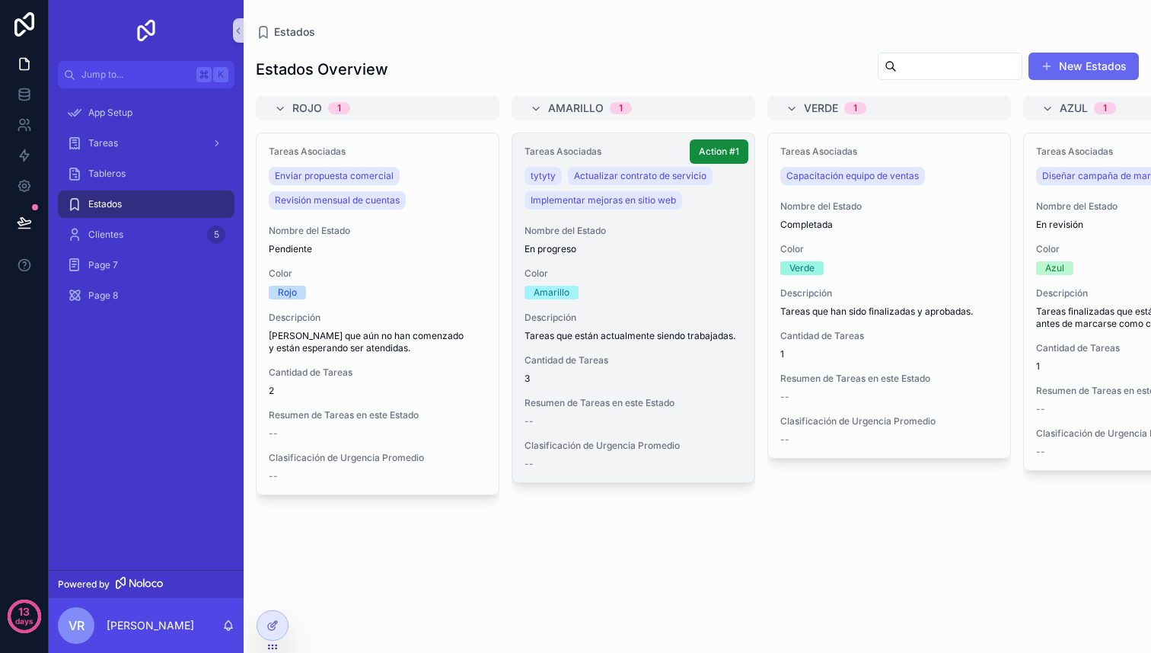
click at [707, 246] on span "En progreso" at bounding box center [634, 249] width 218 height 12
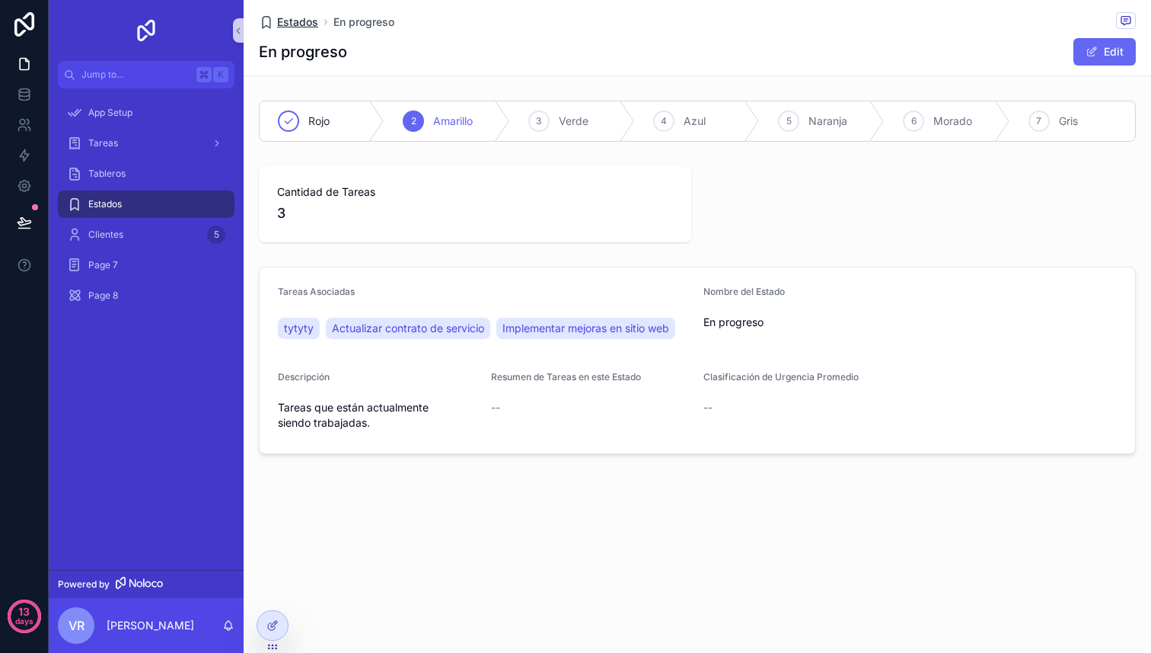
click at [284, 17] on span "Estados" at bounding box center [297, 21] width 41 height 15
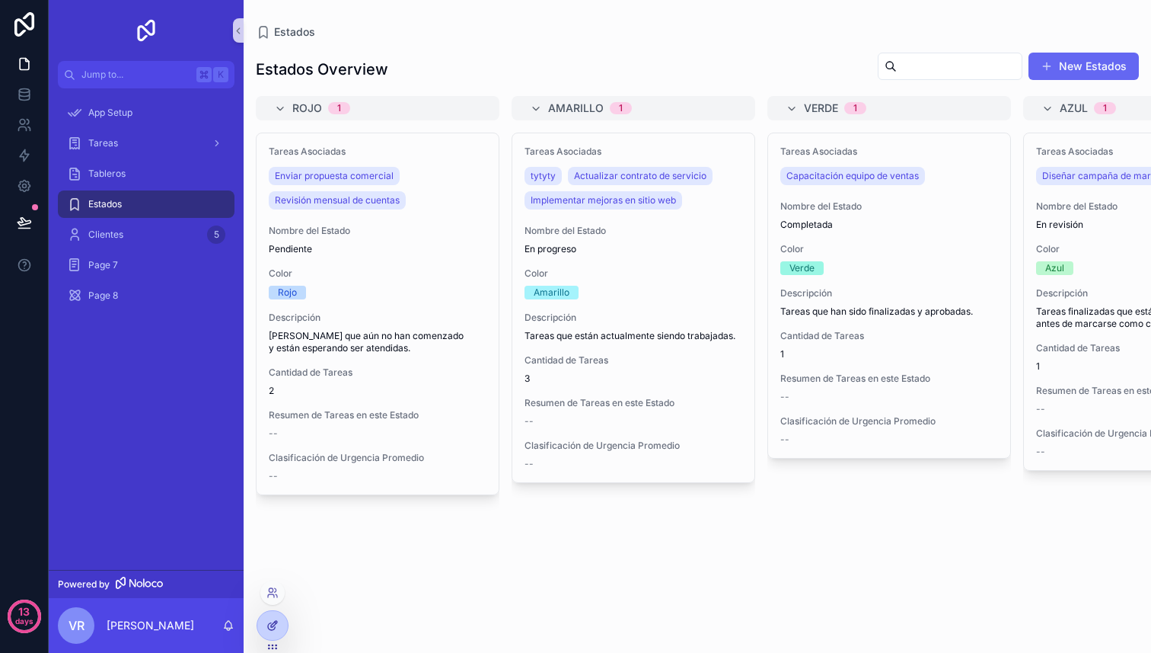
click at [281, 619] on div at bounding box center [272, 625] width 30 height 29
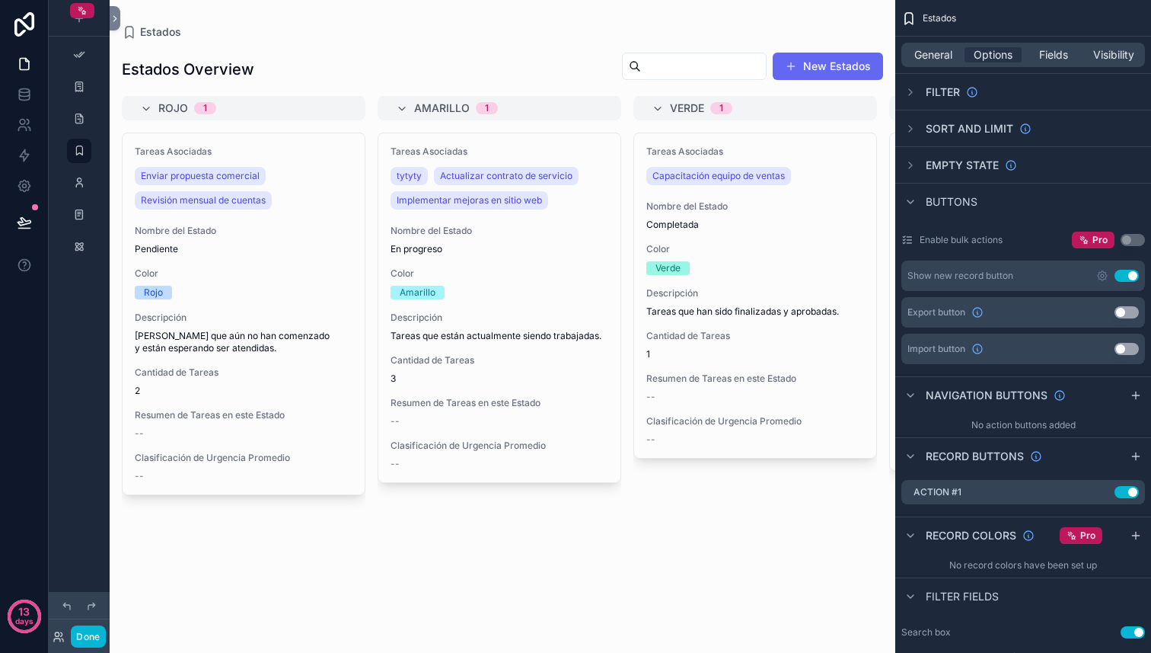
click at [686, 522] on div "scrollable content" at bounding box center [503, 326] width 786 height 653
click at [850, 69] on button "New Estados" at bounding box center [828, 66] width 110 height 27
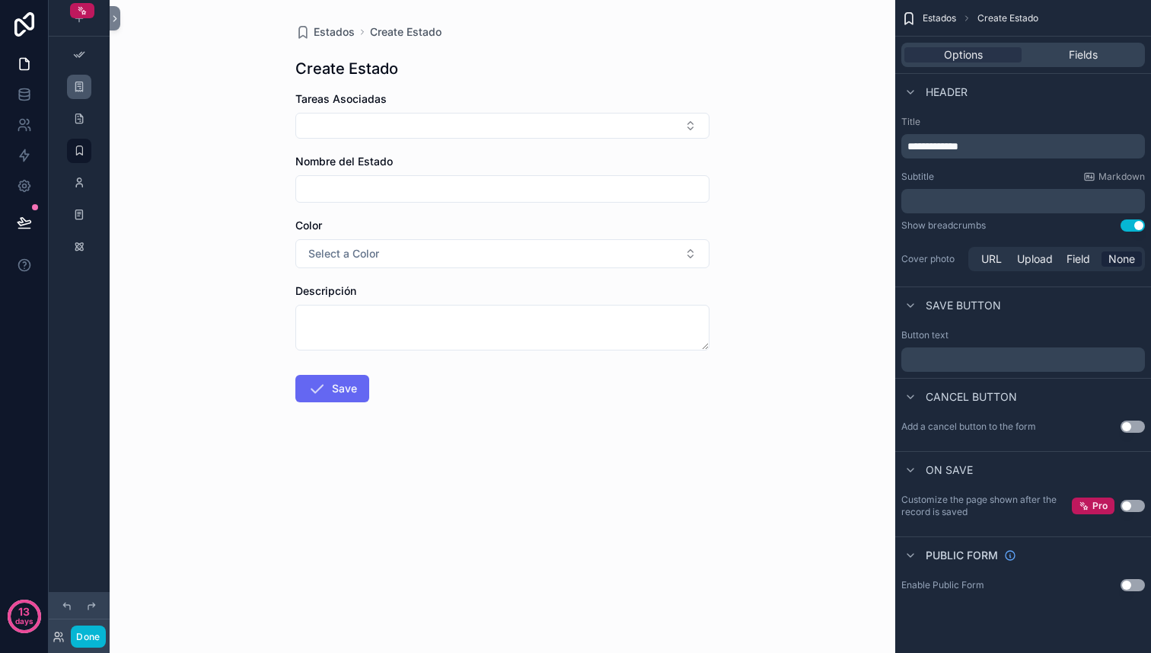
click at [86, 89] on div "scrollable content" at bounding box center [79, 87] width 18 height 24
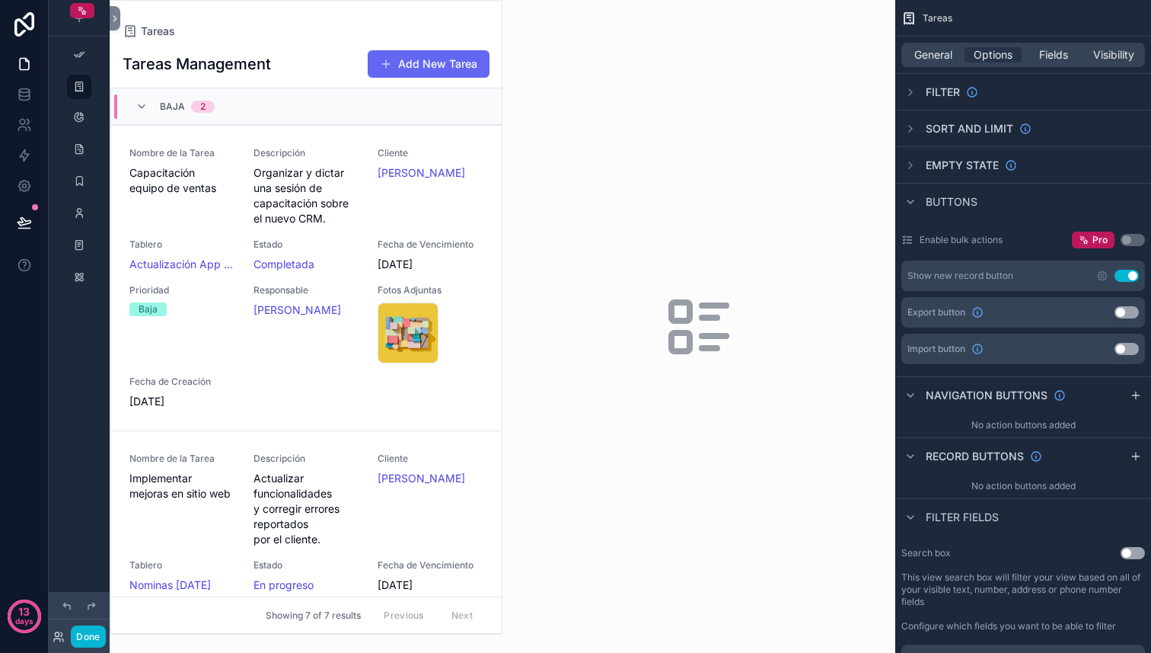
click at [413, 72] on div "scrollable content" at bounding box center [305, 317] width 391 height 633
click at [423, 65] on button "Add New Tarea" at bounding box center [429, 63] width 122 height 27
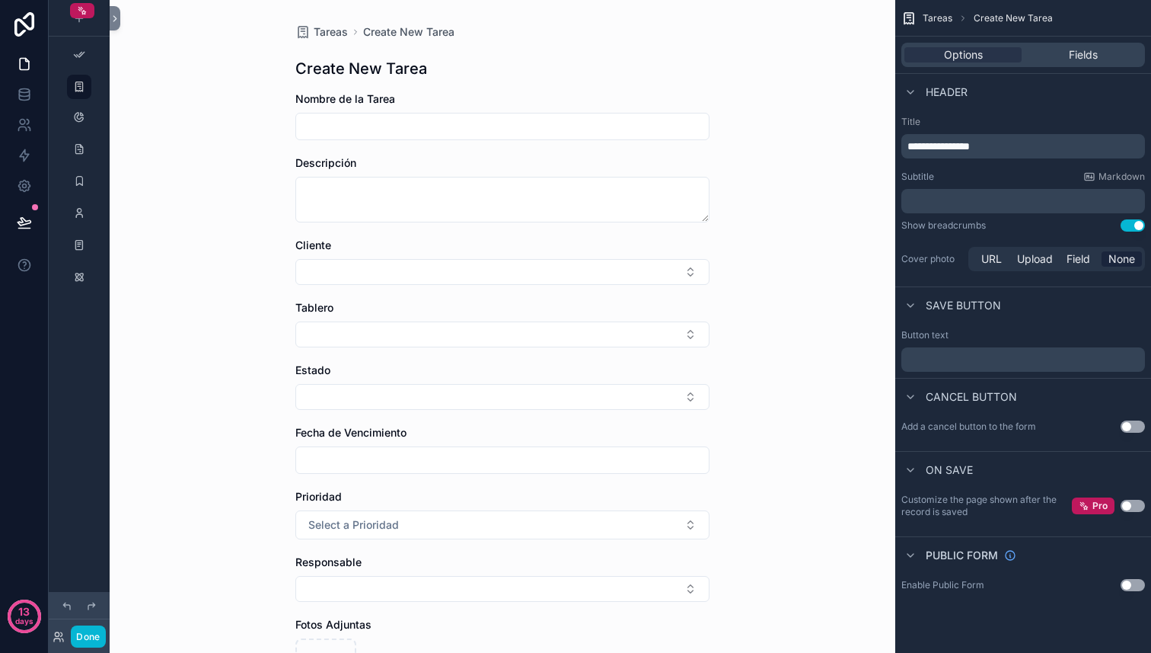
click at [413, 124] on input "scrollable content" at bounding box center [502, 126] width 413 height 21
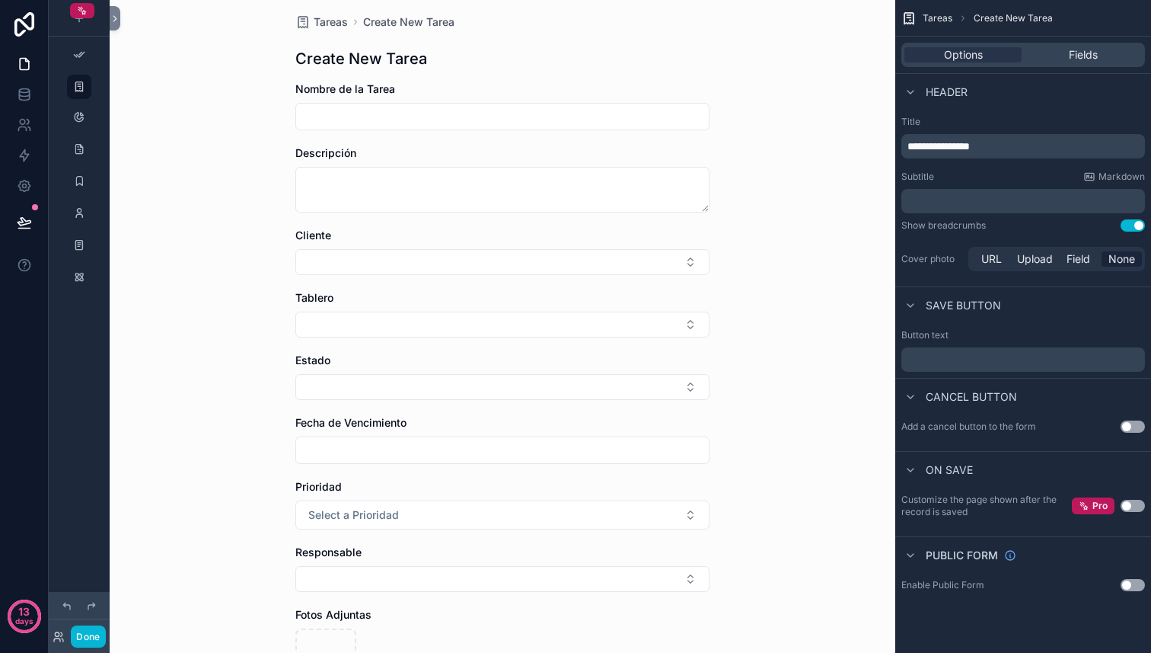
scroll to position [14, 0]
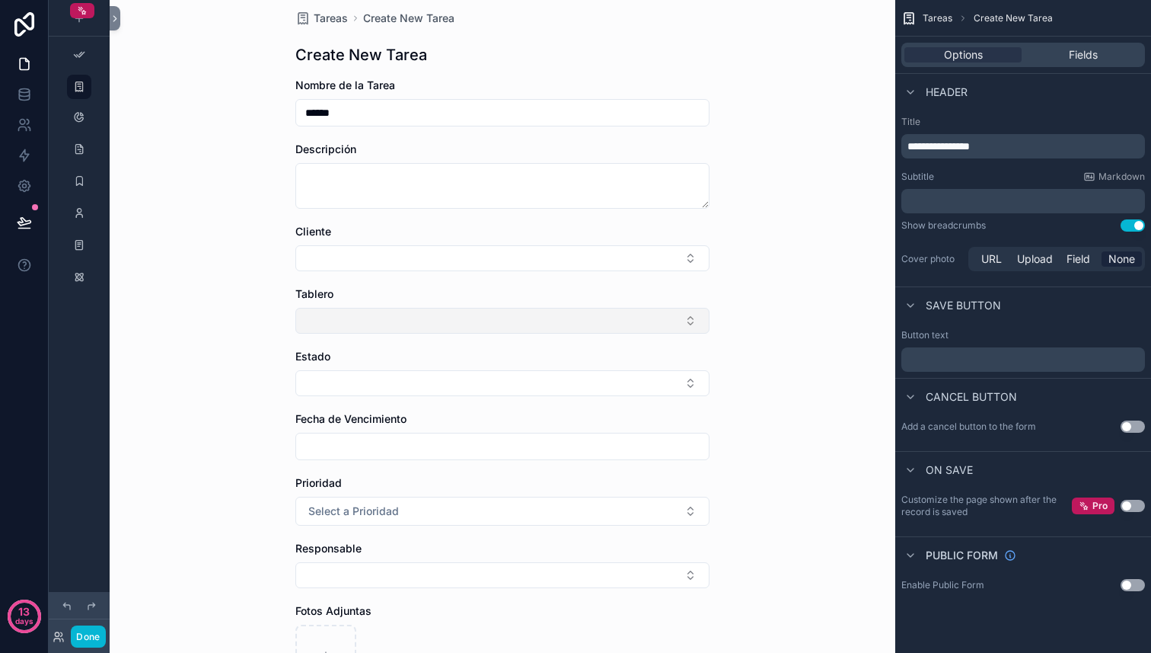
type input "******"
click at [400, 316] on button "Select Button" at bounding box center [502, 321] width 414 height 26
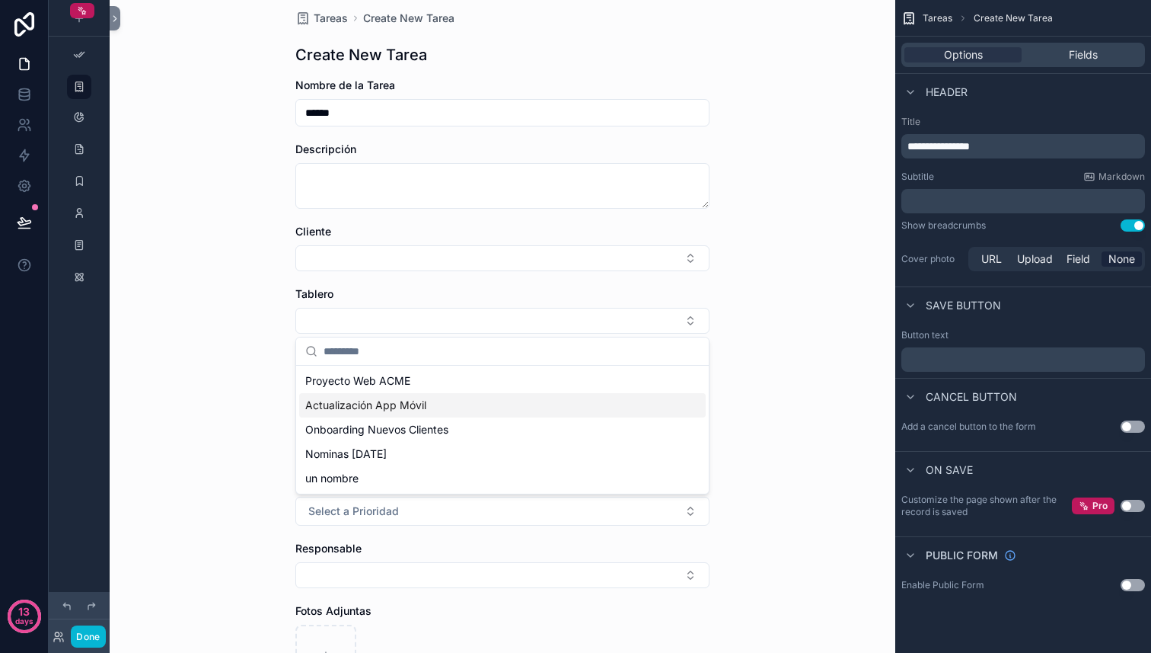
click at [384, 407] on span "Actualización App Móvil" at bounding box center [365, 404] width 121 height 15
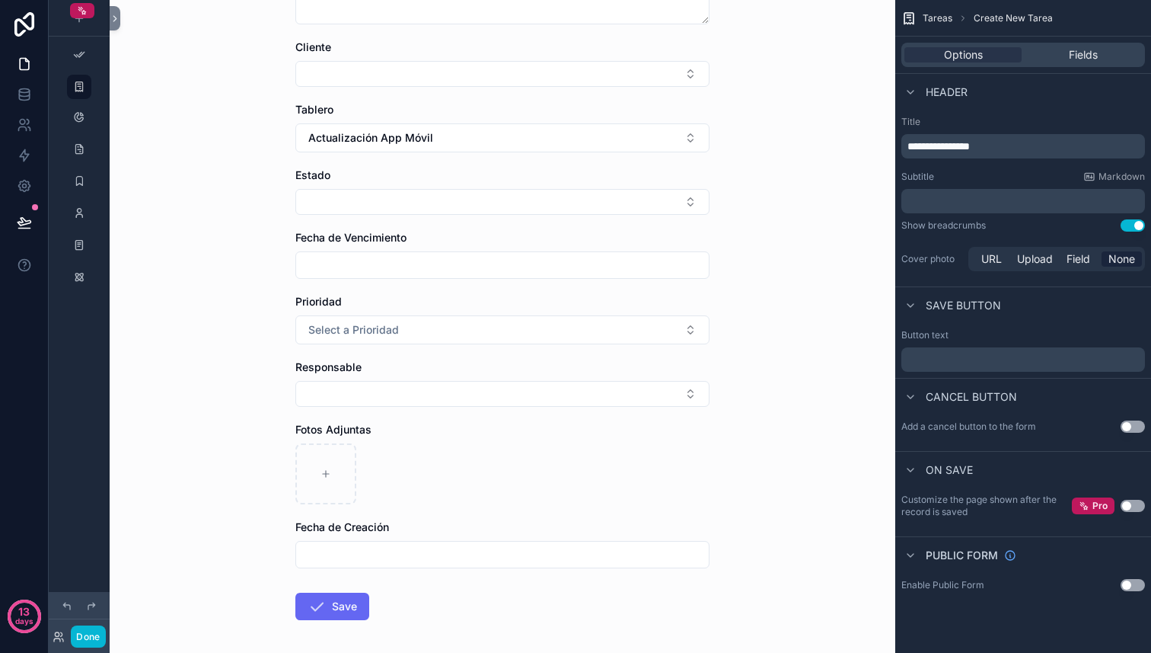
scroll to position [263, 0]
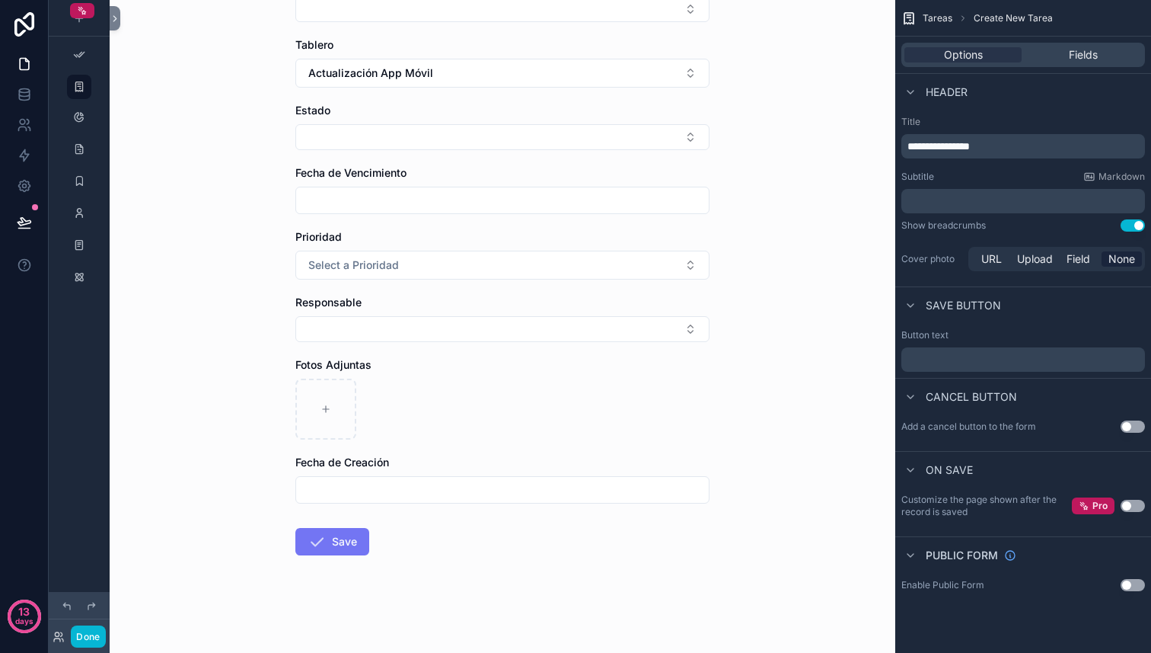
click at [340, 541] on button "Save" at bounding box center [332, 541] width 74 height 27
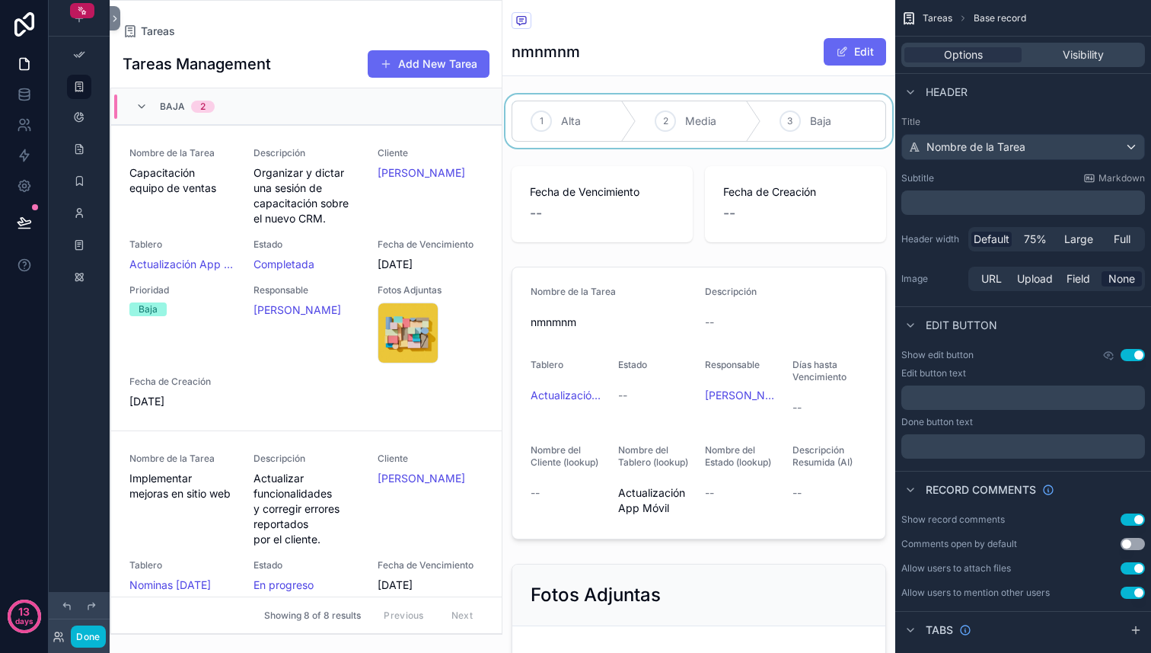
click at [604, 130] on div "scrollable content" at bounding box center [699, 120] width 393 height 53
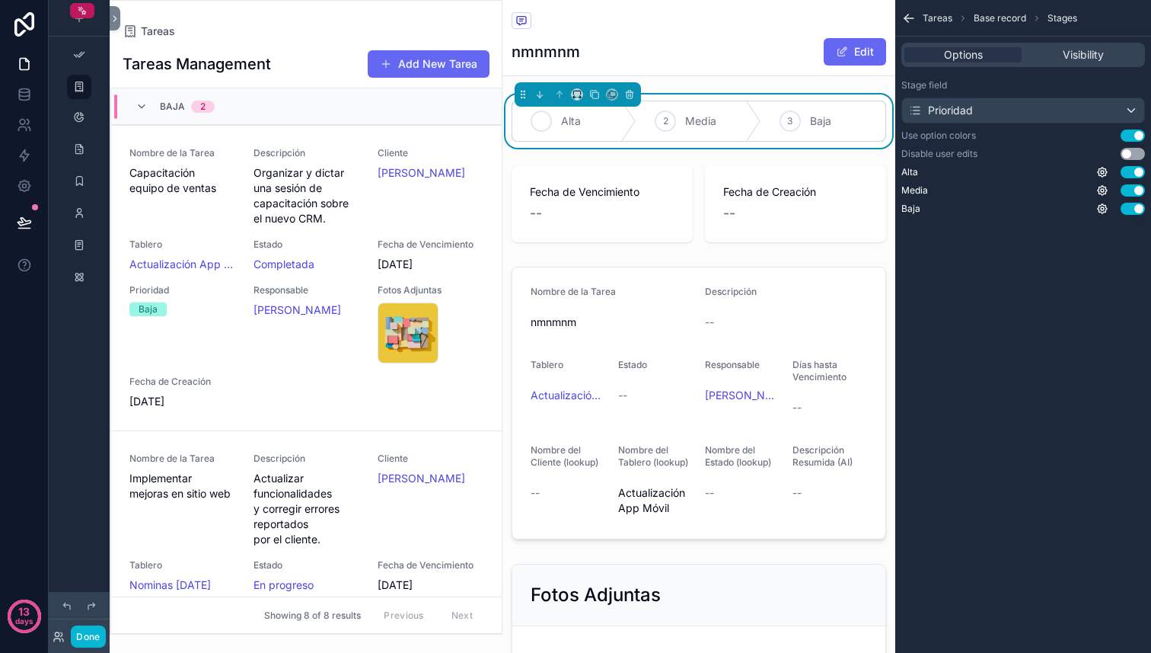
click at [567, 126] on span "Alta" at bounding box center [571, 120] width 20 height 15
click at [799, 127] on div "3 Baja" at bounding box center [823, 121] width 124 height 40
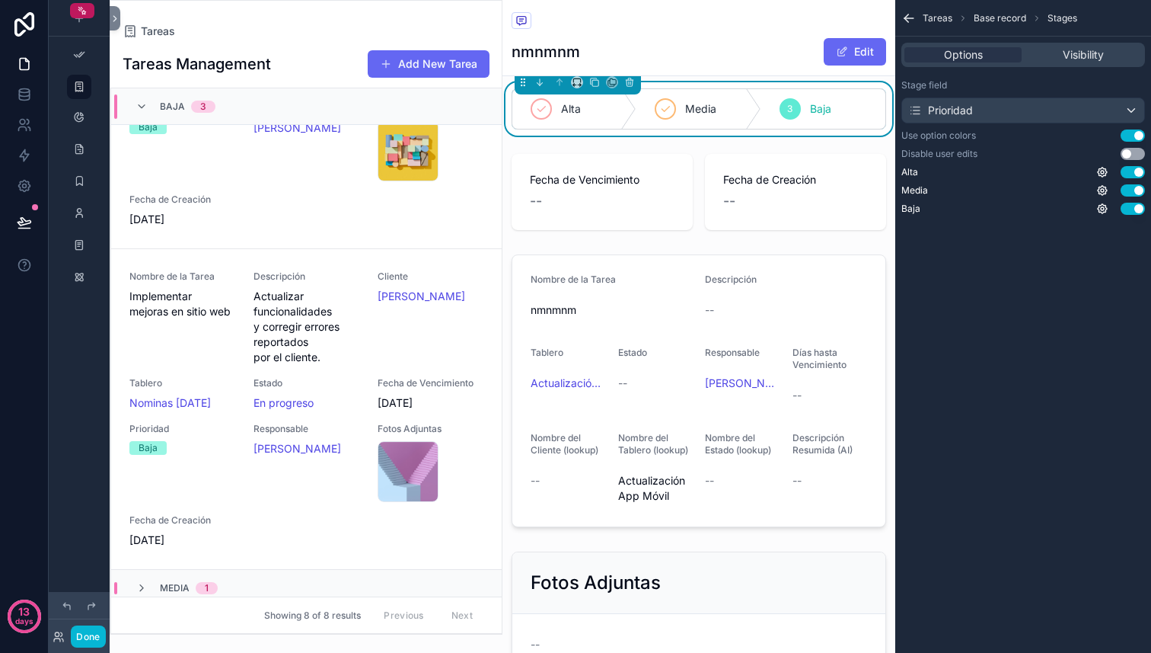
scroll to position [692, 0]
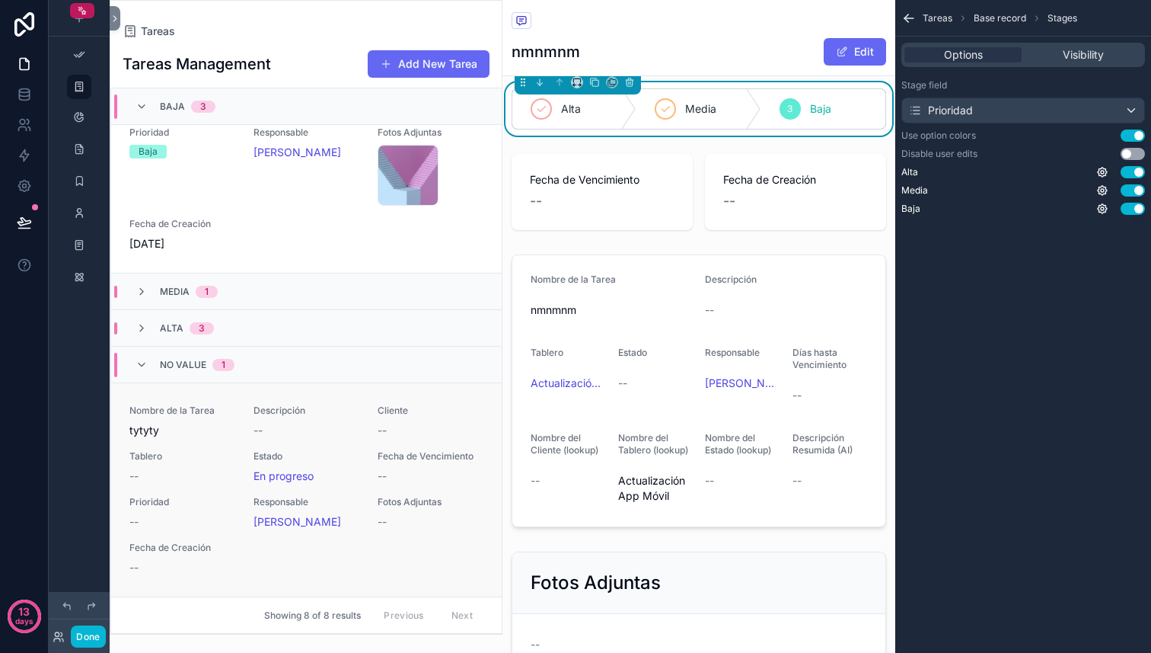
click at [208, 433] on span "tytyty" at bounding box center [182, 430] width 106 height 15
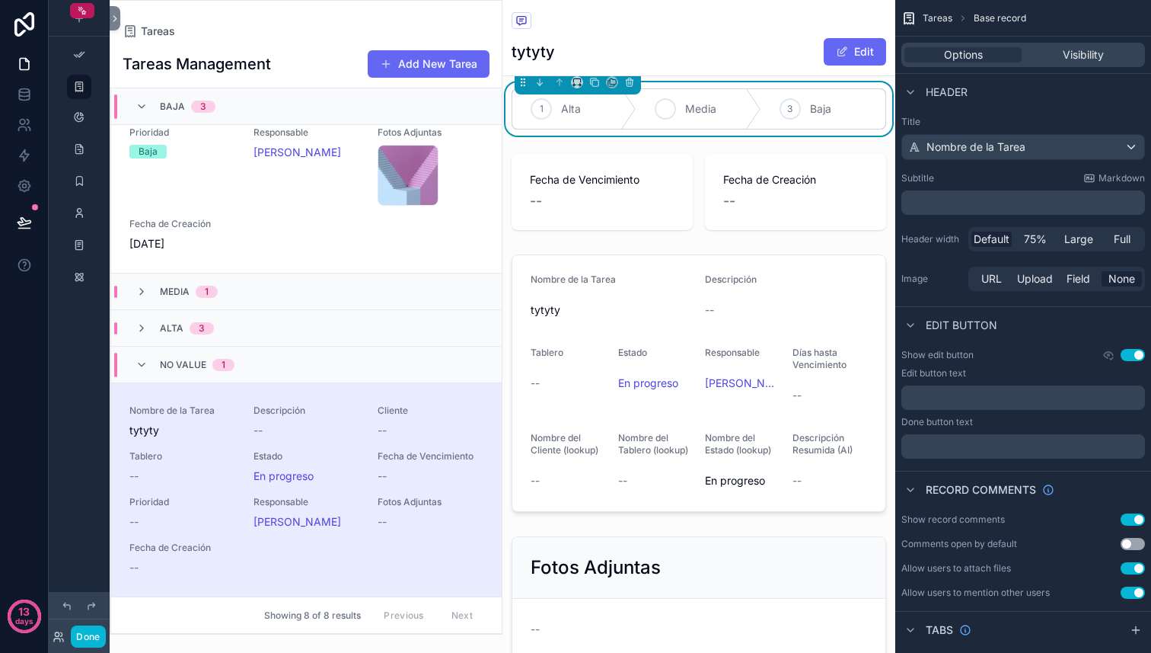
click at [688, 105] on span "Media" at bounding box center [700, 108] width 31 height 15
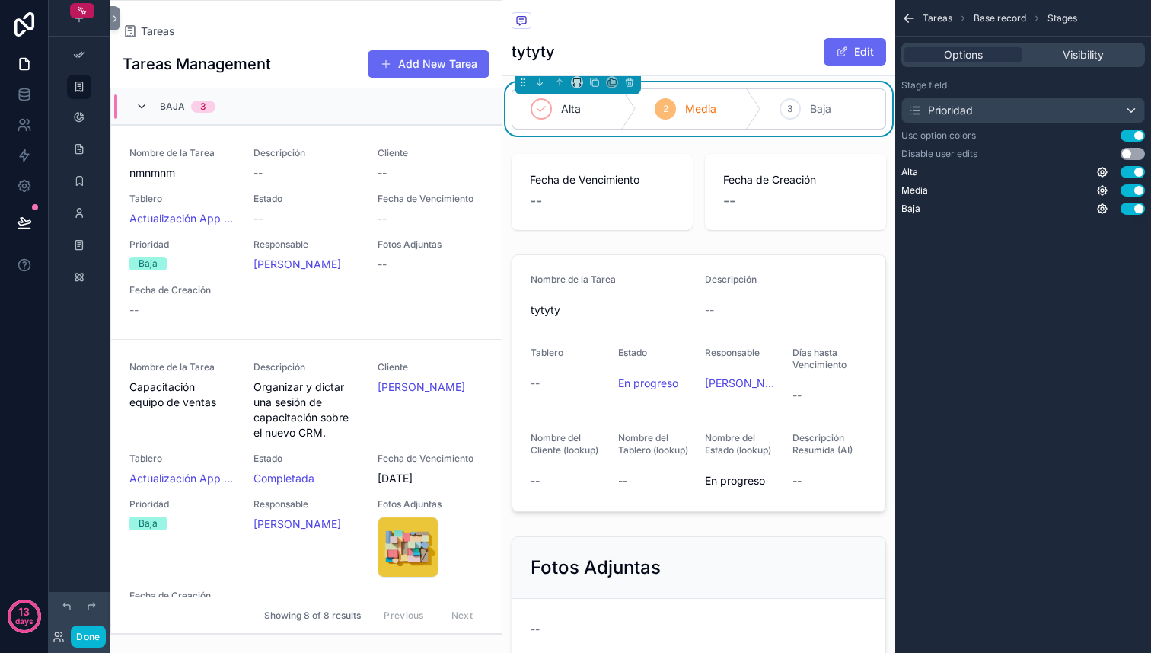
click at [143, 111] on icon "scrollable content" at bounding box center [142, 107] width 12 height 12
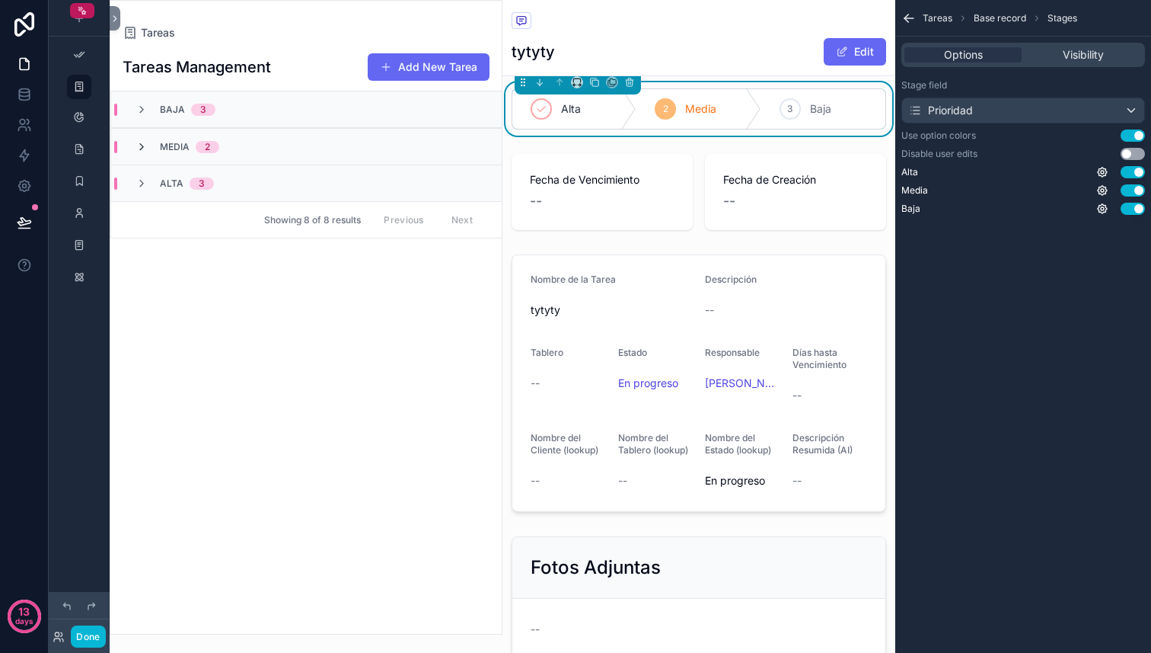
click at [147, 147] on icon "scrollable content" at bounding box center [142, 147] width 12 height 12
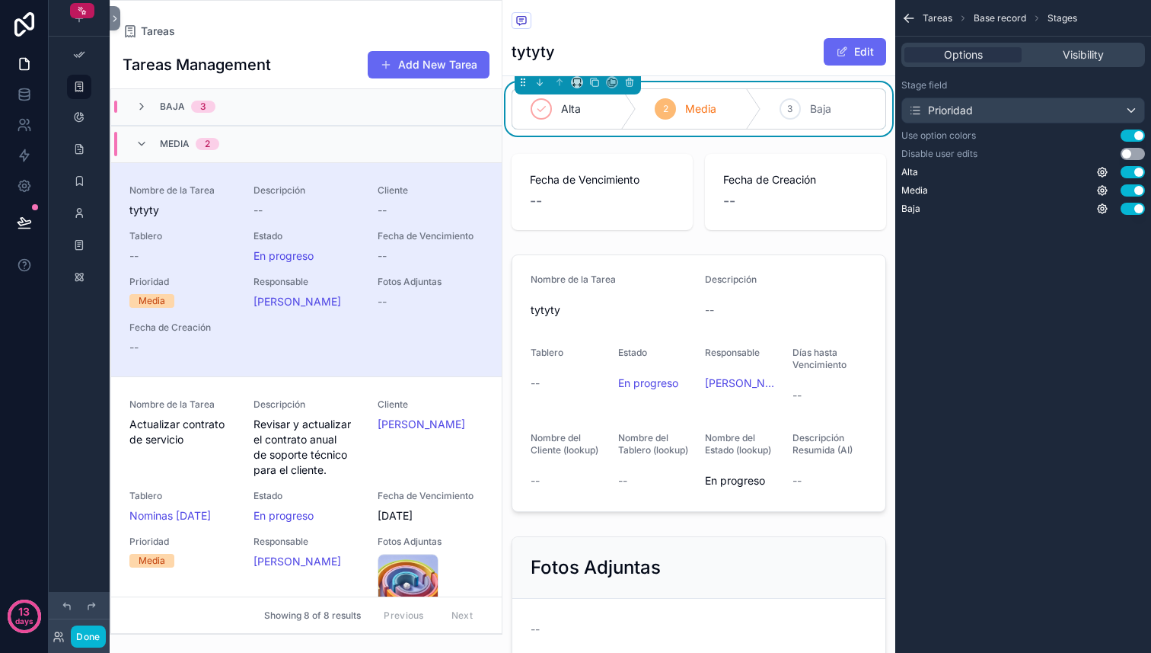
click at [147, 147] on icon "scrollable content" at bounding box center [142, 144] width 12 height 12
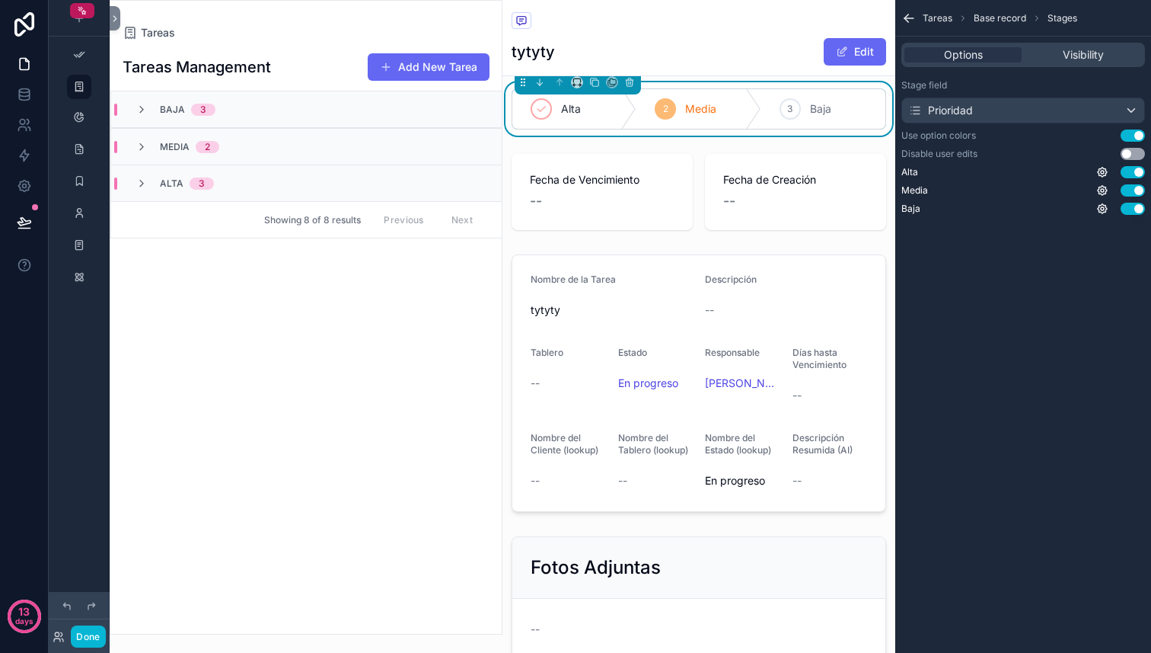
click at [148, 180] on div "Alta 3" at bounding box center [175, 183] width 78 height 12
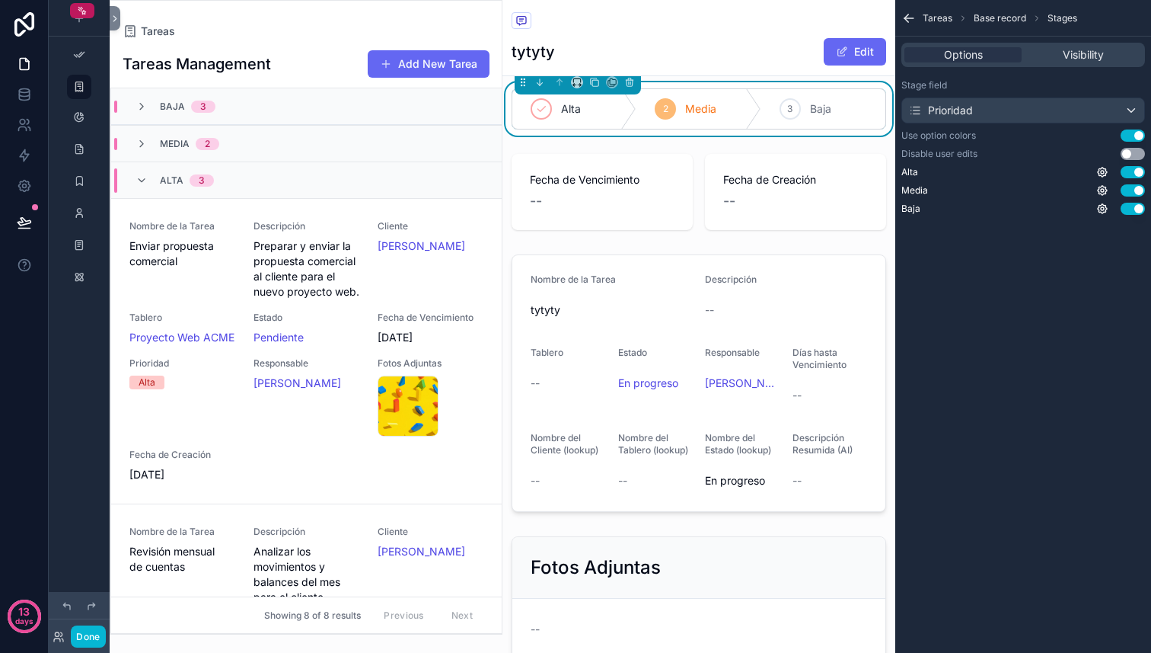
click at [148, 180] on div "Alta 3" at bounding box center [175, 180] width 78 height 24
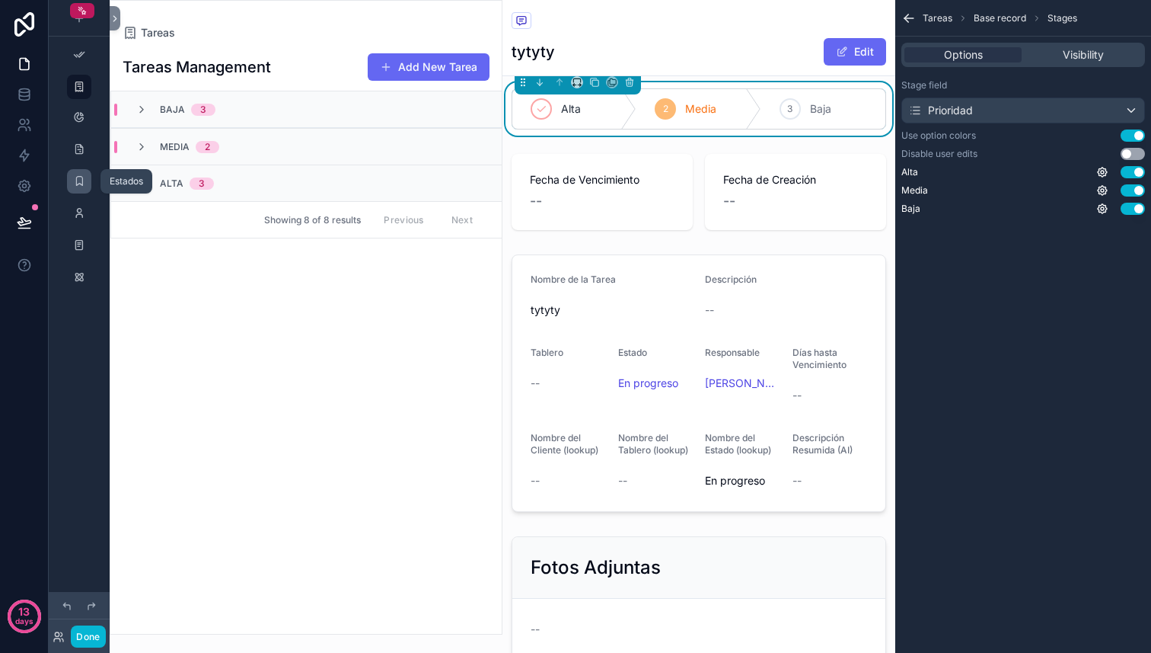
click at [86, 184] on div "scrollable content" at bounding box center [79, 181] width 18 height 24
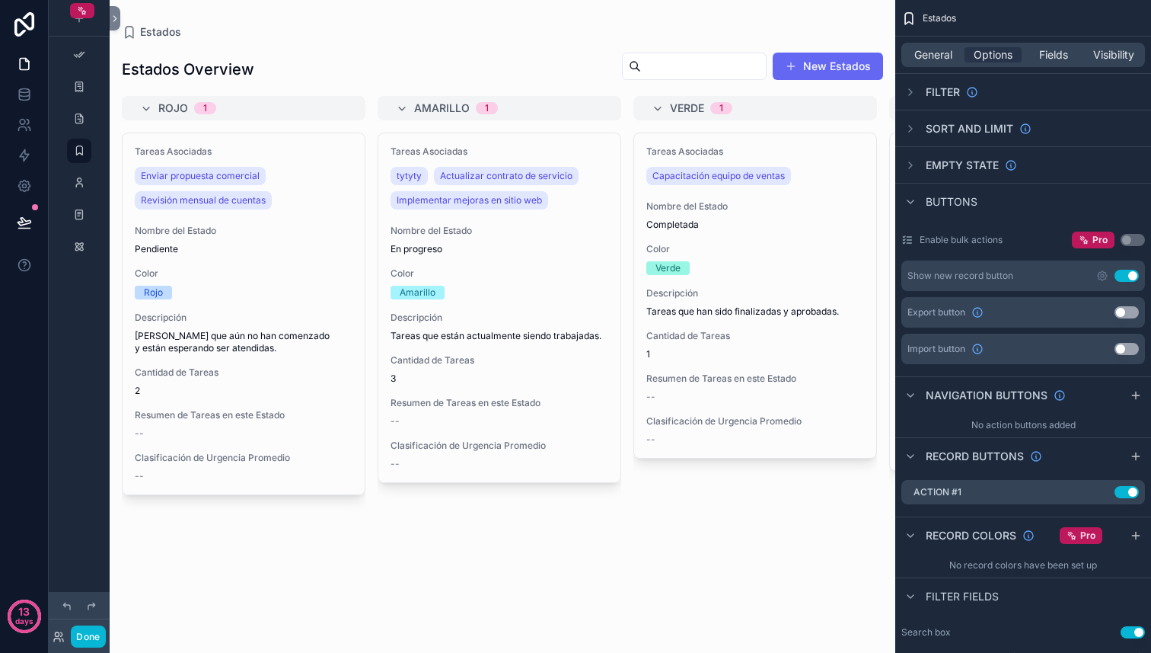
click at [279, 514] on div "scrollable content" at bounding box center [503, 326] width 786 height 653
click at [286, 495] on div "Tareas Asociadas Enviar propuesta comercial Revisión mensual de cuentas Nombre …" at bounding box center [244, 319] width 244 height 375
click at [289, 503] on div "Tareas Asociadas Enviar propuesta comercial Revisión mensual de cuentas Nombre …" at bounding box center [244, 319] width 244 height 375
click at [483, 504] on div "Tareas Asociadas tytyty Actualizar contrato de servicio Implementar mejoras en …" at bounding box center [500, 383] width 244 height 502
click at [520, 47] on div "Estados Overview New Estados Rojo 1 Tareas Asociadas Enviar propuesta comercial…" at bounding box center [503, 337] width 786 height 595
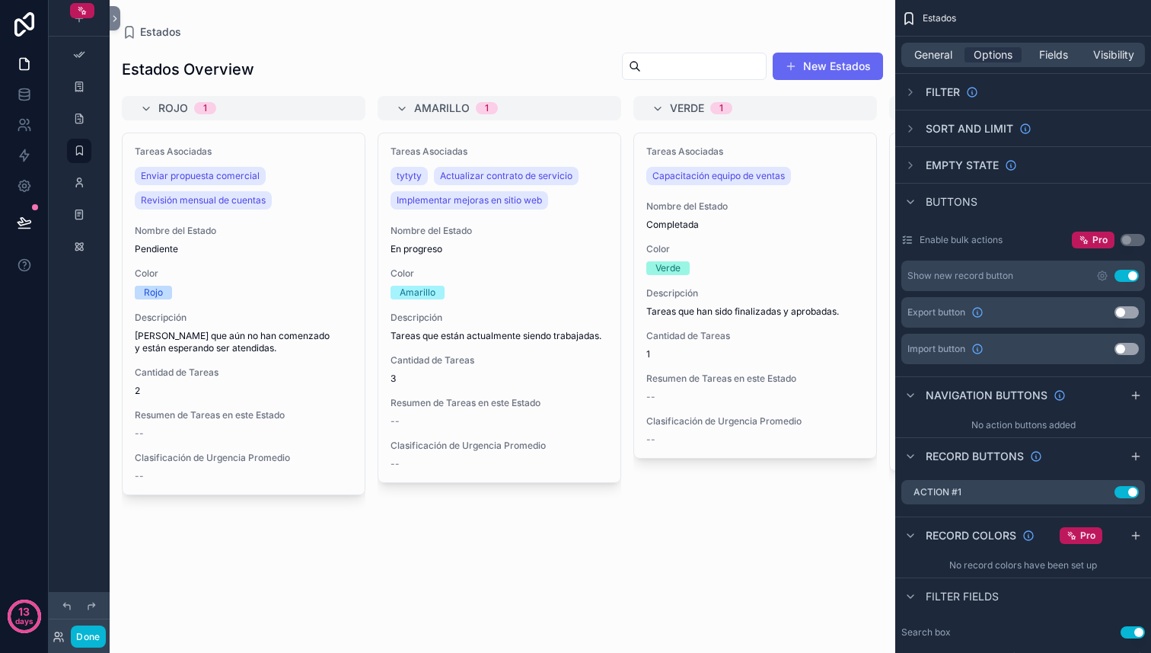
click at [577, 559] on div "Tareas Asociadas tytyty Actualizar contrato de servicio Implementar mejoras en …" at bounding box center [500, 383] width 244 height 502
click at [933, 60] on span "General" at bounding box center [933, 54] width 38 height 15
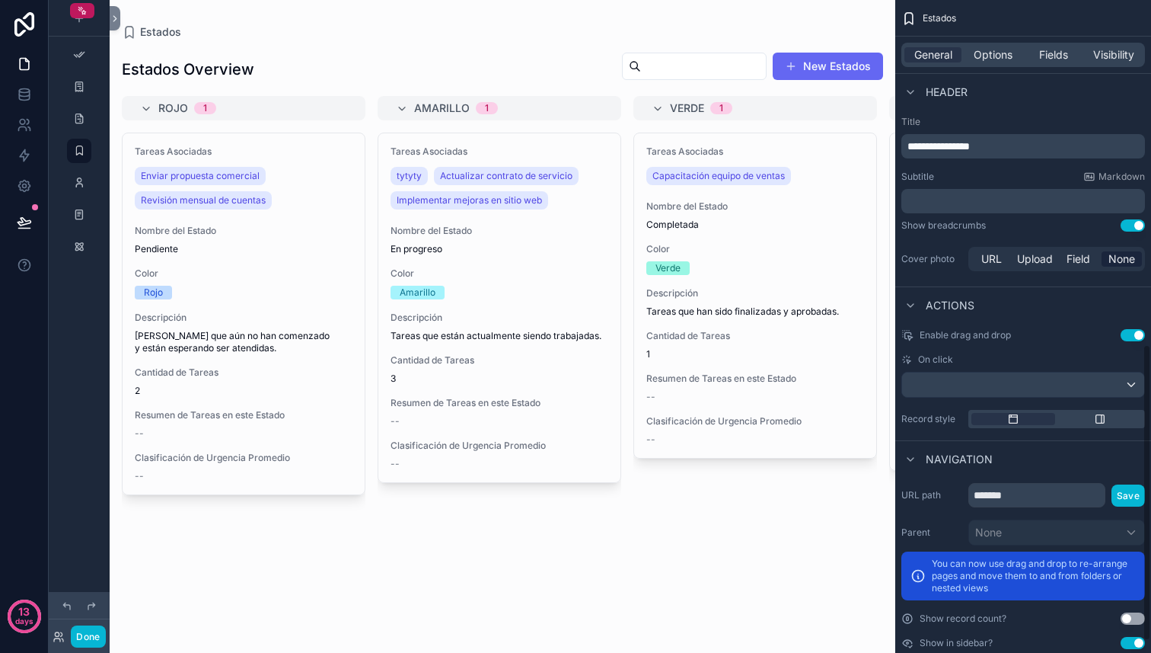
scroll to position [756, 0]
click at [1103, 413] on icon "scrollable content" at bounding box center [1100, 418] width 12 height 12
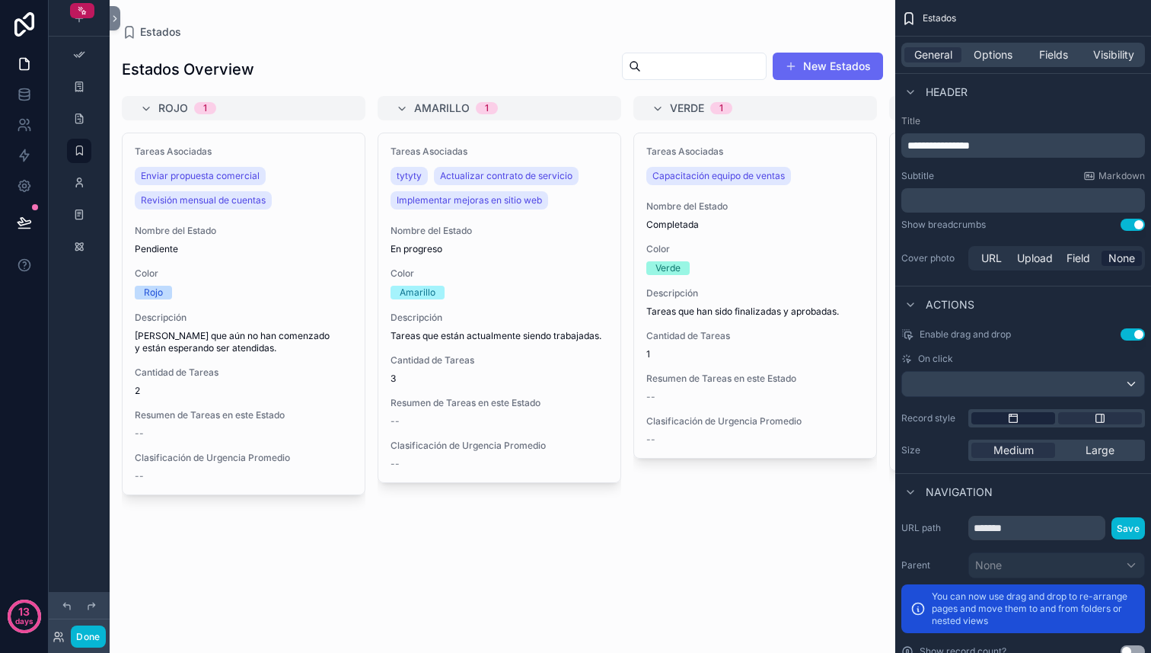
click at [1020, 416] on div "scrollable content" at bounding box center [1014, 418] width 84 height 12
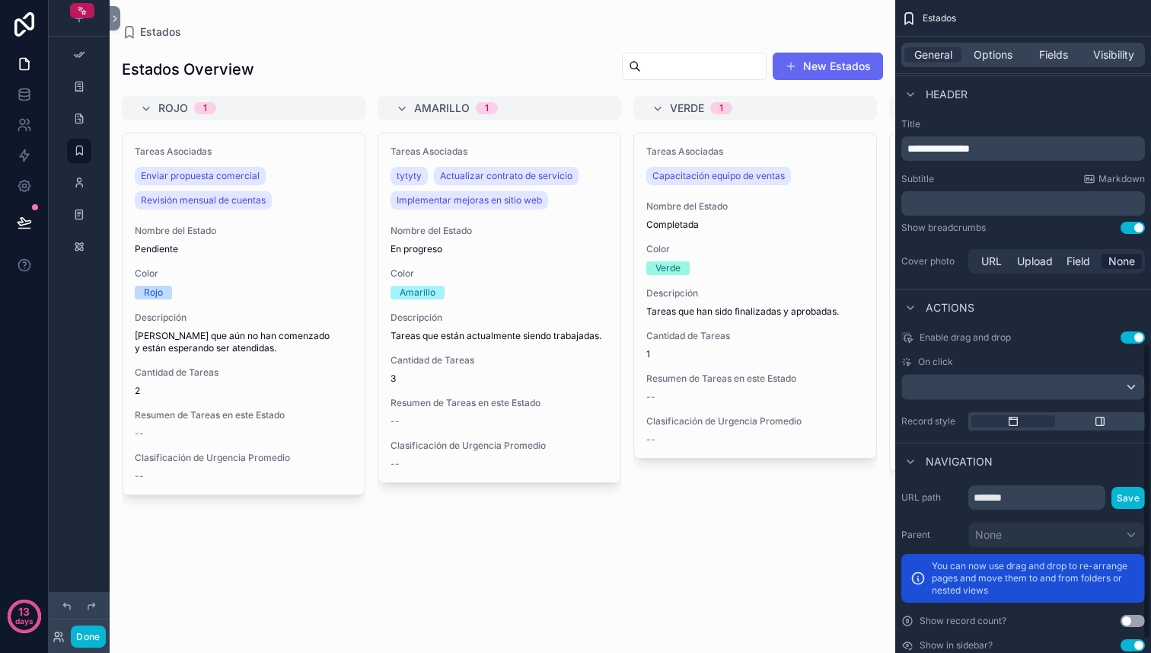
scroll to position [782, 0]
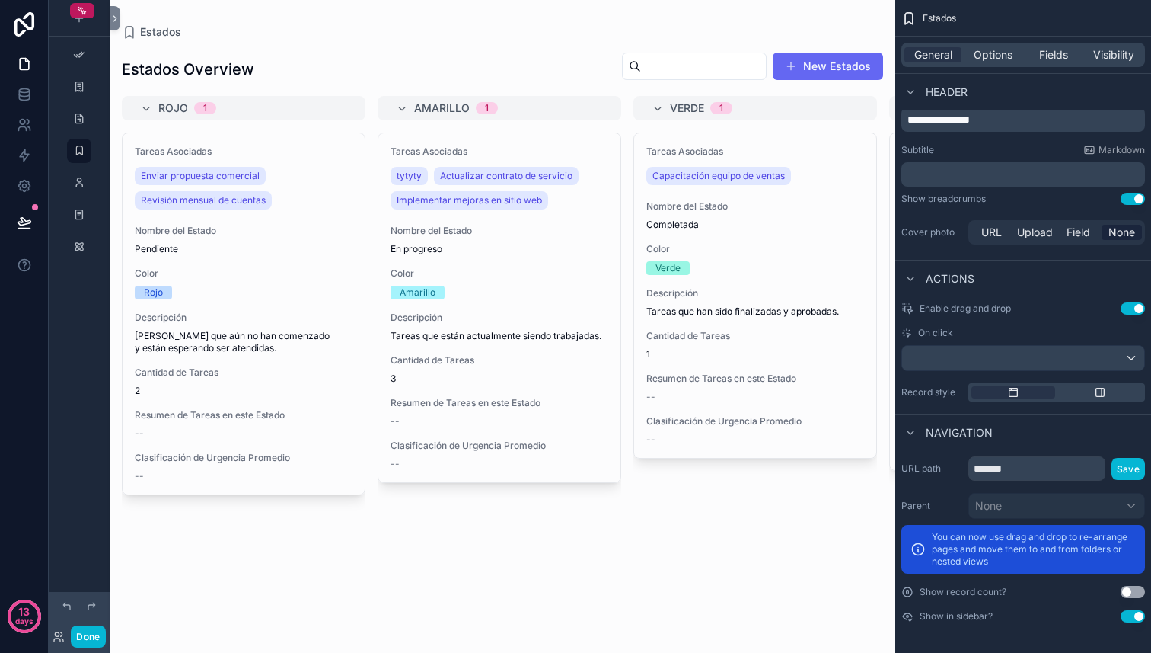
click at [1132, 616] on button "Use setting" at bounding box center [1133, 616] width 24 height 12
click at [999, 62] on span "Options" at bounding box center [993, 54] width 39 height 15
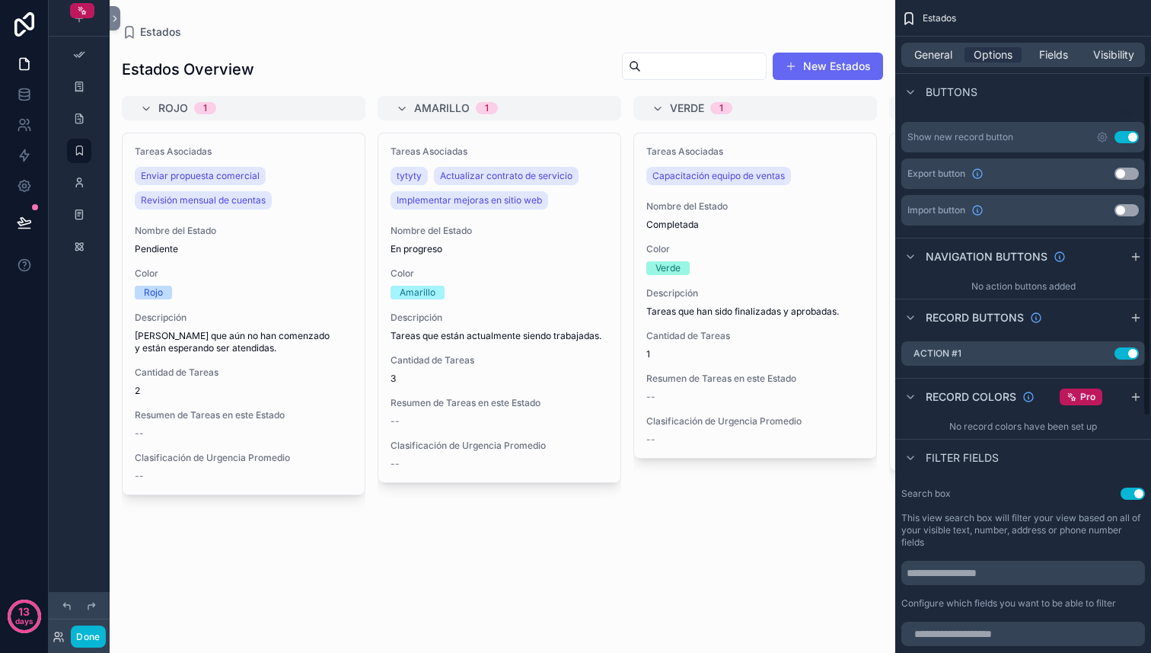
scroll to position [127, 0]
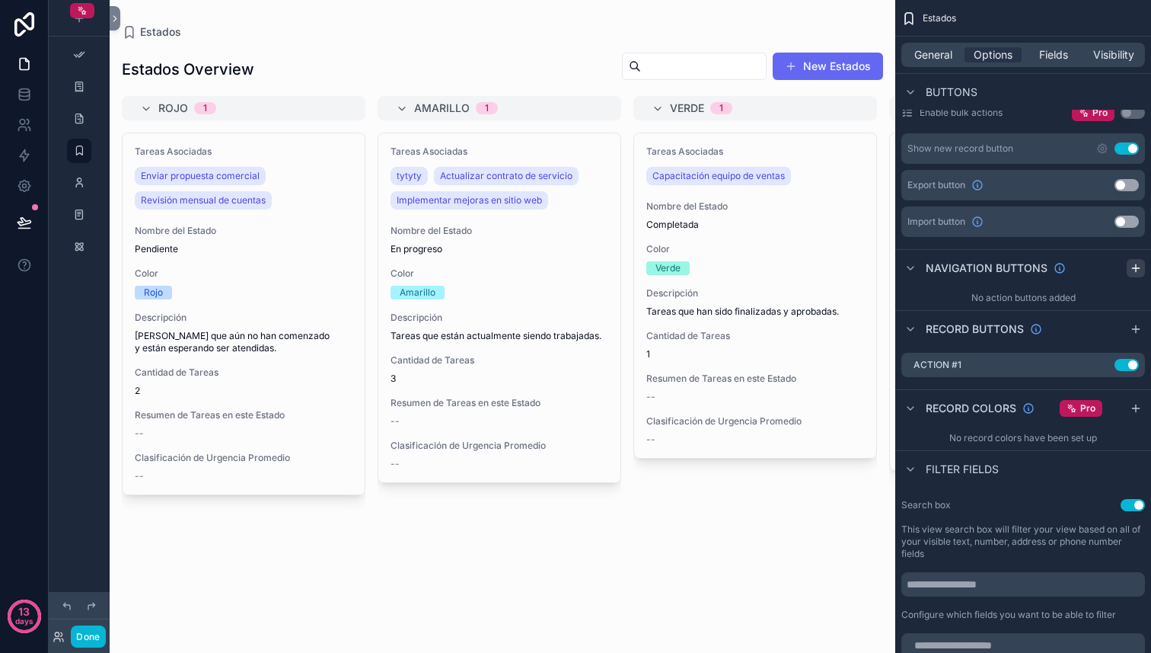
click at [1131, 266] on icon "scrollable content" at bounding box center [1136, 268] width 12 height 12
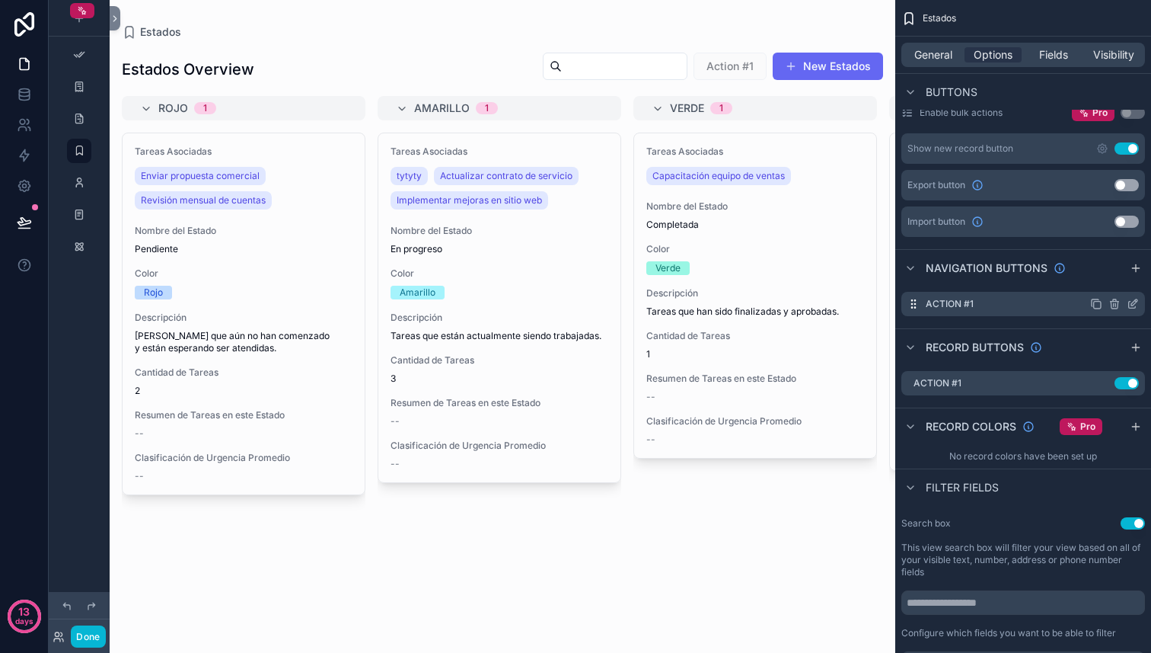
click at [1135, 302] on icon "scrollable content" at bounding box center [1134, 302] width 6 height 6
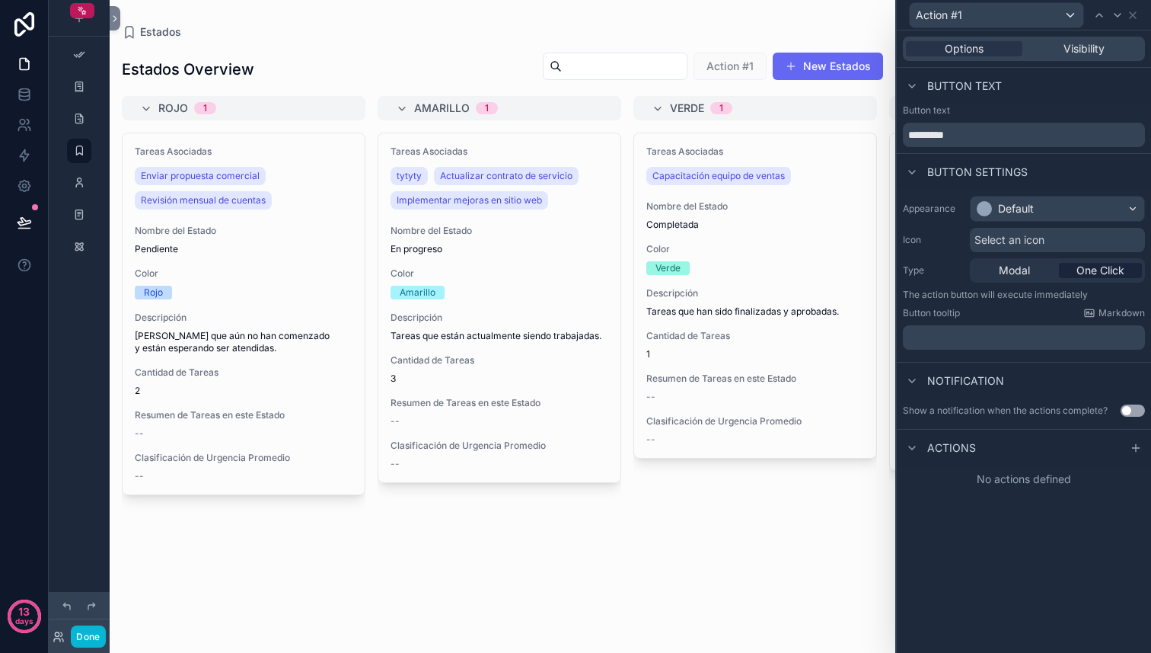
click at [1131, 410] on button "Use setting" at bounding box center [1133, 410] width 24 height 12
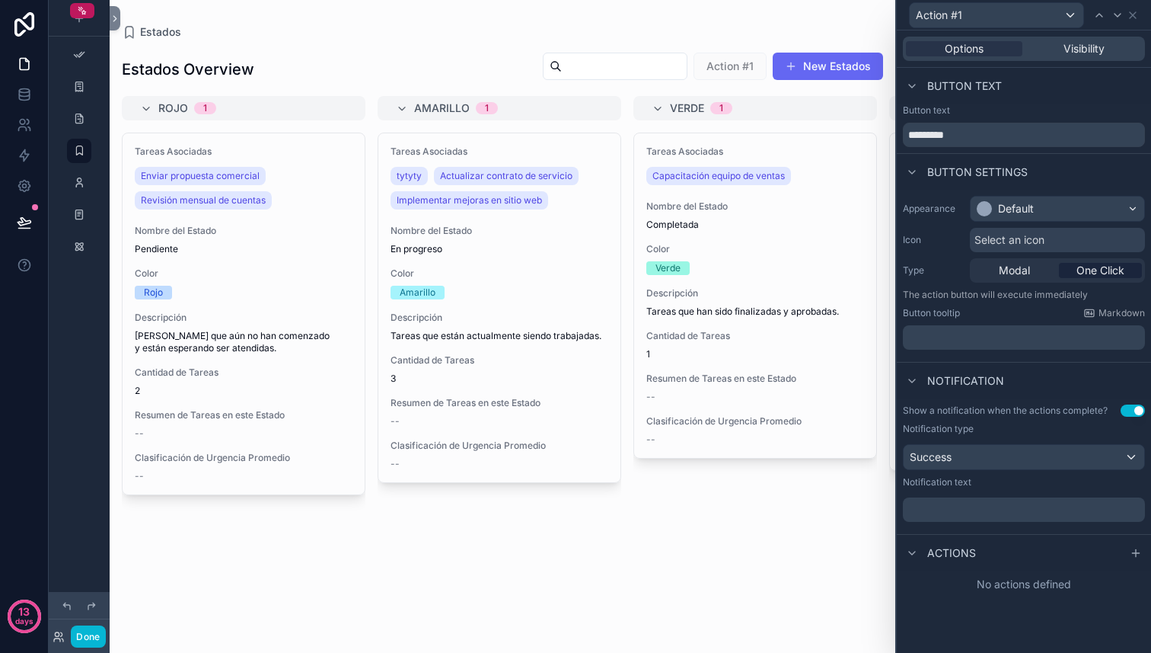
click at [1032, 517] on div "﻿" at bounding box center [1024, 509] width 242 height 24
click at [1013, 512] on p "﻿" at bounding box center [1025, 509] width 233 height 15
click at [953, 589] on div "No actions defined" at bounding box center [1024, 583] width 254 height 27
click at [1134, 555] on icon at bounding box center [1136, 553] width 12 height 12
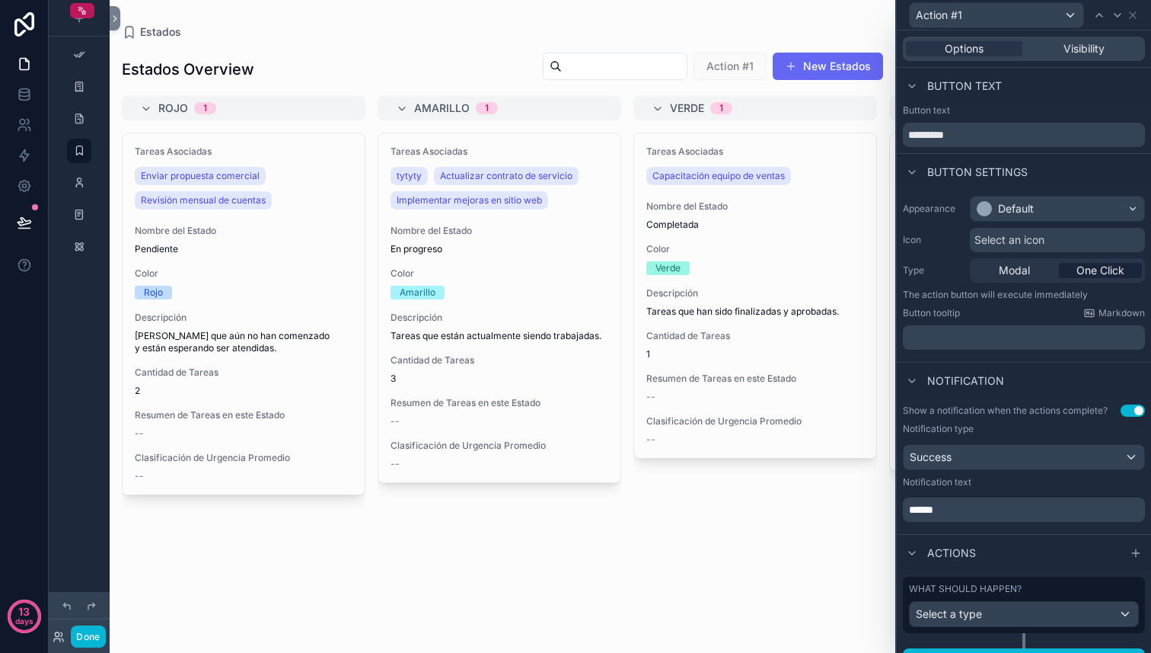
scroll to position [25, 0]
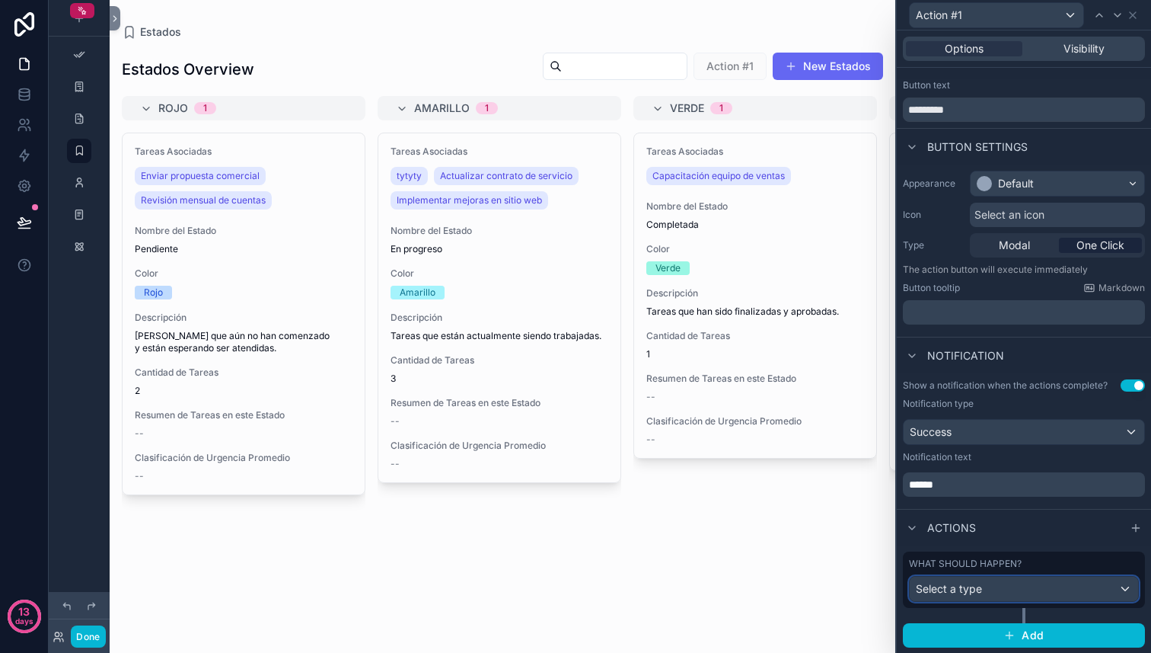
click at [1003, 582] on div "Select a type" at bounding box center [1024, 588] width 228 height 24
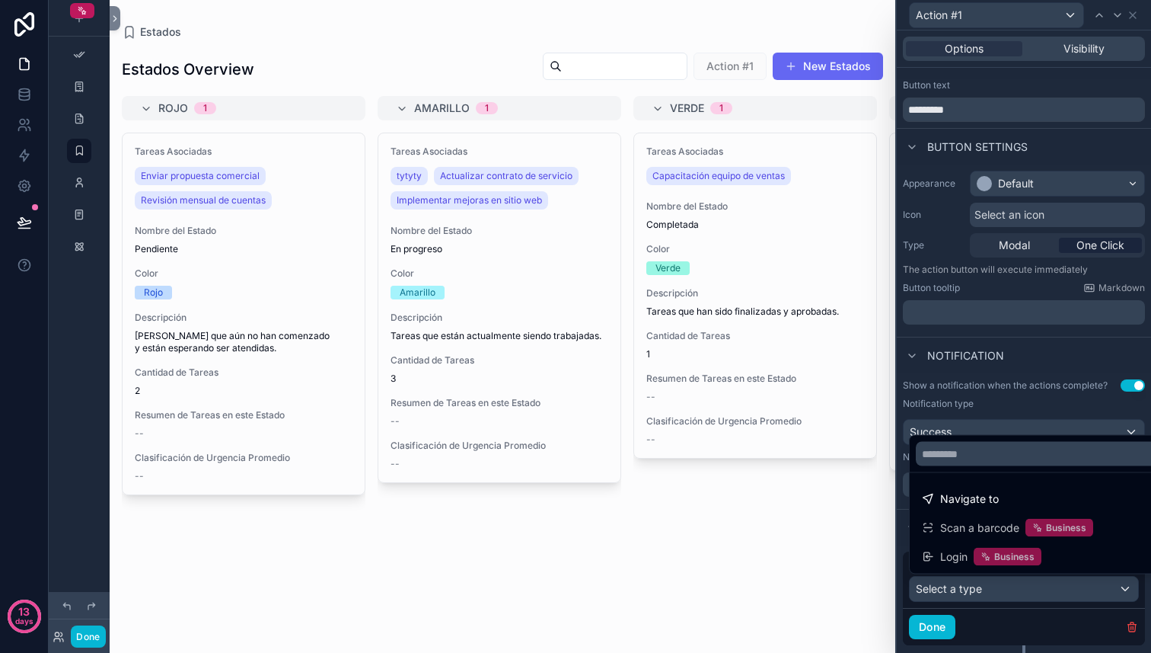
click at [999, 403] on div at bounding box center [1024, 326] width 254 height 653
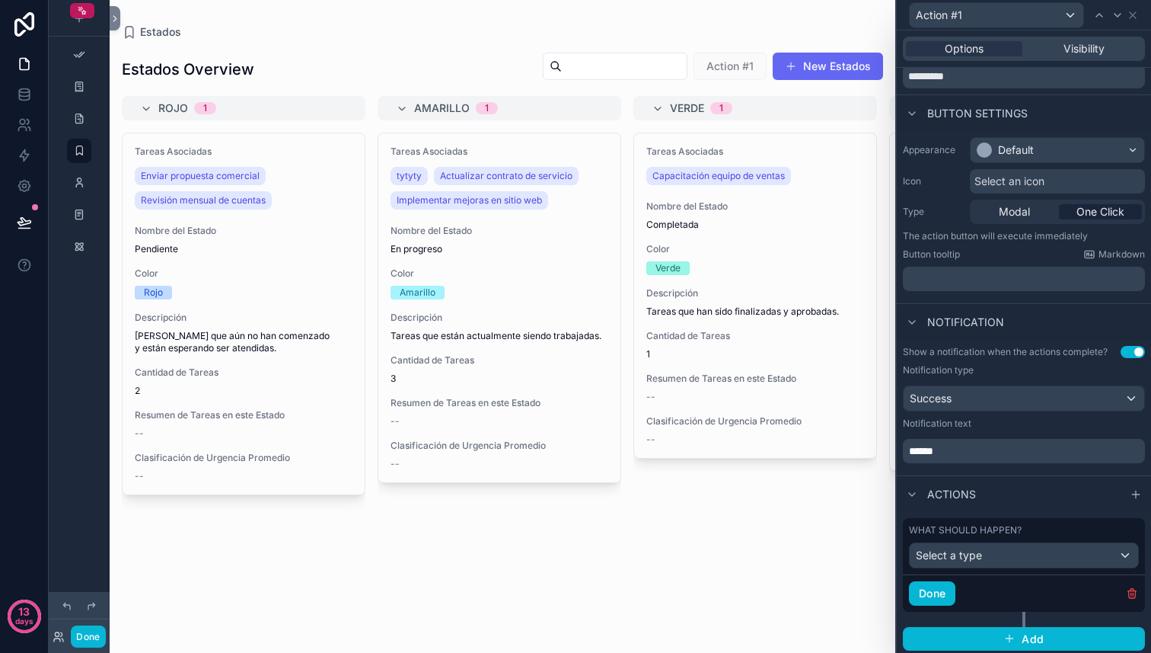
scroll to position [62, 0]
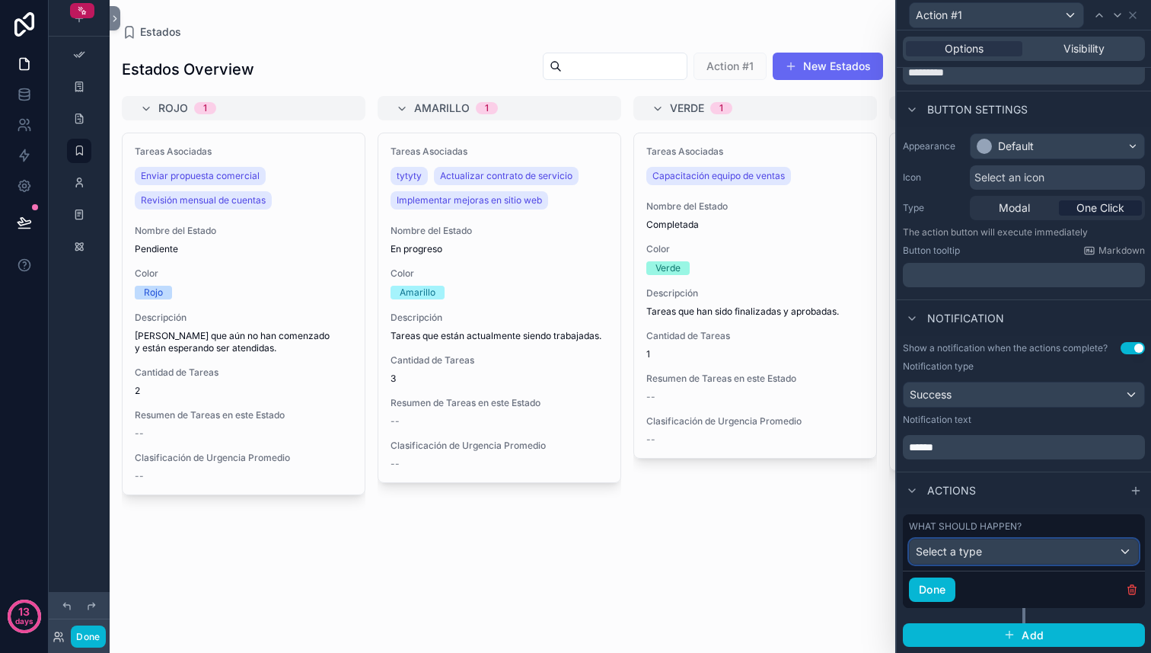
click at [990, 552] on div "Select a type" at bounding box center [1024, 551] width 228 height 24
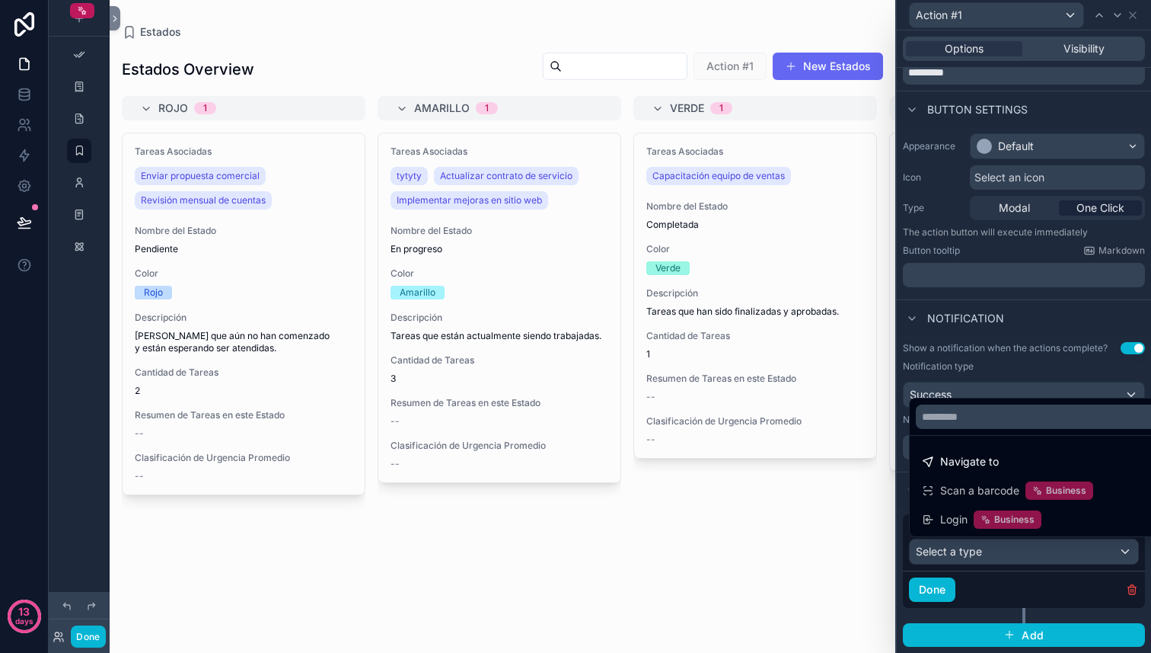
click at [1018, 585] on div at bounding box center [1024, 326] width 254 height 653
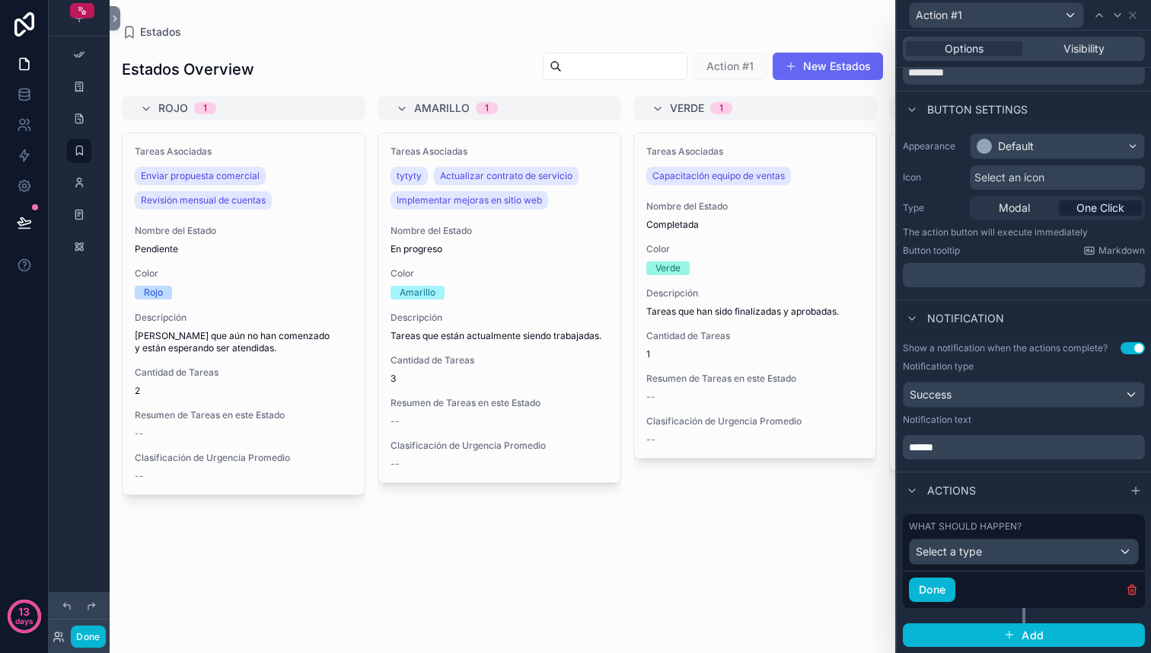
click at [1130, 343] on button "Use setting" at bounding box center [1133, 348] width 24 height 12
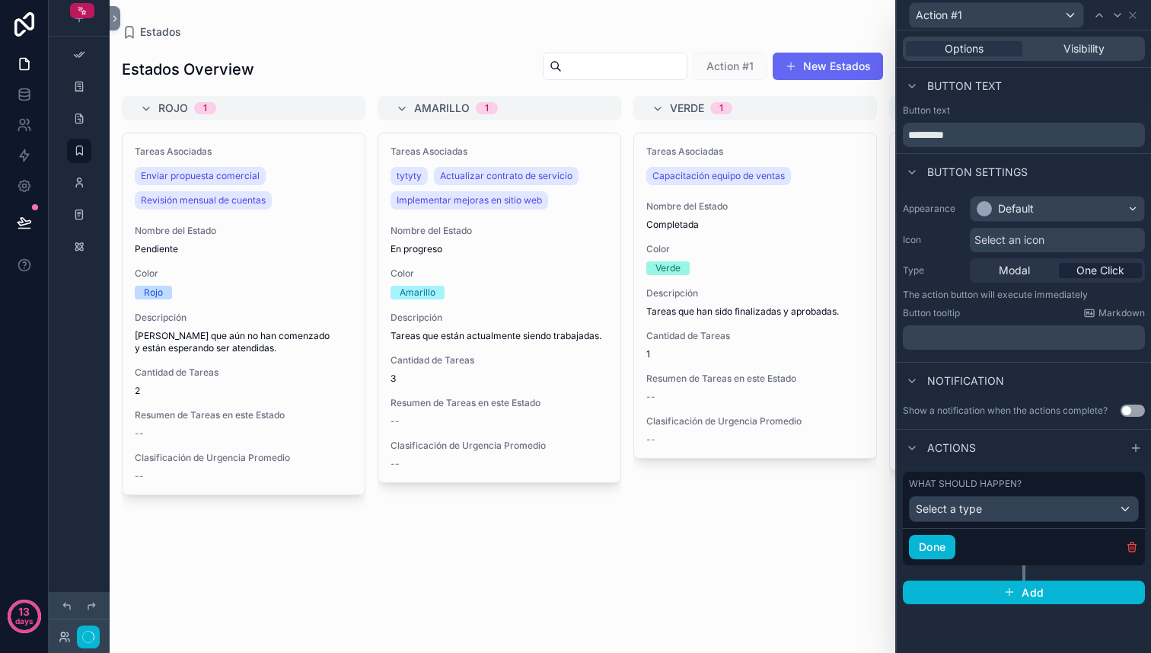
scroll to position [0, 0]
click at [968, 500] on div "Select a type" at bounding box center [1024, 508] width 228 height 24
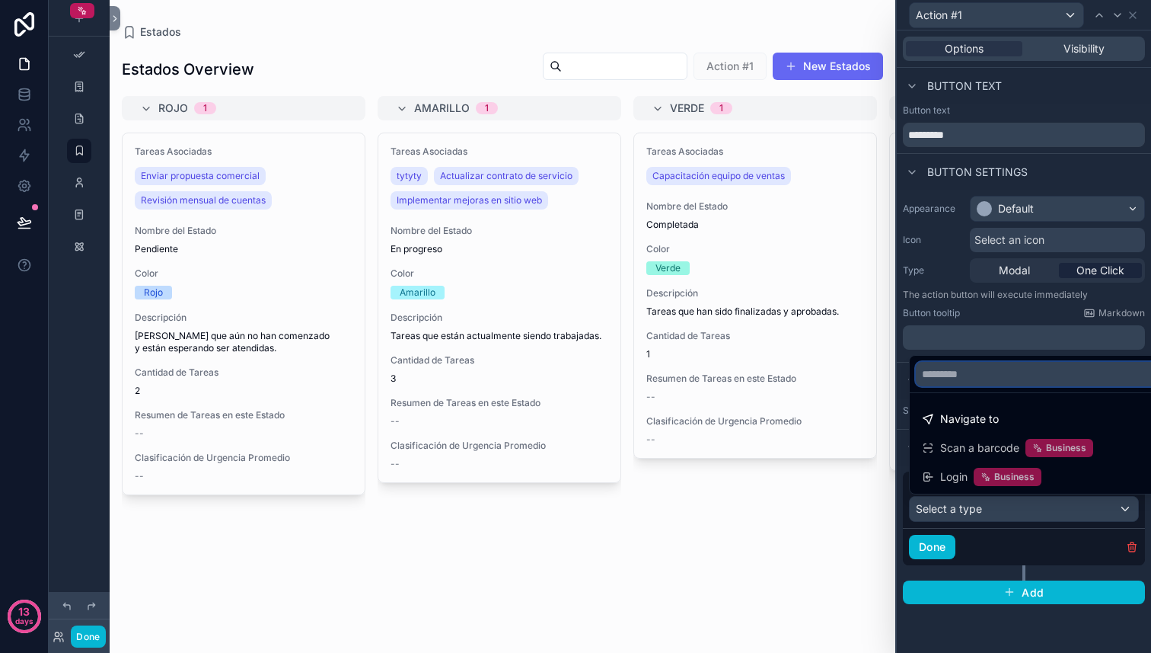
click at [968, 372] on input "text" at bounding box center [1041, 374] width 251 height 24
type input "*"
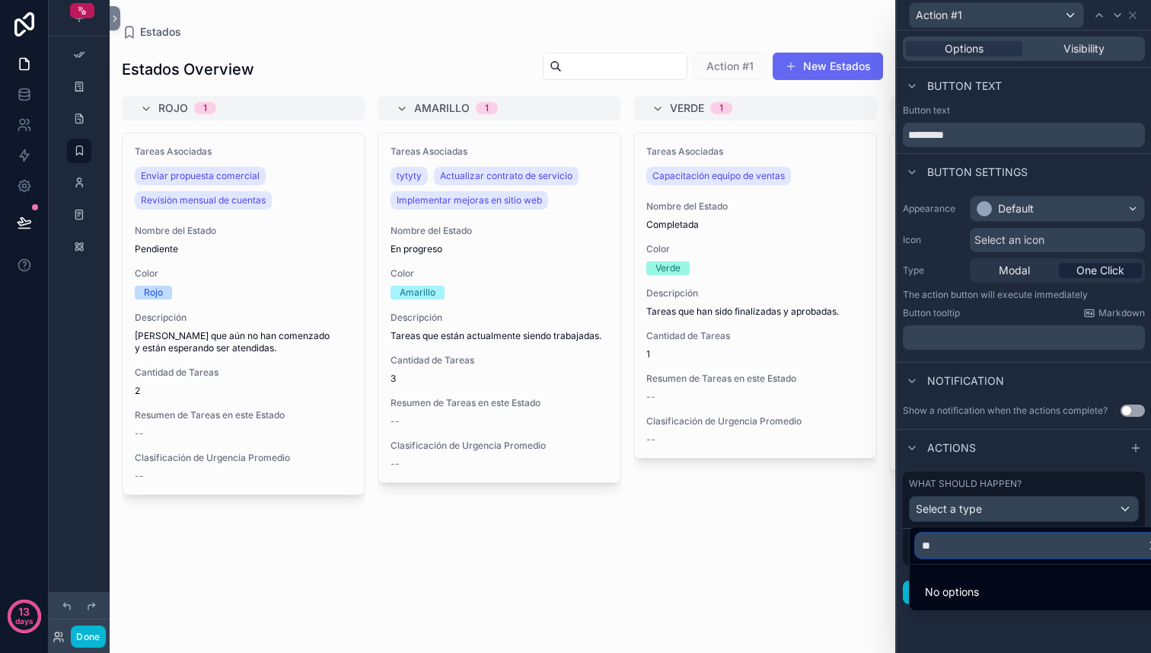
type input "*"
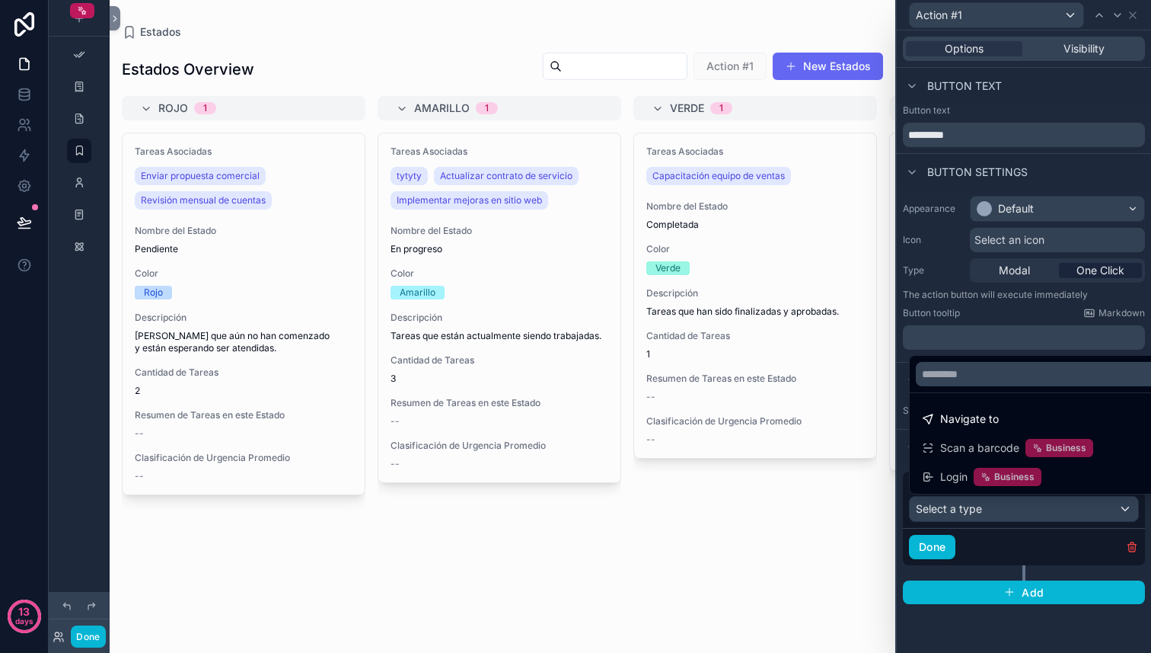
click at [839, 560] on div "Tareas Asociadas Capacitación equipo de ventas Nombre del Estado Completada Col…" at bounding box center [755, 383] width 244 height 502
click at [1132, 19] on div at bounding box center [1024, 326] width 254 height 653
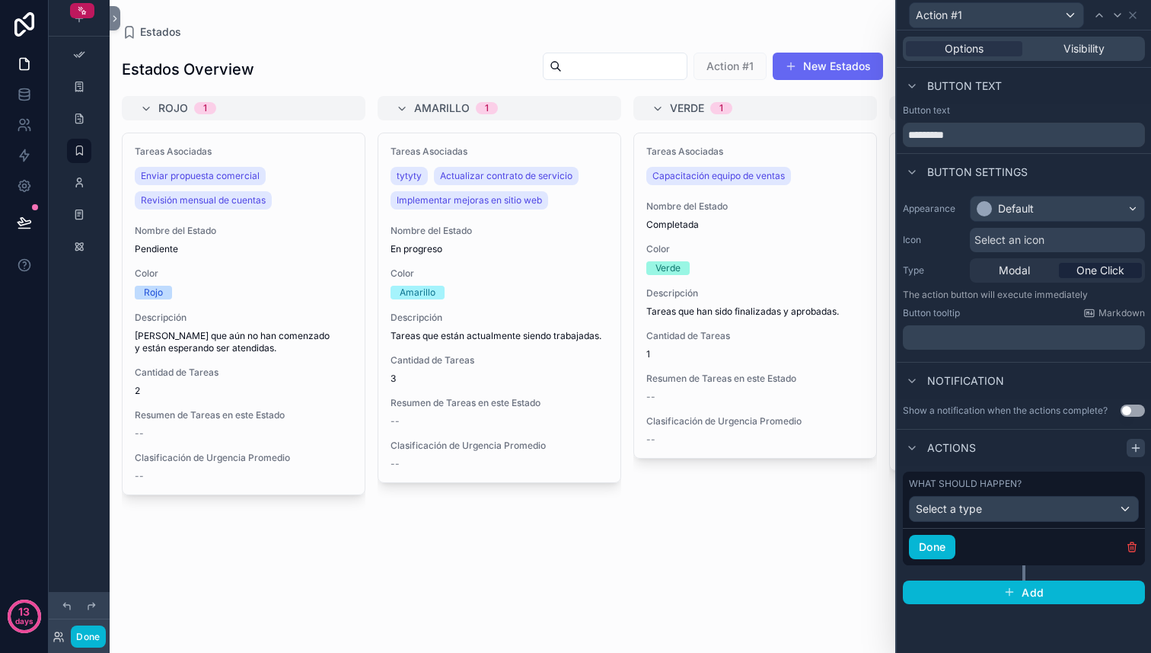
click at [1132, 444] on icon at bounding box center [1136, 448] width 12 height 12
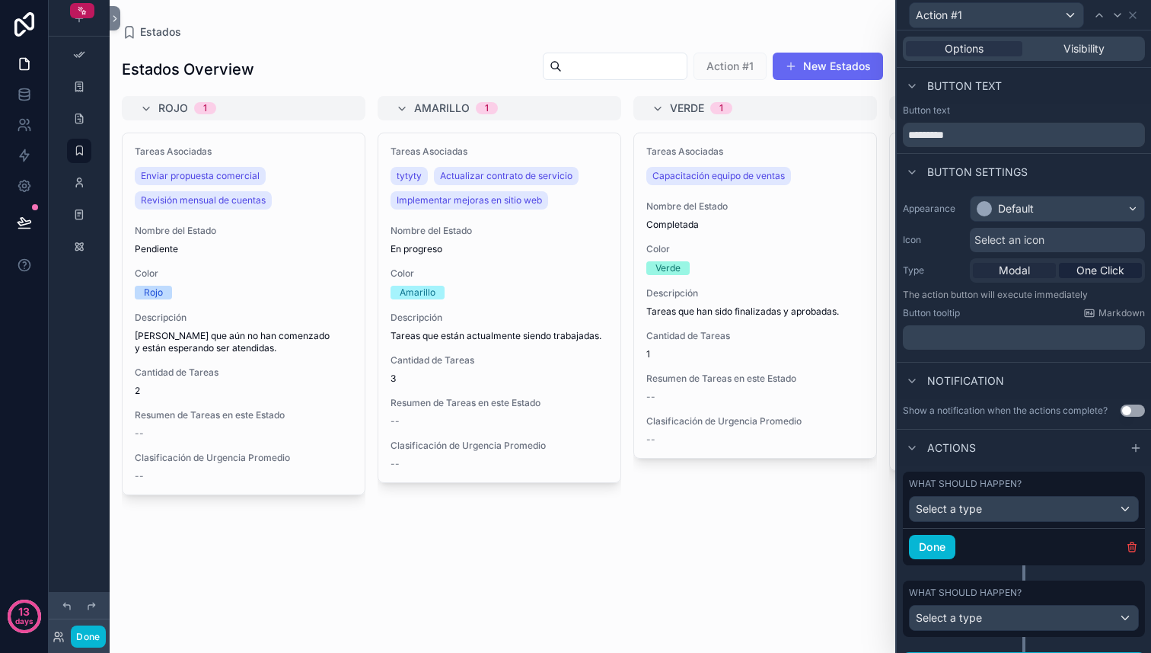
click at [1021, 270] on span "Modal" at bounding box center [1014, 270] width 31 height 15
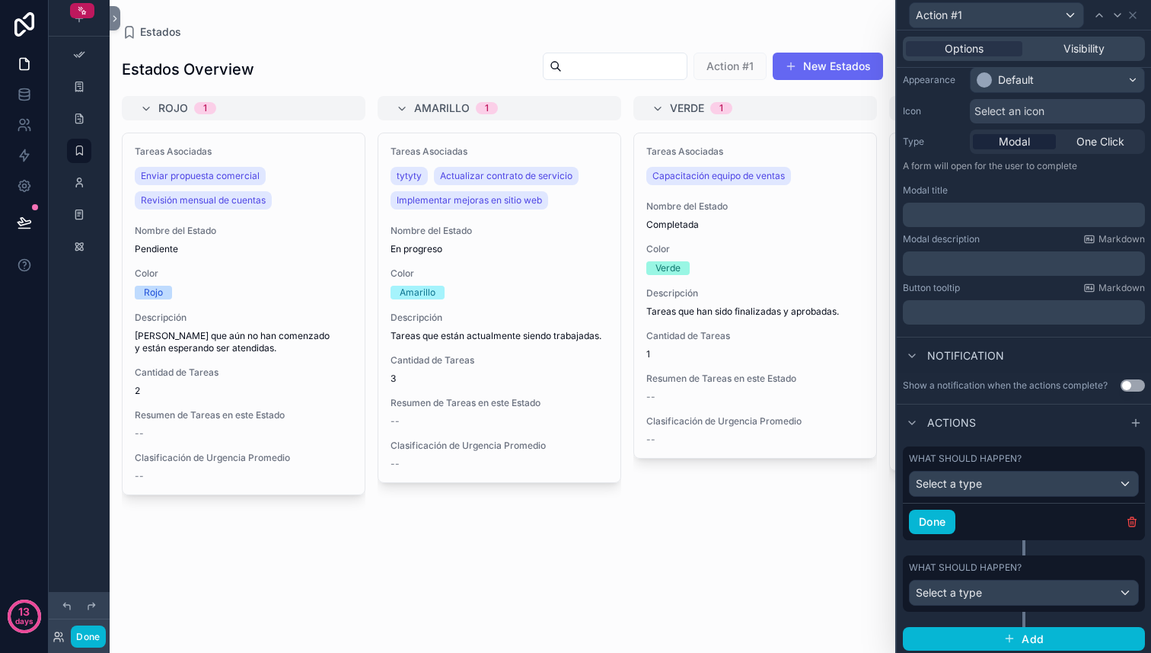
scroll to position [132, 0]
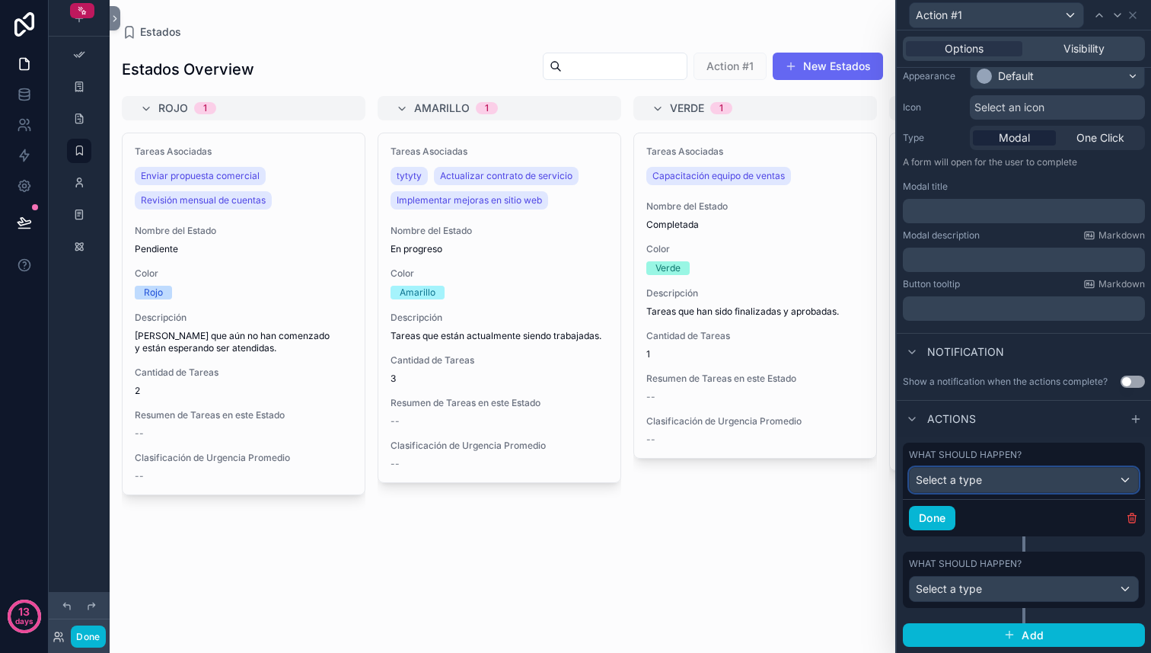
click at [997, 490] on div "Select a type" at bounding box center [1024, 479] width 228 height 24
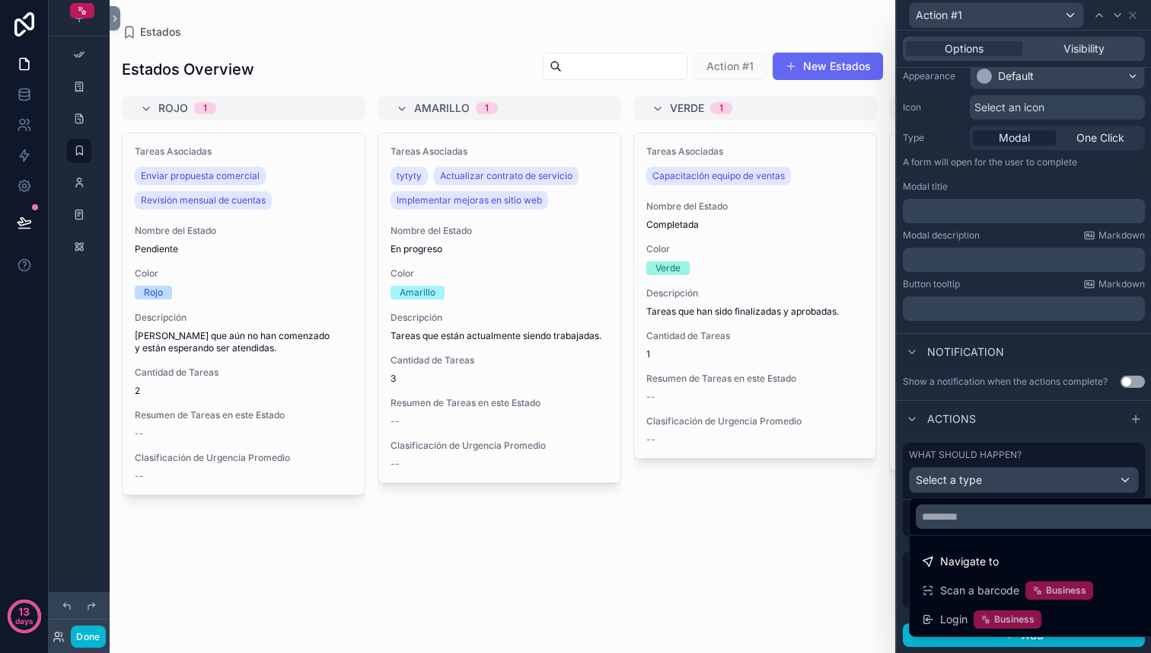
click at [1014, 406] on div at bounding box center [1024, 326] width 254 height 653
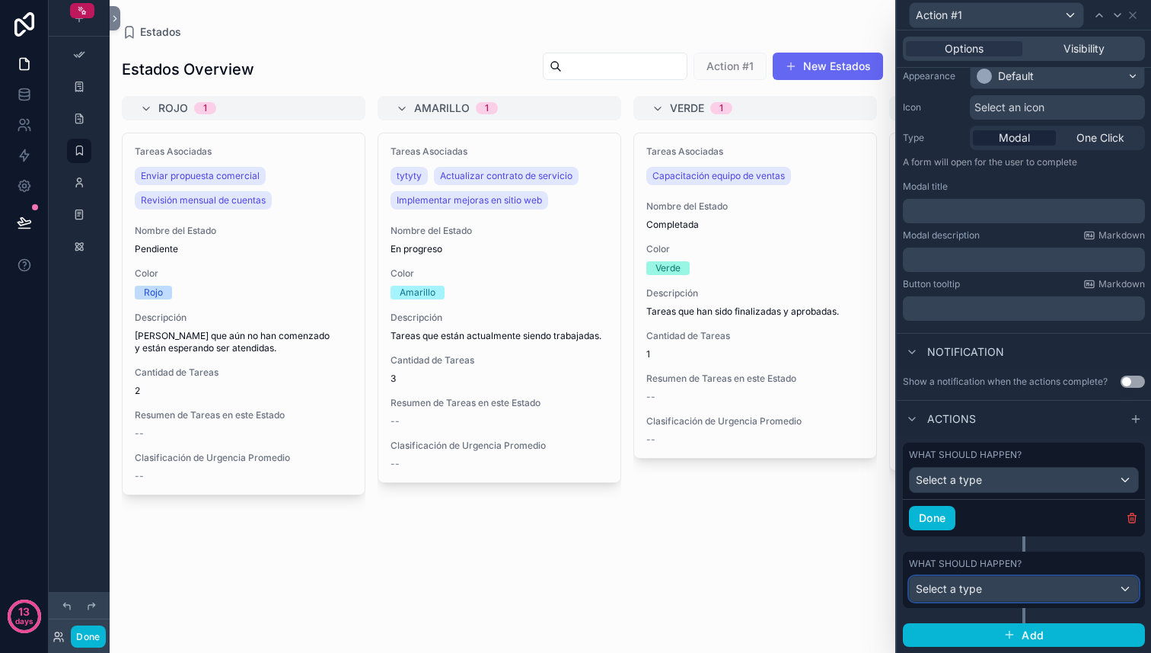
click at [1004, 589] on div "Select a type" at bounding box center [1024, 588] width 228 height 24
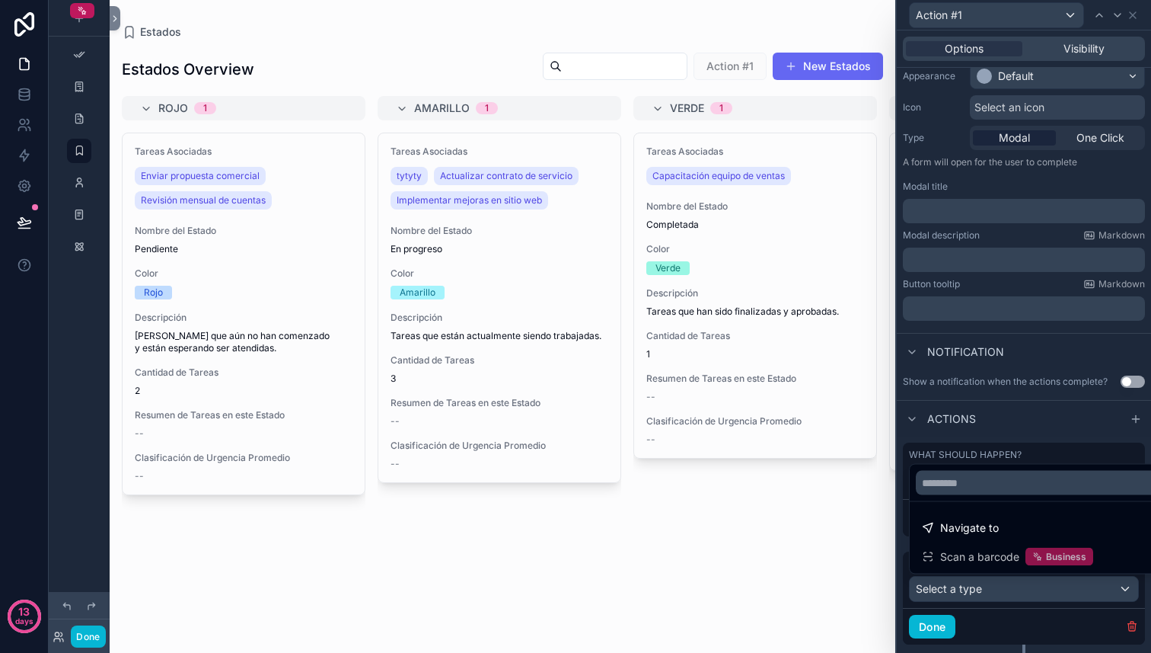
click at [1004, 589] on div at bounding box center [1024, 326] width 254 height 653
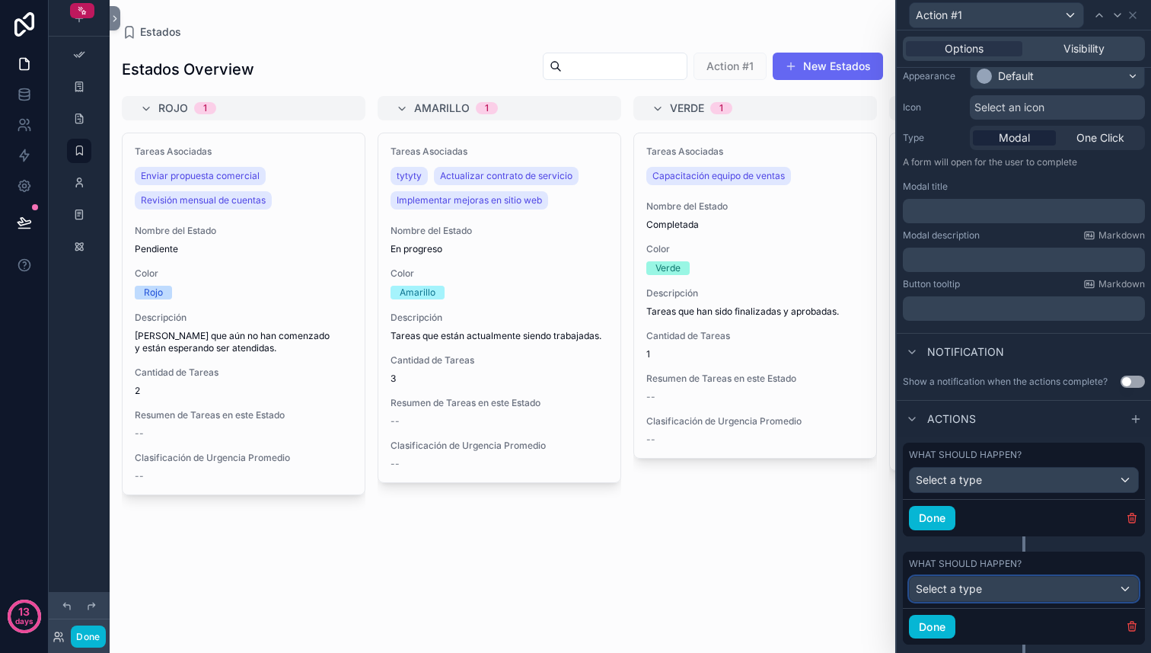
click at [1004, 589] on div "Select a type" at bounding box center [1024, 588] width 228 height 24
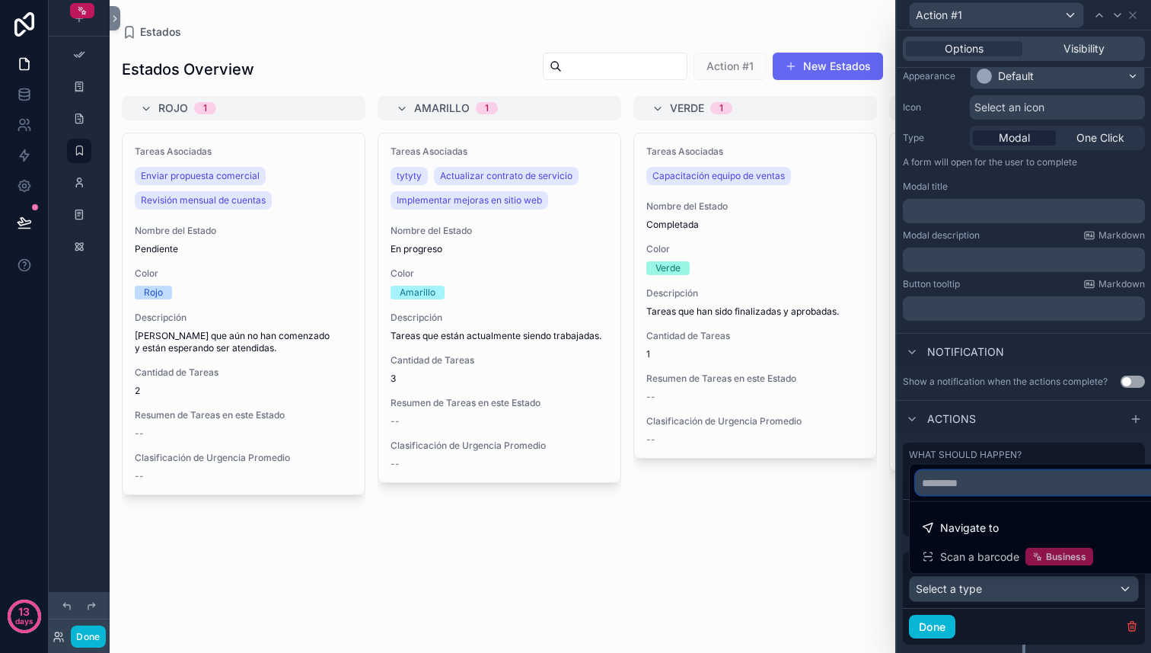
click at [999, 472] on input "text" at bounding box center [1041, 483] width 251 height 24
click at [1010, 400] on div at bounding box center [1024, 326] width 254 height 653
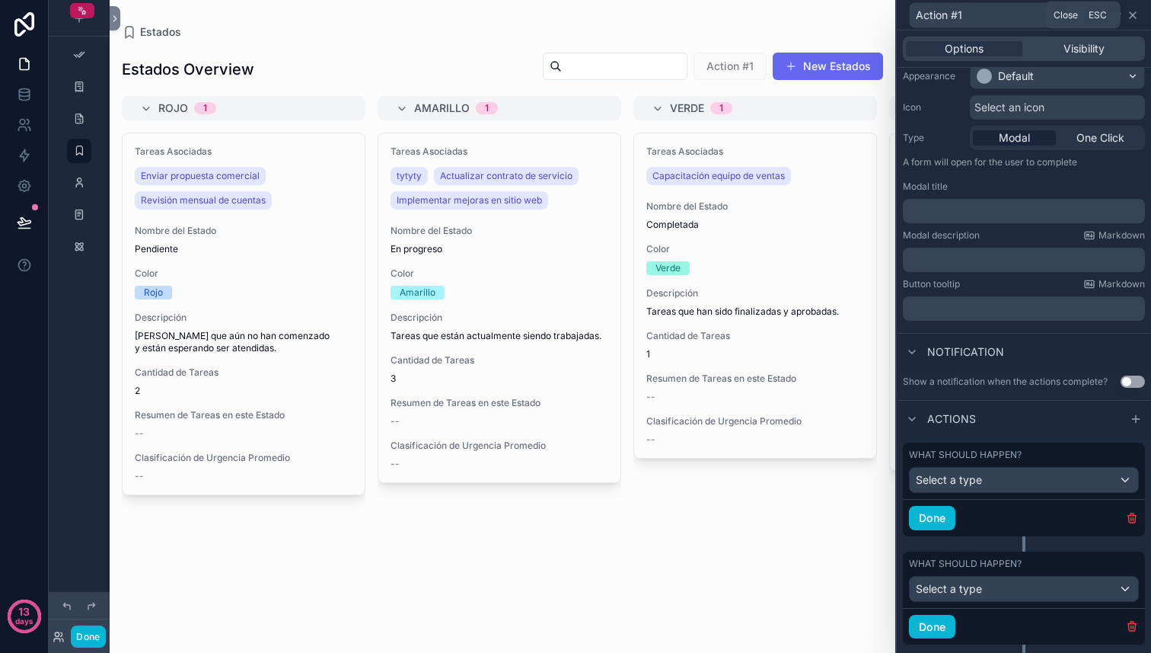
click at [1131, 16] on icon at bounding box center [1133, 15] width 12 height 12
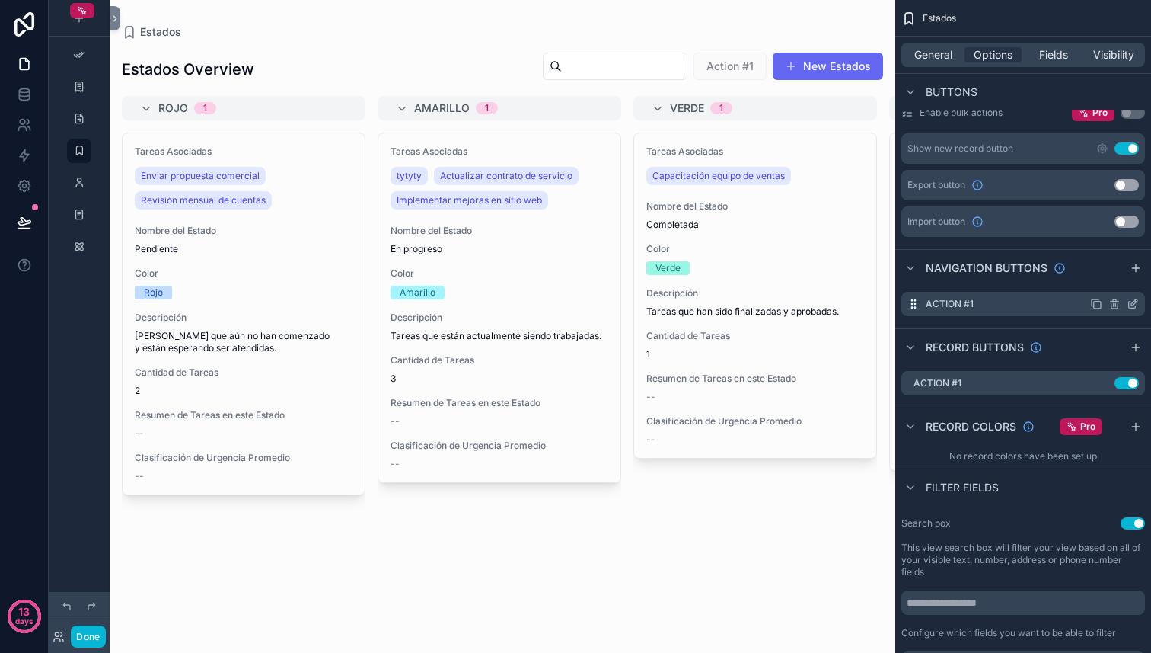
click at [1118, 303] on icon "scrollable content" at bounding box center [1115, 304] width 12 height 12
click at [1112, 280] on icon at bounding box center [1108, 280] width 7 height 7
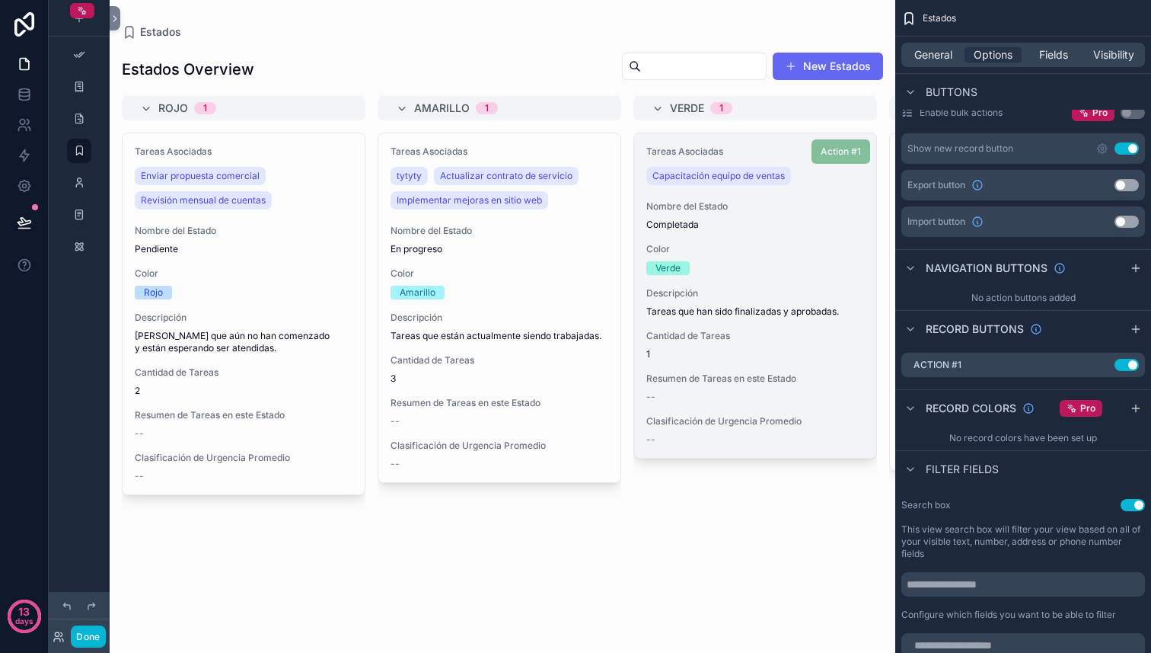
click at [846, 154] on span "Action #1" at bounding box center [841, 149] width 59 height 15
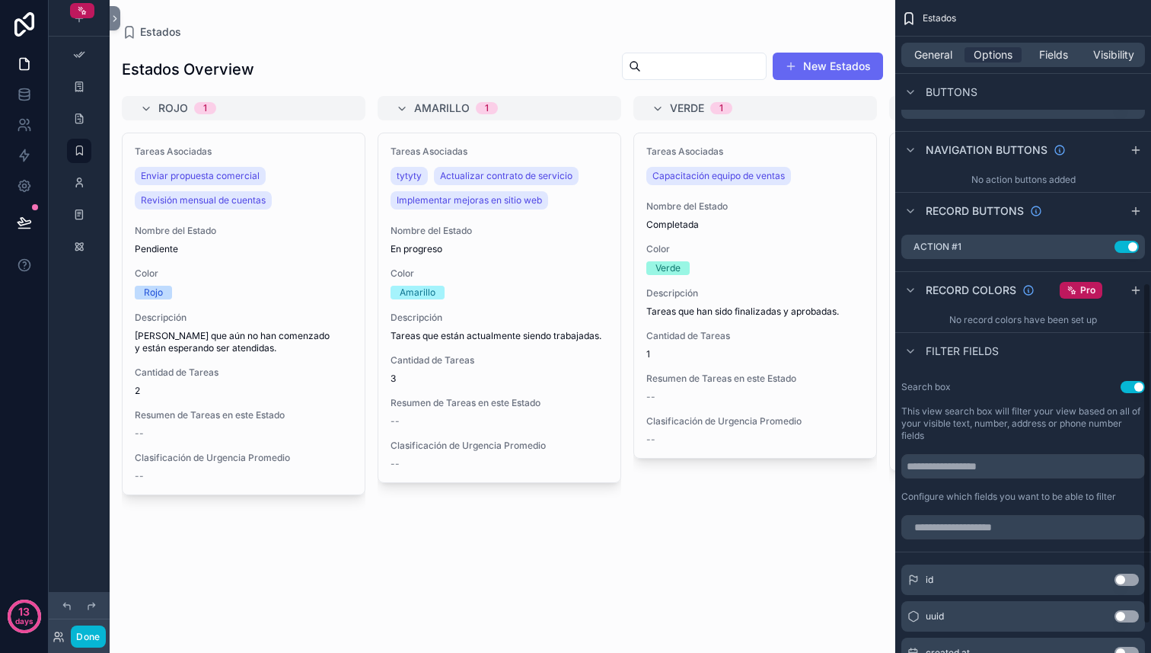
scroll to position [0, 0]
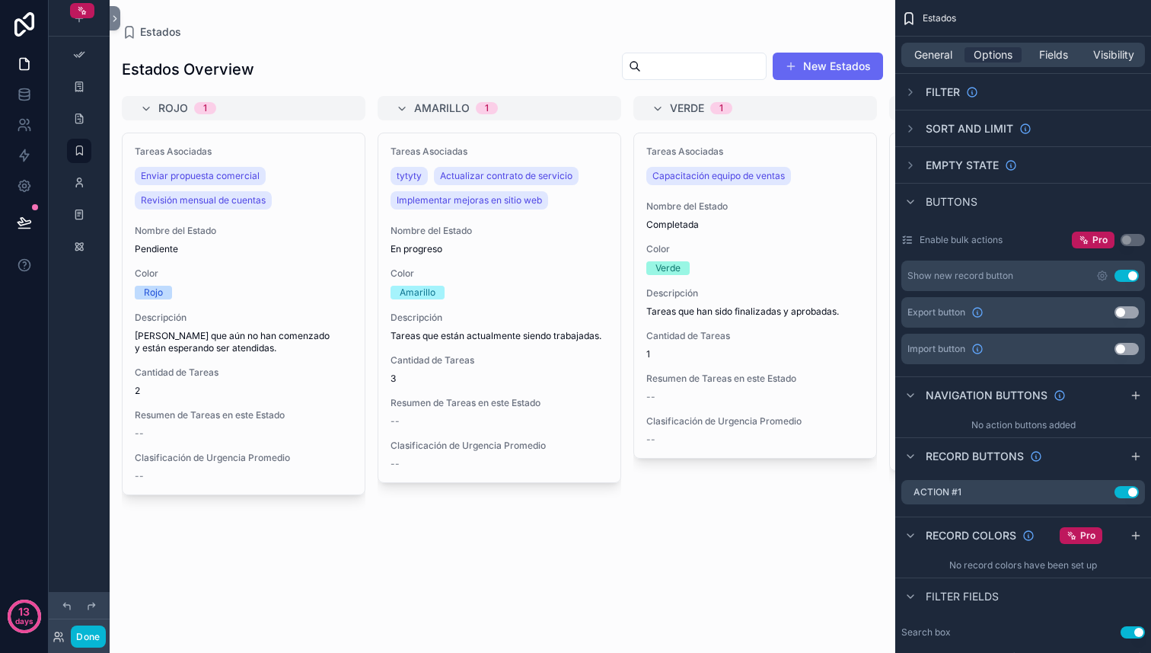
click at [665, 107] on div "Verde 1" at bounding box center [755, 108] width 207 height 12
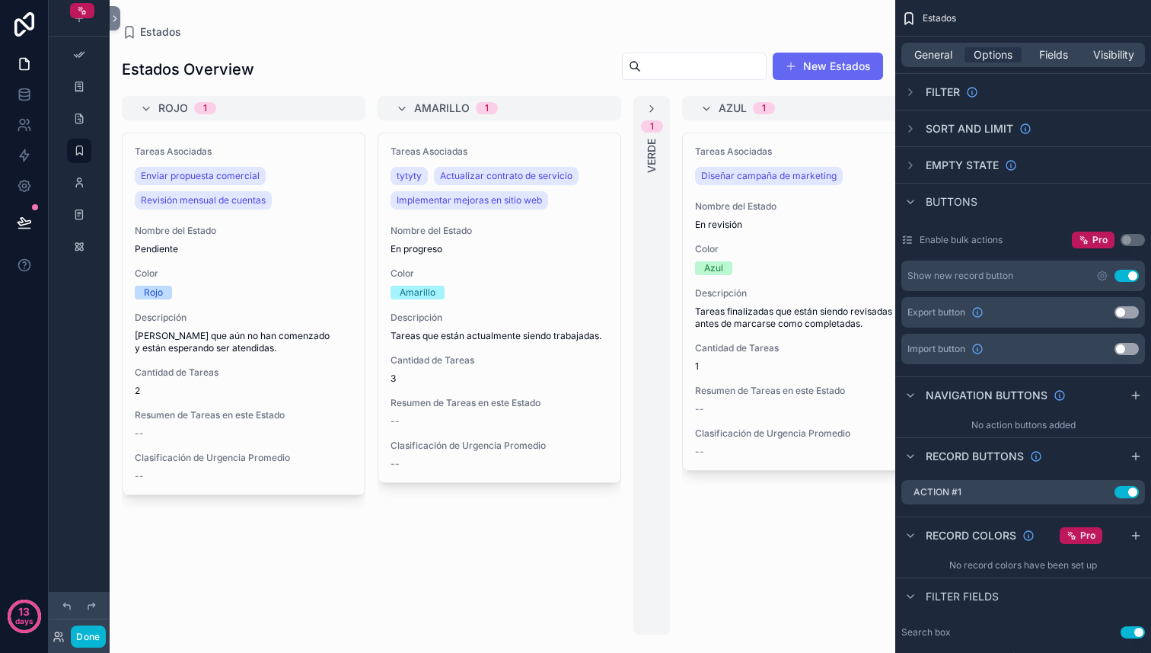
click at [665, 107] on div "1 Verde" at bounding box center [651, 365] width 37 height 538
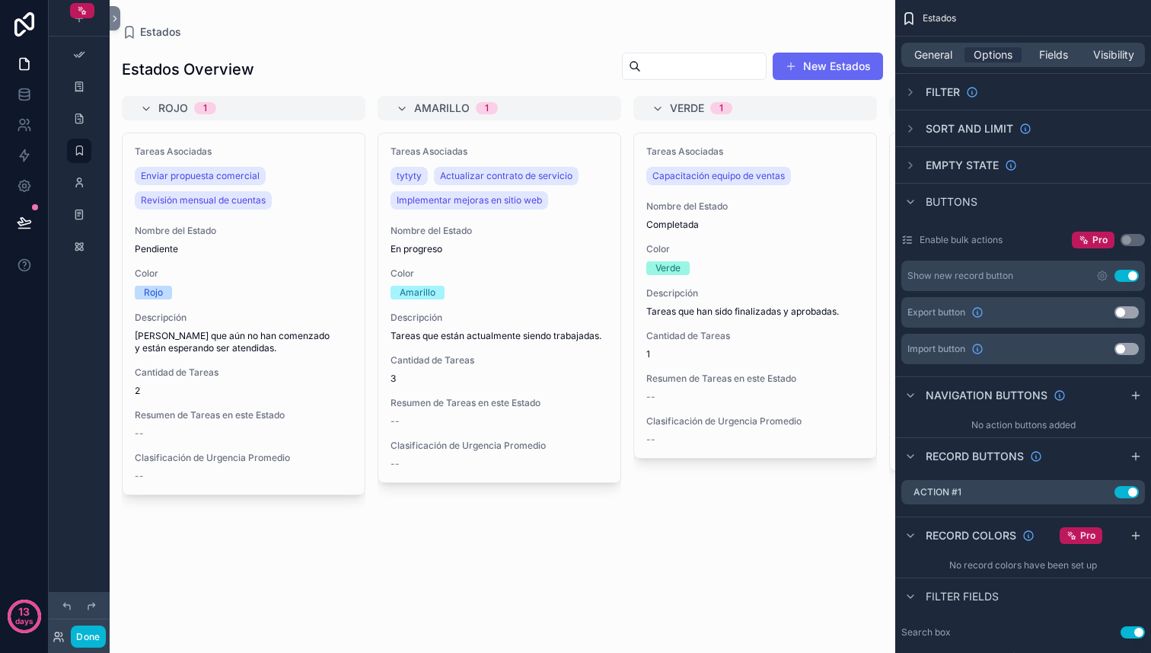
click at [733, 495] on div "Tareas Asociadas Capacitación equipo de ventas Nombre del Estado Completada Col…" at bounding box center [755, 383] width 244 height 502
click at [811, 79] on button "New Estados" at bounding box center [828, 66] width 110 height 27
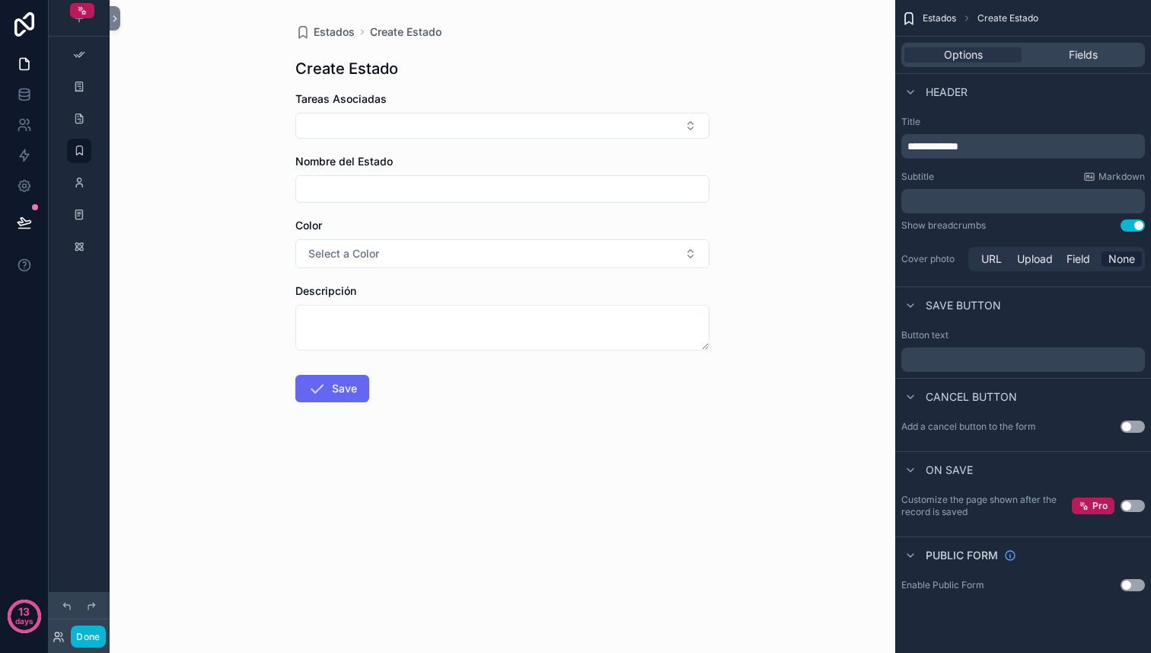
click at [812, 305] on div "Estados Create Estado Create Estado Tareas Asociadas Nombre del Estado Color Se…" at bounding box center [503, 326] width 786 height 653
